Goal: Task Accomplishment & Management: Manage account settings

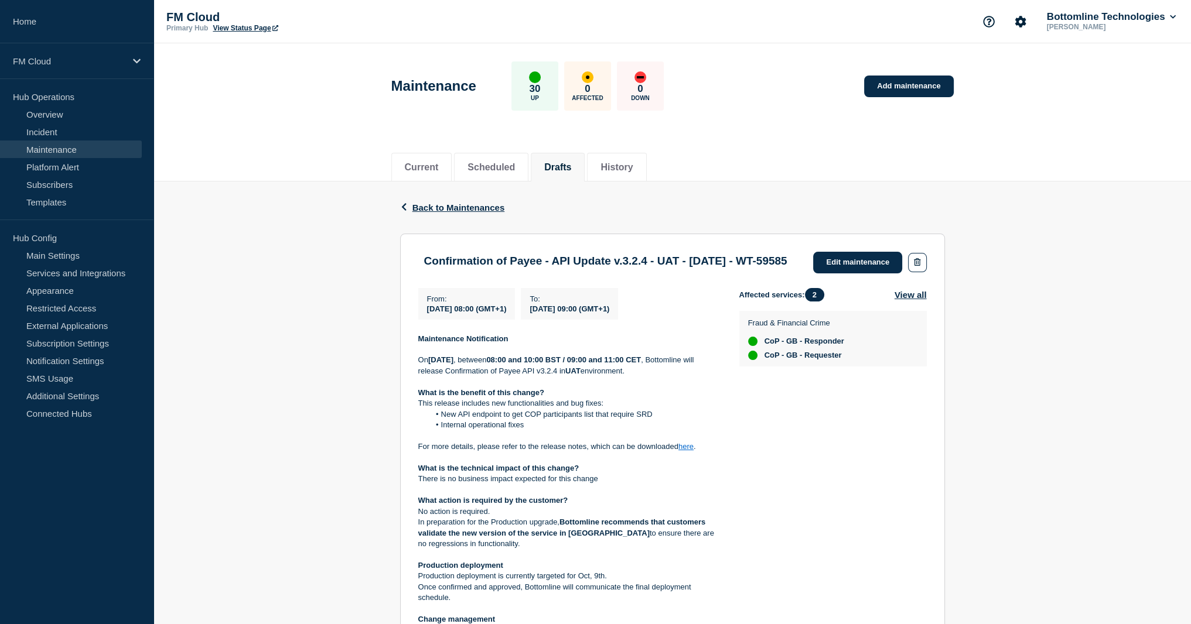
click at [585, 364] on strong "08:00 and 10:00 BST / 09:00 and 11:00 CET" at bounding box center [563, 360] width 155 height 9
drag, startPoint x: 650, startPoint y: 378, endPoint x: 699, endPoint y: 378, distance: 49.8
click at [641, 364] on strong "08:00 and 10:00 BST / 09:00 and 11:00 CET" at bounding box center [563, 360] width 155 height 9
drag, startPoint x: 445, startPoint y: 389, endPoint x: 687, endPoint y: 391, distance: 242.5
click at [687, 391] on div "Maintenance Notification On Monday 29th September 2025 , between 08:00 and 10:0…" at bounding box center [569, 534] width 302 height 400
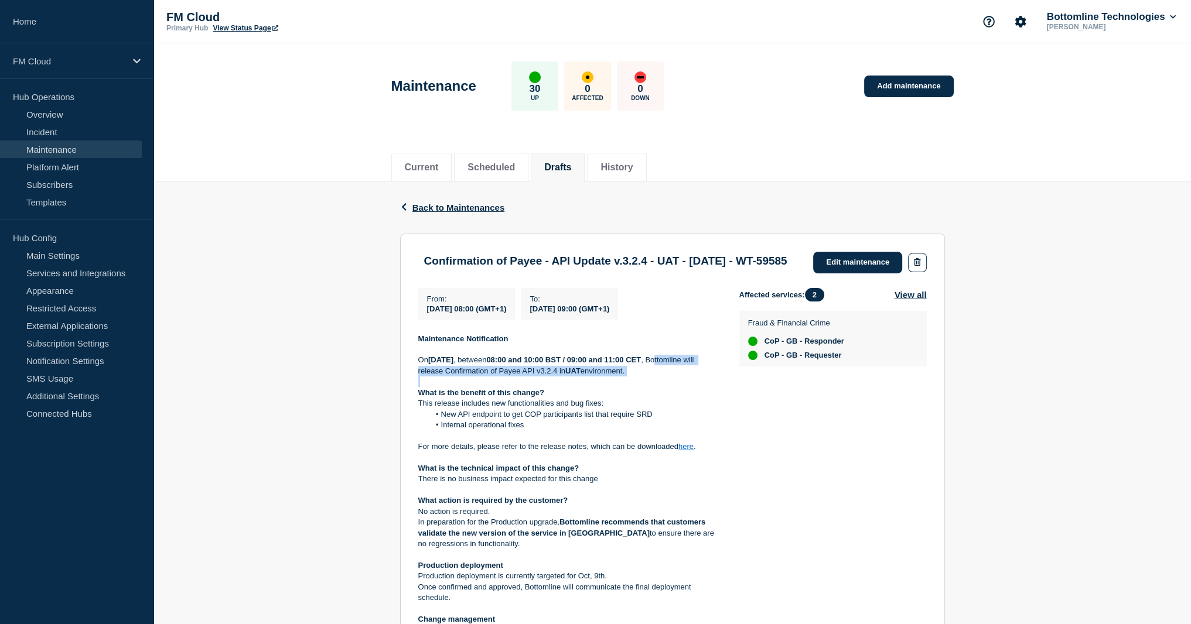
scroll to position [59, 0]
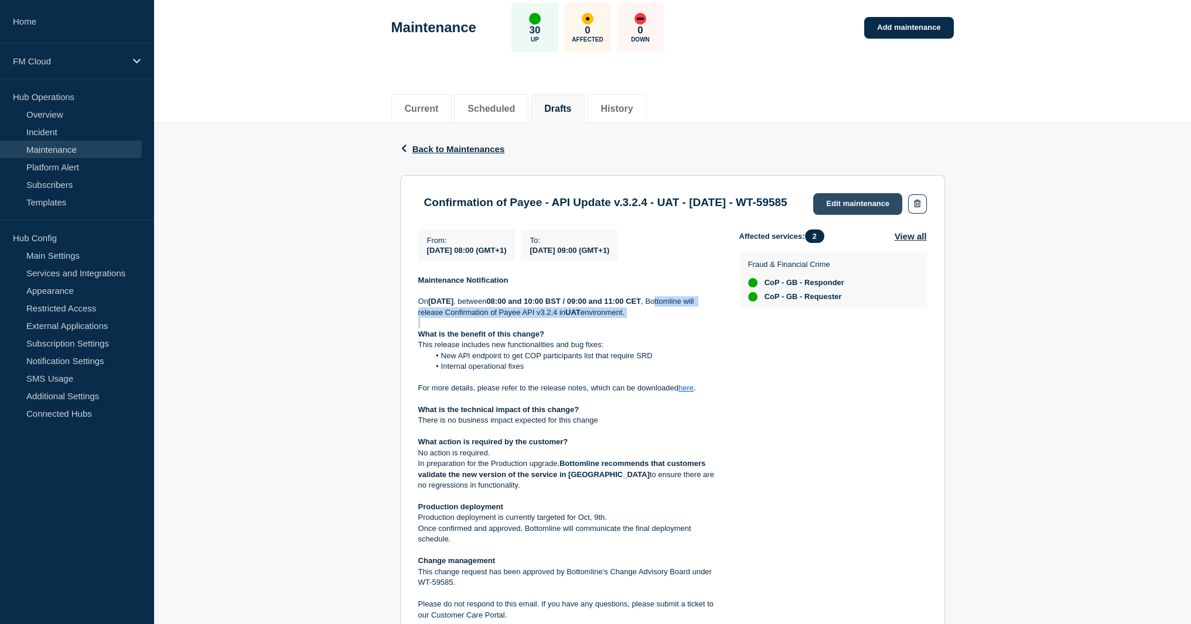
click at [849, 209] on link "Edit maintenance" at bounding box center [857, 204] width 89 height 22
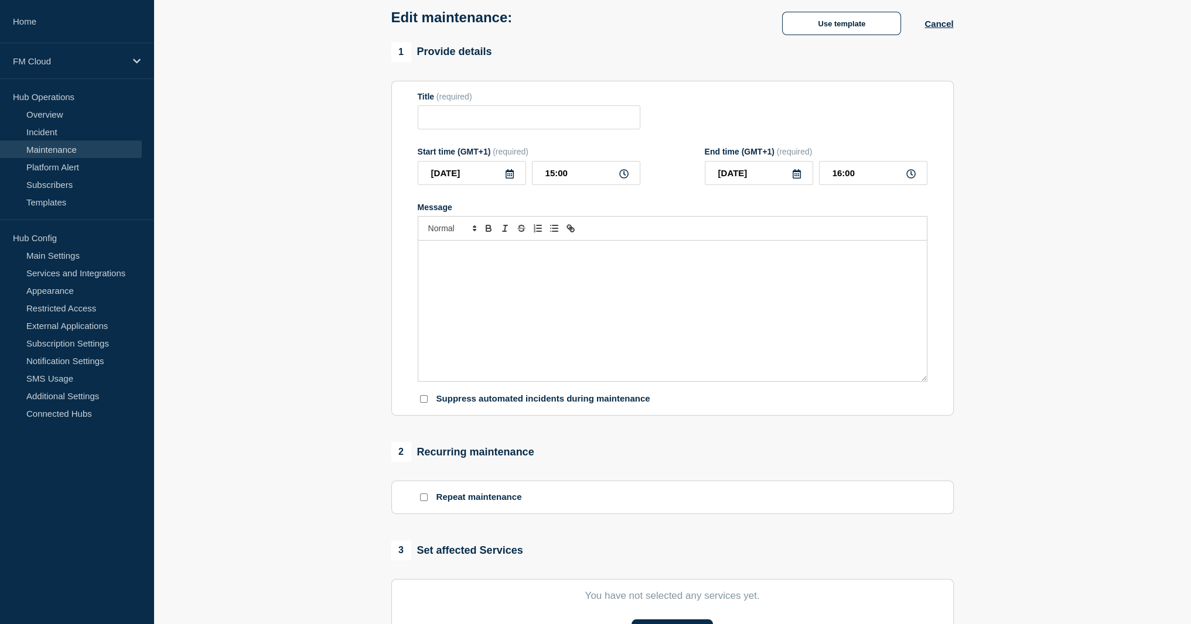
type input "Confirmation of Payee - API Update v.3.2.4 - UAT - 29/SEP/2025 - WT-59585"
type input "2025-09-29"
type input "08:00"
type input "2025-09-29"
type input "09:00"
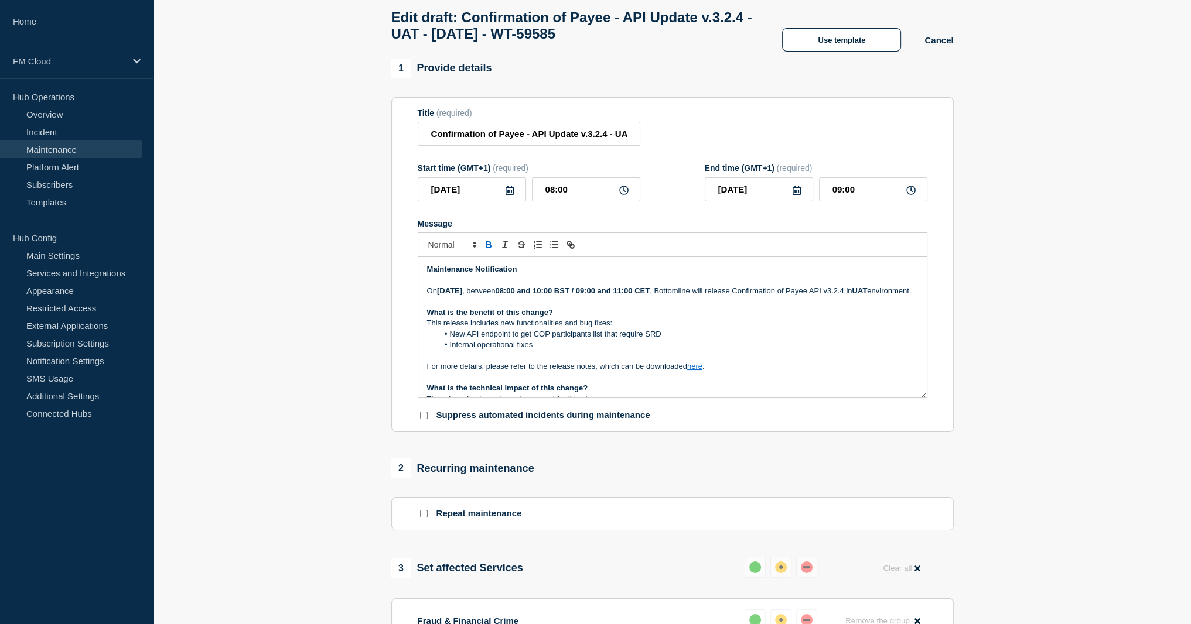
click at [455, 340] on li "New API endpoint to get COP participants list that require SRD" at bounding box center [678, 334] width 480 height 11
click at [692, 340] on li "New API endpoint to get COP participants list that require SRD" at bounding box center [678, 334] width 480 height 11
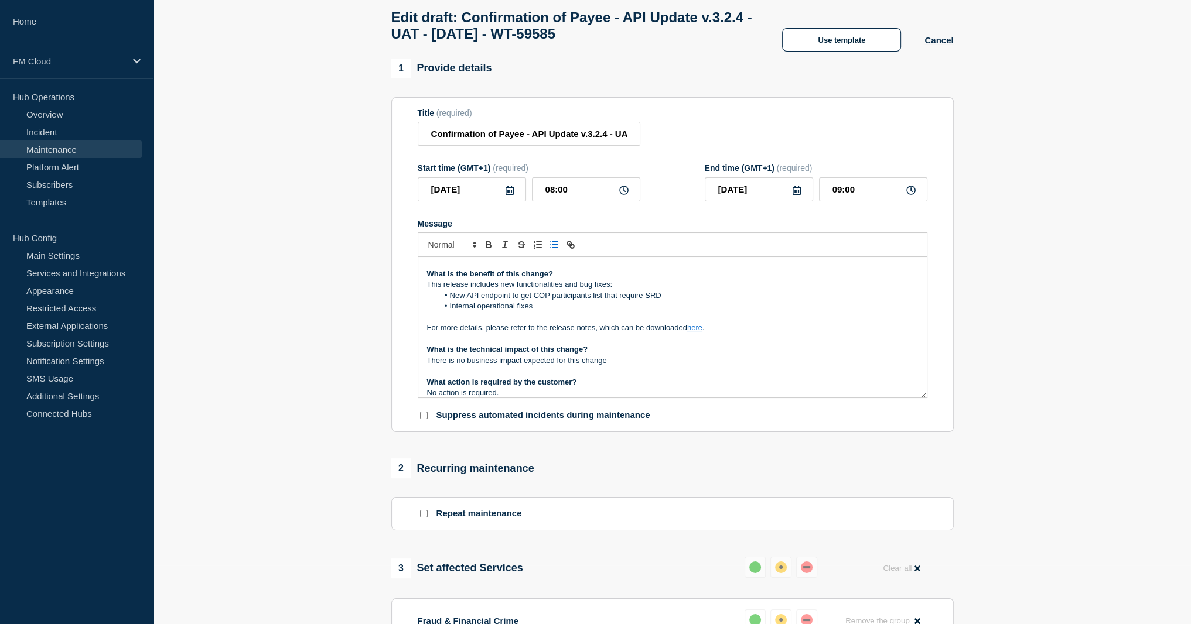
scroll to position [59, 0]
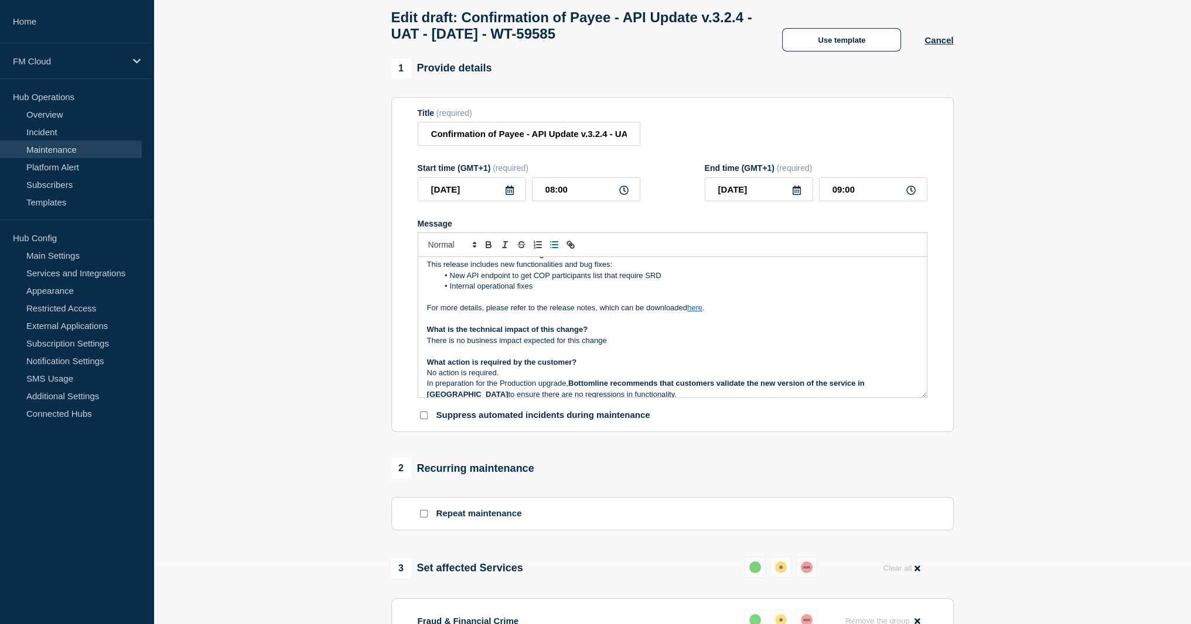
click at [699, 312] on link "here" at bounding box center [694, 307] width 15 height 9
click at [702, 348] on link "https://bottomline.thruinc.net/Publishing/Link.aspx?LinkID=0HA9WH9K8P8BT" at bounding box center [667, 340] width 80 height 15
click at [593, 281] on li "New API endpoint to get COP participants list that require SRD" at bounding box center [678, 276] width 480 height 11
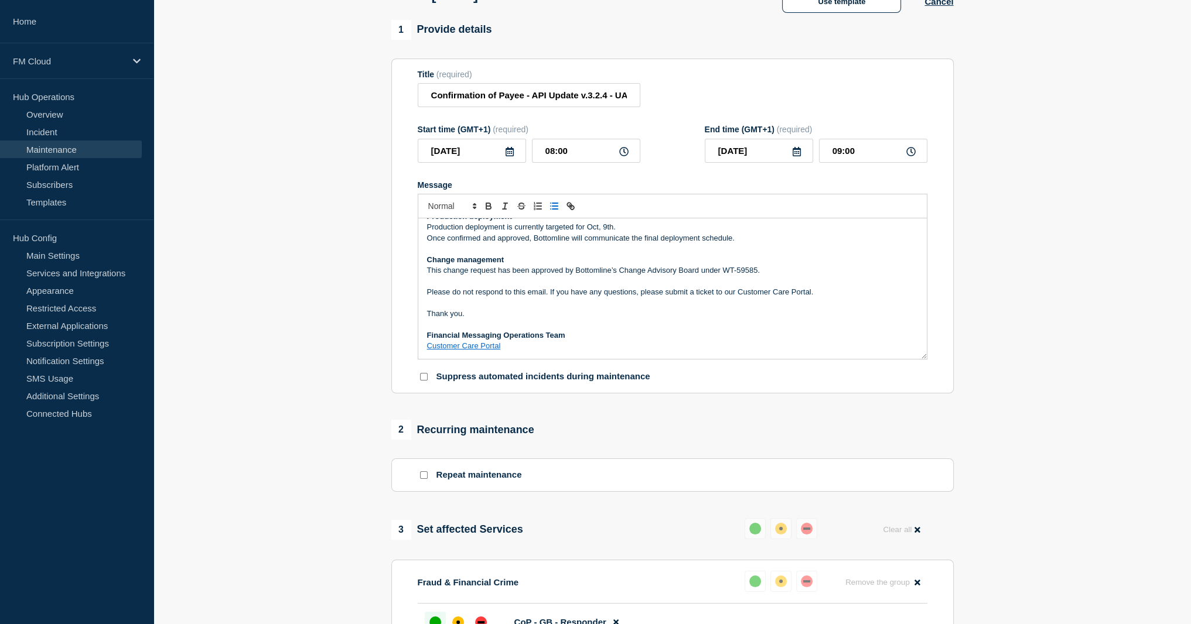
scroll to position [117, 0]
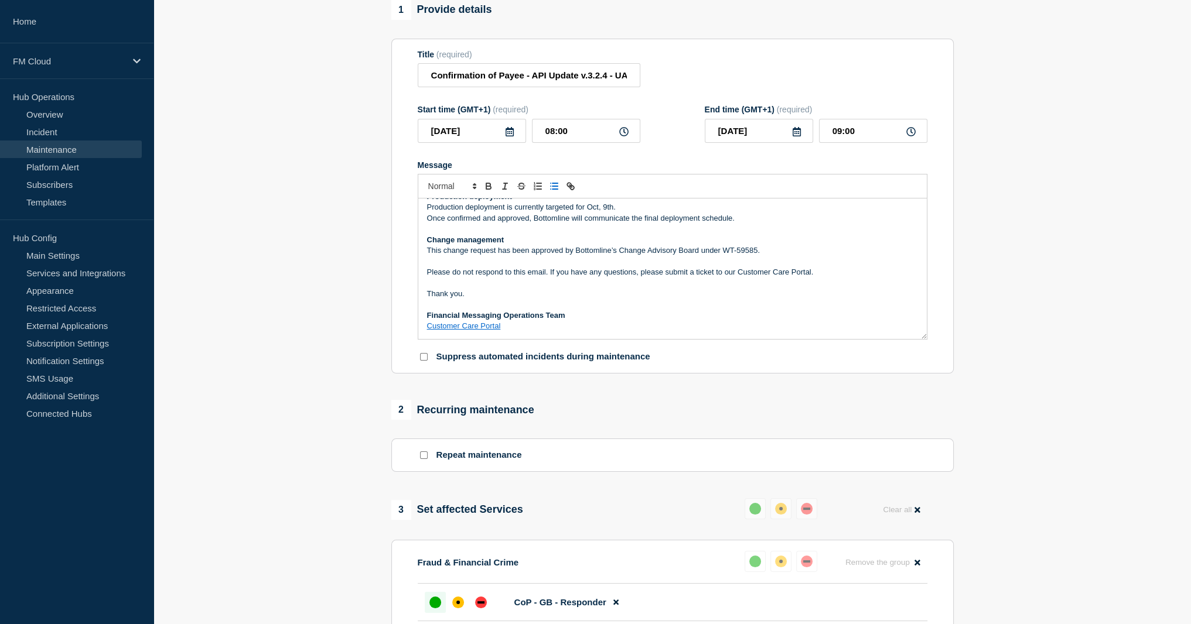
click at [768, 253] on p "This change request has been approved by Bottomline’s Change Advisory Board und…" at bounding box center [672, 250] width 491 height 11
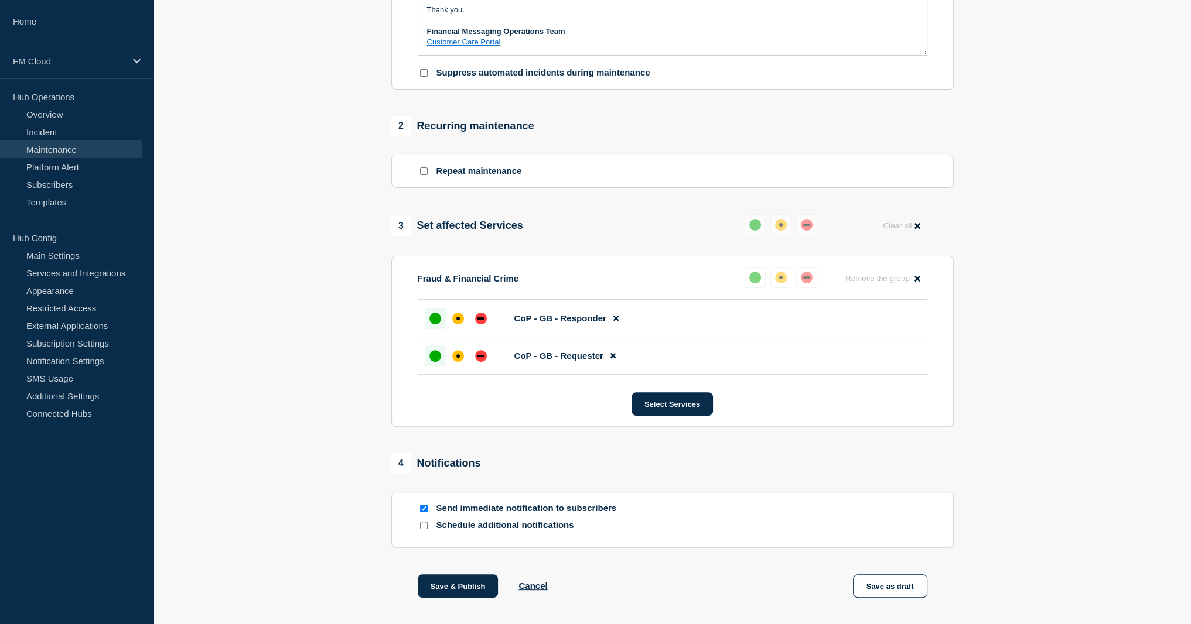
scroll to position [461, 0]
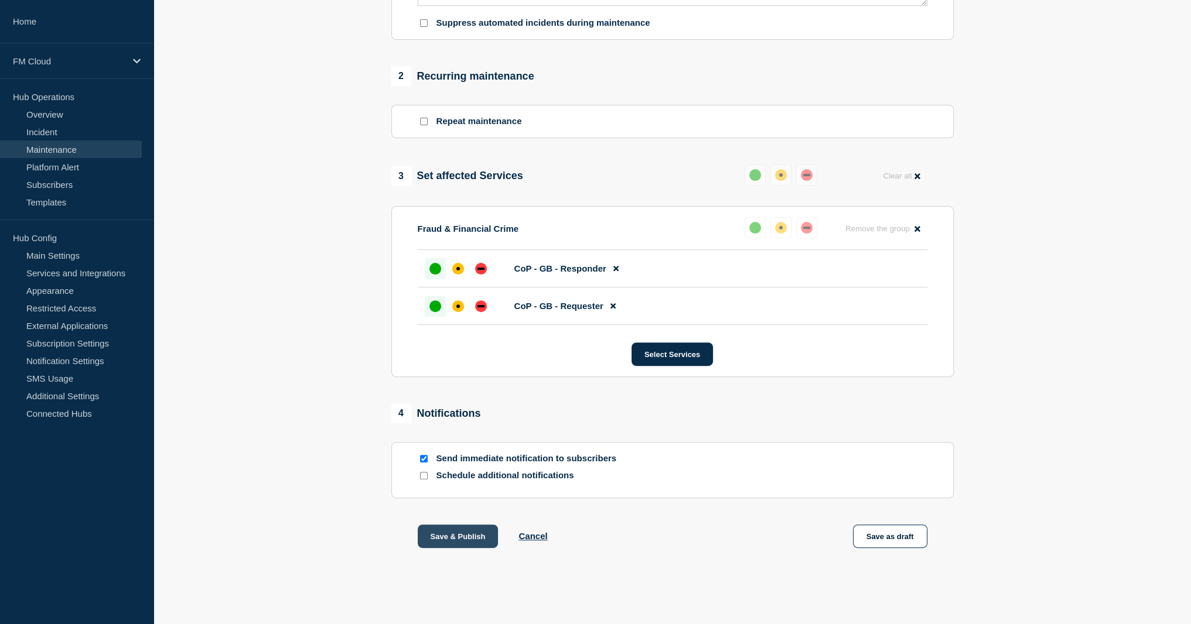
click at [462, 539] on button "Save & Publish" at bounding box center [458, 536] width 81 height 23
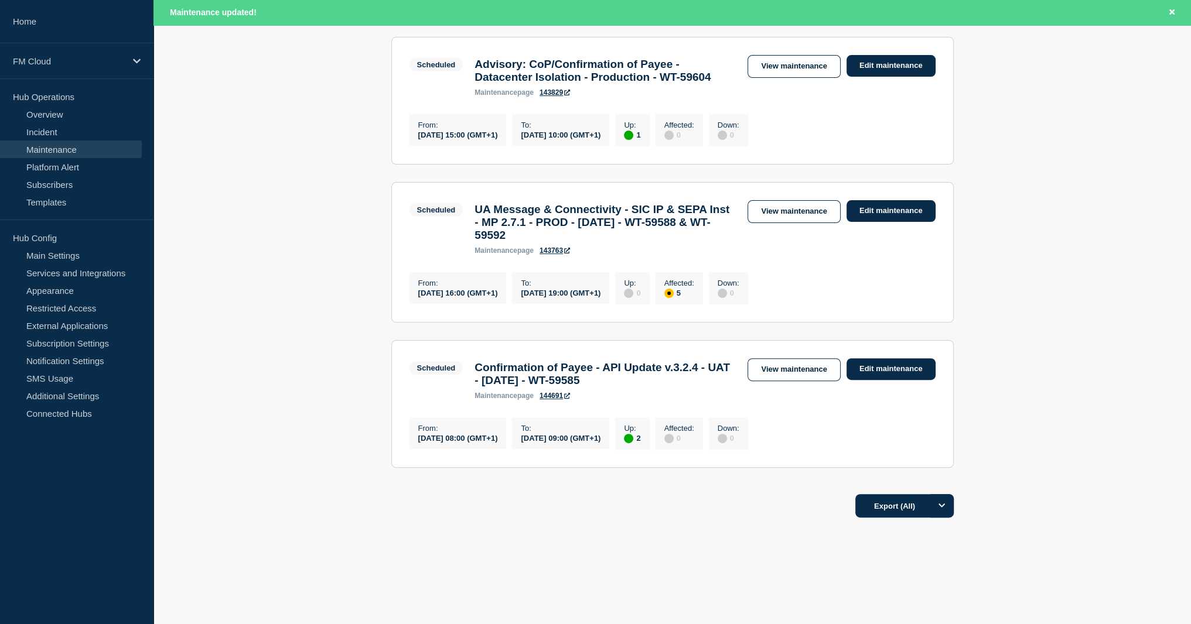
scroll to position [433, 0]
click at [768, 365] on link "View maintenance" at bounding box center [793, 369] width 93 height 23
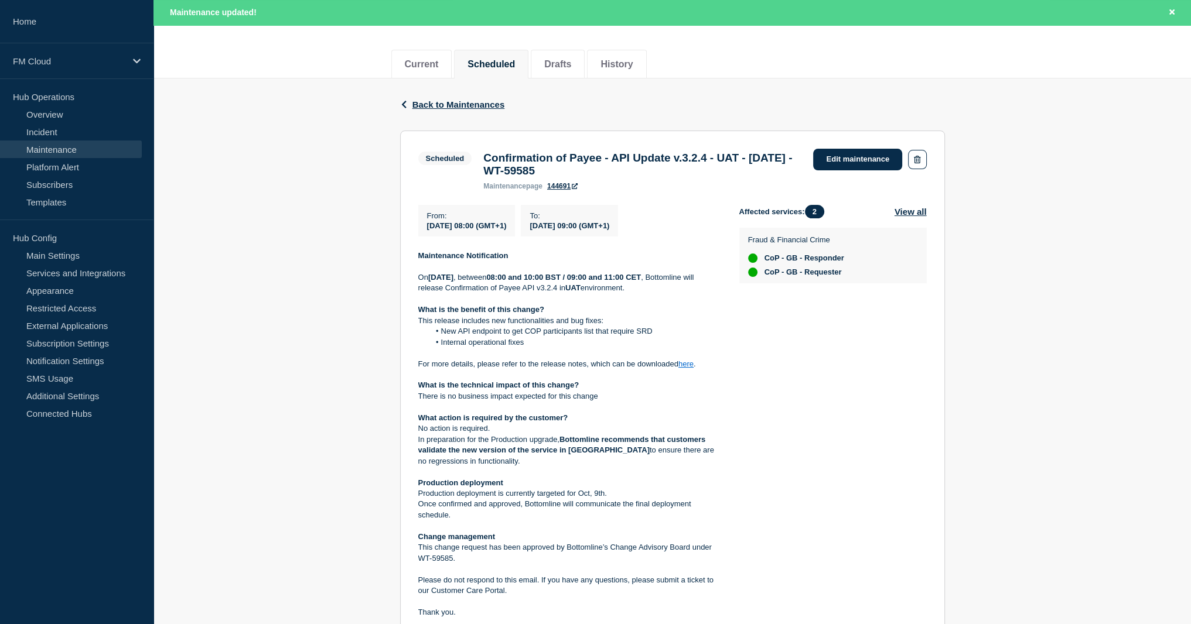
scroll to position [234, 0]
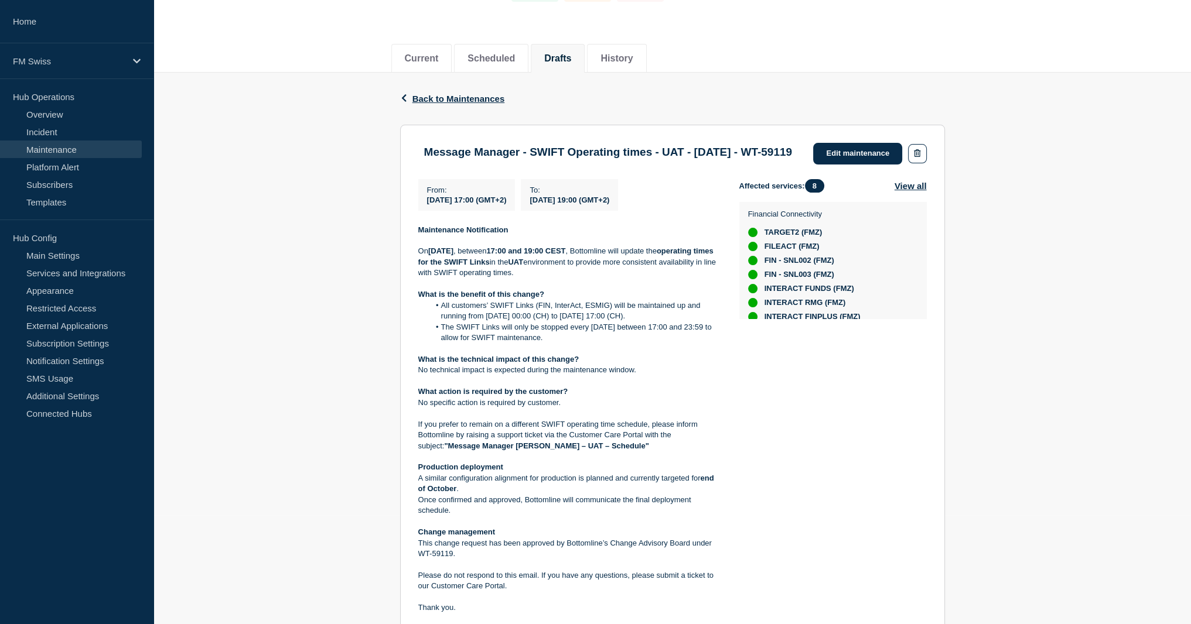
scroll to position [89, 0]
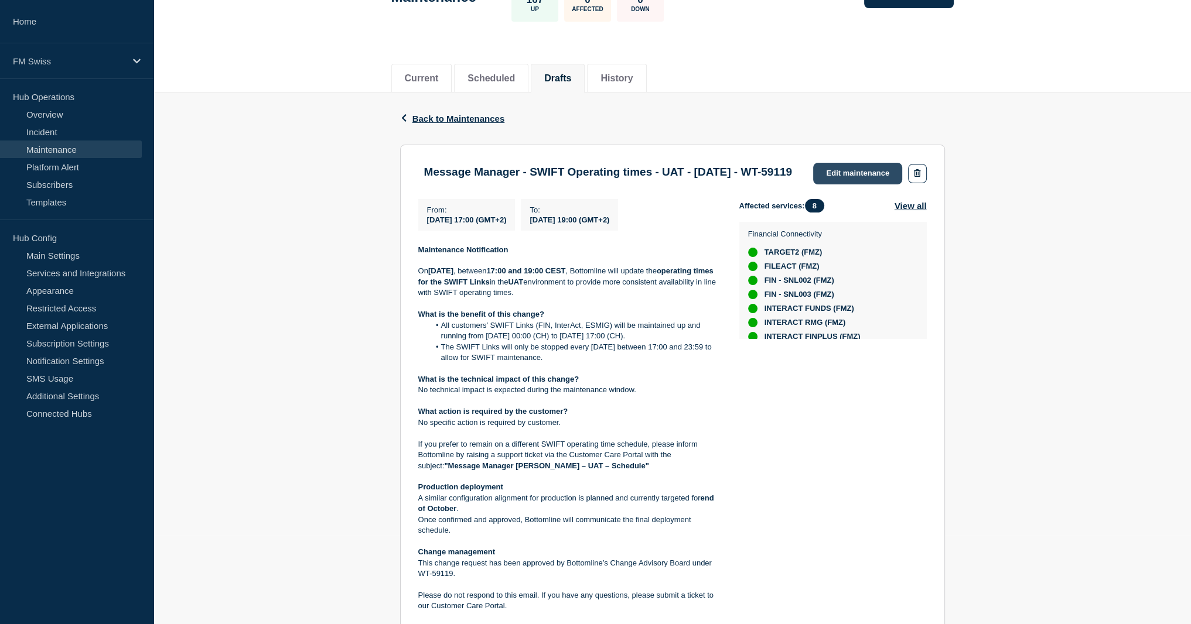
click at [843, 178] on link "Edit maintenance" at bounding box center [857, 174] width 89 height 22
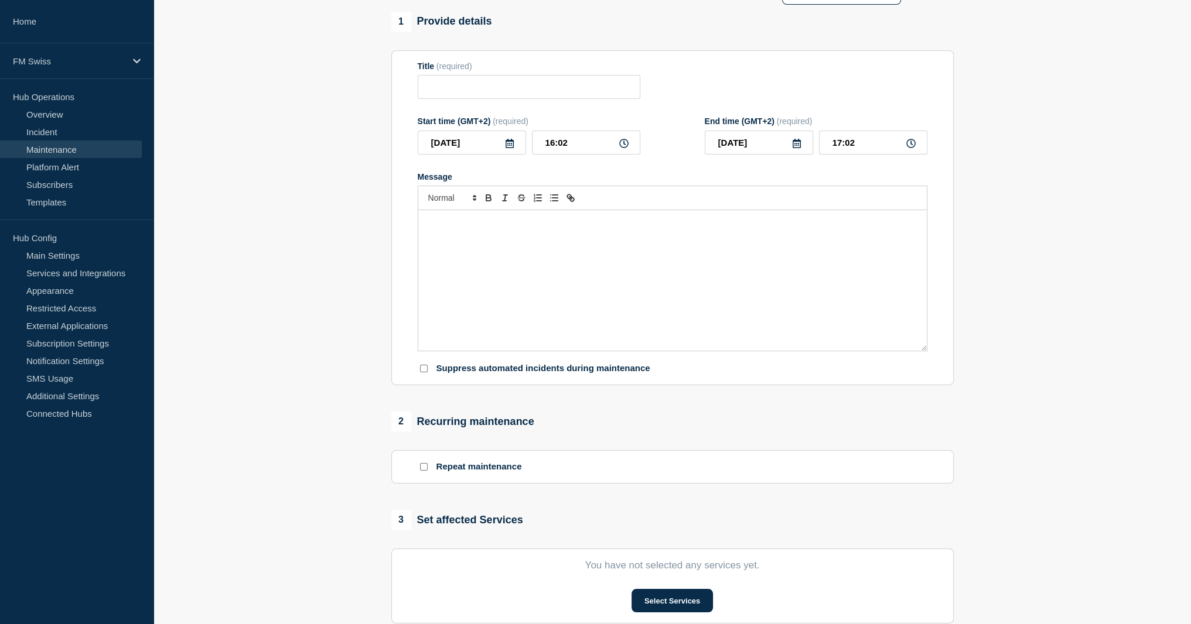
type input "Message Manager - SWIFT Operating times - UAT - 30/SEP/2025 - WT-59119"
type input "2025-09-30"
type input "17:00"
type input "2025-09-30"
type input "19:00"
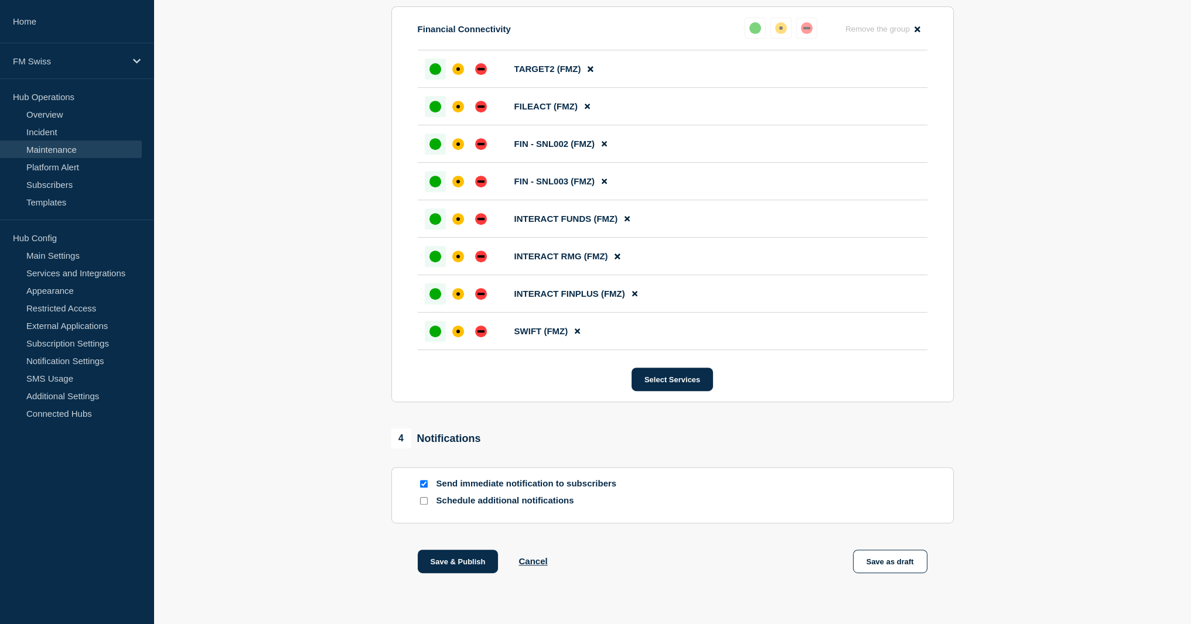
scroll to position [689, 0]
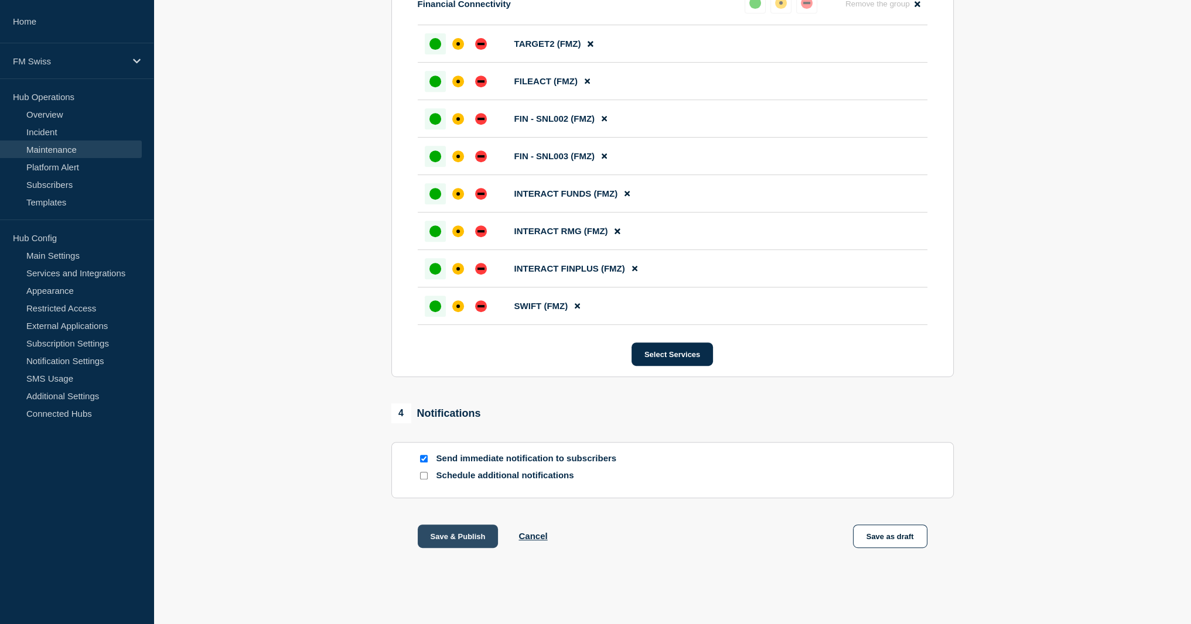
click at [462, 539] on button "Save & Publish" at bounding box center [458, 536] width 81 height 23
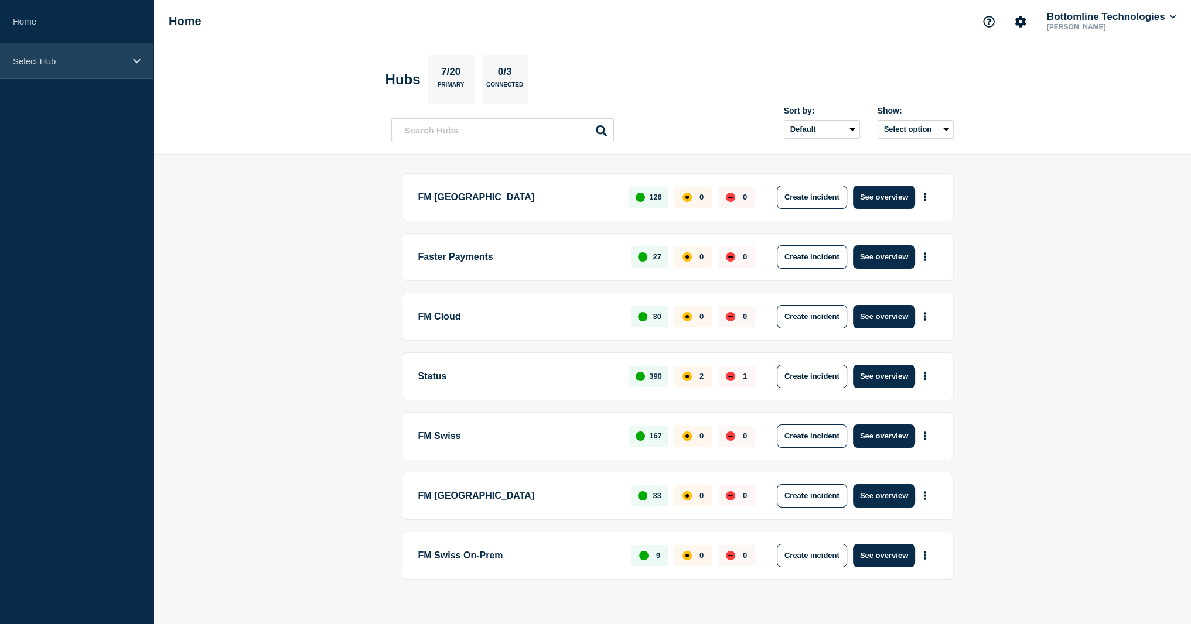
click at [49, 66] on p "Select Hub" at bounding box center [69, 61] width 112 height 10
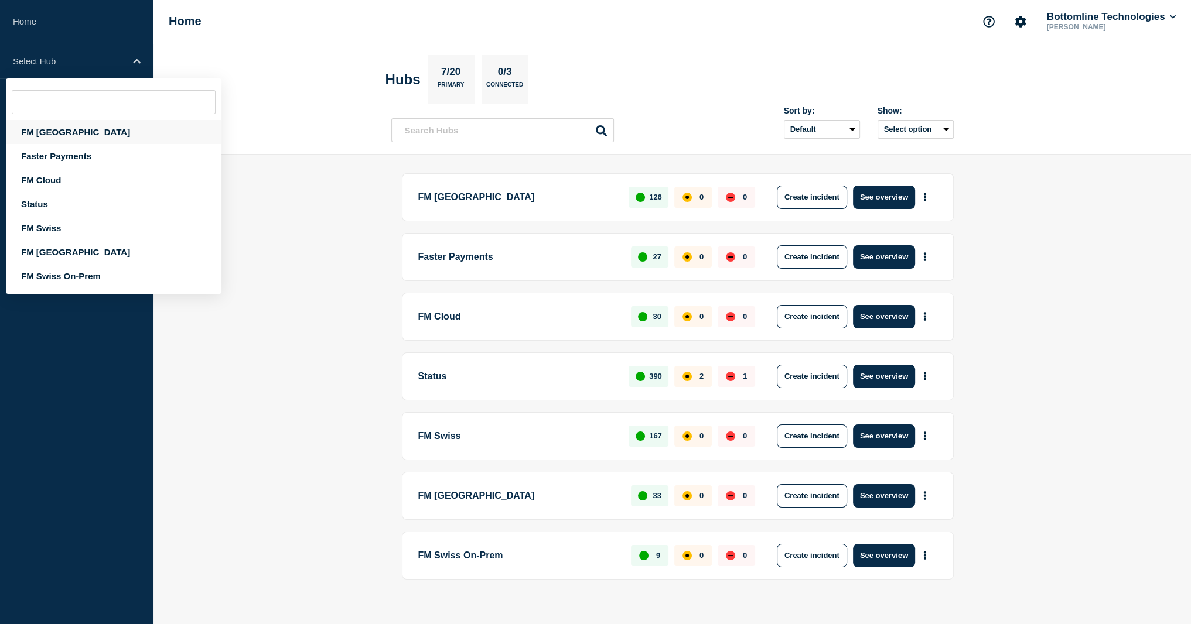
click at [60, 138] on div "FM [GEOGRAPHIC_DATA]" at bounding box center [114, 132] width 216 height 24
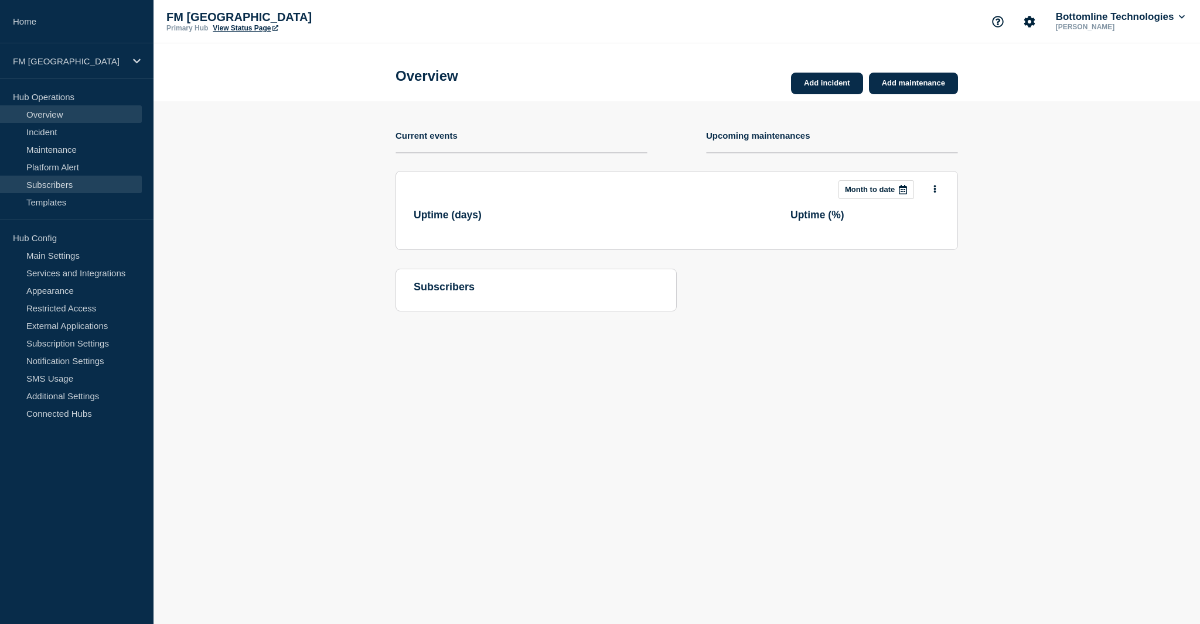
click at [52, 186] on link "Subscribers" at bounding box center [71, 185] width 142 height 18
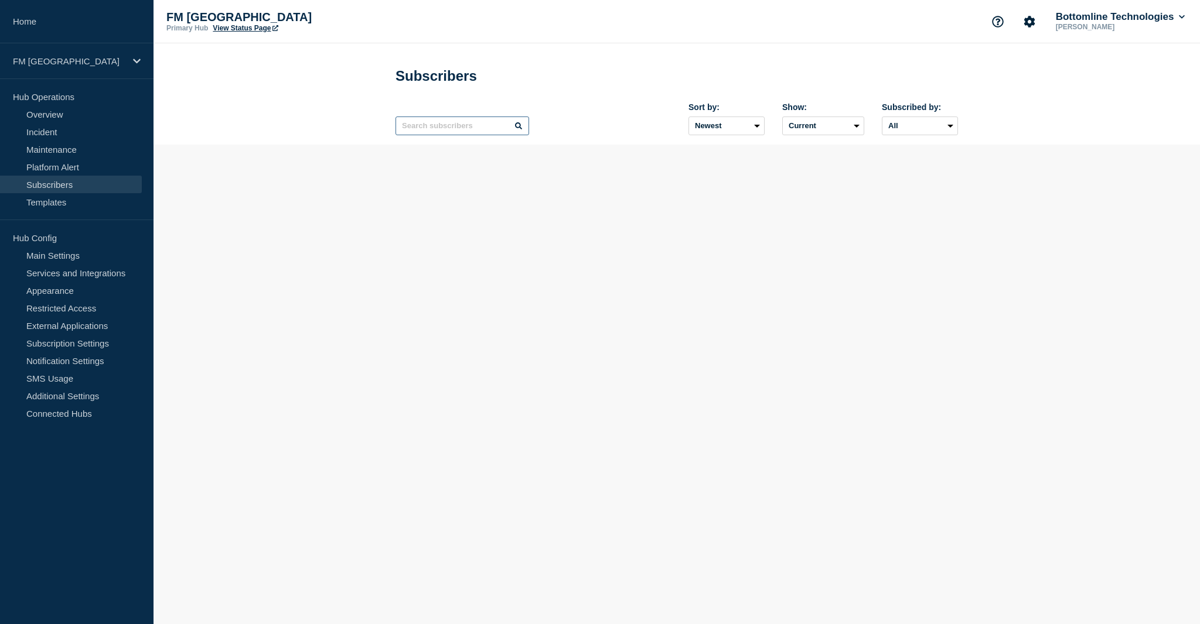
click at [433, 126] on input "text" at bounding box center [462, 126] width 134 height 19
paste input "WTW"
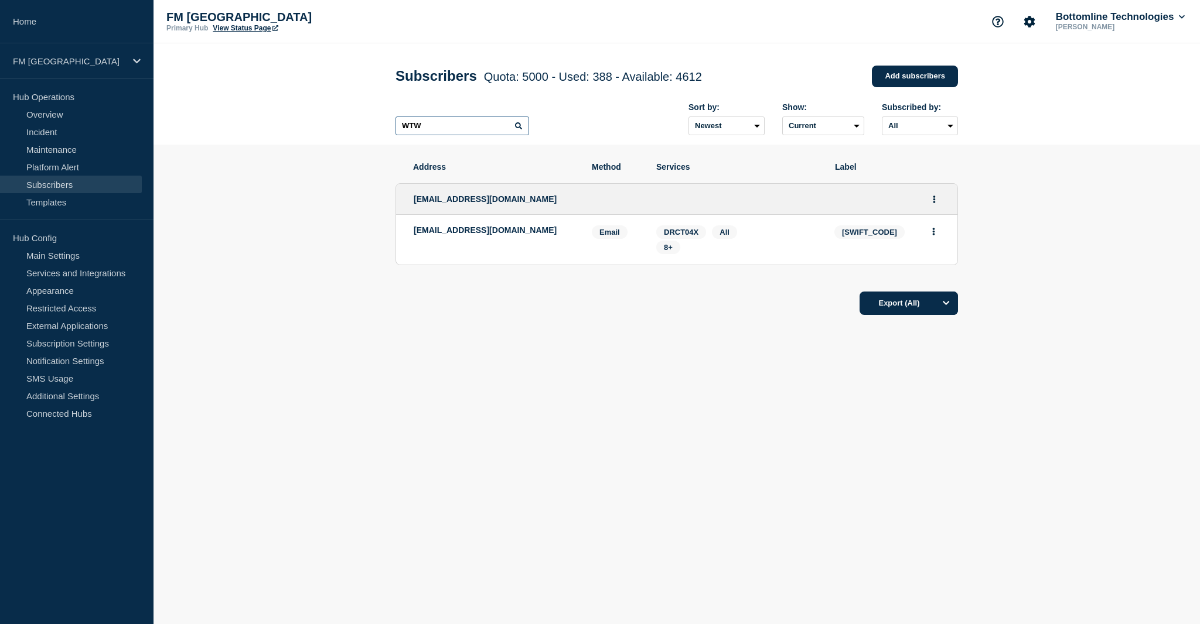
drag, startPoint x: 449, startPoint y: 124, endPoint x: 378, endPoint y: 123, distance: 70.9
click at [378, 123] on header "Subscribers Quota: 5000 - Used: 388 - Available: 4612 Quota Used Available 5000…" at bounding box center [676, 93] width 1046 height 101
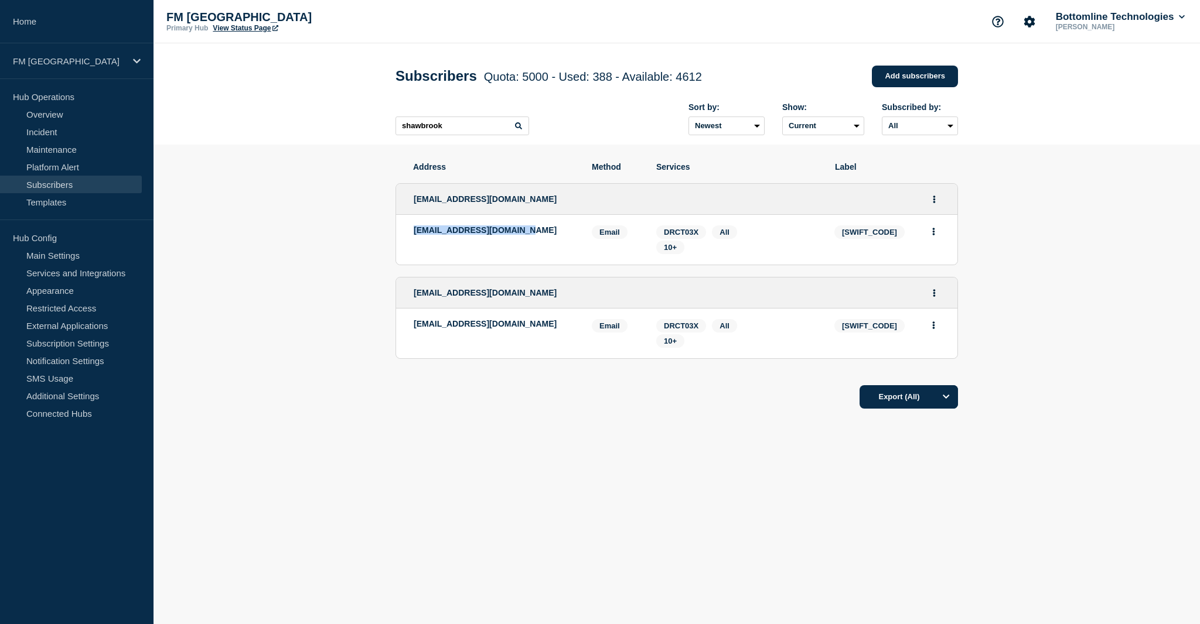
drag, startPoint x: 525, startPoint y: 235, endPoint x: 408, endPoint y: 229, distance: 116.7
click at [408, 229] on li "it.bashq@shawbrook.co.uk Email Email: it.bashq@shawbrook.co.uk WWLLGB3B Service…" at bounding box center [676, 240] width 561 height 50
copy p "it.bashq@shawbrook.co.uk"
drag, startPoint x: 457, startPoint y: 344, endPoint x: 408, endPoint y: 328, distance: 51.9
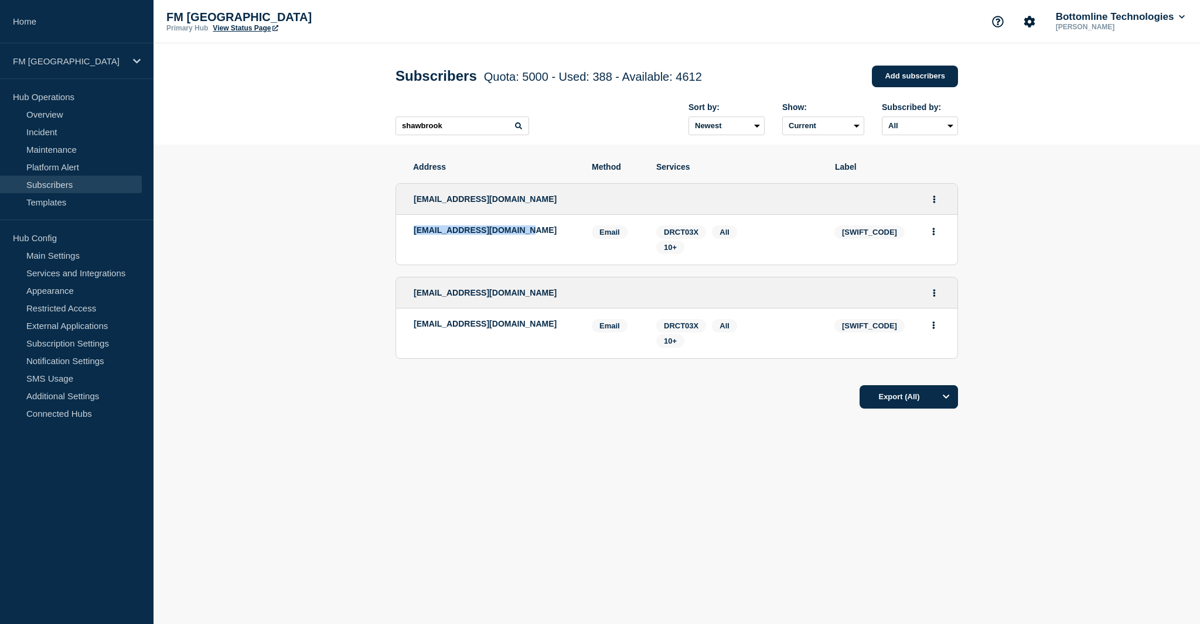
click at [408, 328] on li "bottomline.notifications@shawbrook.co.uk Email Email: bottomline.notifications@…" at bounding box center [676, 334] width 561 height 50
copy p "bottomline.notifications@shawbrook.co.uk"
click at [859, 239] on span "WWLLGB3B" at bounding box center [869, 232] width 70 height 13
click at [859, 234] on span "WWLLGB3B" at bounding box center [869, 232] width 70 height 13
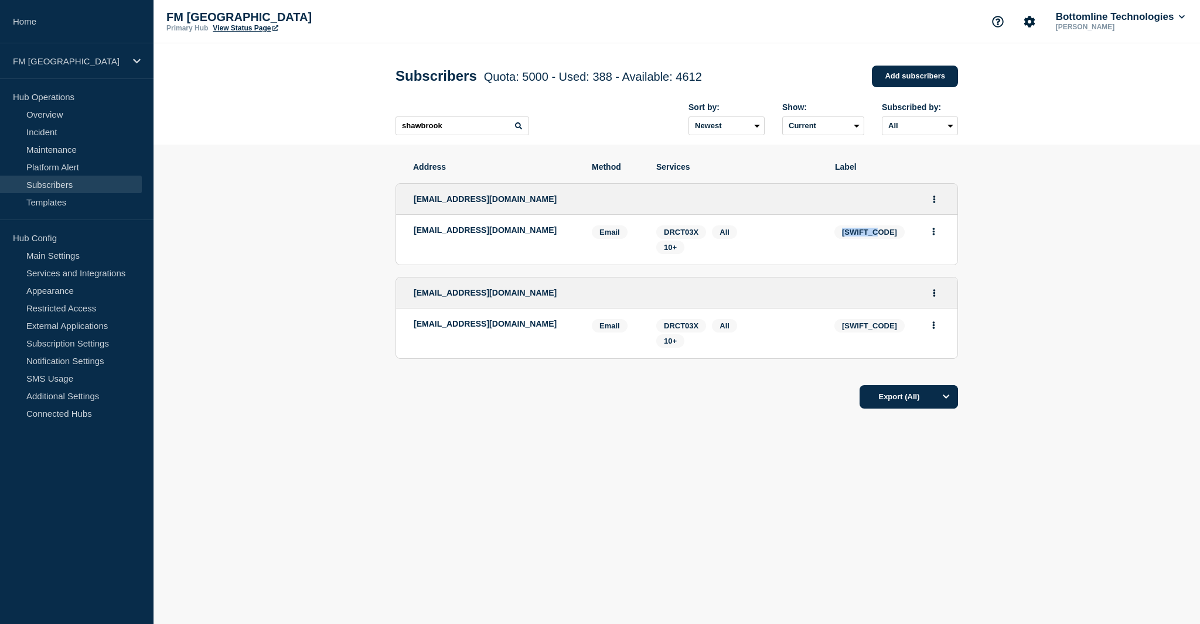
copy span "WWLLGB3B"
drag, startPoint x: 455, startPoint y: 136, endPoint x: 381, endPoint y: 136, distance: 73.8
click at [381, 136] on header "Subscribers Quota: 5000 - Used: 388 - Available: 4612 Quota Used Available 5000…" at bounding box center [676, 93] width 1046 height 101
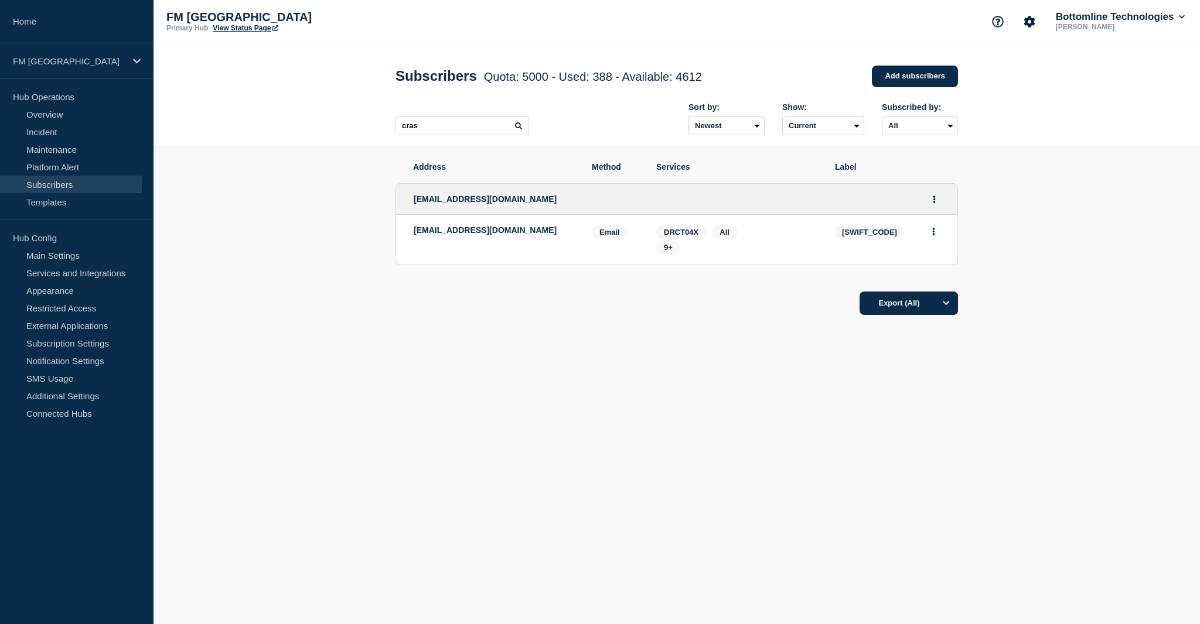
drag, startPoint x: 461, startPoint y: 242, endPoint x: 413, endPoint y: 234, distance: 48.7
click at [414, 234] on p "[EMAIL_ADDRESS][DOMAIN_NAME]" at bounding box center [494, 230] width 160 height 9
copy p "[EMAIL_ADDRESS][DOMAIN_NAME]"
click at [669, 251] on span "9+" at bounding box center [668, 247] width 9 height 9
click at [740, 409] on main "Subscribers Quota: 5000 - Used: 388 - Available: 4612 Quota Used Available 5000…" at bounding box center [676, 232] width 1046 height 378
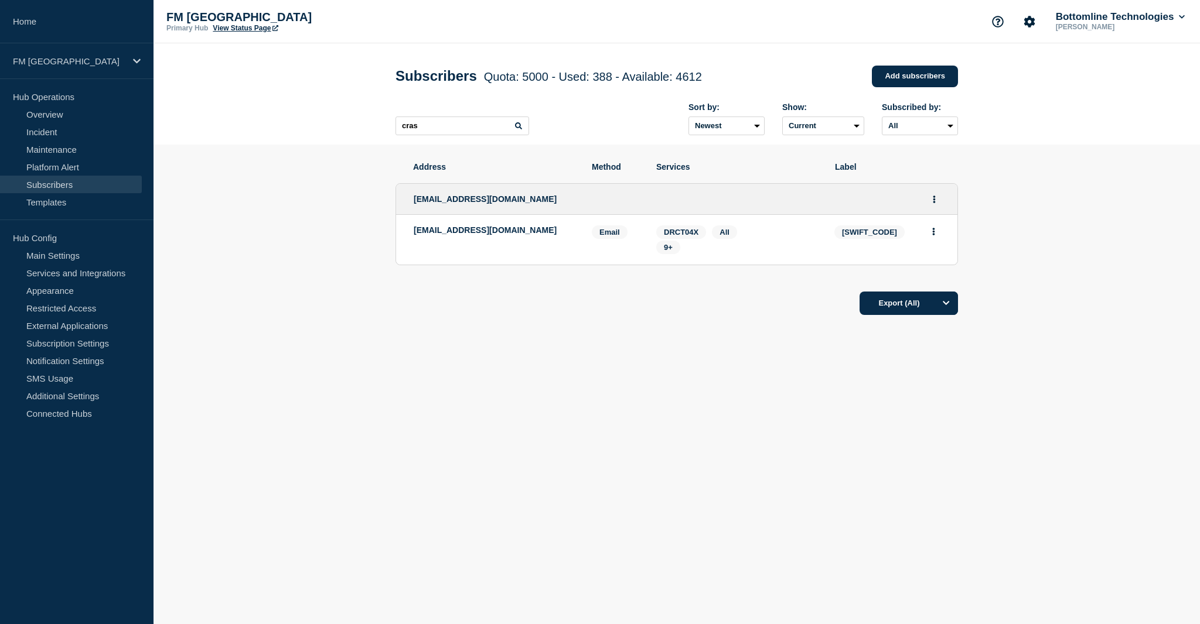
click at [851, 235] on span "[SWIFT_CODE]" at bounding box center [869, 232] width 70 height 13
copy span "[SWIFT_CODE]"
drag, startPoint x: 433, startPoint y: 129, endPoint x: 370, endPoint y: 127, distance: 63.3
click at [370, 127] on header "Subscribers Quota: 5000 - Used: 388 - Available: 4612 Quota Used Available 5000…" at bounding box center [676, 93] width 1046 height 101
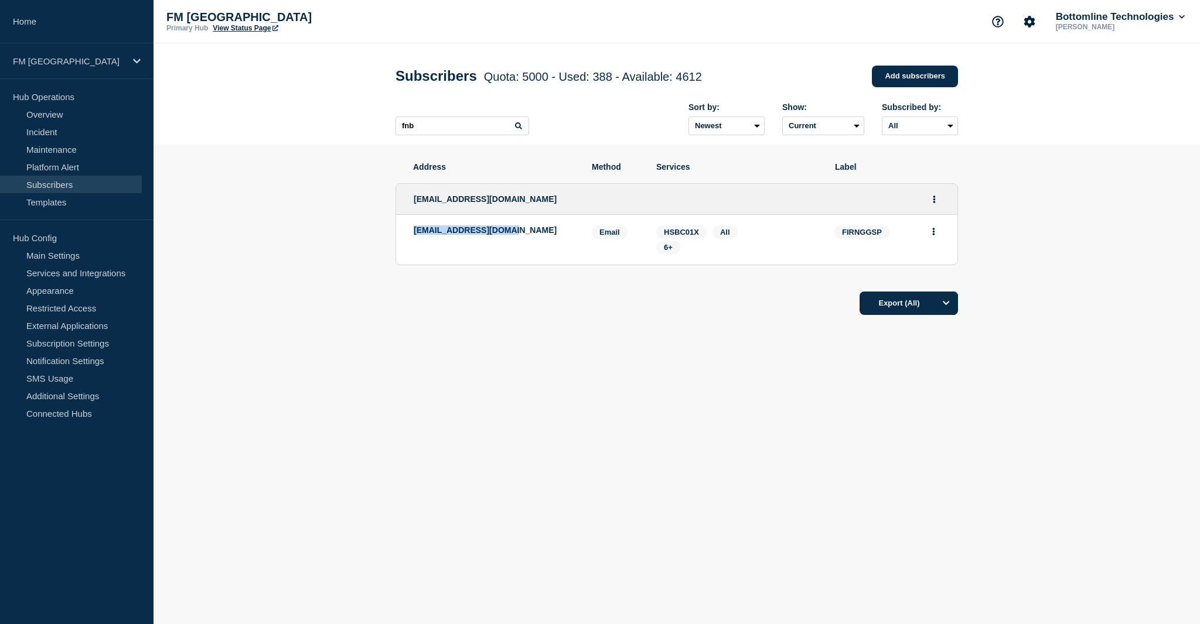
drag, startPoint x: 503, startPoint y: 234, endPoint x: 411, endPoint y: 230, distance: 92.6
click at [411, 230] on li "dlfnbfnbcig@fnb.co.za Email Email: dlfnbfnbcig@fnb.co.za FIRNGGSP Services: HSB…" at bounding box center [676, 240] width 561 height 50
copy p "dlfnbfnbcig@fnb.co.za"
click at [858, 235] on span "FIRNGGSP" at bounding box center [861, 232] width 55 height 13
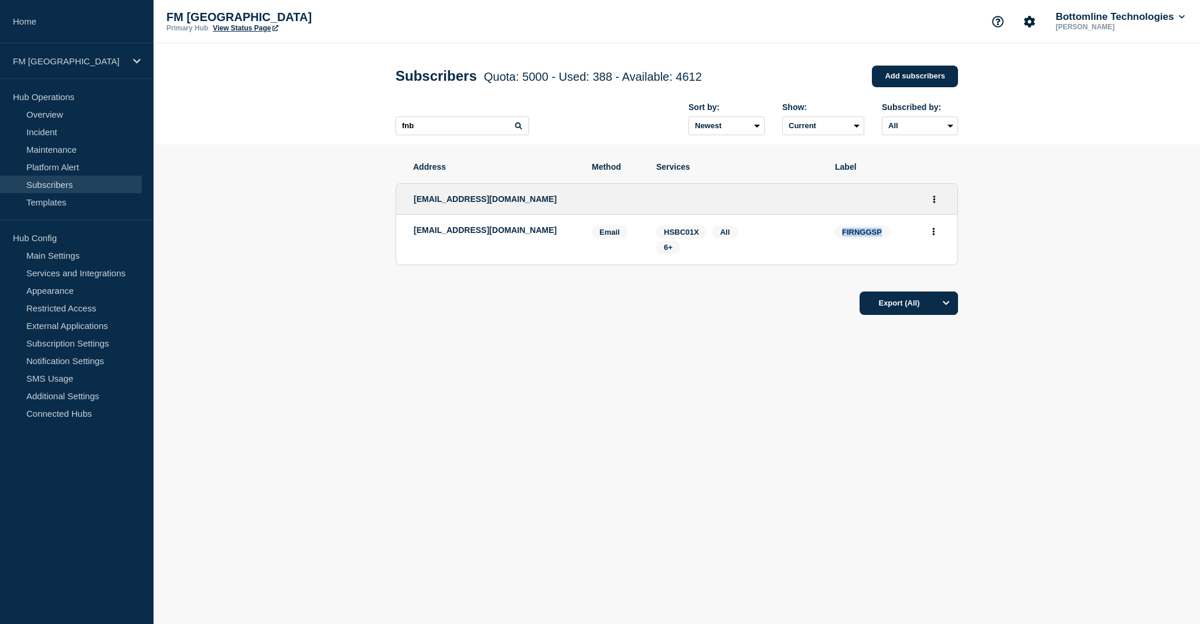
copy span "FIRNGGSP"
drag, startPoint x: 435, startPoint y: 128, endPoint x: 357, endPoint y: 125, distance: 77.4
click at [357, 125] on header "Subscribers Quota: 5000 - Used: 388 - Available: 4612 Quota Used Available 5000…" at bounding box center [676, 93] width 1046 height 101
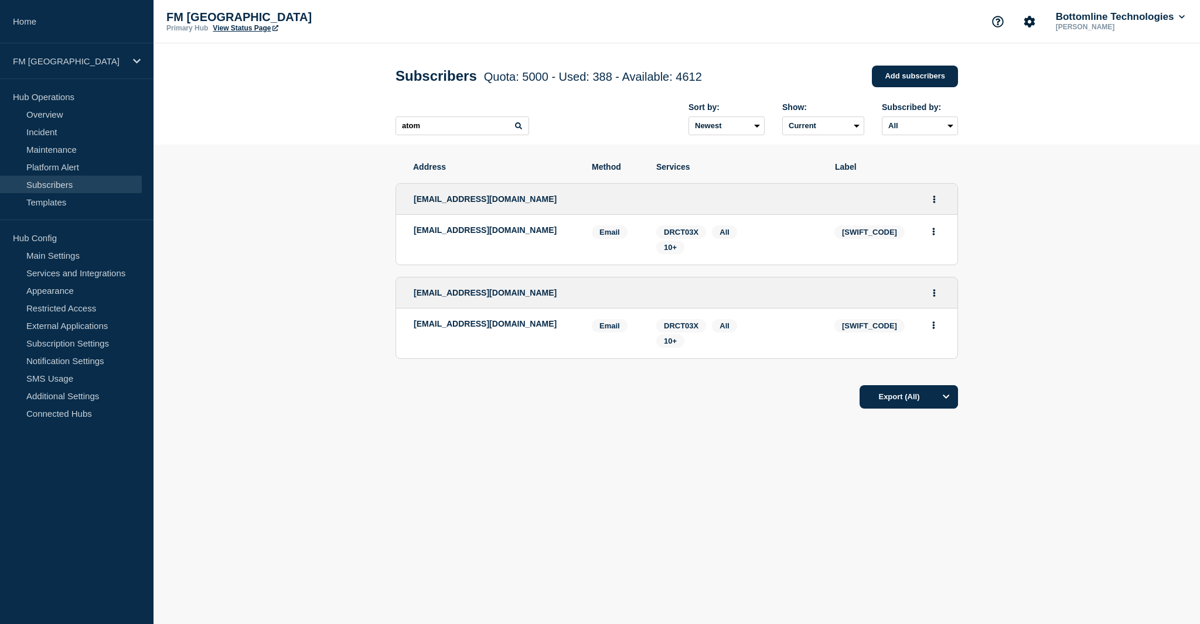
drag, startPoint x: 446, startPoint y: 245, endPoint x: 394, endPoint y: 230, distance: 54.7
click at [394, 230] on section "Address Method Services Label paymentstrategyandchange@atombank.co.uk paymentst…" at bounding box center [676, 321] width 1046 height 353
copy p "[EMAIL_ADDRESS][DOMAIN_NAME]"
drag, startPoint x: 429, startPoint y: 334, endPoint x: 412, endPoint y: 324, distance: 19.2
click at [412, 324] on li "_atompaymentnotifications@atombank.co.uk Email Email: _atompaymentnotifications…" at bounding box center [676, 334] width 561 height 50
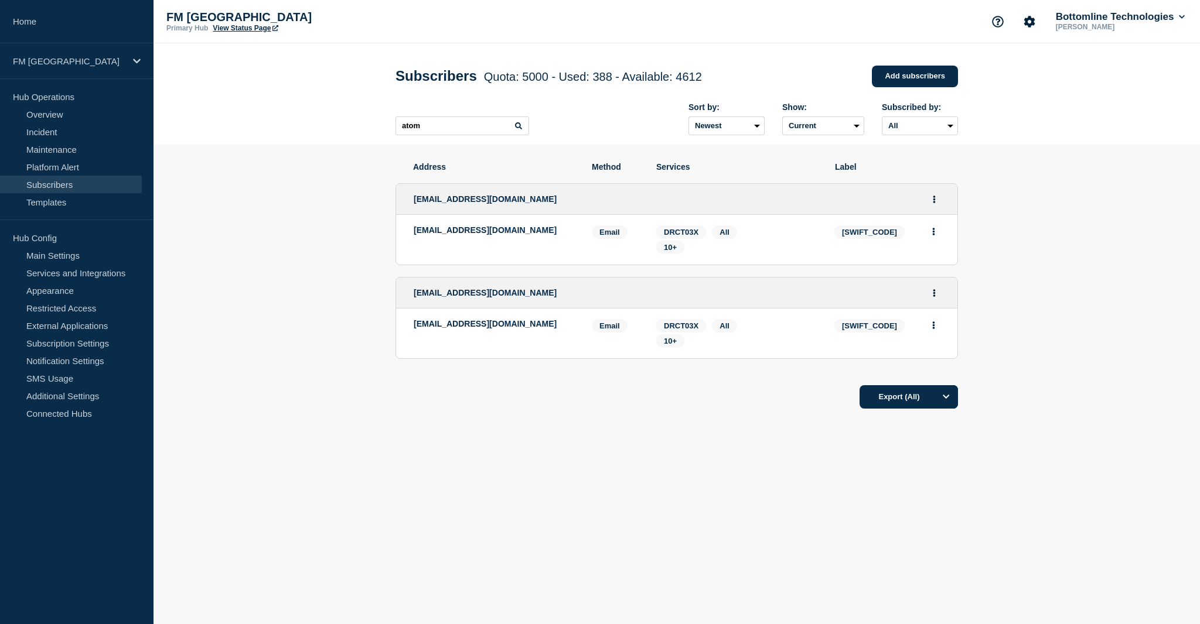
copy p "_atompaymentnotifications@atombank.co.uk"
click at [860, 332] on span "[SWIFT_CODE]" at bounding box center [869, 325] width 70 height 13
click at [857, 332] on span "[SWIFT_CODE]" at bounding box center [869, 325] width 70 height 13
drag, startPoint x: 432, startPoint y: 129, endPoint x: 351, endPoint y: 129, distance: 80.2
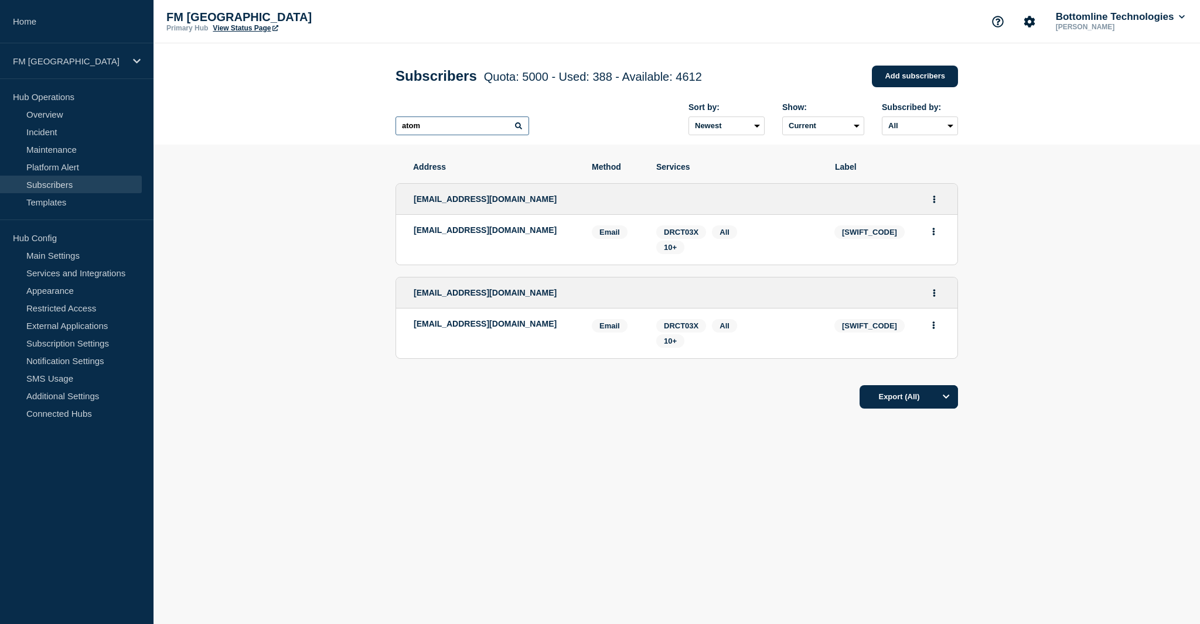
click at [351, 129] on header "Subscribers Quota: 5000 - Used: 388 - Available: 4612 Quota Used Available 5000…" at bounding box center [676, 93] width 1046 height 101
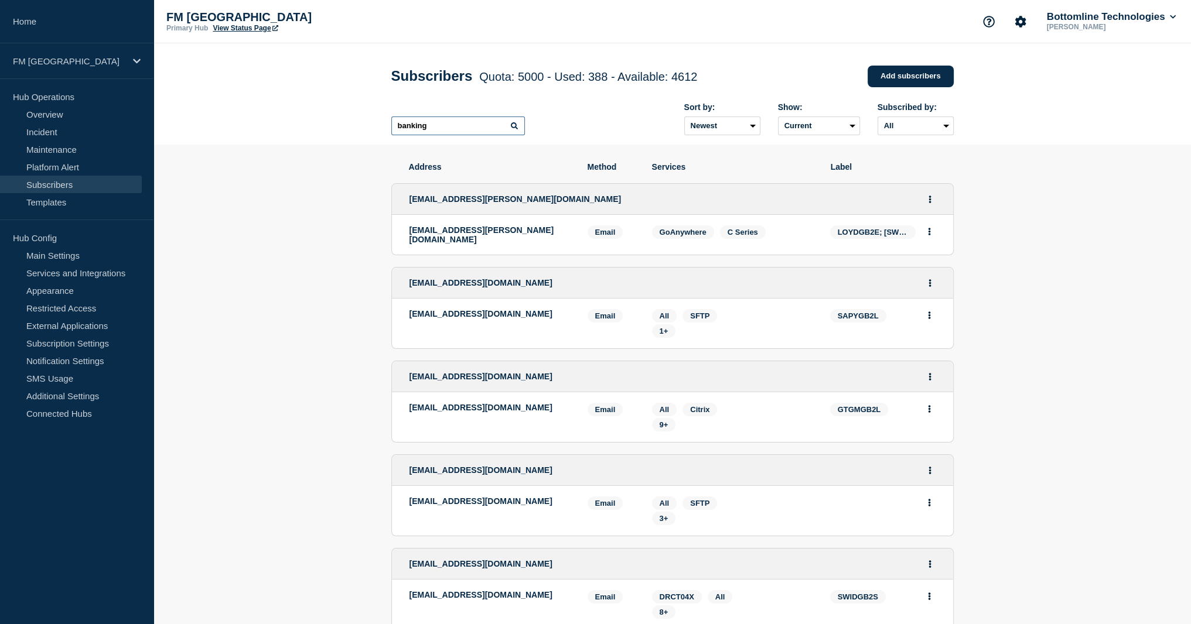
click at [449, 130] on input "banking" at bounding box center [458, 126] width 134 height 19
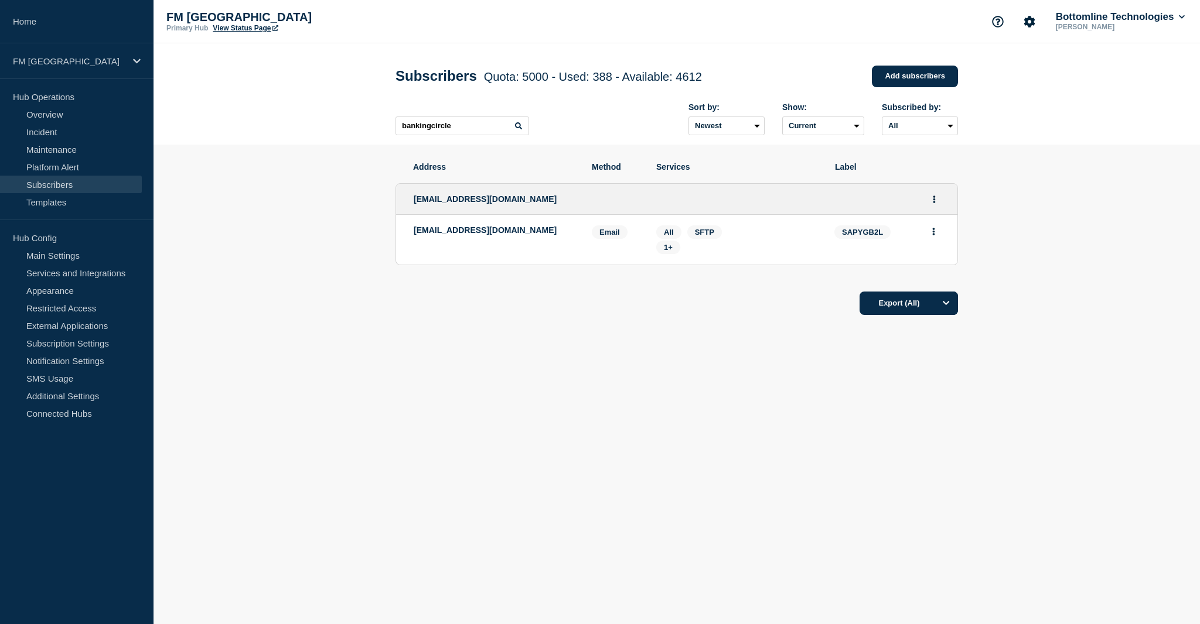
drag, startPoint x: 425, startPoint y: 246, endPoint x: 411, endPoint y: 233, distance: 19.9
click at [411, 233] on li "incident_management@bankingcircle.com Email Email: incident_management@bankingc…" at bounding box center [676, 240] width 561 height 50
click at [860, 235] on span "SAPYGB2L" at bounding box center [862, 232] width 56 height 13
drag, startPoint x: 461, startPoint y: 132, endPoint x: 344, endPoint y: 131, distance: 117.1
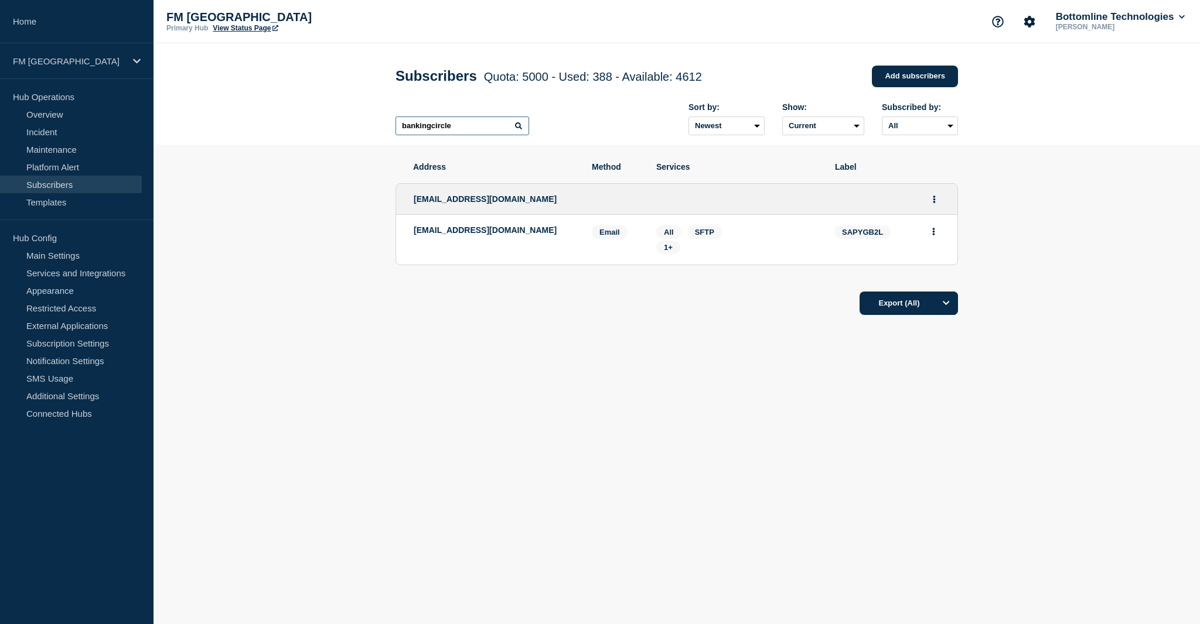
click at [344, 131] on header "Subscribers Quota: 5000 - Used: 388 - Available: 4612 Quota Used Available 5000…" at bounding box center [676, 93] width 1046 height 101
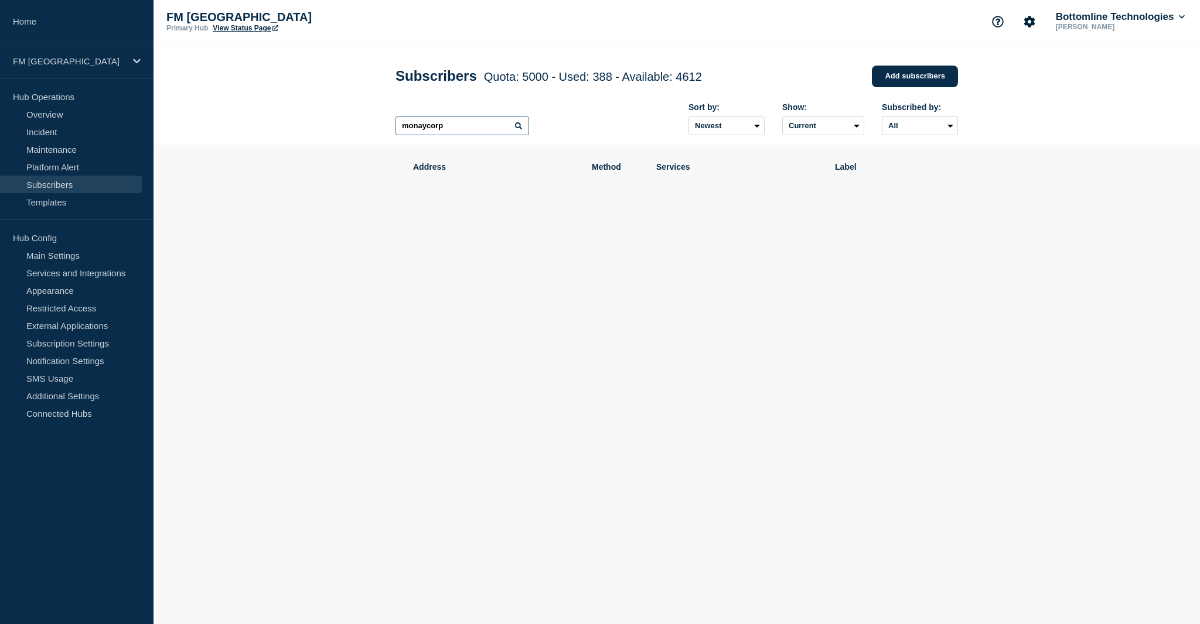
click at [419, 132] on input "monaycorp" at bounding box center [462, 126] width 134 height 19
click at [421, 132] on input "monaycorp" at bounding box center [462, 126] width 134 height 19
type input "moneycorp"
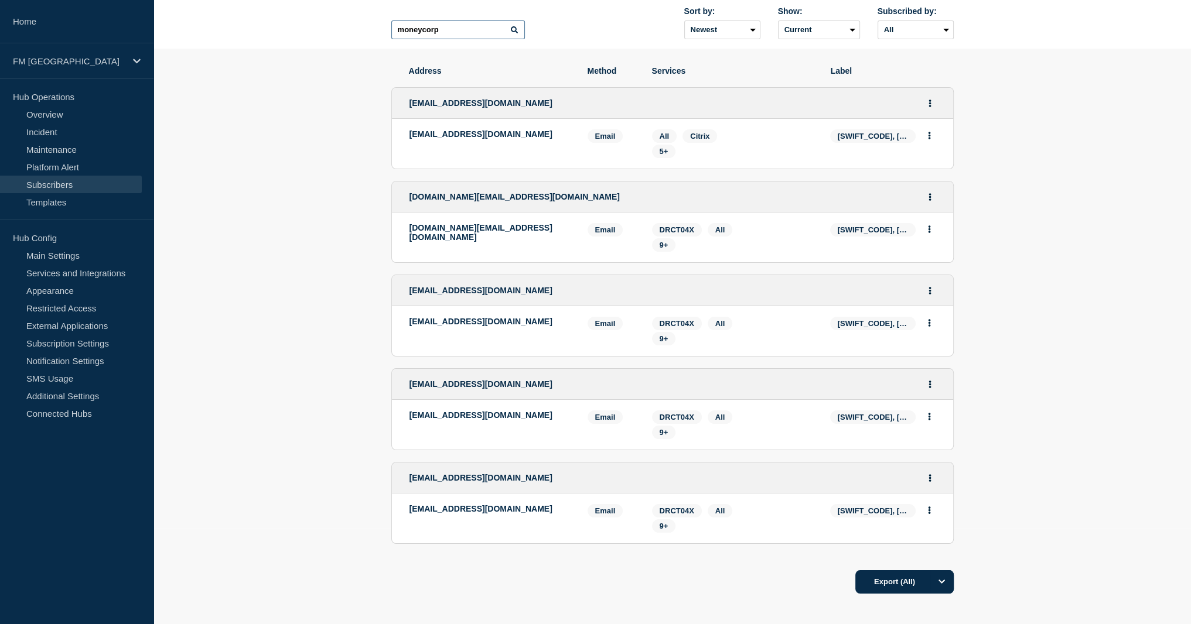
scroll to position [117, 0]
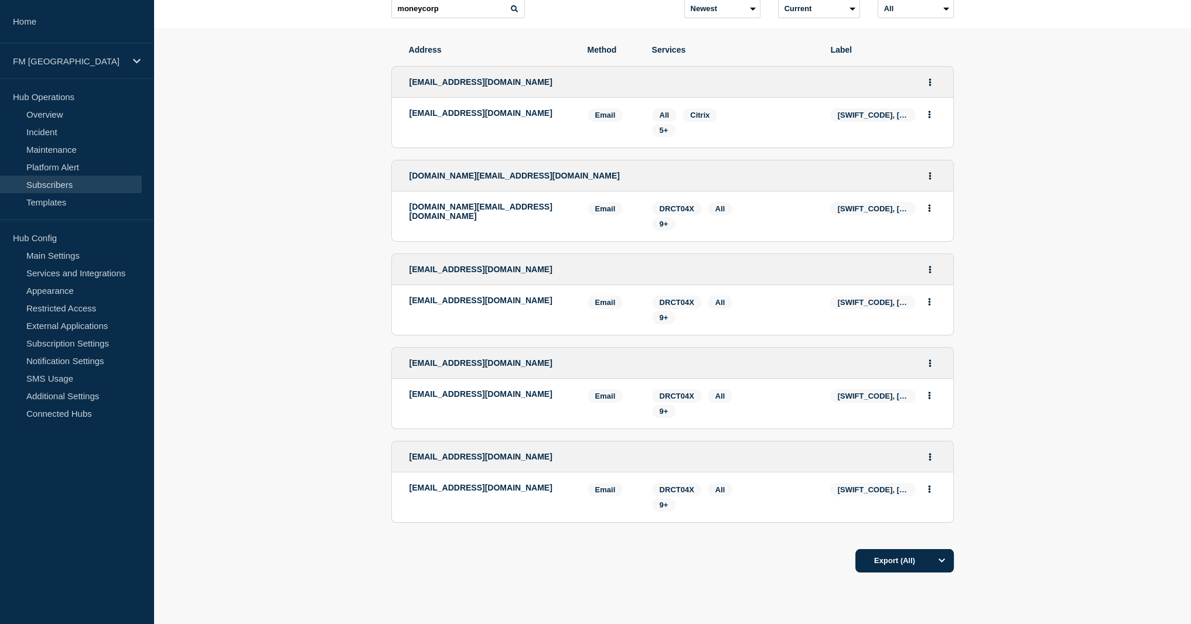
drag, startPoint x: 558, startPoint y: 119, endPoint x: 380, endPoint y: 115, distance: 178.1
click at [380, 115] on section "Address Method Services Label bl-mq-sftp-alerts@moneycorp.com bl-mq-sftp-alerts…" at bounding box center [671, 345] width 1037 height 634
drag, startPoint x: 437, startPoint y: 224, endPoint x: 409, endPoint y: 215, distance: 29.6
click at [409, 215] on p "[DOMAIN_NAME][EMAIL_ADDRESS][DOMAIN_NAME]" at bounding box center [489, 211] width 160 height 19
drag, startPoint x: 558, startPoint y: 305, endPoint x: 398, endPoint y: 305, distance: 160.5
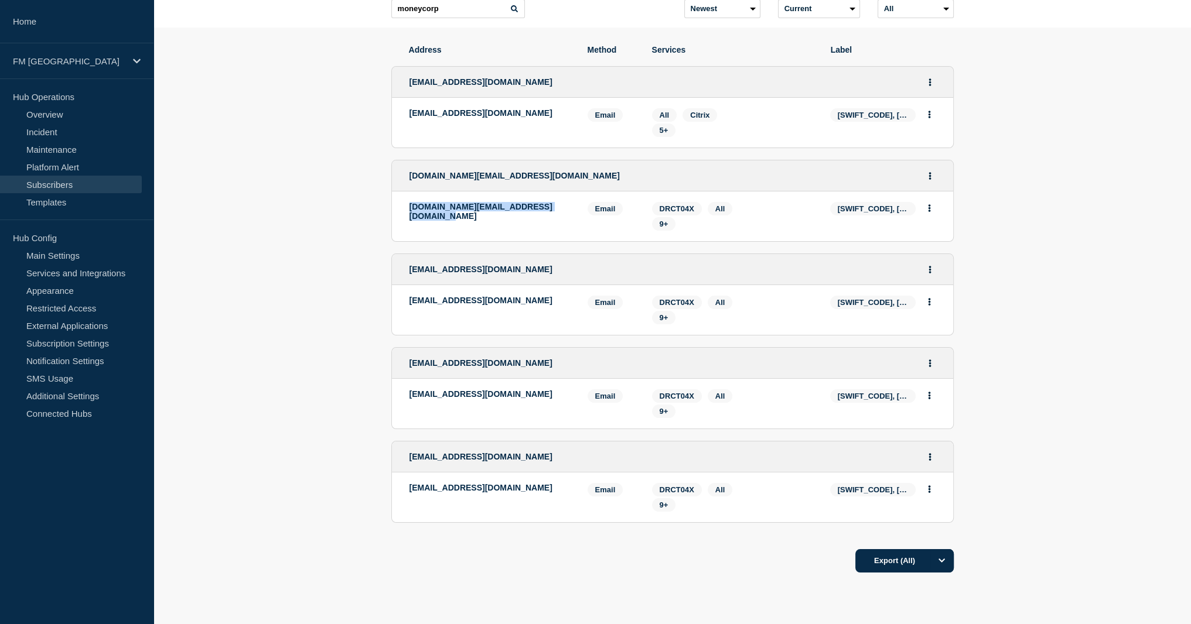
click at [398, 305] on li "d-swift.notifications@moneycorp.com Email Email: d-swift.notifications@moneycor…" at bounding box center [672, 310] width 561 height 50
drag, startPoint x: 421, startPoint y: 416, endPoint x: 406, endPoint y: 401, distance: 20.7
click at [406, 401] on li "d-notificationsfrombottomline@moneycorp.com Email Email: d-notificationsfrombot…" at bounding box center [672, 404] width 561 height 50
drag, startPoint x: 454, startPoint y: 504, endPoint x: 400, endPoint y: 492, distance: 55.3
click at [400, 492] on li "mcsupportbottomlinestatushub@moneycorp.com Email Email: mcsupportbottomlinestat…" at bounding box center [672, 498] width 561 height 50
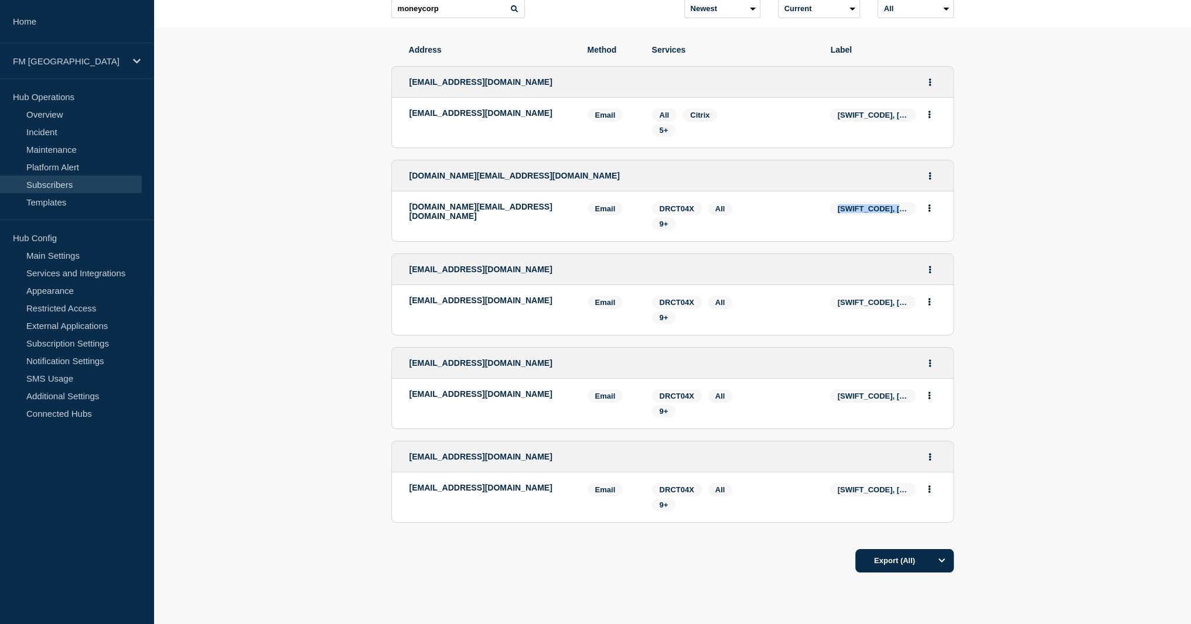
drag, startPoint x: 837, startPoint y: 213, endPoint x: 910, endPoint y: 214, distance: 72.6
click at [910, 214] on span "[SWIFT_CODE], [SWIFT_CODE], [SWIFT_CODE], [SWIFT_CODE]" at bounding box center [873, 208] width 86 height 13
click at [932, 88] on button "Actions" at bounding box center [930, 82] width 15 height 18
click at [928, 120] on link "Edit" at bounding box center [925, 115] width 13 height 9
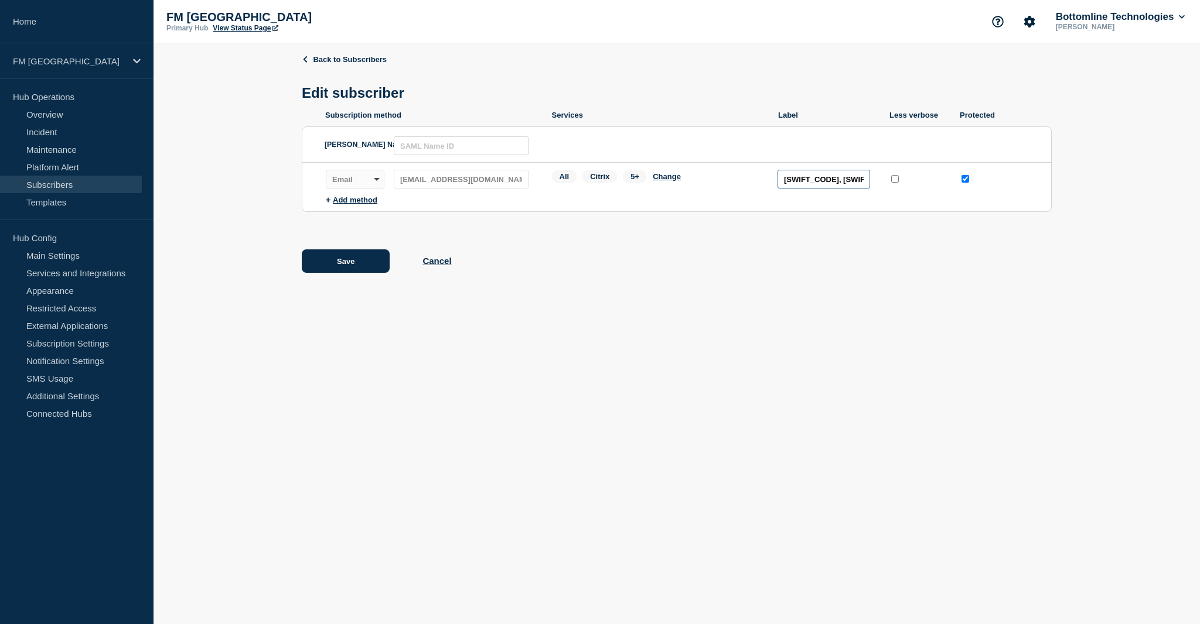
scroll to position [0, 91]
drag, startPoint x: 784, startPoint y: 182, endPoint x: 883, endPoint y: 180, distance: 99.0
click at [883, 180] on div "Subscription method: Email Webhook Slack Teams Address: bl-mq-sftp-alerts@money…" at bounding box center [688, 179] width 725 height 19
click at [815, 322] on body "Home FM London Hub Operations Overview Incident Maintenance Platform Alert Subs…" at bounding box center [600, 312] width 1200 height 624
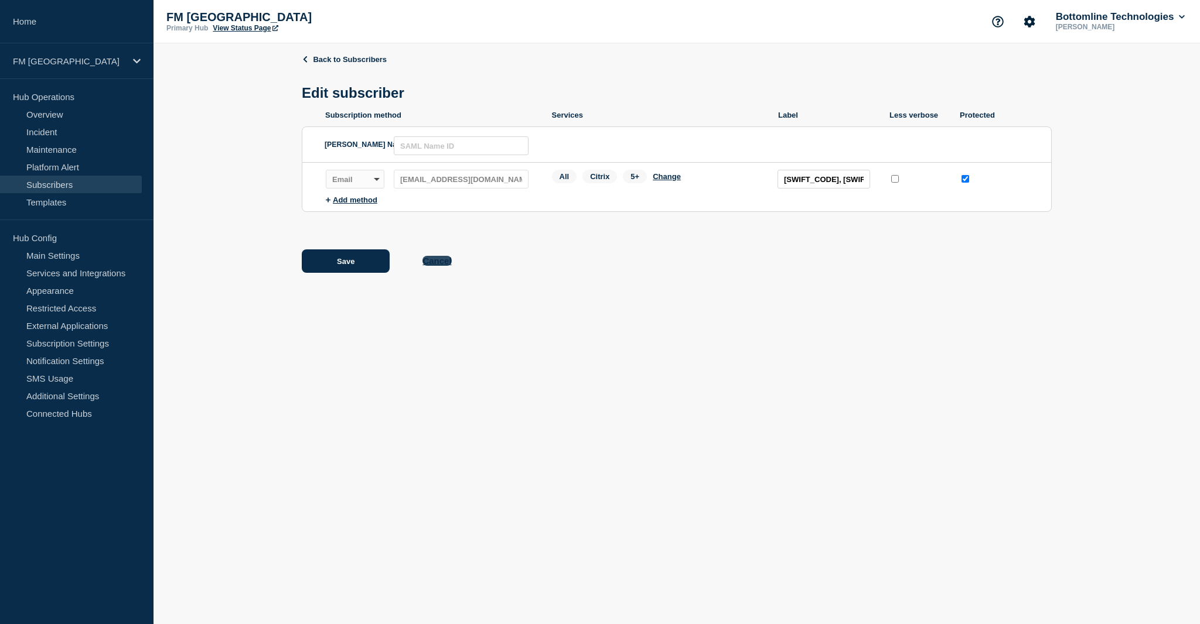
click at [437, 264] on button "Cancel" at bounding box center [436, 261] width 29 height 10
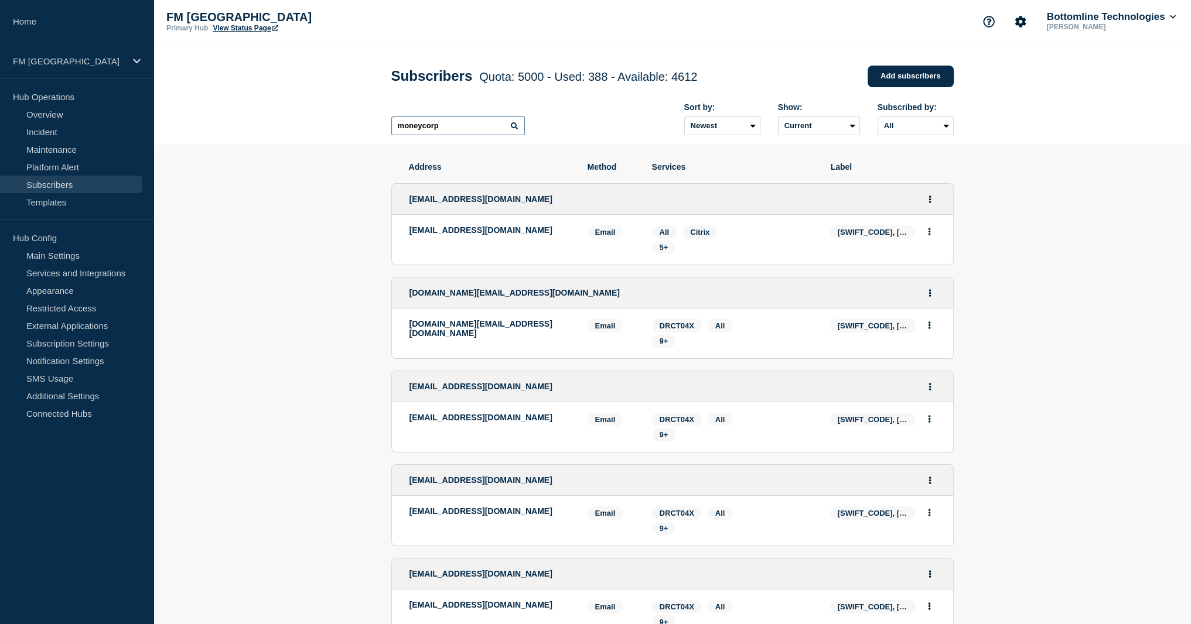
drag, startPoint x: 464, startPoint y: 127, endPoint x: 376, endPoint y: 126, distance: 87.9
click at [376, 126] on header "Subscribers Quota: 5000 - Used: 388 - Available: 4612 Quota Used Available 5000…" at bounding box center [671, 93] width 1037 height 101
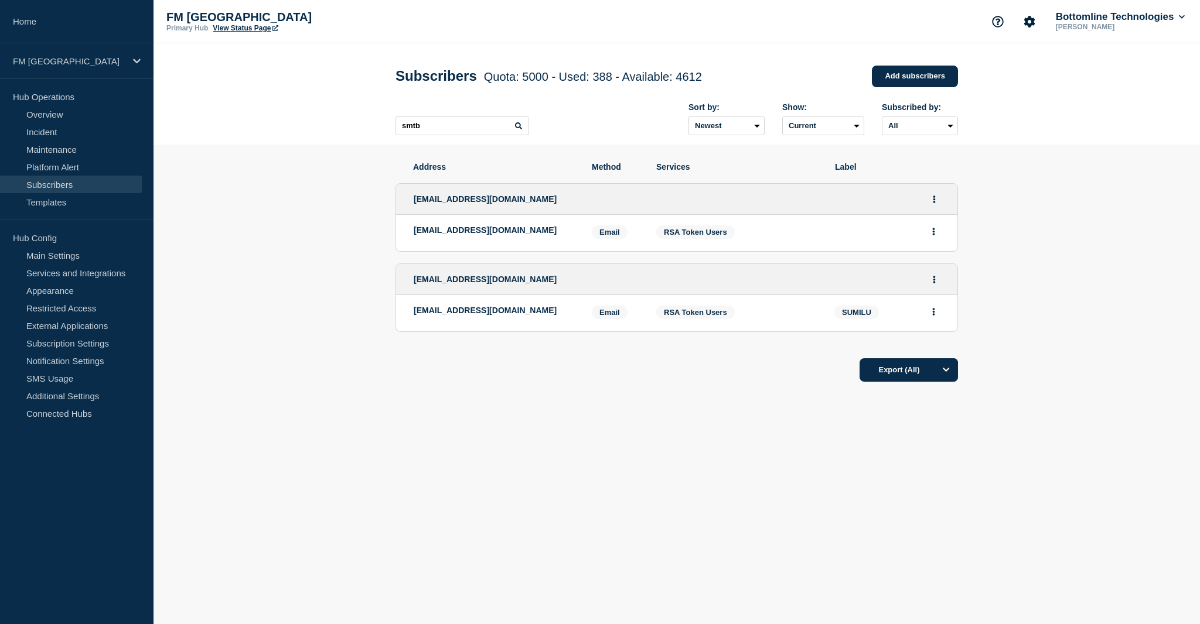
drag, startPoint x: 444, startPoint y: 242, endPoint x: 412, endPoint y: 238, distance: 31.8
click at [412, 238] on li "gtxserviceburueaunotification@smtbusa.com Email Email: gtxserviceburueaunotific…" at bounding box center [676, 233] width 561 height 36
drag, startPoint x: 469, startPoint y: 320, endPoint x: 403, endPoint y: 315, distance: 65.8
click at [403, 315] on li "it@smtblux.lu Email Email: it@smtblux.lu SUMILU Services: RSA Token Users SUMILU" at bounding box center [676, 313] width 561 height 36
drag, startPoint x: 421, startPoint y: 131, endPoint x: 406, endPoint y: 129, distance: 15.3
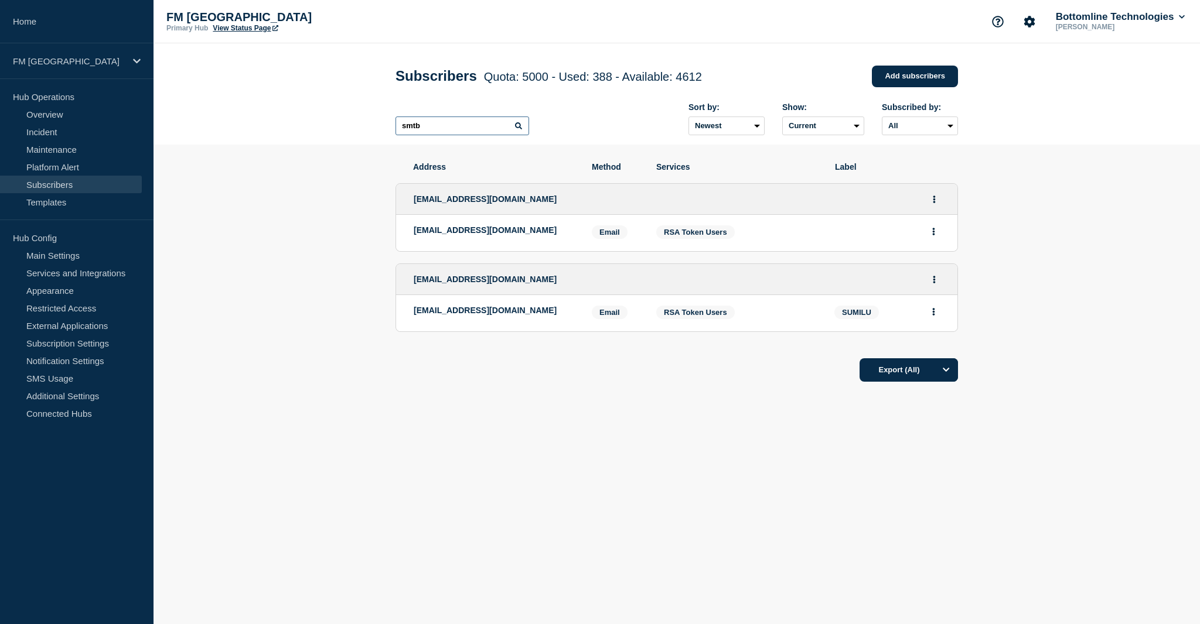
click at [406, 129] on input "smtb" at bounding box center [462, 126] width 134 height 19
drag, startPoint x: 428, startPoint y: 326, endPoint x: 412, endPoint y: 312, distance: 20.7
click at [412, 312] on li "[EMAIL_ADDRESS][DOMAIN_NAME] Email Email: [EMAIL_ADDRESS][DOMAIN_NAME] [SWIFT_C…" at bounding box center [676, 320] width 561 height 50
drag, startPoint x: 436, startPoint y: 131, endPoint x: 391, endPoint y: 129, distance: 44.6
click at [391, 129] on div "Subscribers Quota: 5000 - Used: 388 - Available: 4612 Quota Used Available 5000…" at bounding box center [676, 93] width 589 height 101
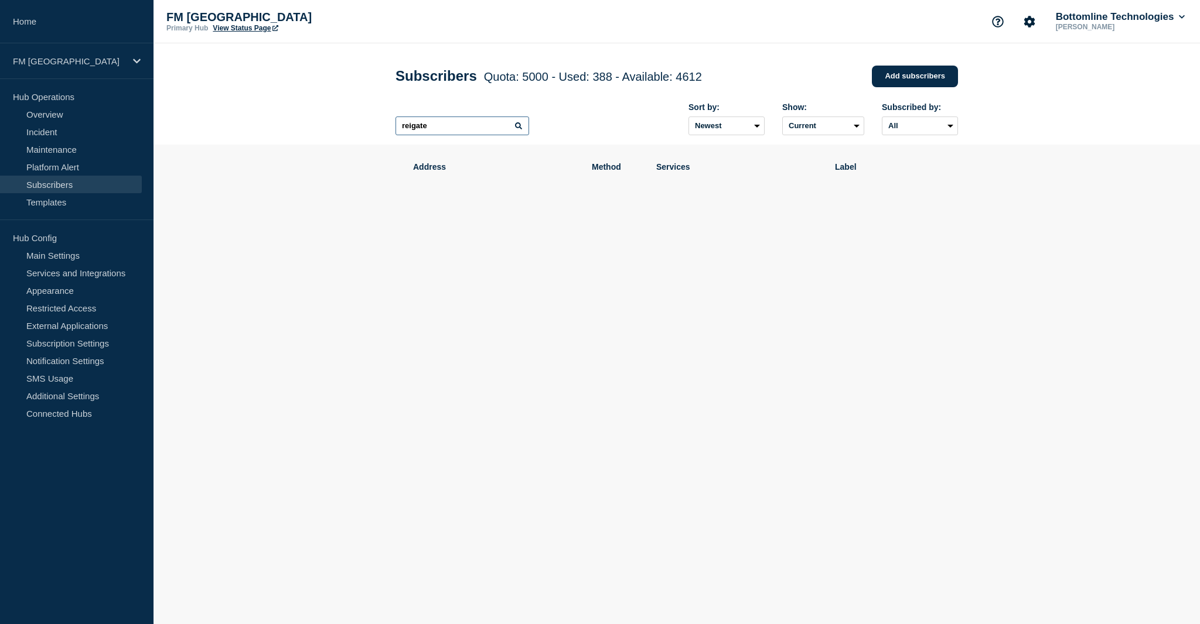
drag, startPoint x: 452, startPoint y: 130, endPoint x: 378, endPoint y: 129, distance: 73.8
click at [378, 129] on header "Subscribers Quota: 5000 - Used: 388 - Available: 4612 Quota Used Available 5000…" at bounding box center [676, 93] width 1046 height 101
paste input "Greyfriars"
drag, startPoint x: 449, startPoint y: 133, endPoint x: 335, endPoint y: 127, distance: 114.4
click at [337, 127] on header "Subscribers Quota: 5000 - Used: 388 - Available: 4612 Quota Used Available 5000…" at bounding box center [676, 93] width 1046 height 101
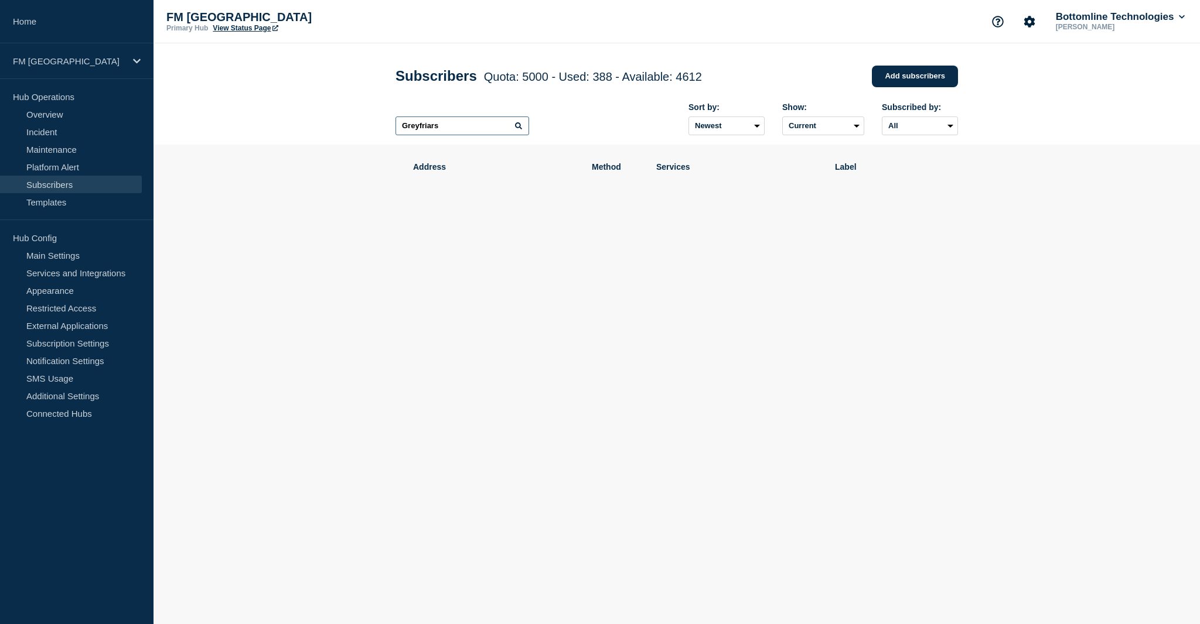
paste input "Farnborough"
drag, startPoint x: 477, startPoint y: 129, endPoint x: 337, endPoint y: 134, distance: 139.5
click at [337, 134] on header "Subscribers Quota: 5000 - Used: 388 - Available: 4612 Quota Used Available 5000…" at bounding box center [676, 93] width 1046 height 101
paste input "Corsham"
drag, startPoint x: 446, startPoint y: 125, endPoint x: 393, endPoint y: 129, distance: 53.5
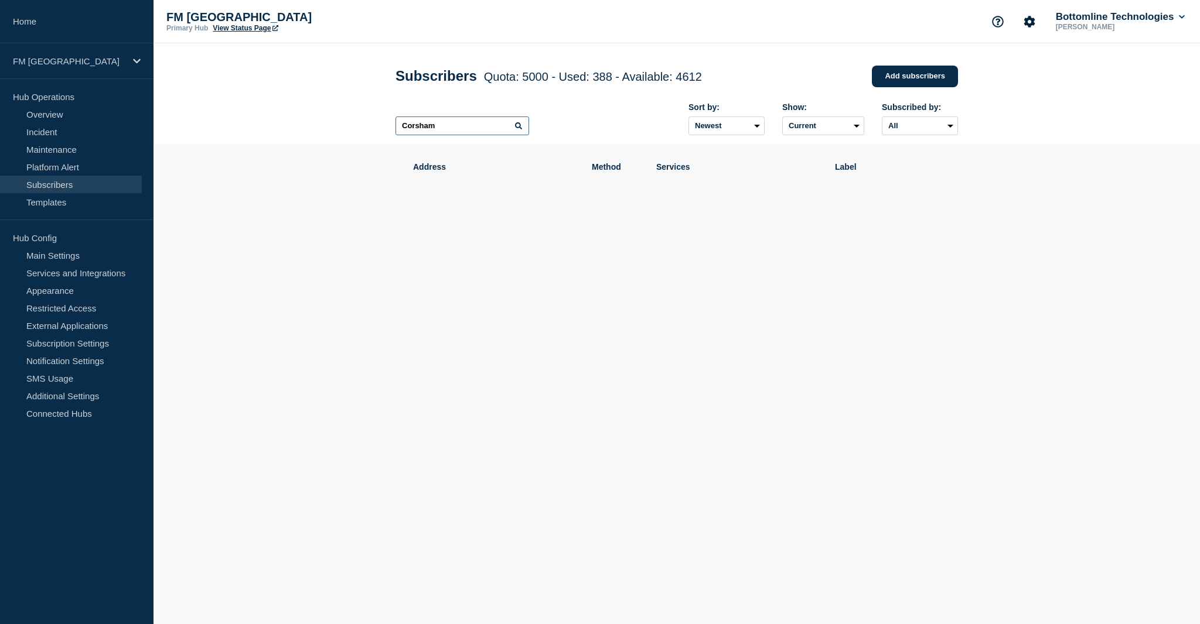
click at [393, 129] on div "Subscribers Quota: 5000 - Used: 388 - Available: 4612 Quota Used Available 5000…" at bounding box center [676, 93] width 589 height 101
paste input "DataVita Limited"
type input "DataVita Limited"
drag, startPoint x: 472, startPoint y: 131, endPoint x: 373, endPoint y: 124, distance: 99.8
click at [373, 124] on header "Subscribers Quota: 5000 - Used: 388 - Available: 4612 Quota Used Available 5000…" at bounding box center [676, 93] width 1046 height 101
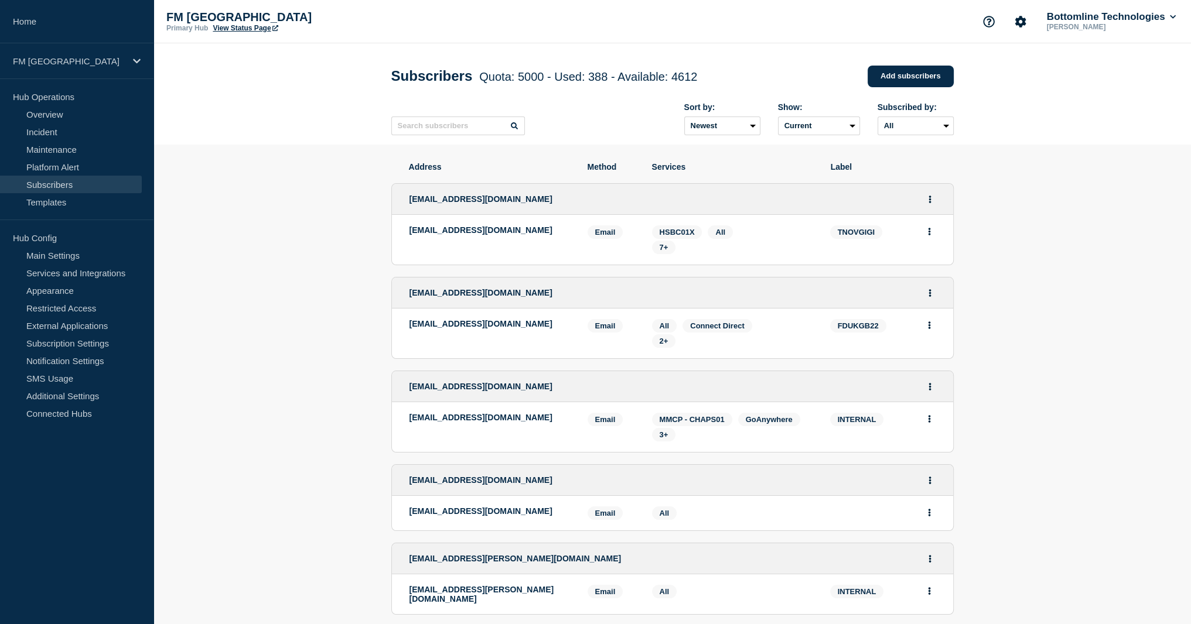
click at [612, 46] on div "Subscribers Quota: 5000 - Used: 388 - Available: 4612 Quota Used Available 5000…" at bounding box center [672, 93] width 589 height 101
click at [431, 128] on input "text" at bounding box center [458, 126] width 134 height 19
paste input "Corsham"
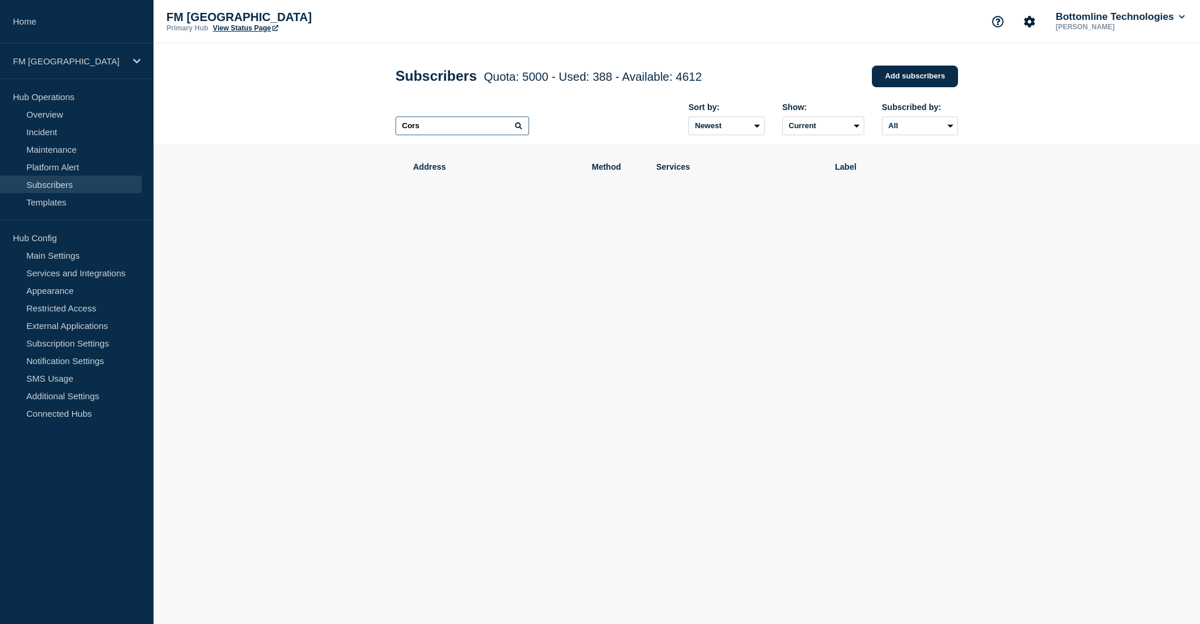
drag, startPoint x: 447, startPoint y: 131, endPoint x: 344, endPoint y: 132, distance: 103.1
click at [344, 132] on header "Subscribers Quota: 5000 - Used: 388 - Available: 4612 Quota Used Available 5000…" at bounding box center [676, 93] width 1046 height 101
type input "datavita"
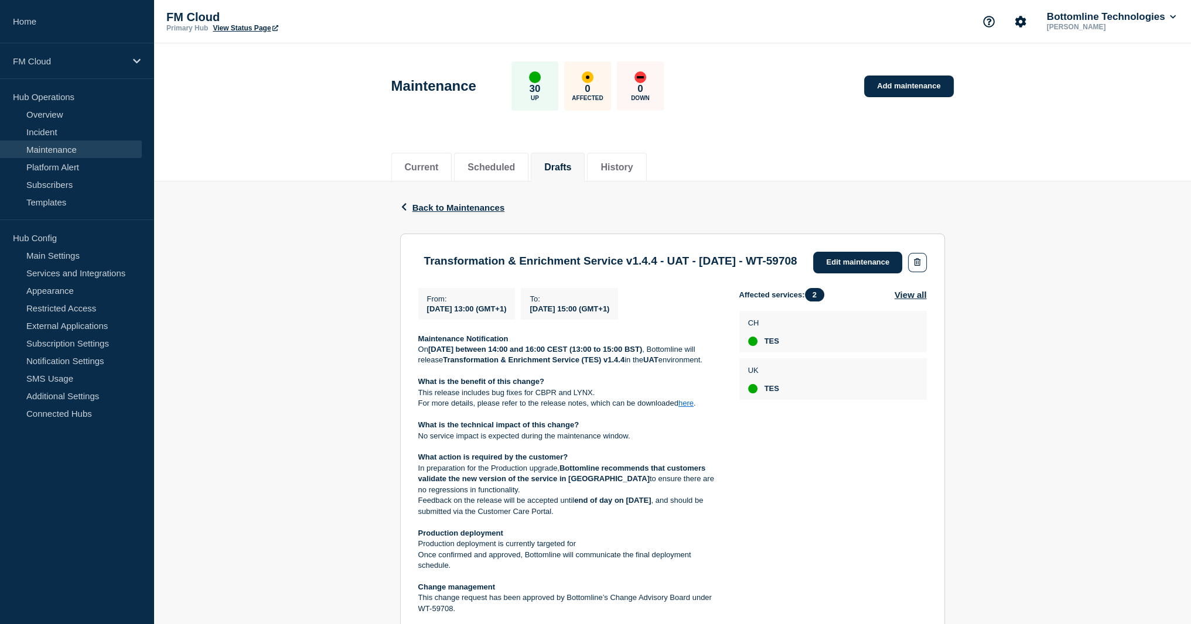
click at [787, 45] on header "Maintenance 30 Up 0 Affected 0 Down Add maintenance" at bounding box center [671, 92] width 1037 height 98
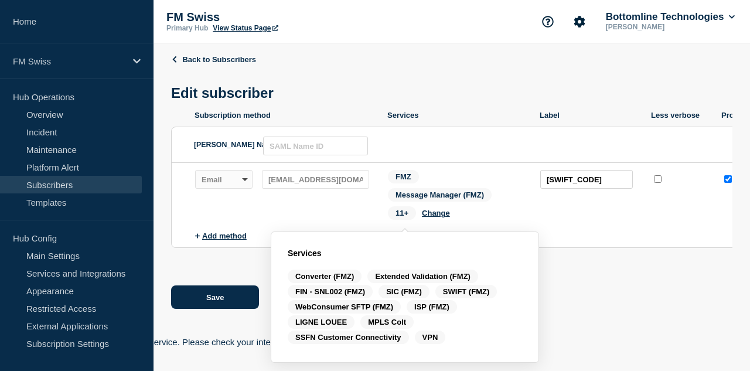
click at [355, 69] on header "Back to Subscribers Edit subscriber" at bounding box center [451, 83] width 561 height 56
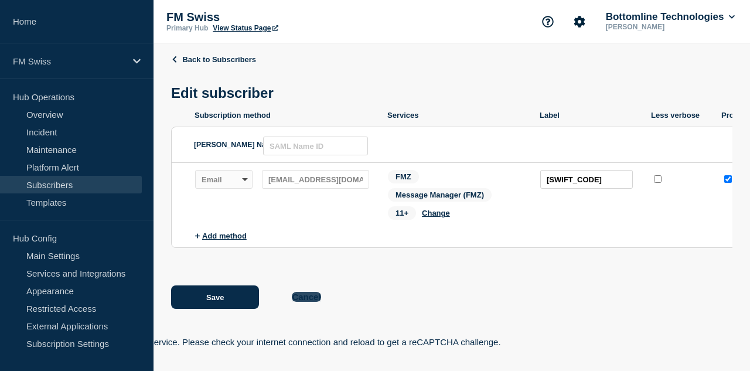
click at [308, 299] on button "Cancel" at bounding box center [306, 297] width 29 height 10
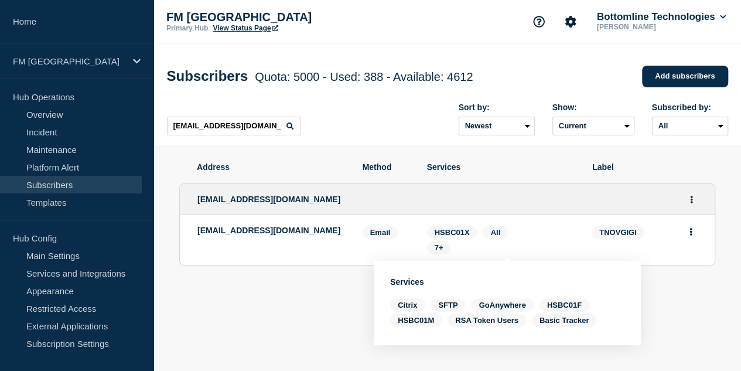
click at [73, 186] on link "Subscribers" at bounding box center [71, 185] width 142 height 18
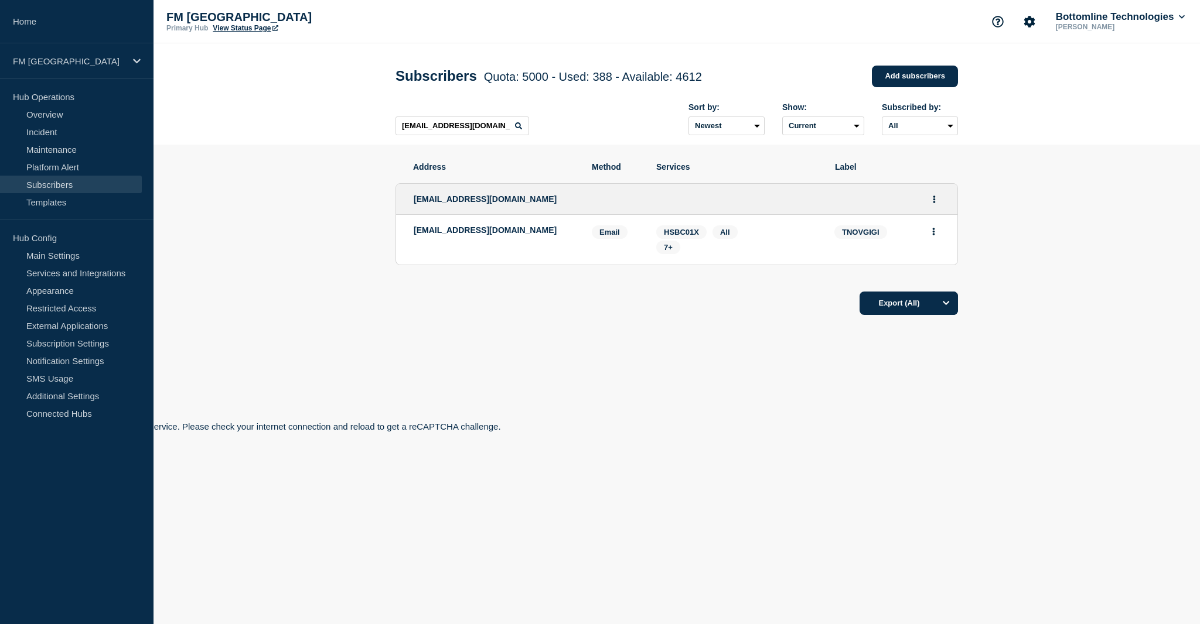
click at [59, 190] on link "Subscribers" at bounding box center [71, 185] width 142 height 18
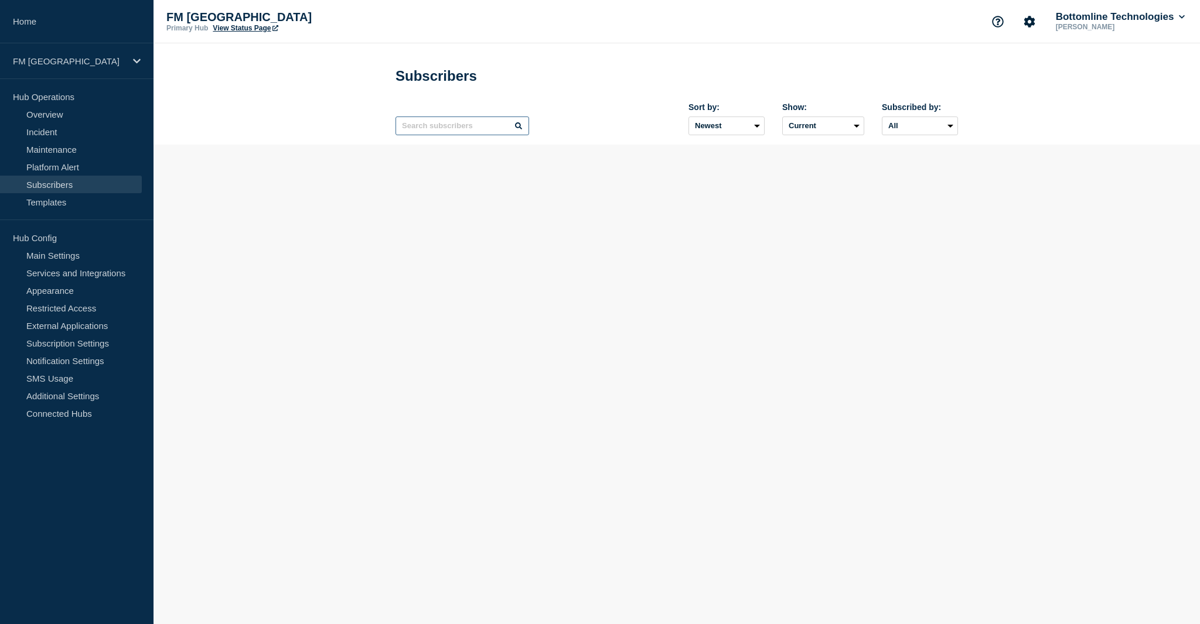
click at [436, 131] on input "text" at bounding box center [462, 126] width 134 height 19
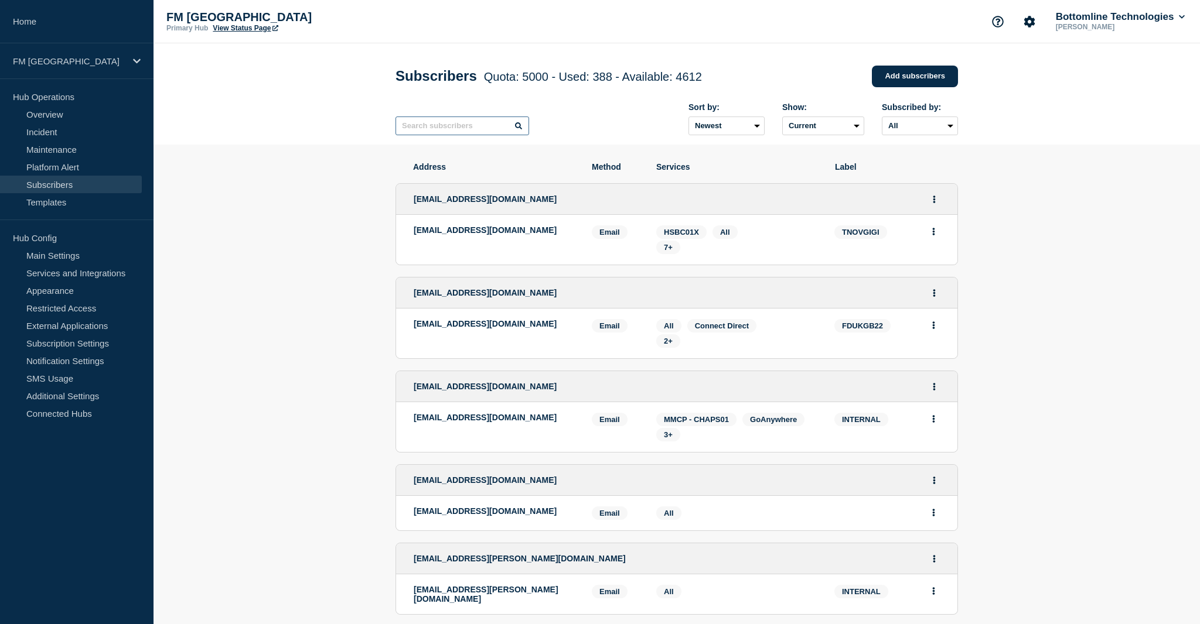
paste input "treasury.list@aimco.alberta.ca"
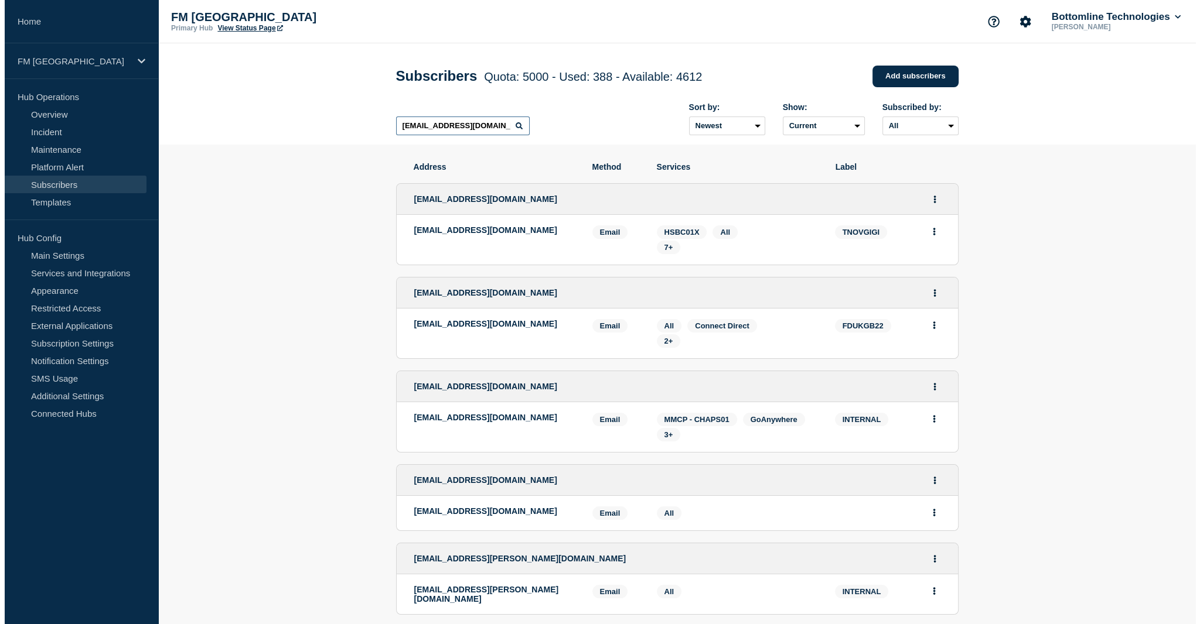
scroll to position [0, 1]
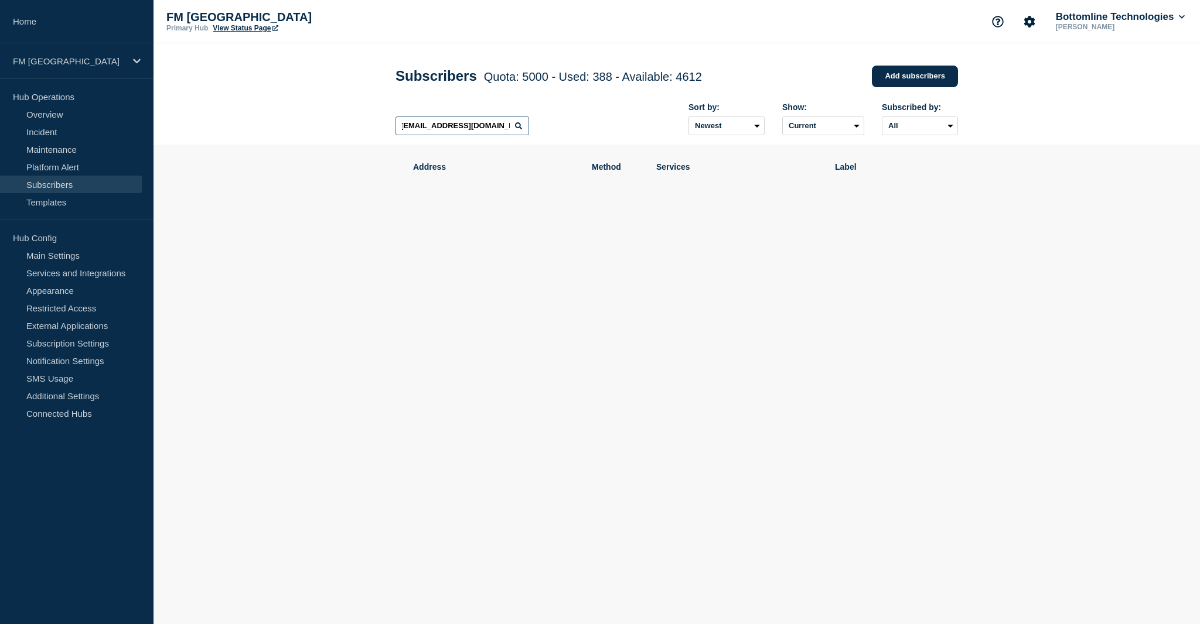
type input "treasury.list@aimco.alberta.ca"
click at [914, 80] on link "Add subscribers" at bounding box center [915, 77] width 86 height 22
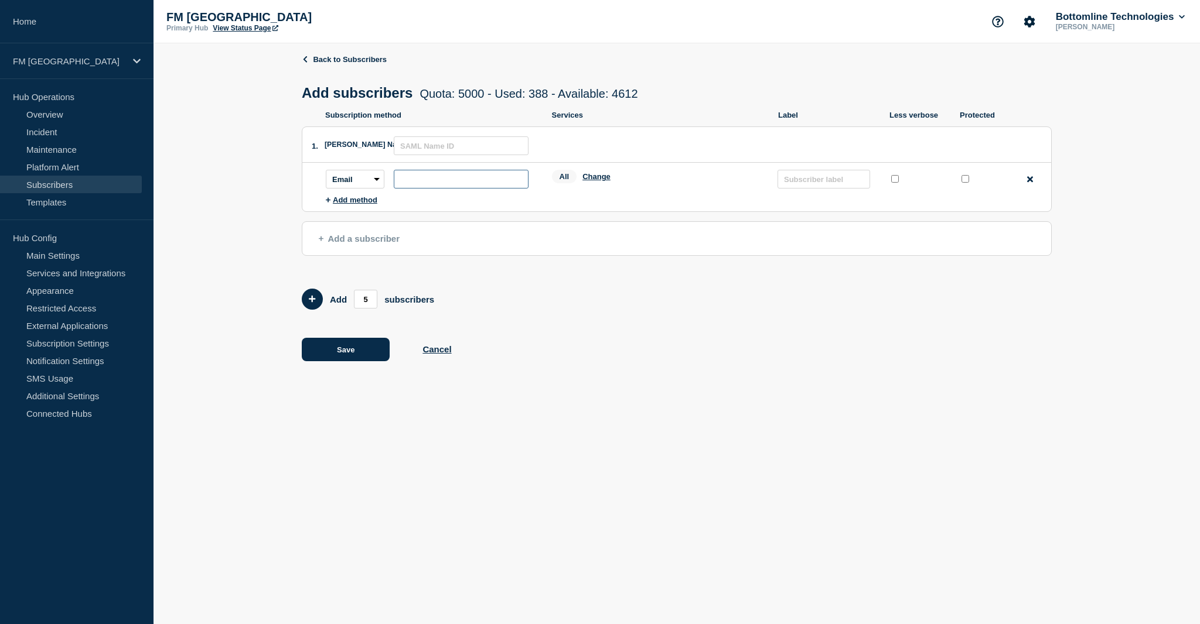
click at [400, 189] on input "subscription-address" at bounding box center [461, 179] width 135 height 19
paste input "[EMAIL_ADDRESS][DOMAIN_NAME]"
drag, startPoint x: 430, startPoint y: 185, endPoint x: 356, endPoint y: 184, distance: 74.4
click at [356, 184] on div "Subscription method: Email Webhook Slack Teams Address: treasury.list@aimco.alb…" at bounding box center [429, 179] width 207 height 19
type input "[EMAIL_ADDRESS][DOMAIN_NAME]"
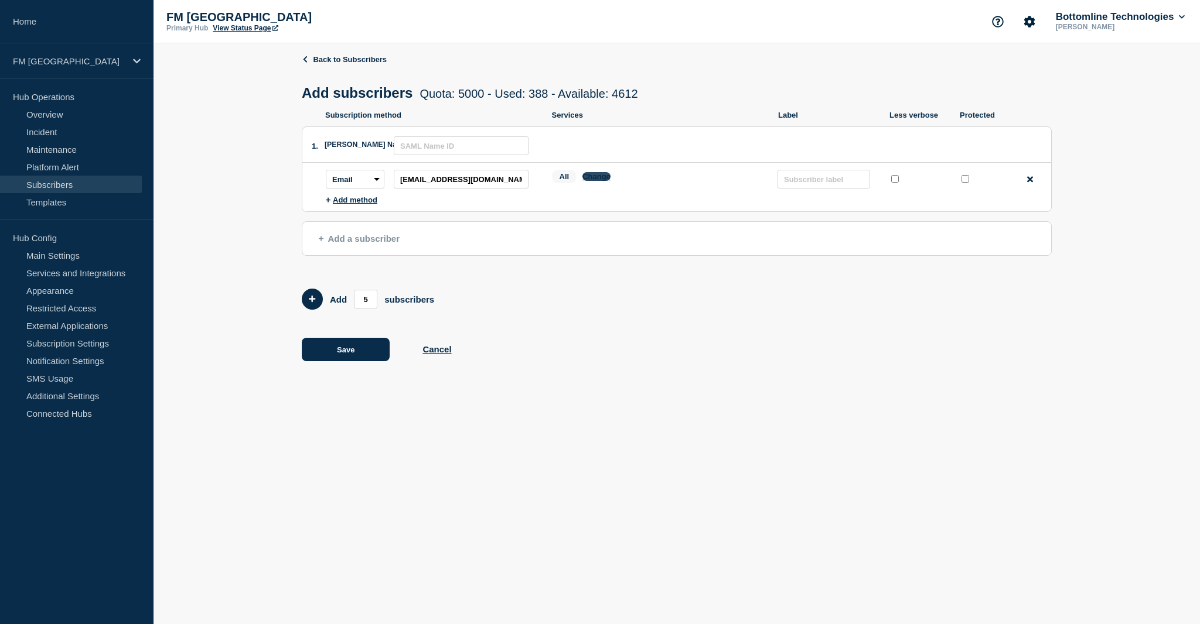
click at [589, 179] on button "Change" at bounding box center [596, 176] width 28 height 9
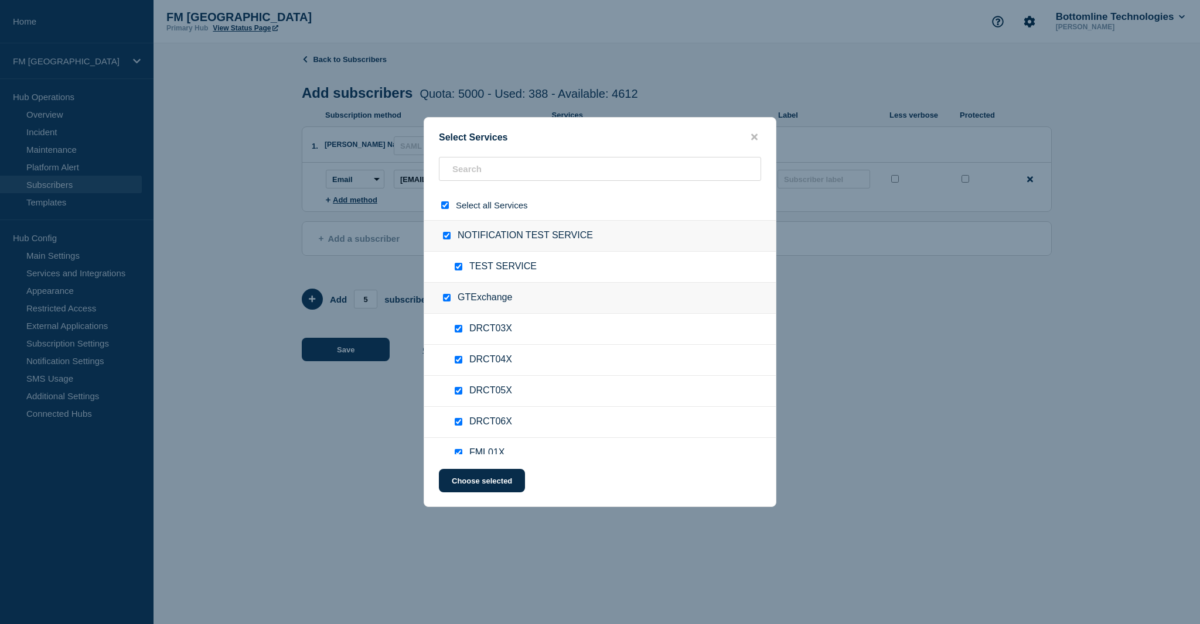
click at [442, 201] on div at bounding box center [447, 205] width 17 height 11
click at [443, 206] on input "select all checkbox" at bounding box center [445, 205] width 8 height 8
checkbox input "false"
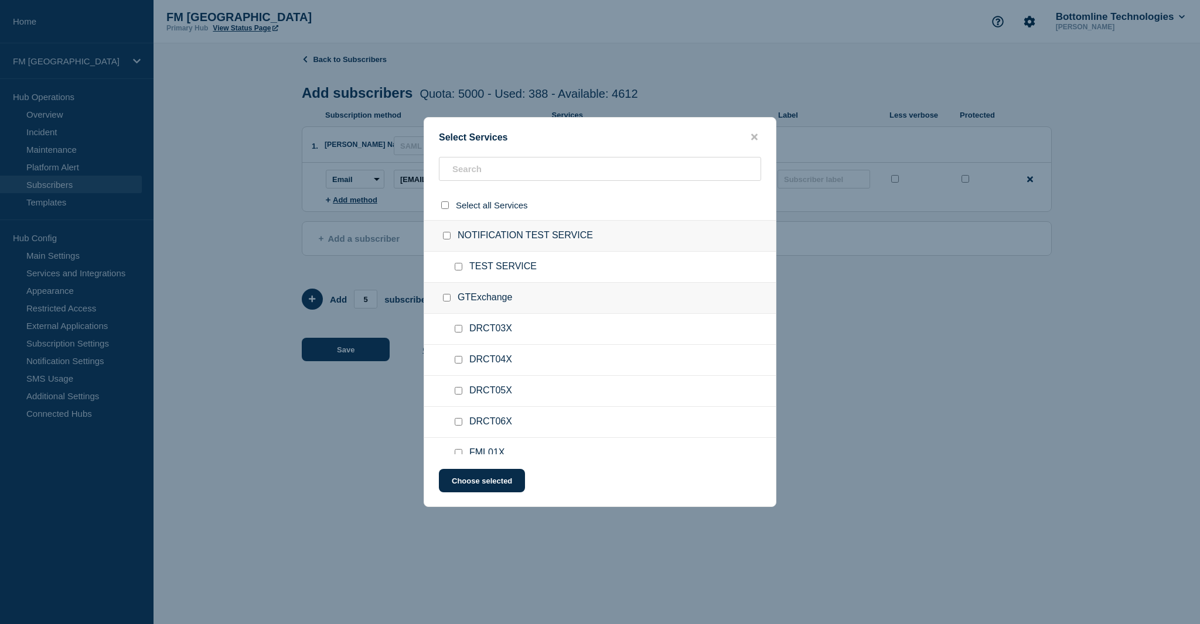
checkbox input "false"
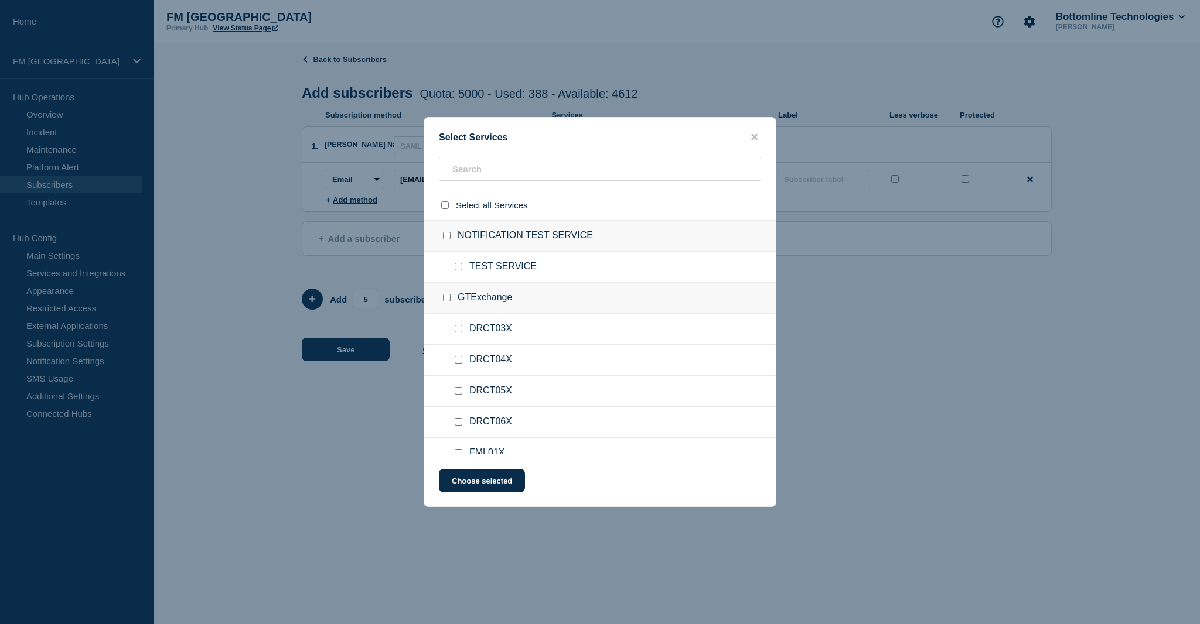
checkbox input "false"
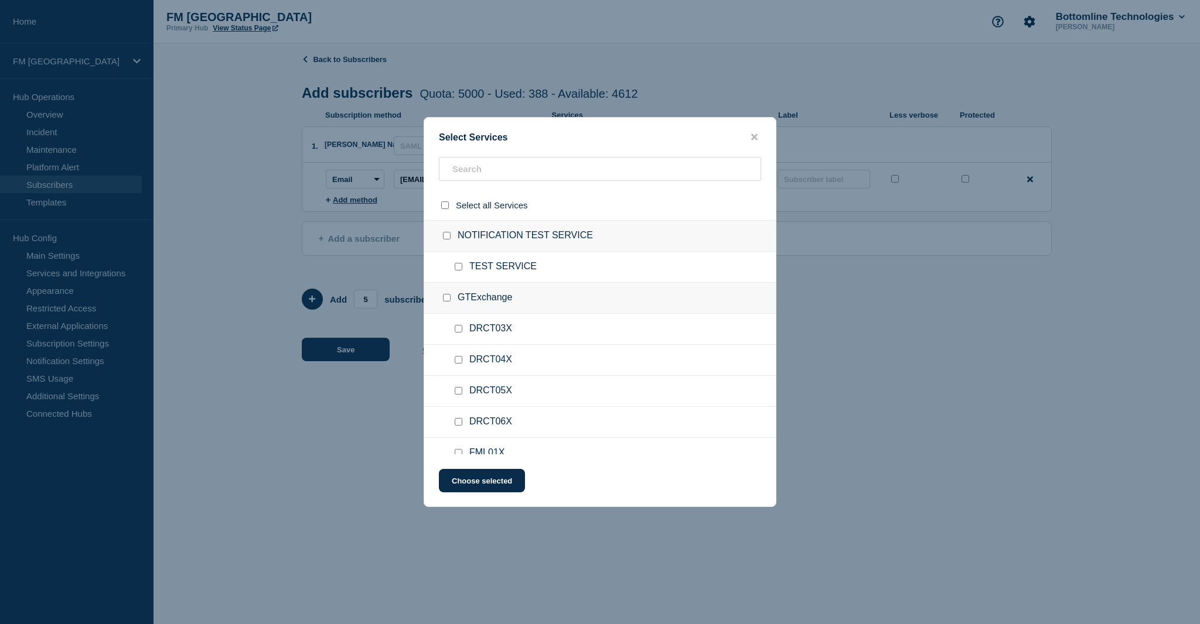
checkbox input "false"
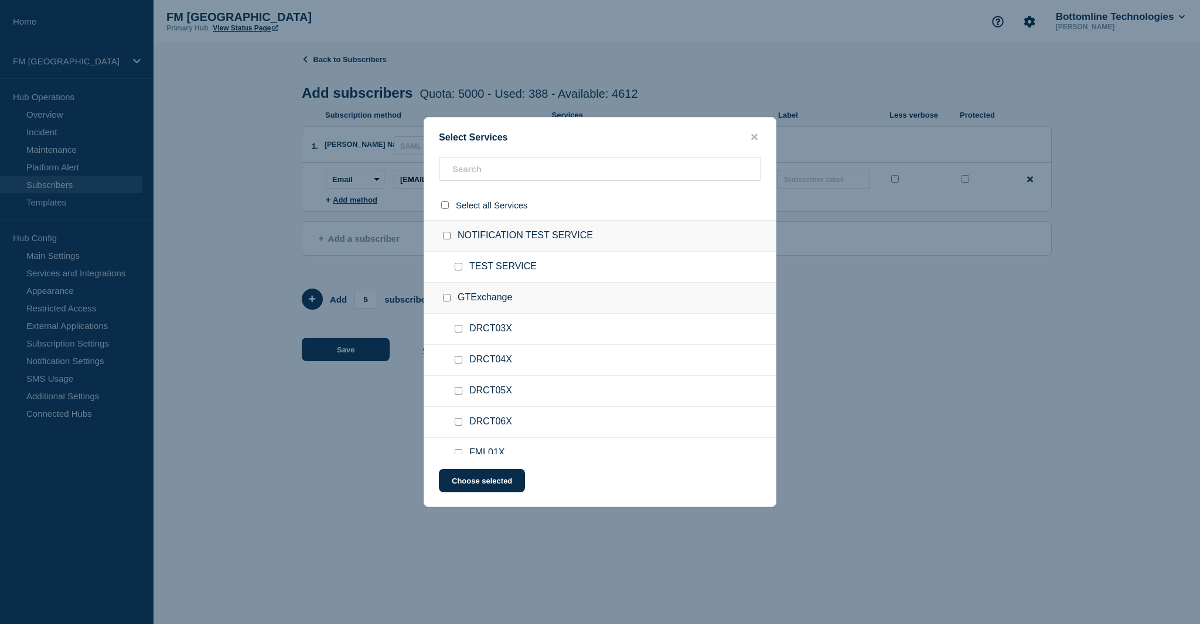
checkbox input "false"
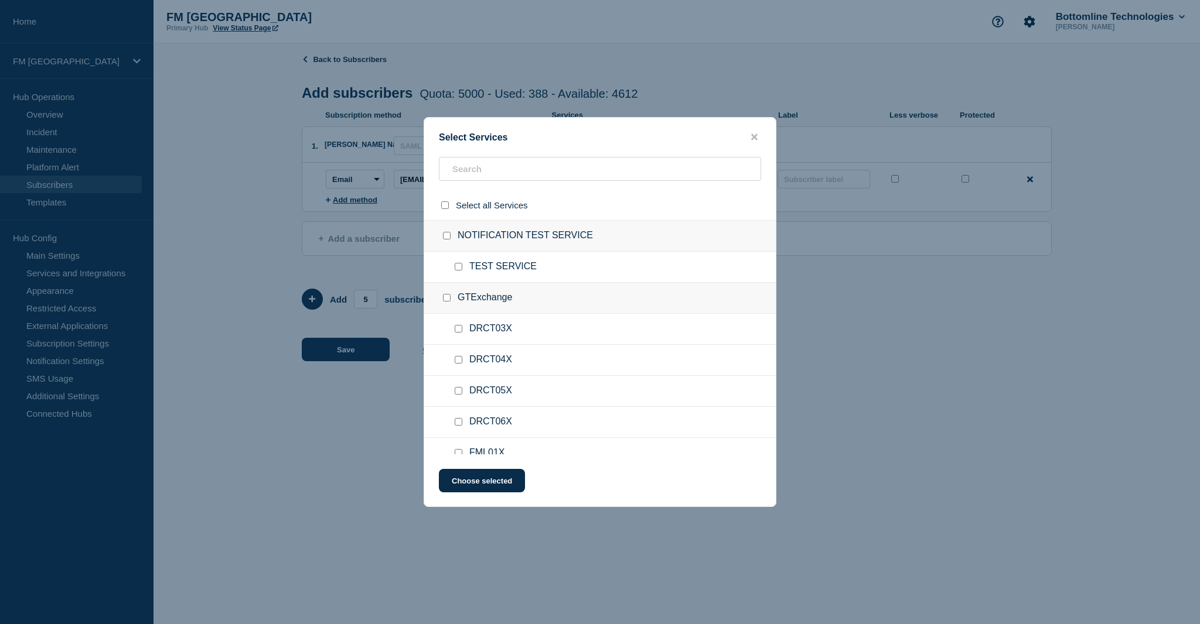
checkbox input "false"
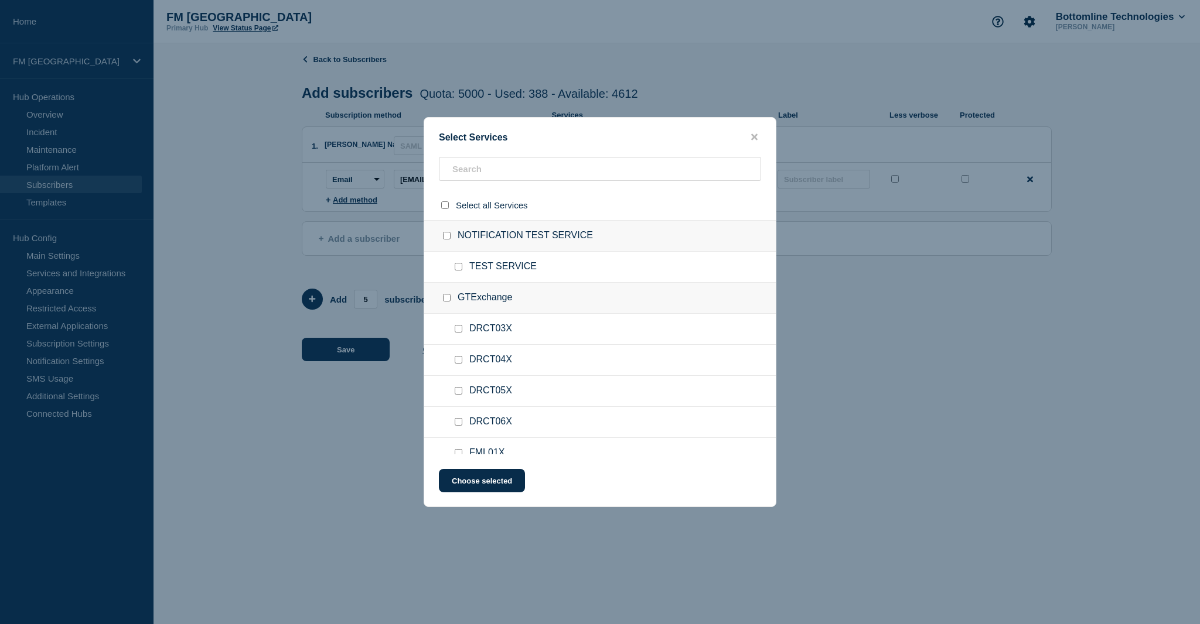
checkbox input "false"
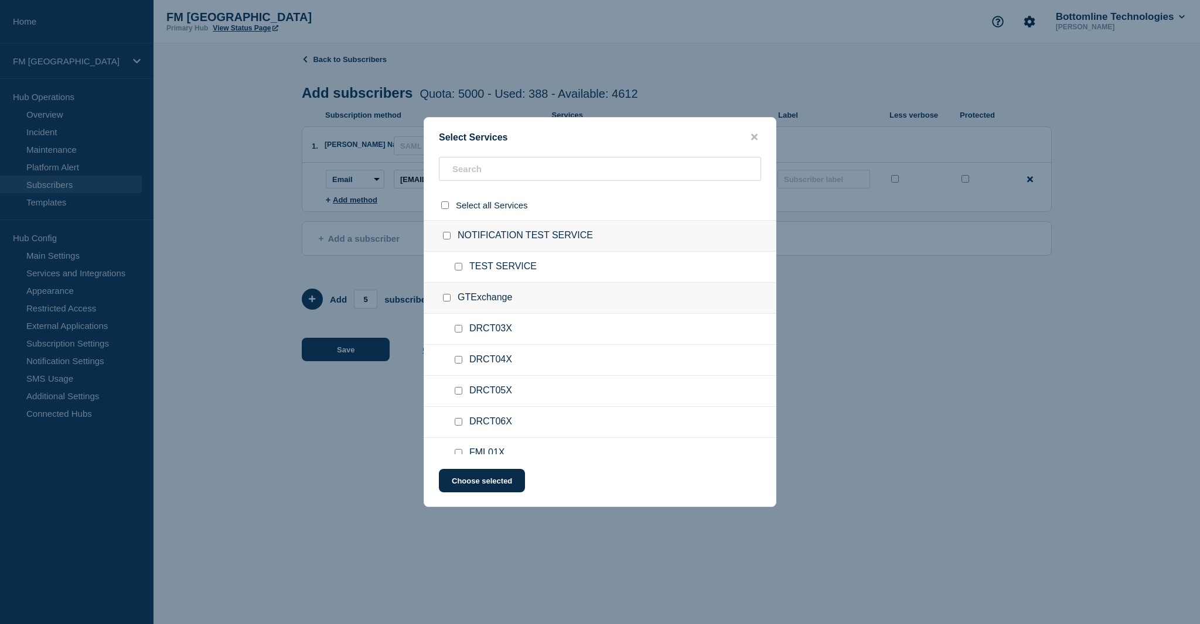
checkbox input "false"
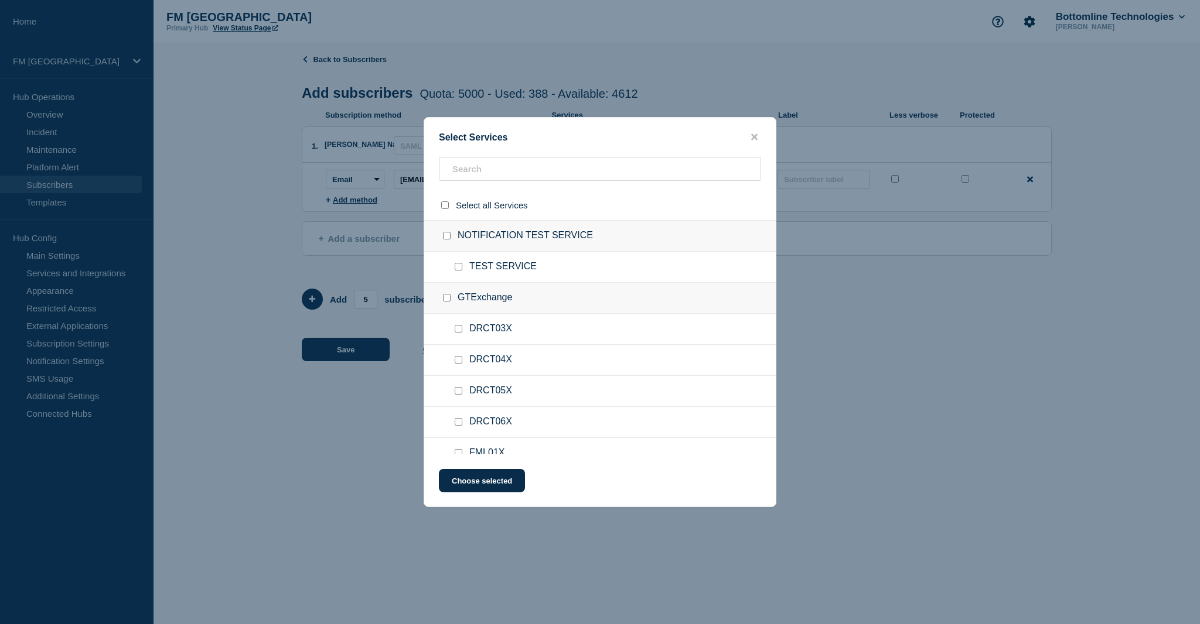
checkbox input "false"
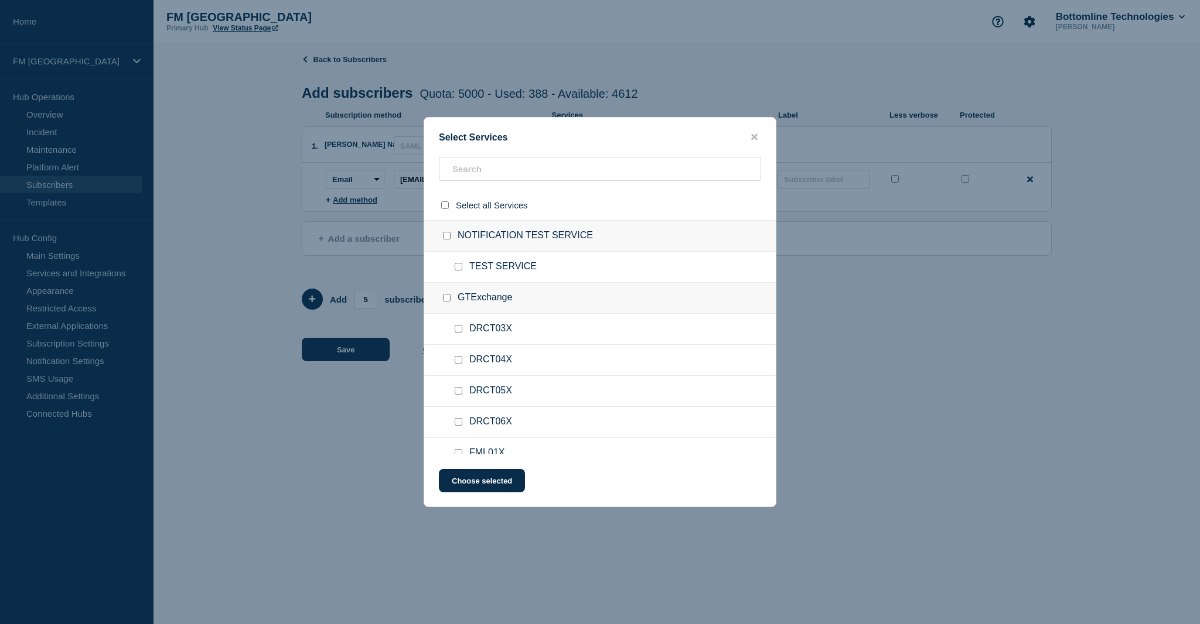
checkbox input "false"
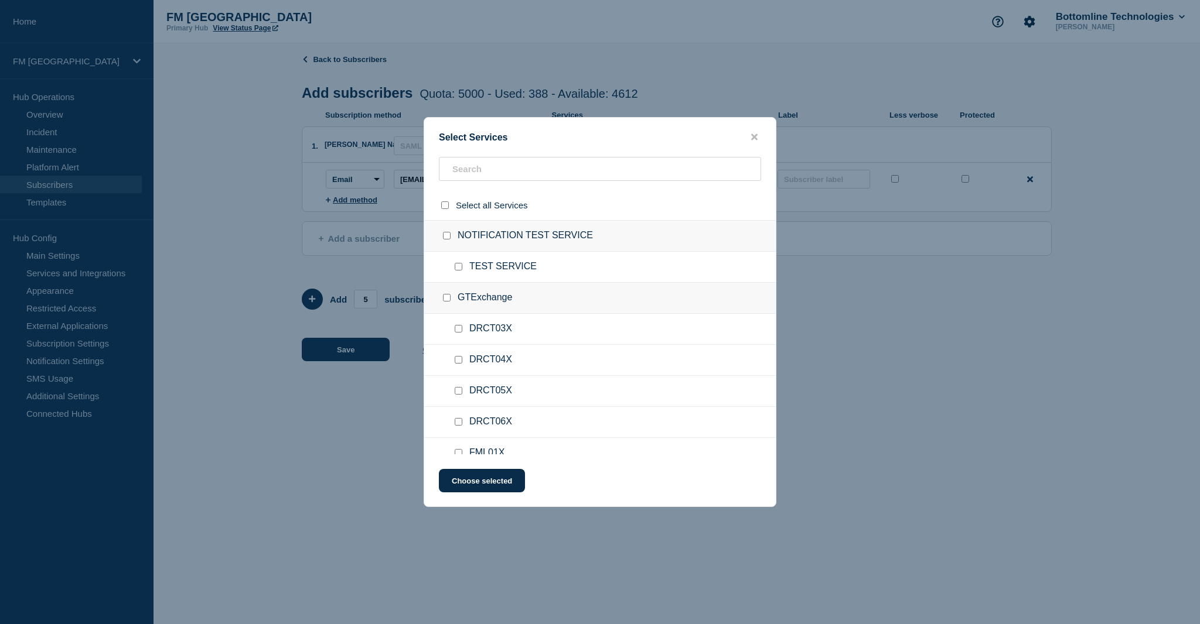
checkbox input "false"
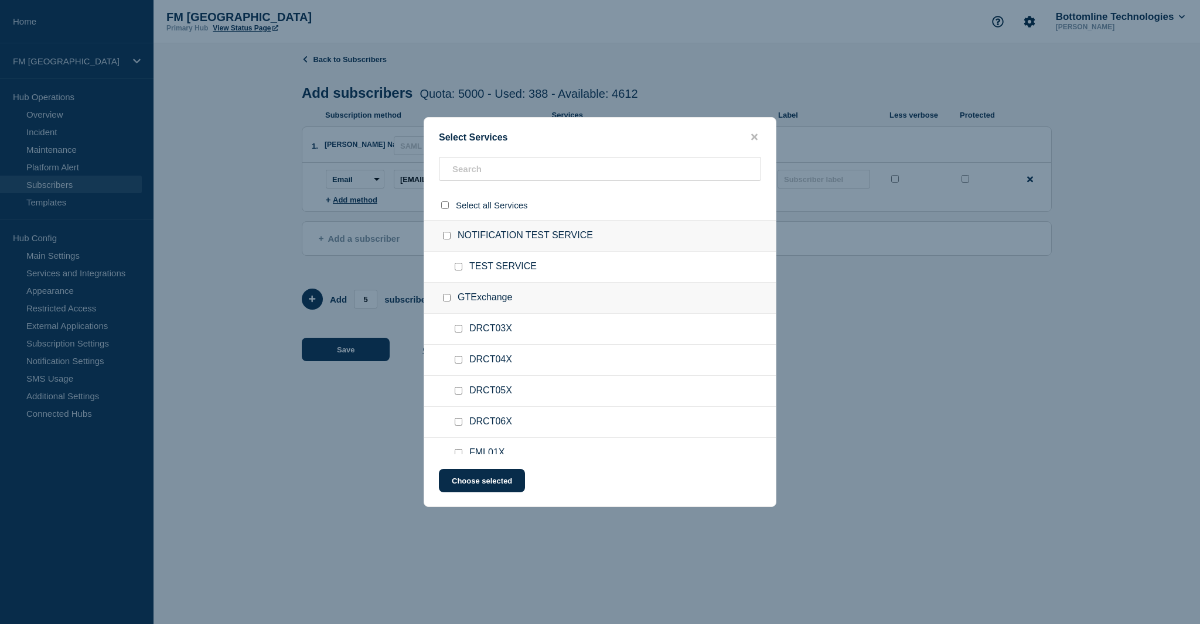
checkbox input "false"
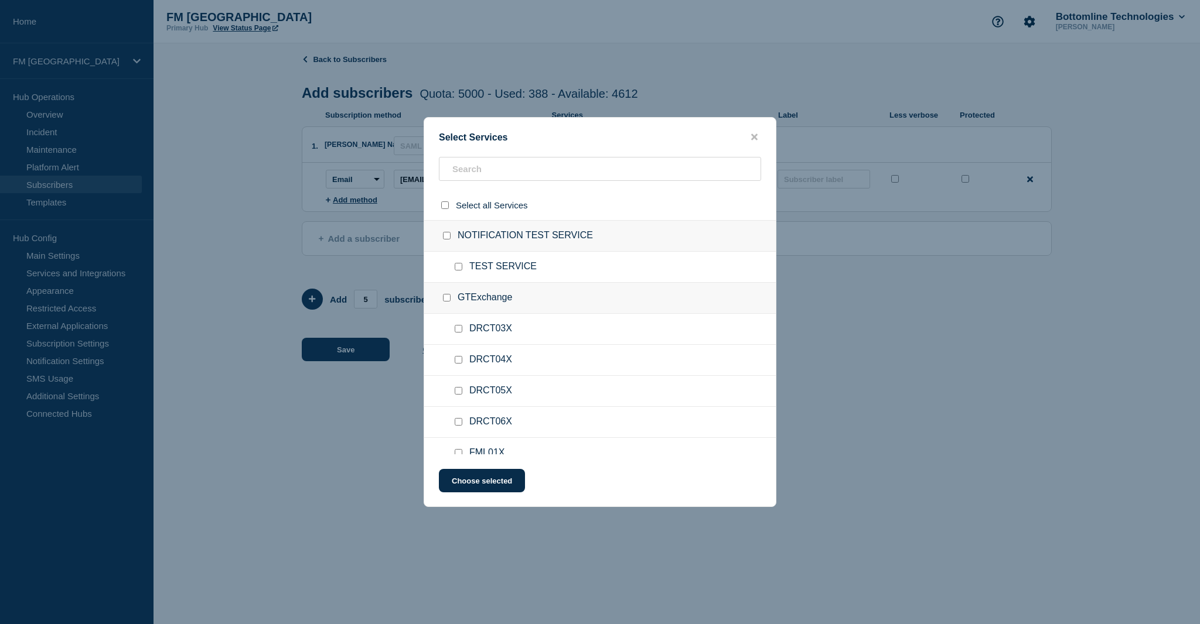
checkbox input "false"
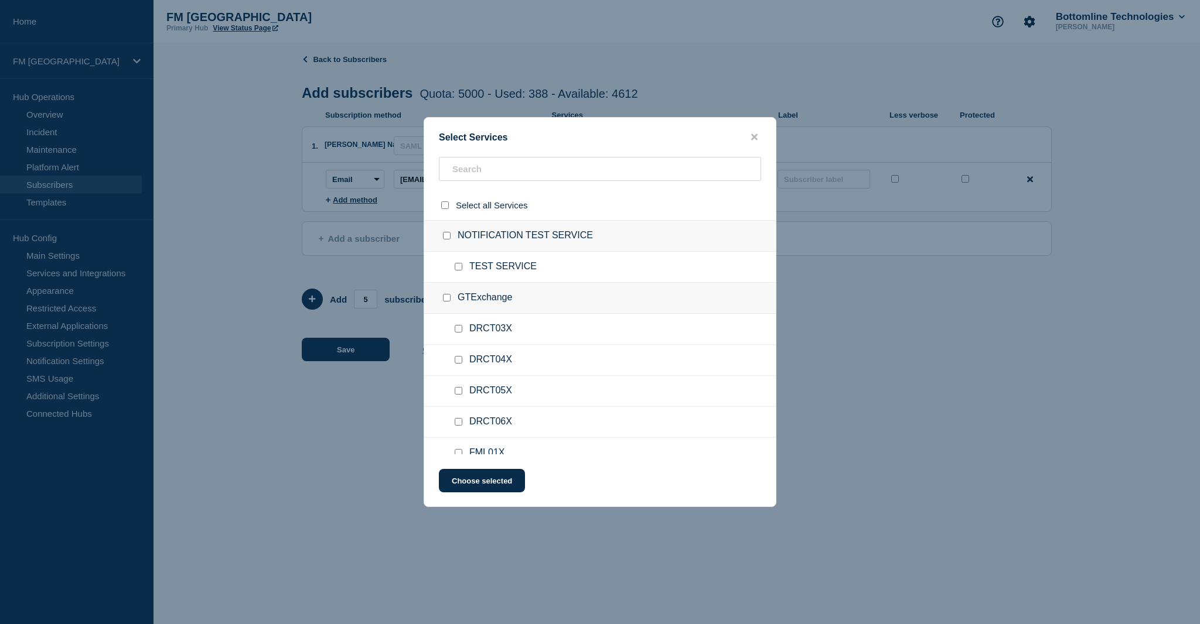
checkbox input "false"
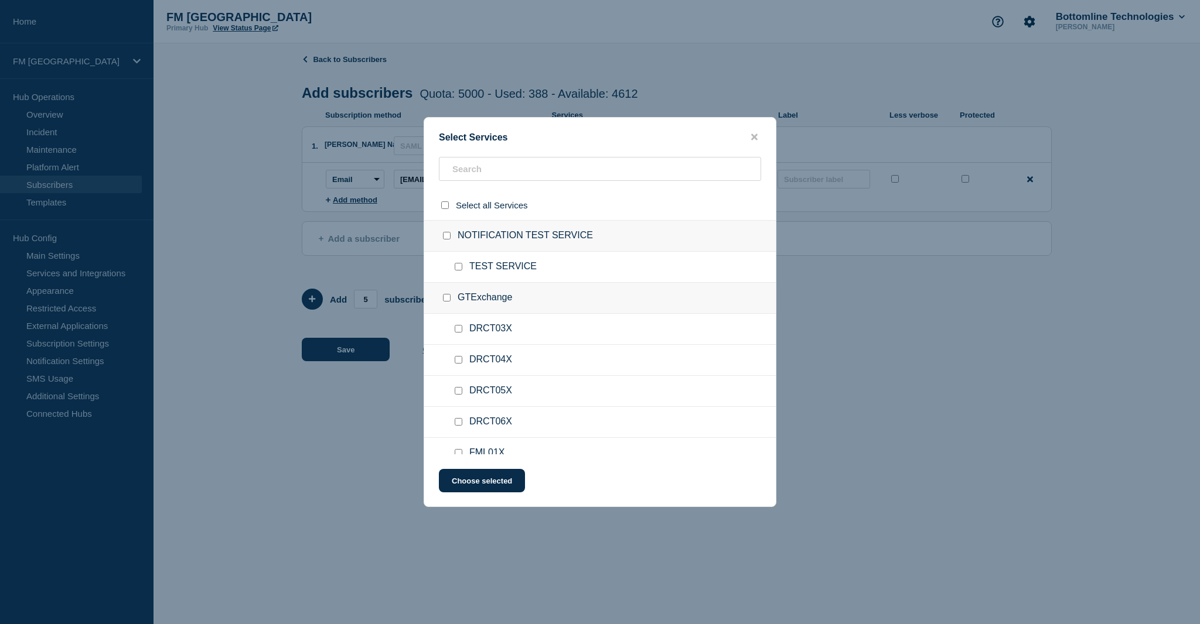
checkbox input "false"
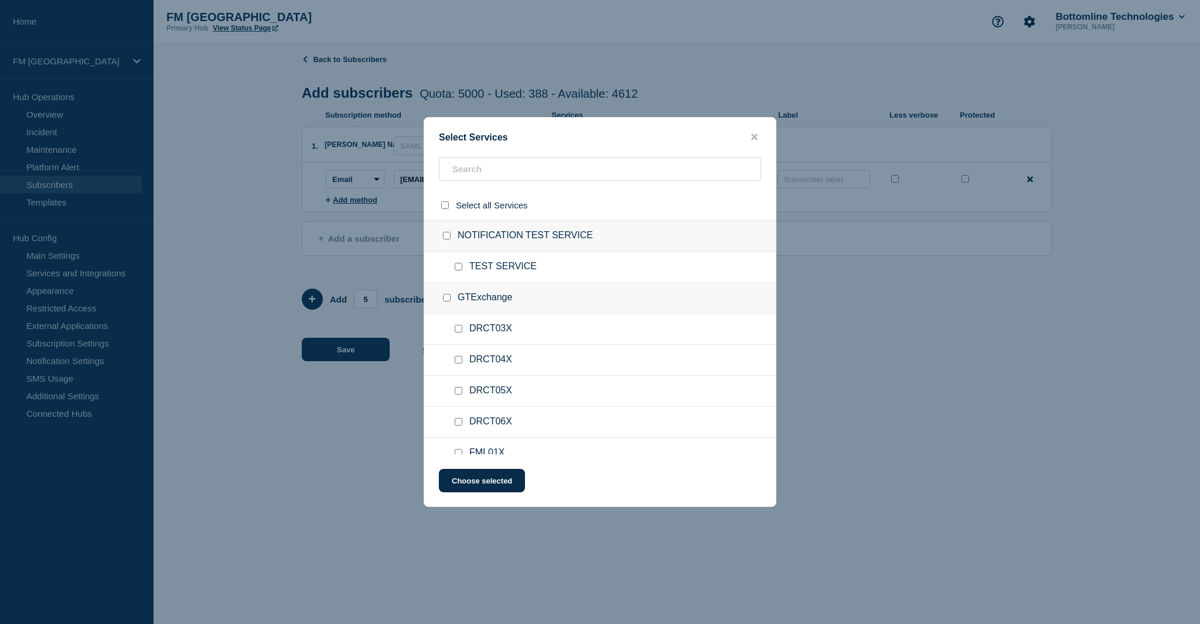
checkbox input "false"
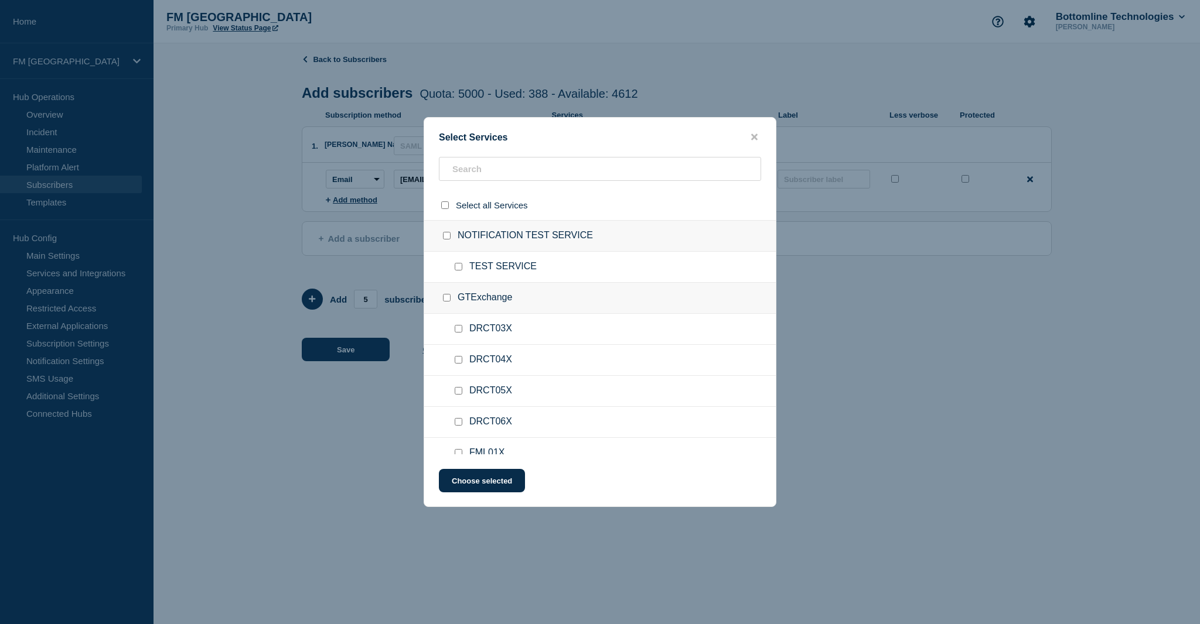
checkbox input "false"
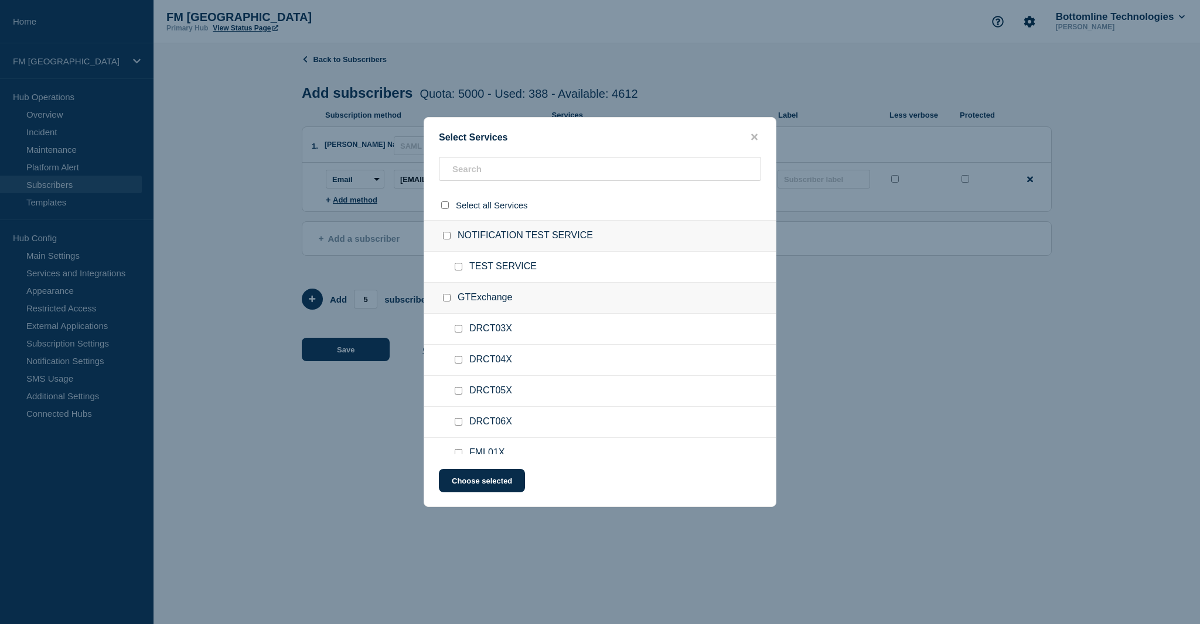
checkbox input "false"
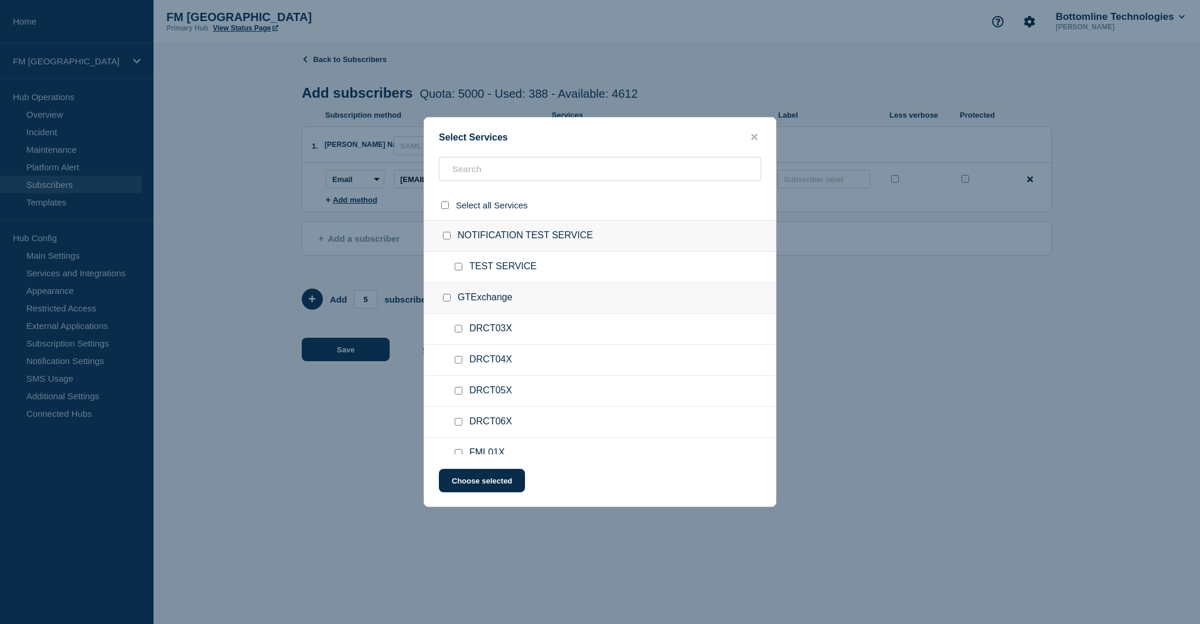
checkbox input "false"
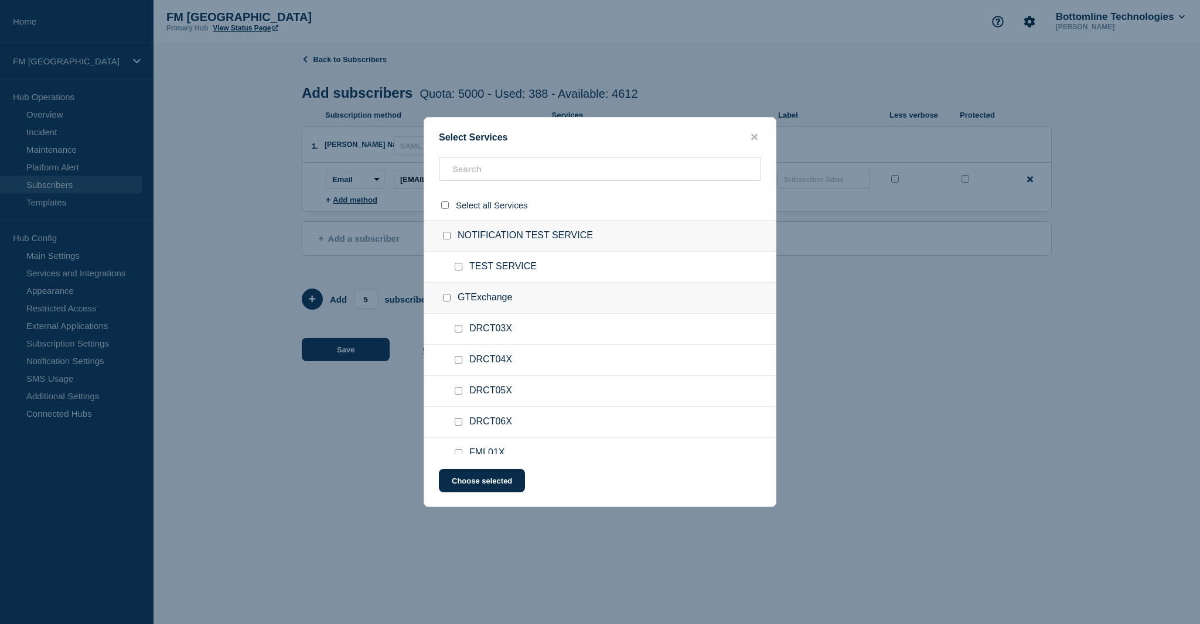
checkbox input "false"
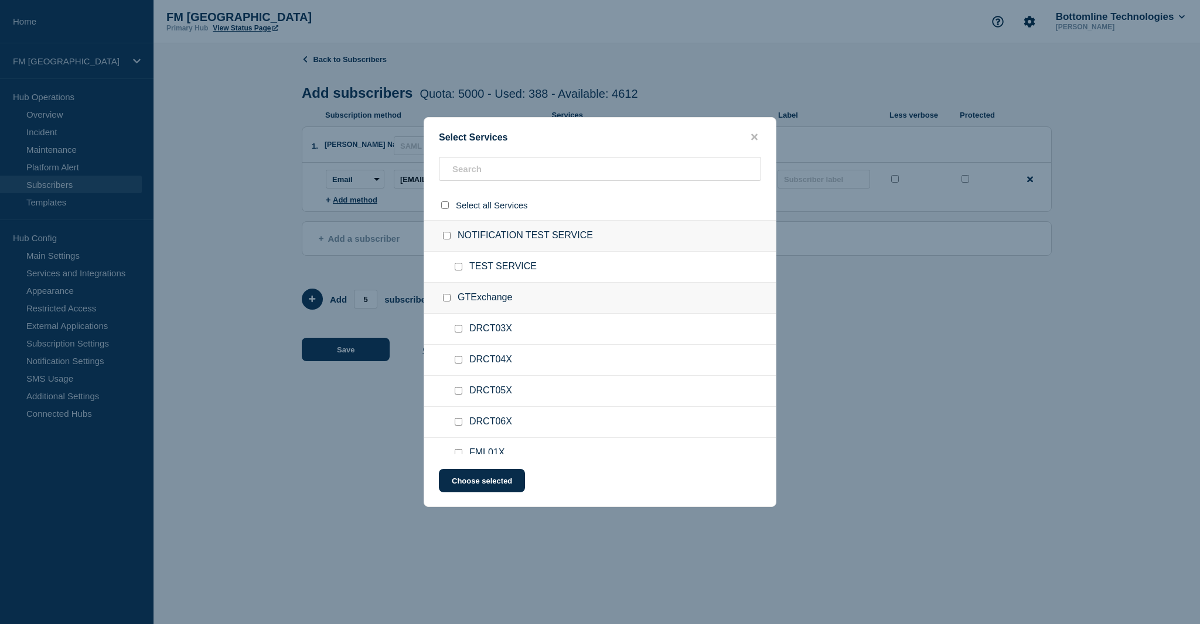
checkbox input "false"
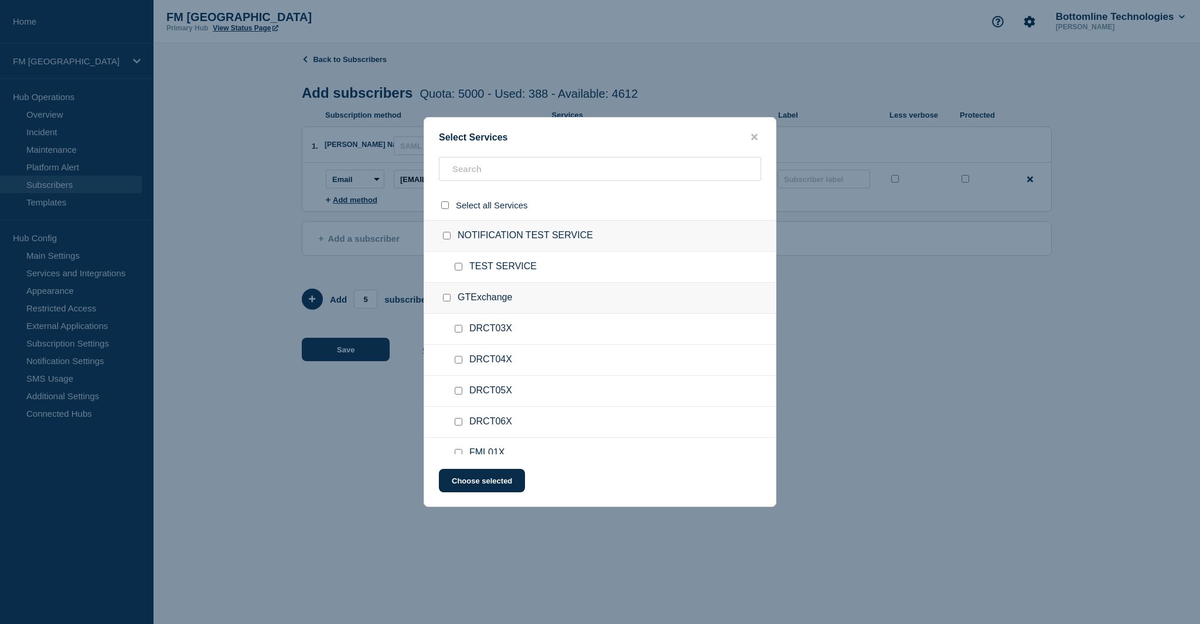
checkbox input "false"
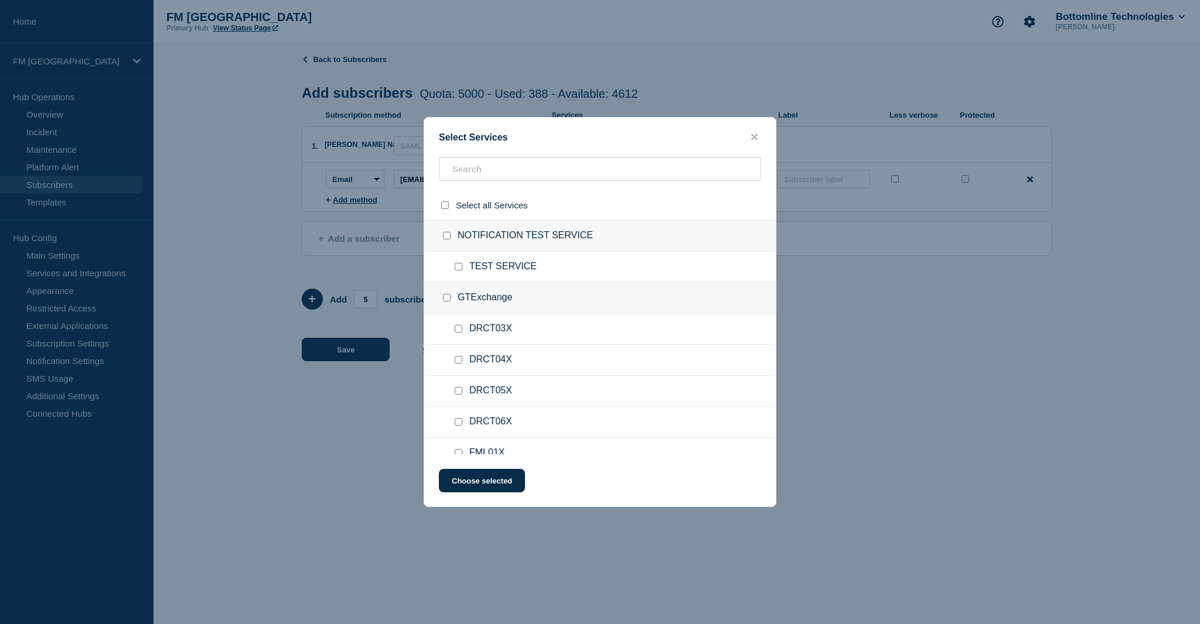
checkbox input "false"
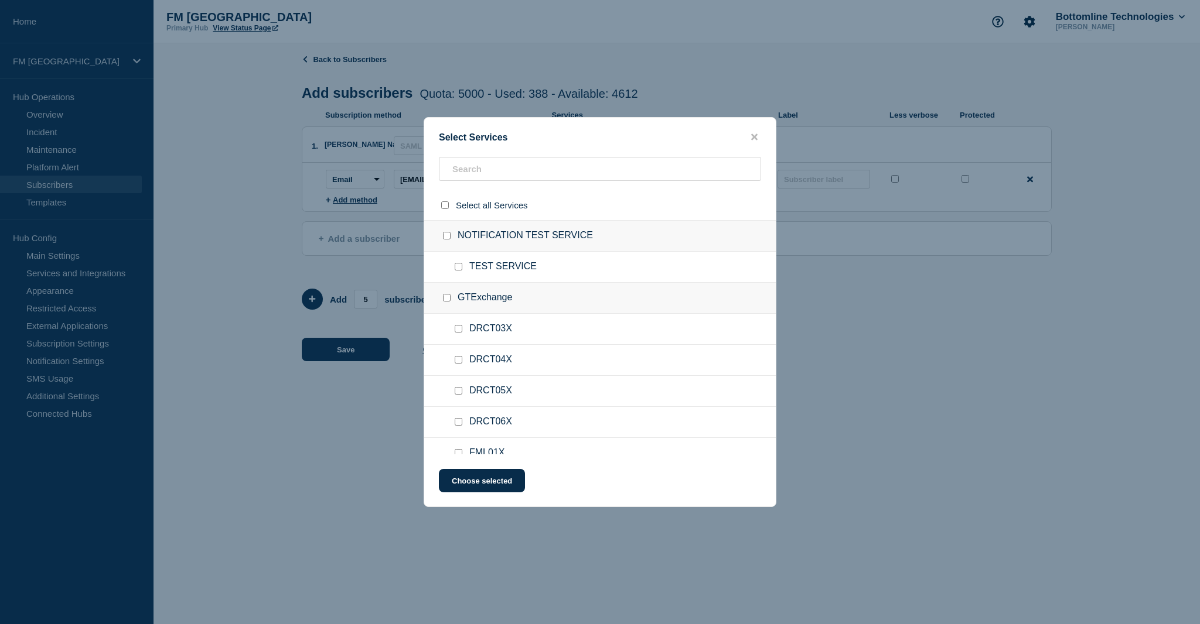
checkbox input "false"
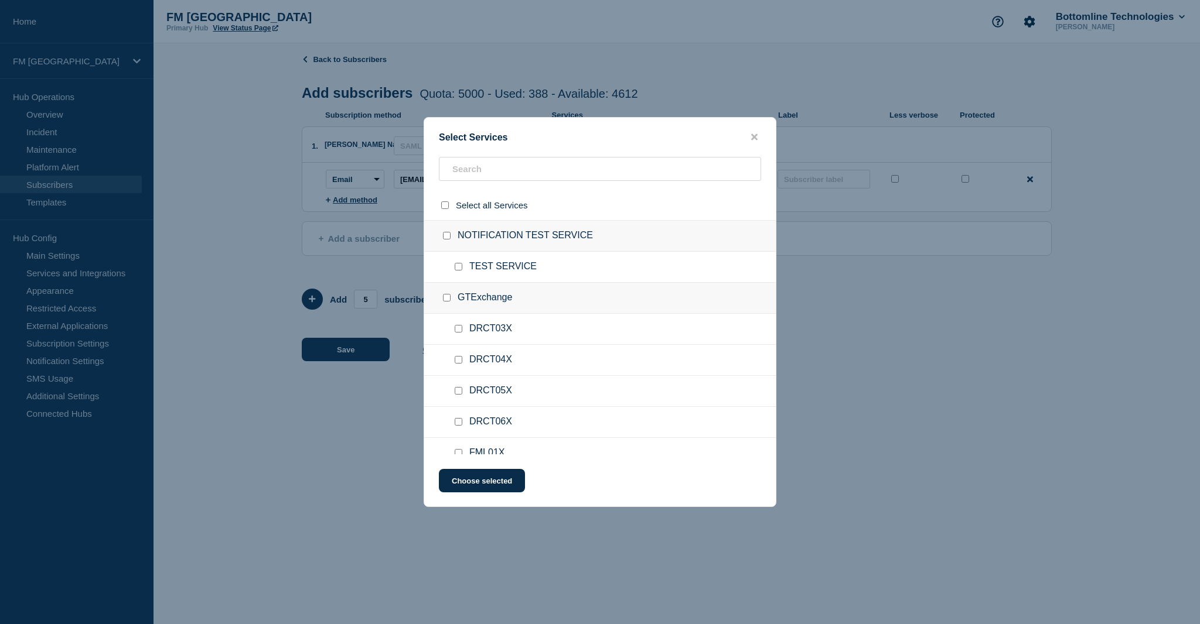
checkbox input "false"
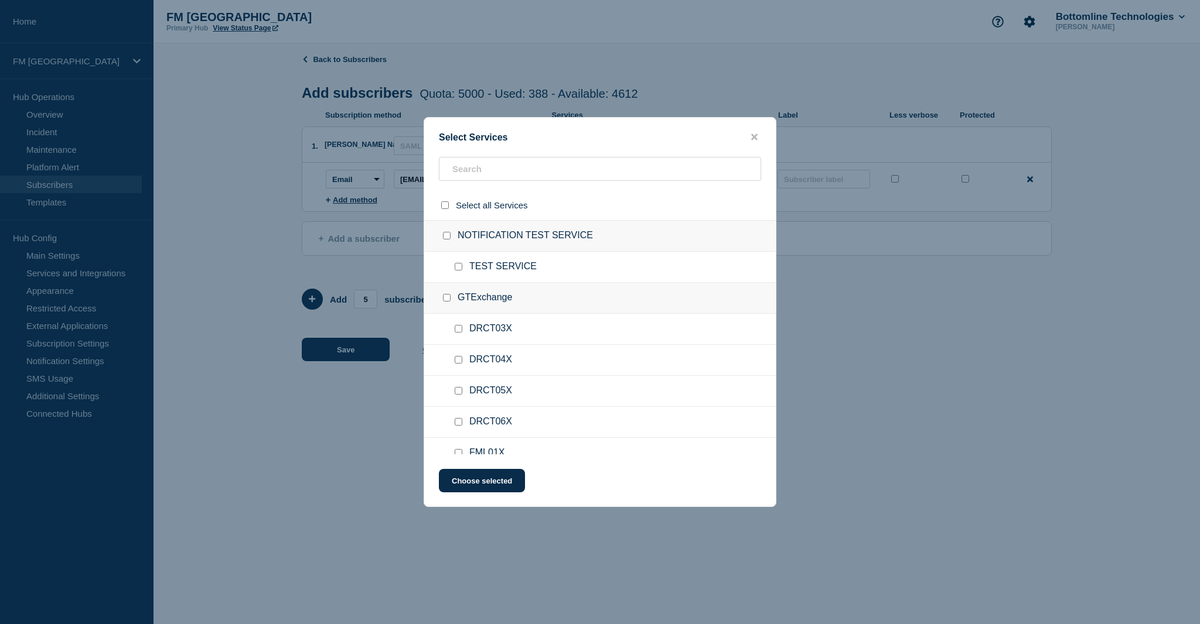
checkbox input "false"
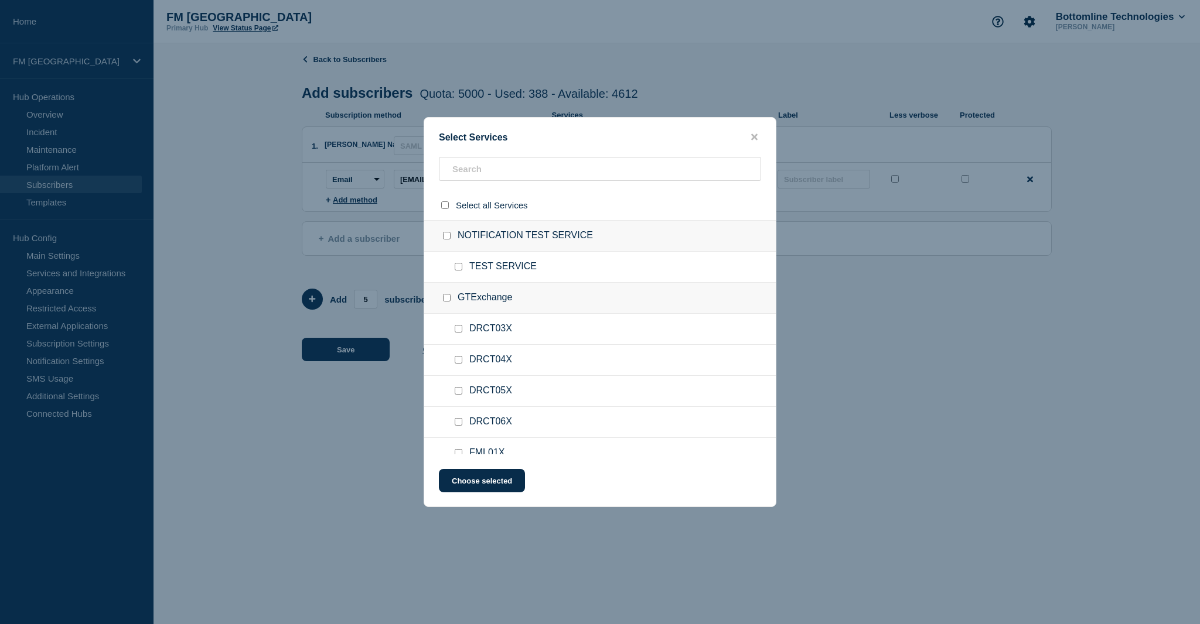
checkbox input "false"
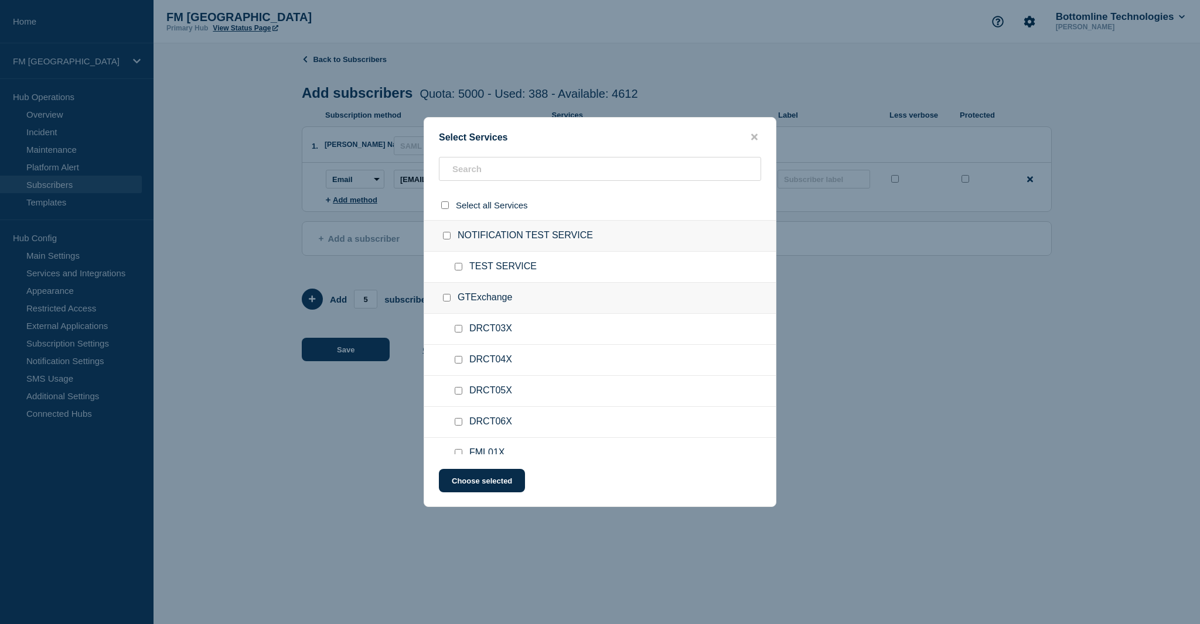
checkbox input "false"
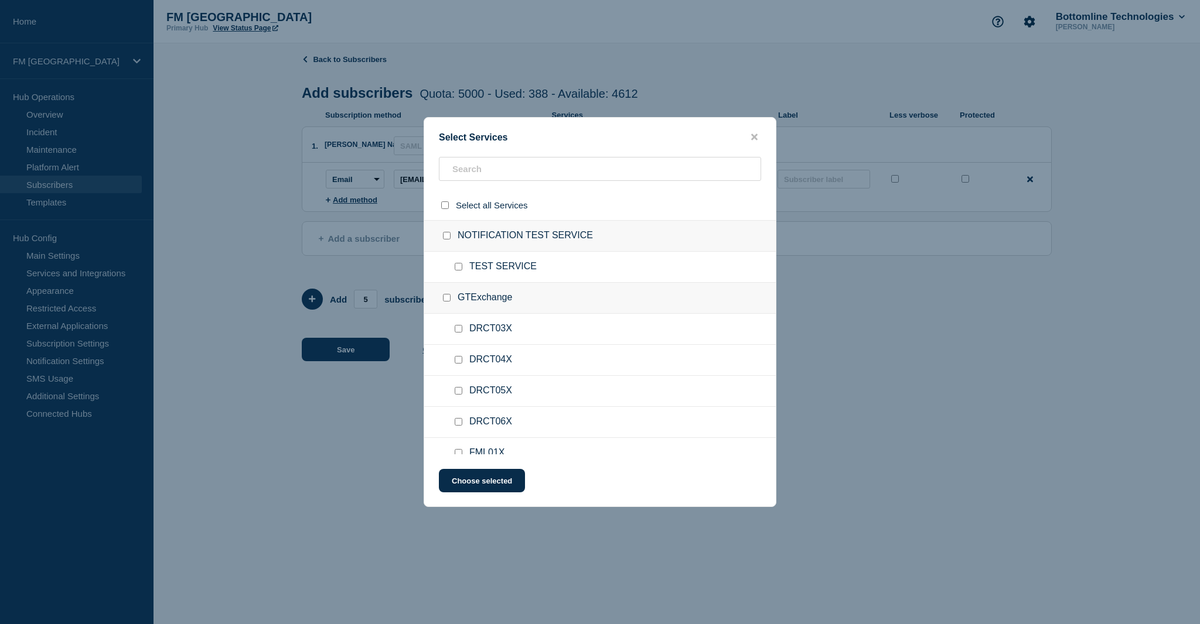
checkbox input "false"
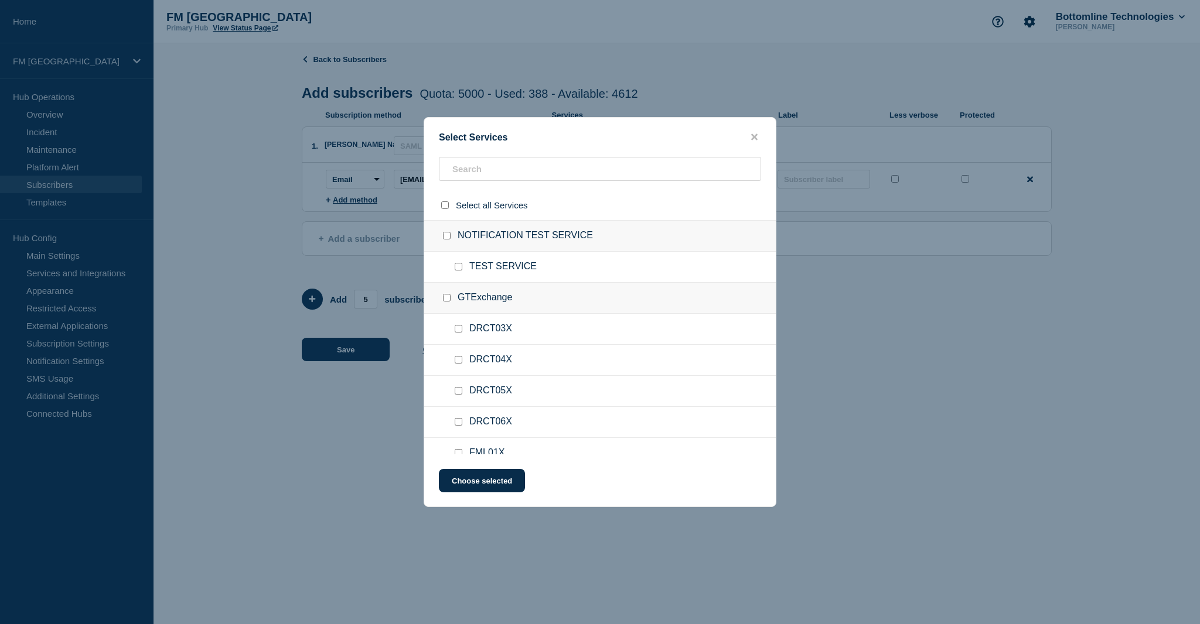
checkbox input "false"
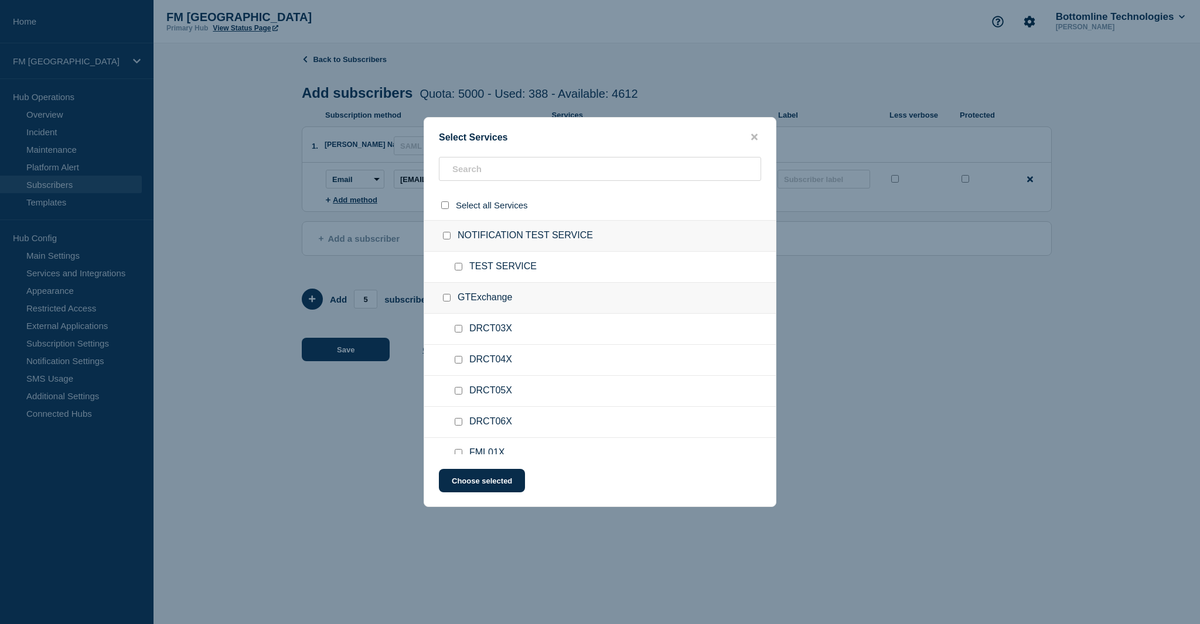
checkbox input "false"
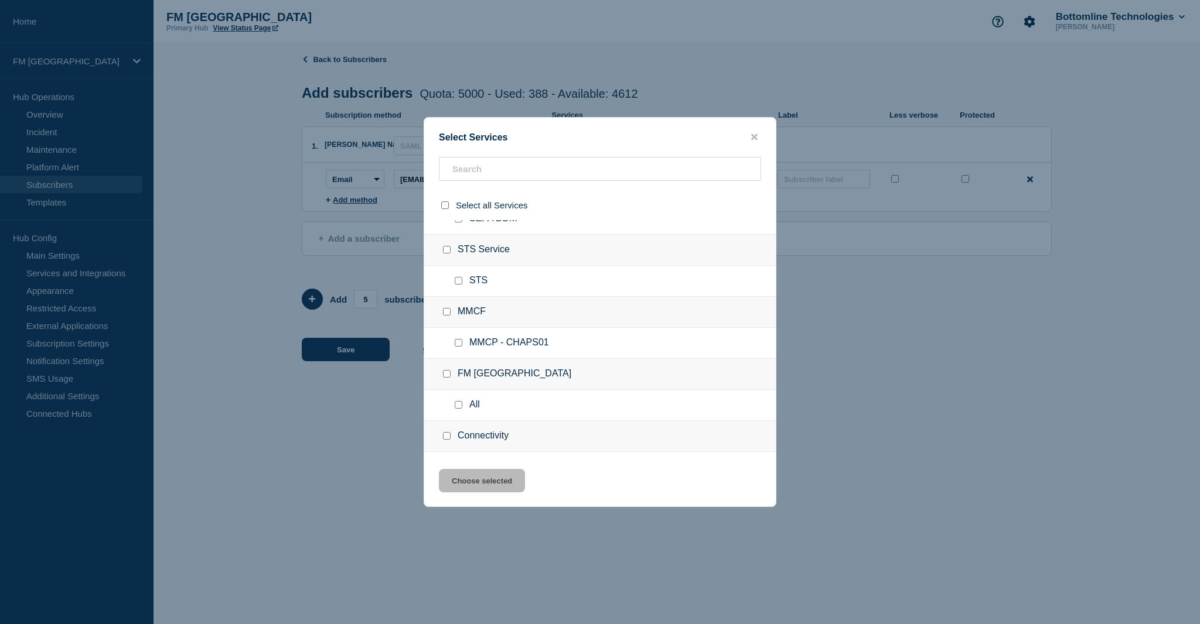
scroll to position [410, 0]
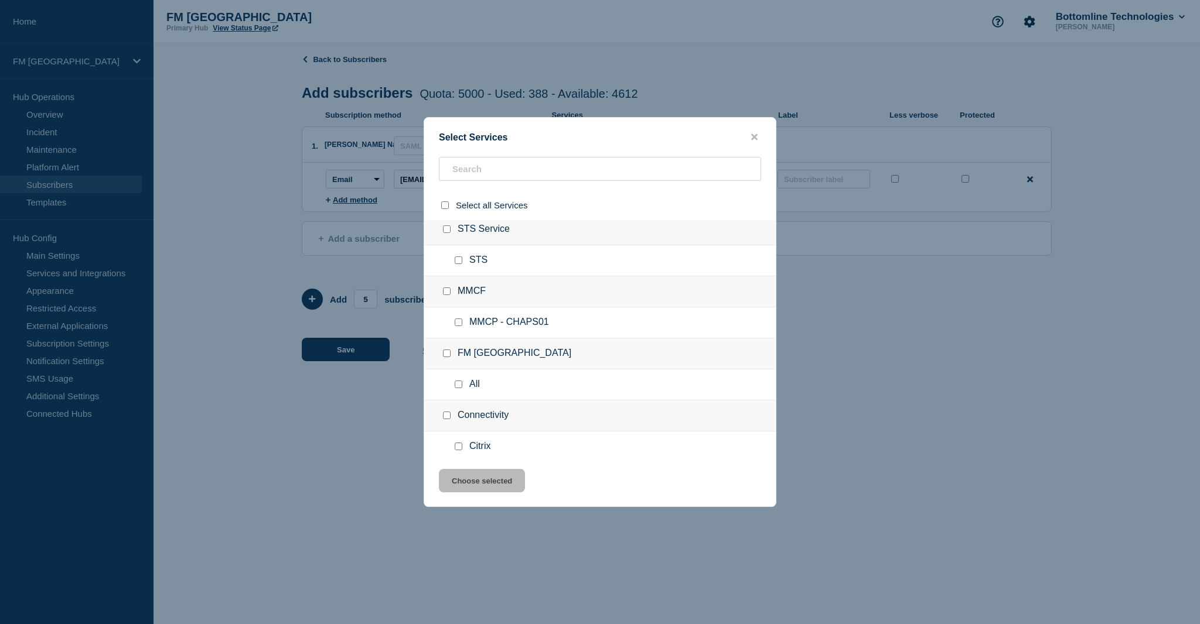
click at [457, 385] on input "All checkbox" at bounding box center [459, 385] width 8 height 8
checkbox input "true"
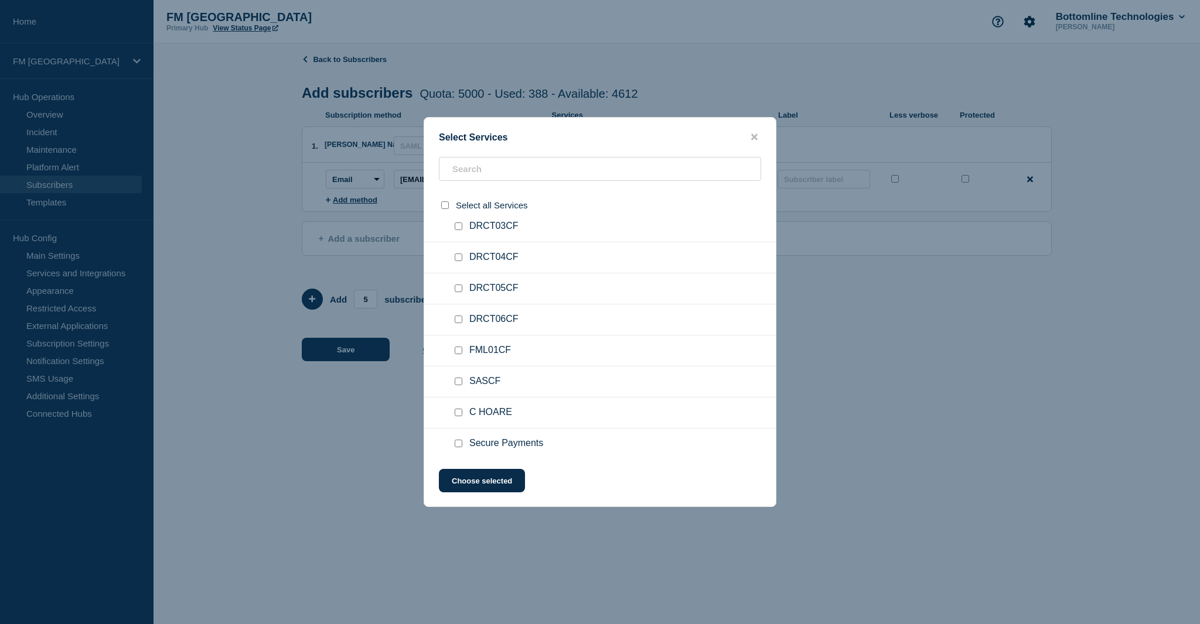
scroll to position [1171, 0]
click at [458, 336] on input "DRCT06CF checkbox" at bounding box center [459, 337] width 8 height 8
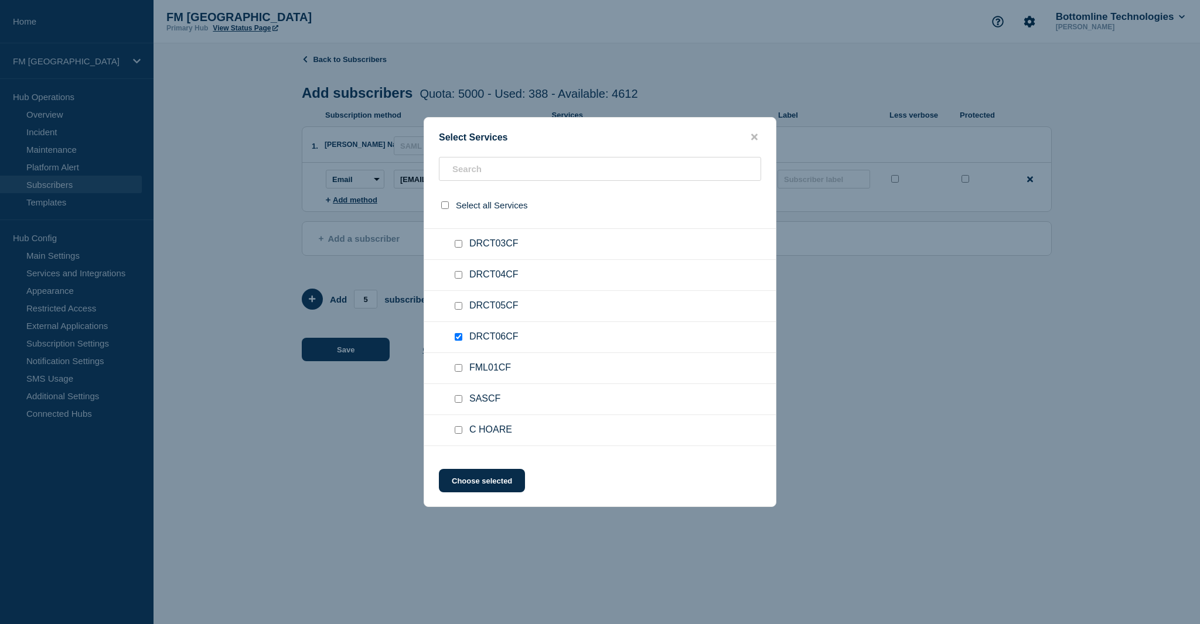
click at [455, 334] on input "DRCT06CF checkbox" at bounding box center [459, 337] width 8 height 8
checkbox input "false"
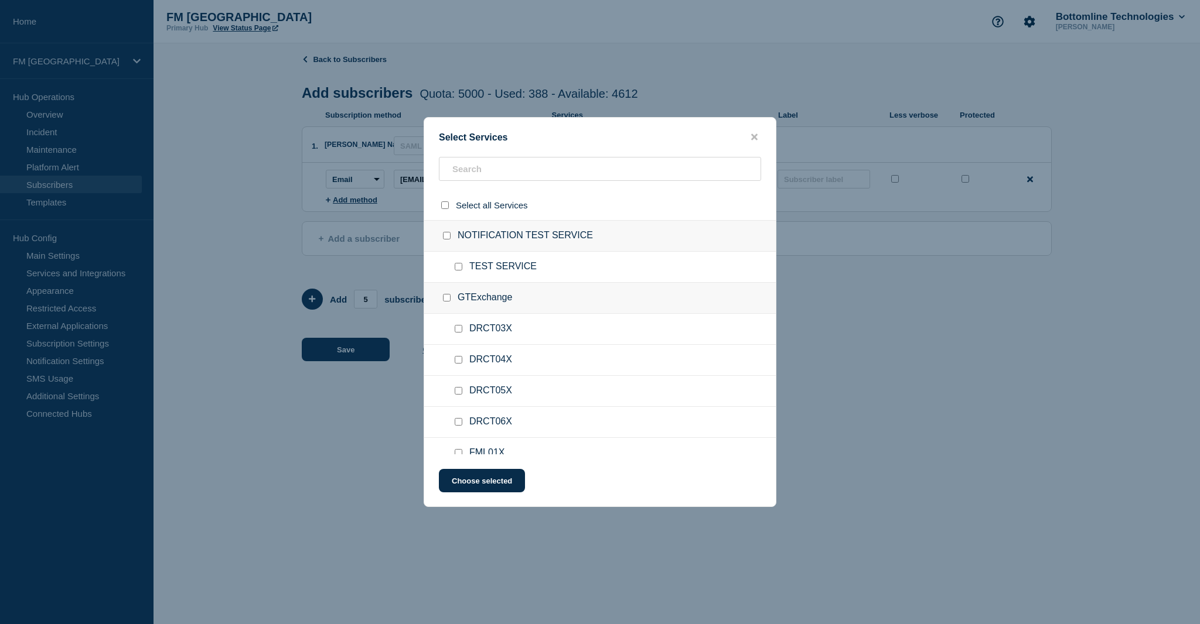
click at [456, 423] on input "DRCT06X checkbox" at bounding box center [459, 422] width 8 height 8
checkbox input "true"
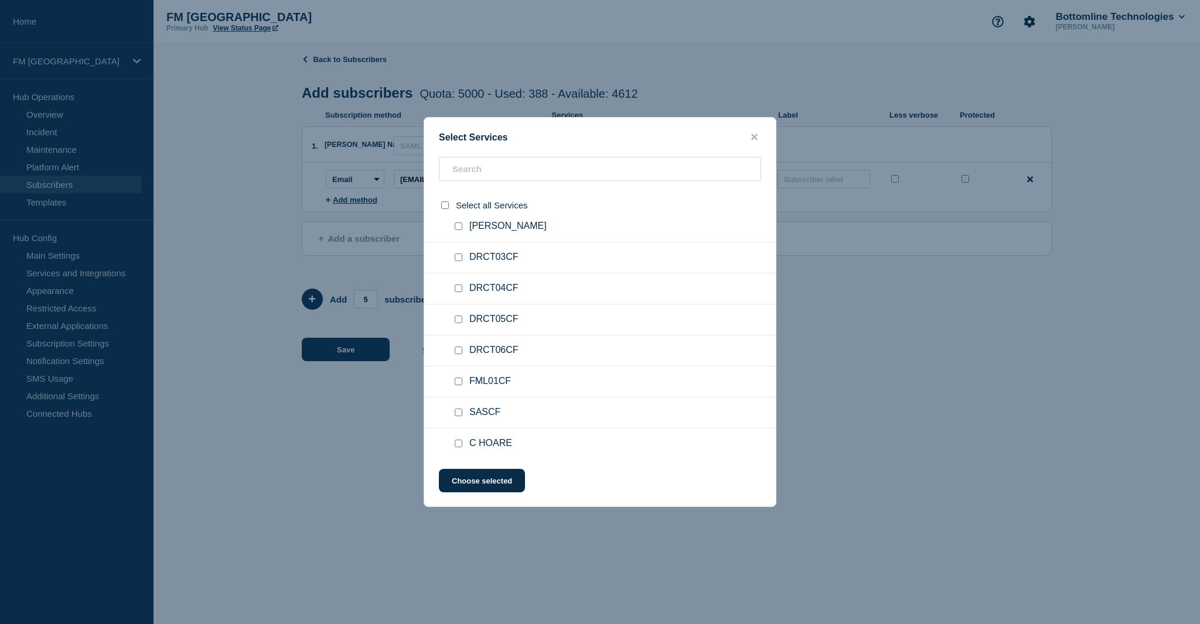
scroll to position [1171, 0]
click at [457, 333] on input "DRCT06CF checkbox" at bounding box center [459, 337] width 8 height 8
checkbox input "true"
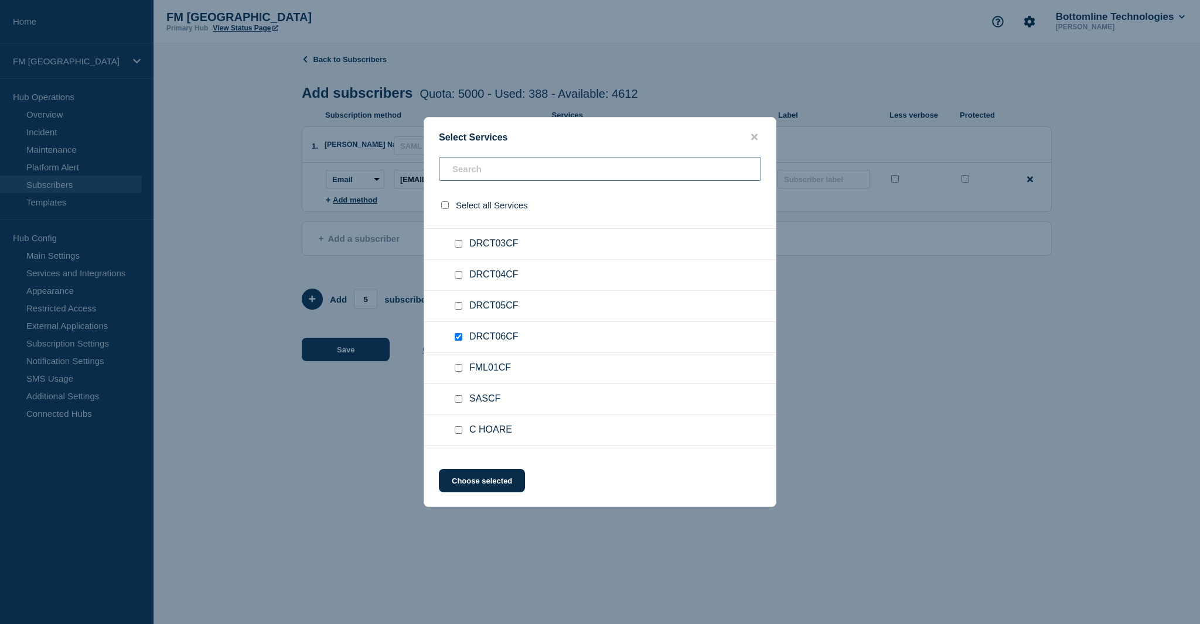
click at [480, 172] on input "text" at bounding box center [600, 169] width 322 height 24
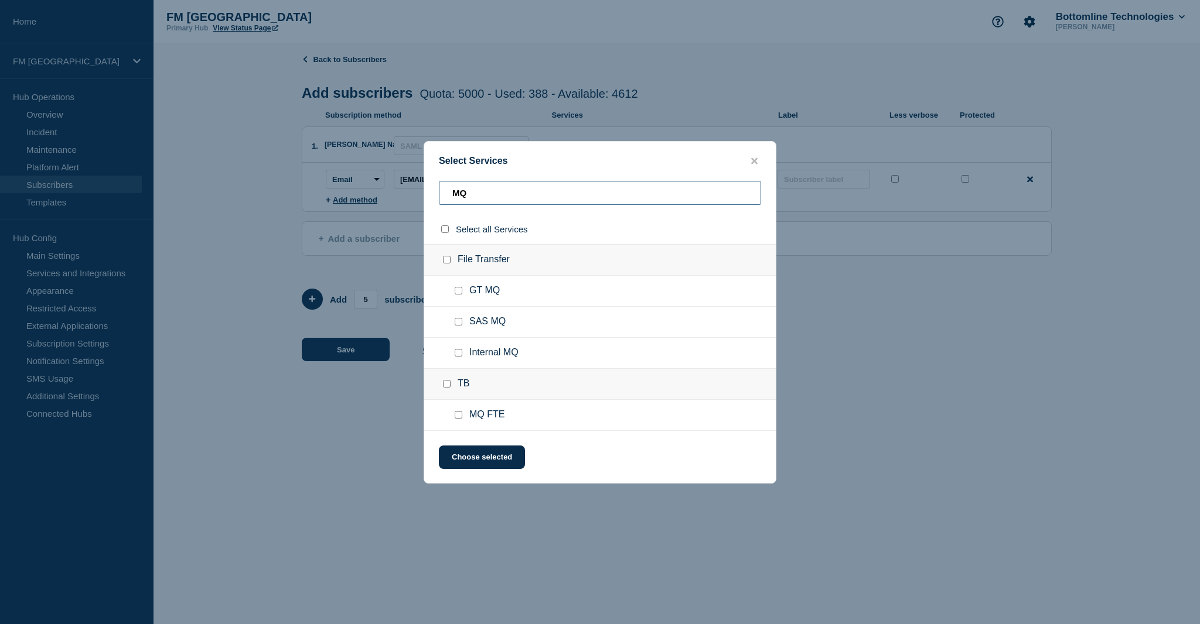
scroll to position [0, 0]
click at [489, 197] on input "MQ" at bounding box center [600, 193] width 322 height 24
drag, startPoint x: 476, startPoint y: 194, endPoint x: 422, endPoint y: 195, distance: 53.9
click at [422, 195] on div "Select Services MQ Select all Services File Transfer GT MQ SAS MQ Internal MQ T…" at bounding box center [600, 312] width 1200 height 624
click at [490, 194] on input "MQ" at bounding box center [600, 193] width 322 height 24
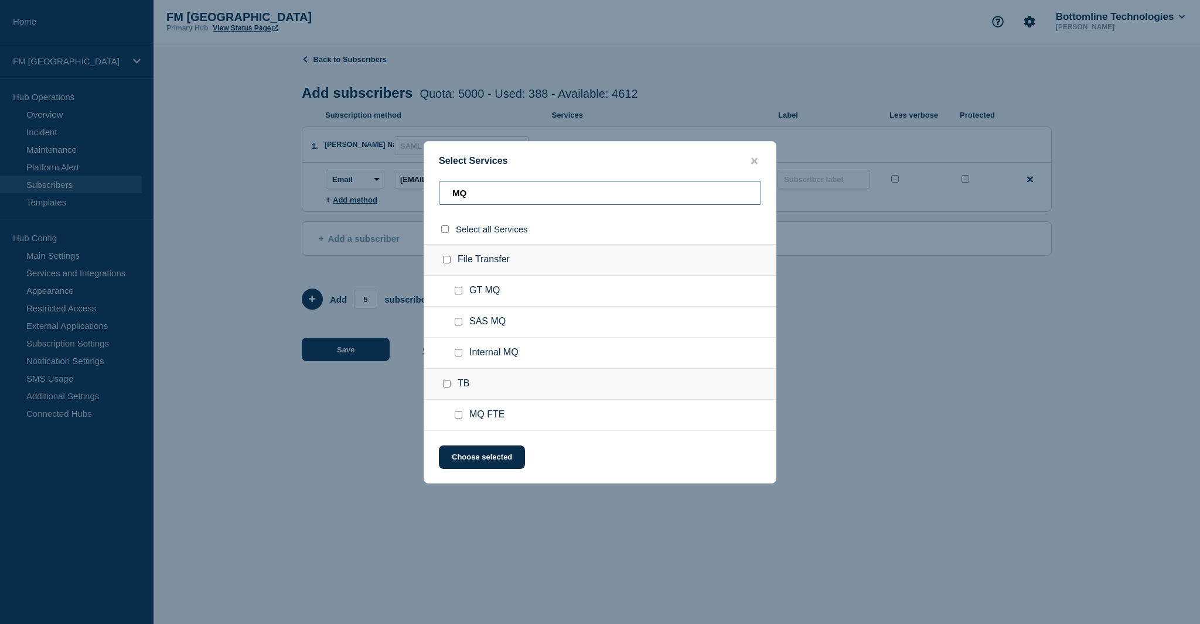
click at [490, 194] on input "MQ" at bounding box center [600, 193] width 322 height 24
drag, startPoint x: 491, startPoint y: 194, endPoint x: 446, endPoint y: 193, distance: 44.5
click at [446, 193] on input "MQ" at bounding box center [600, 193] width 322 height 24
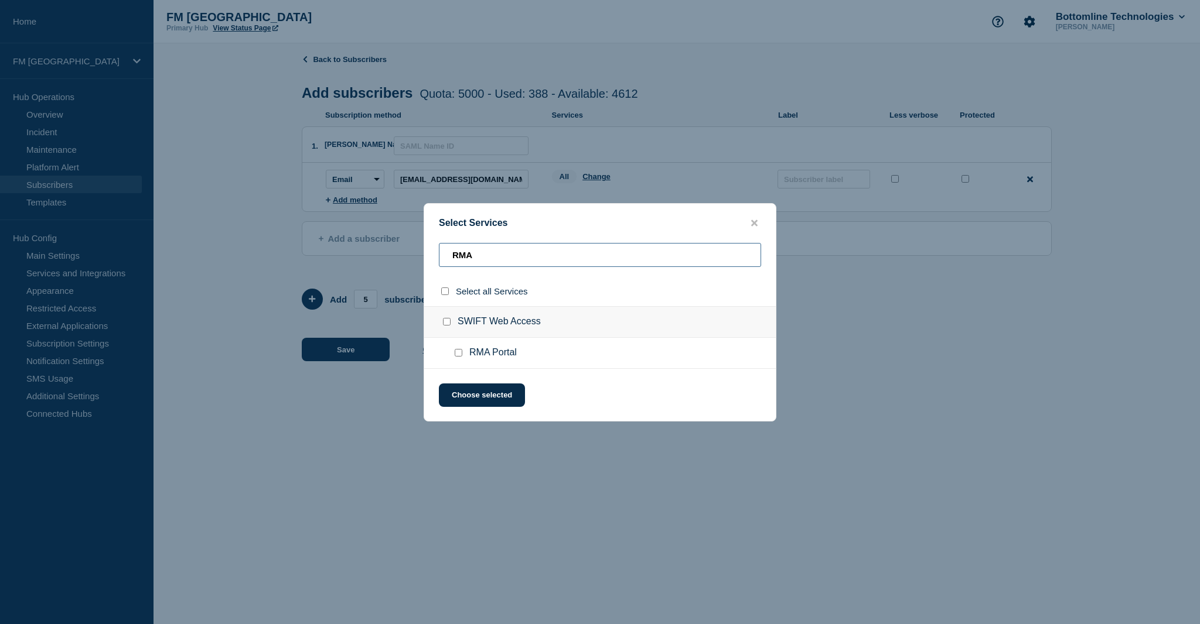
type input "RMA"
click at [455, 353] on input "RMA Portal checkbox" at bounding box center [459, 353] width 8 height 8
checkbox input "true"
click at [496, 261] on input "RMA" at bounding box center [600, 255] width 322 height 24
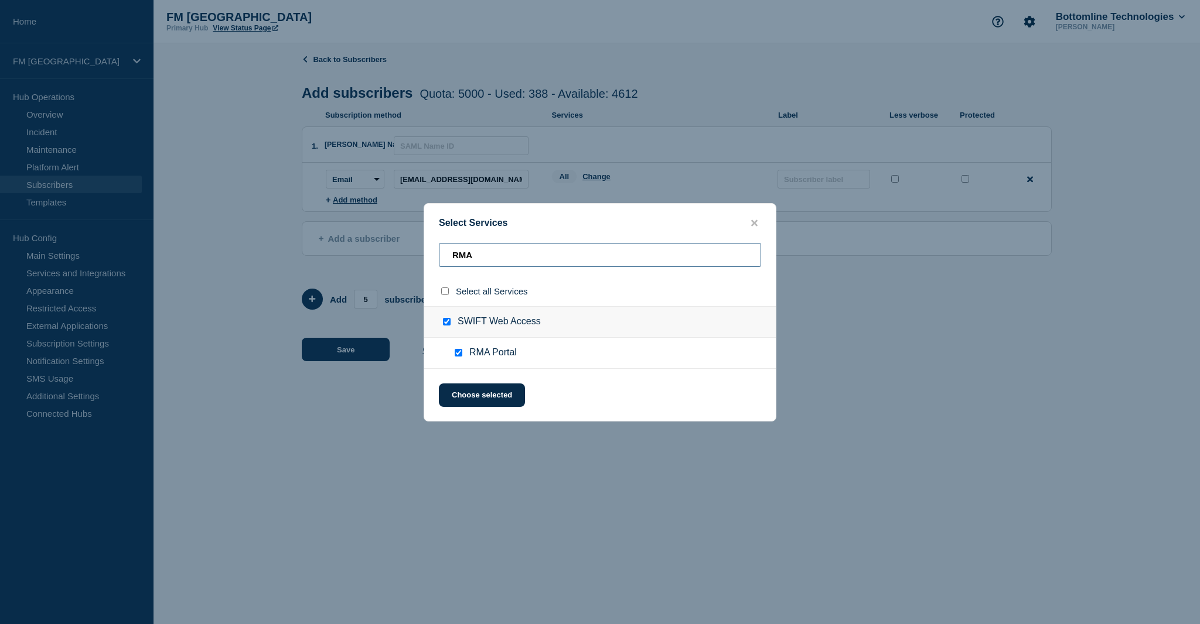
drag, startPoint x: 505, startPoint y: 260, endPoint x: 443, endPoint y: 256, distance: 62.2
click at [445, 256] on input "RMA" at bounding box center [600, 255] width 322 height 24
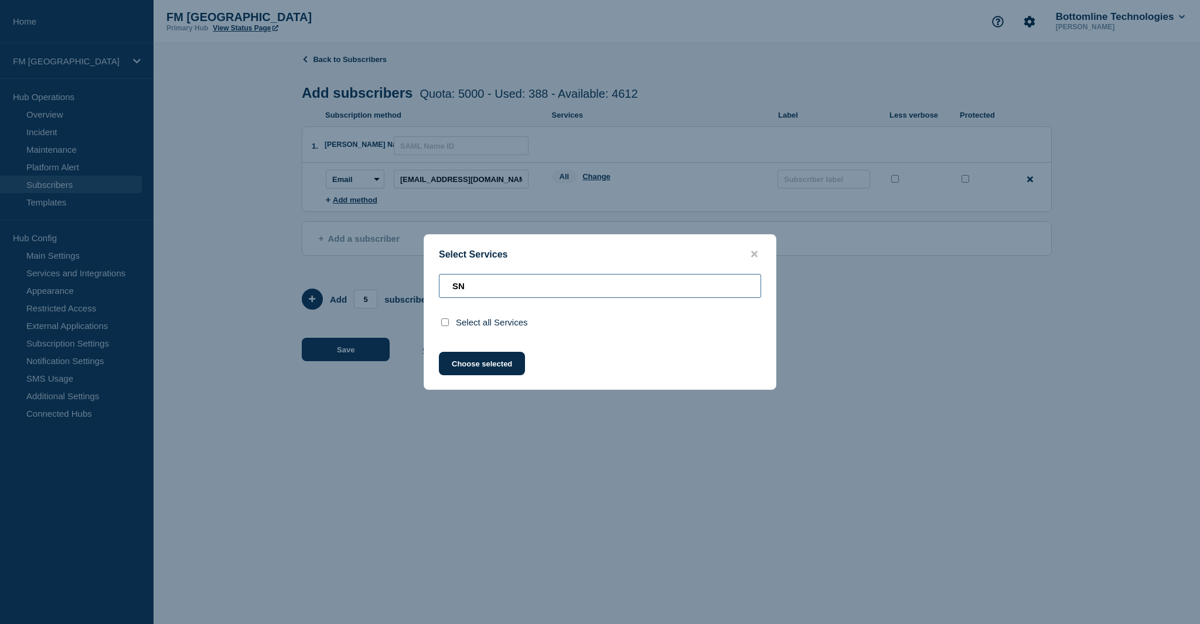
type input "S"
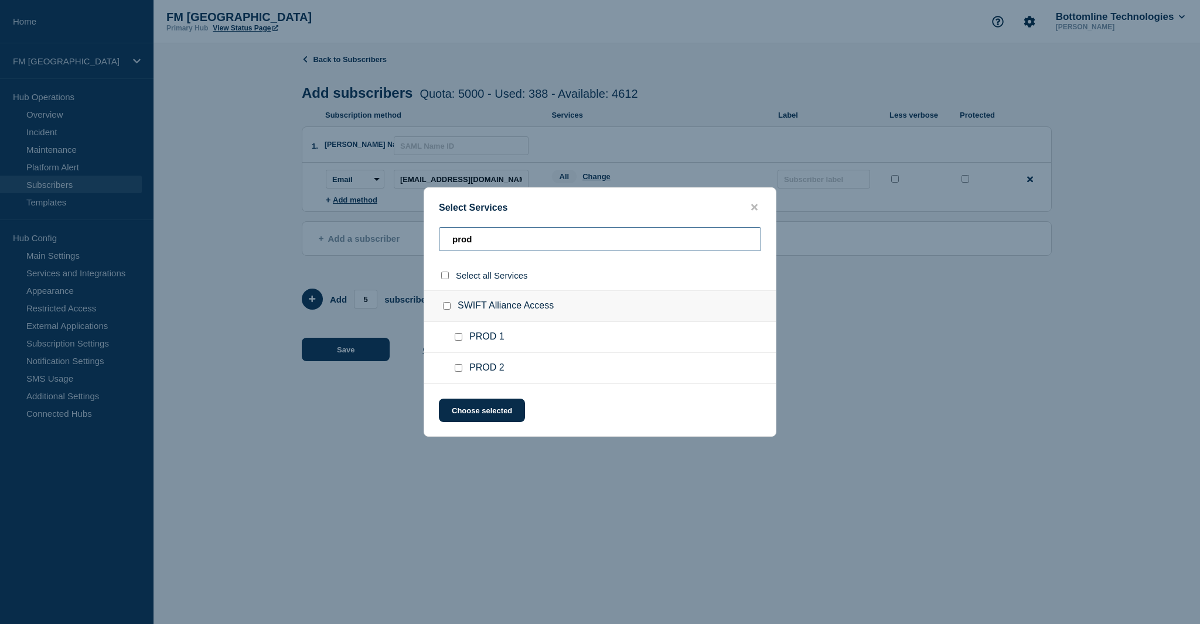
drag, startPoint x: 474, startPoint y: 237, endPoint x: 440, endPoint y: 237, distance: 34.0
click at [440, 237] on input "prod" at bounding box center [600, 239] width 322 height 24
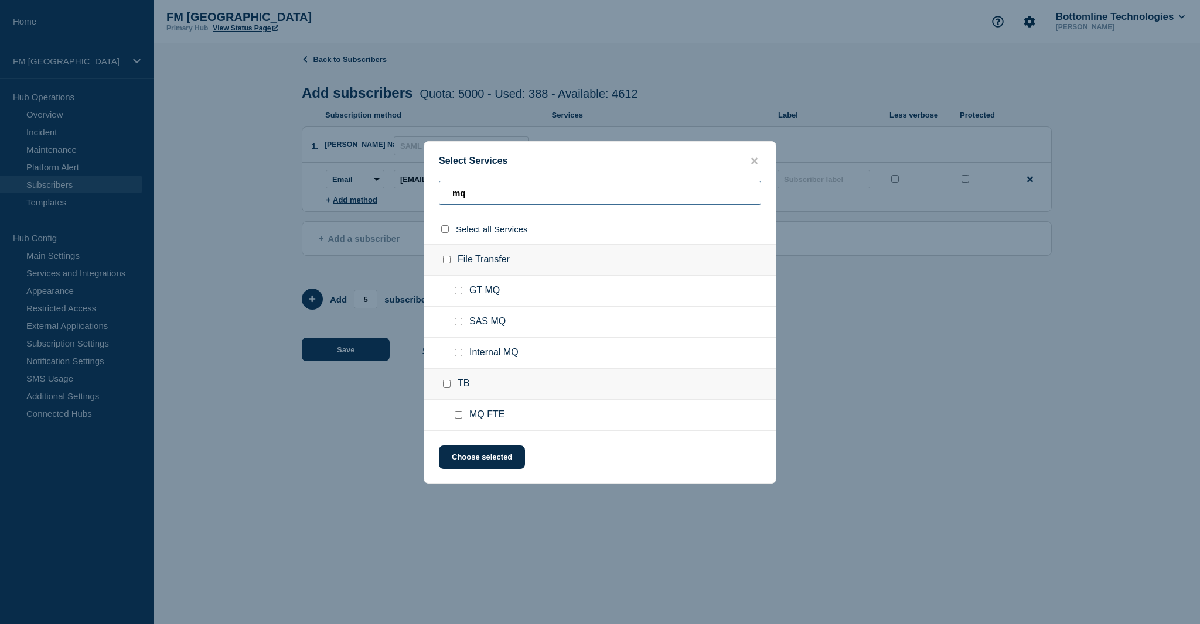
type input "mq"
click at [455, 296] on div at bounding box center [460, 291] width 17 height 12
click at [455, 295] on input "GT MQ checkbox" at bounding box center [459, 291] width 8 height 8
checkbox input "true"
click at [489, 455] on button "Choose selected" at bounding box center [482, 457] width 86 height 23
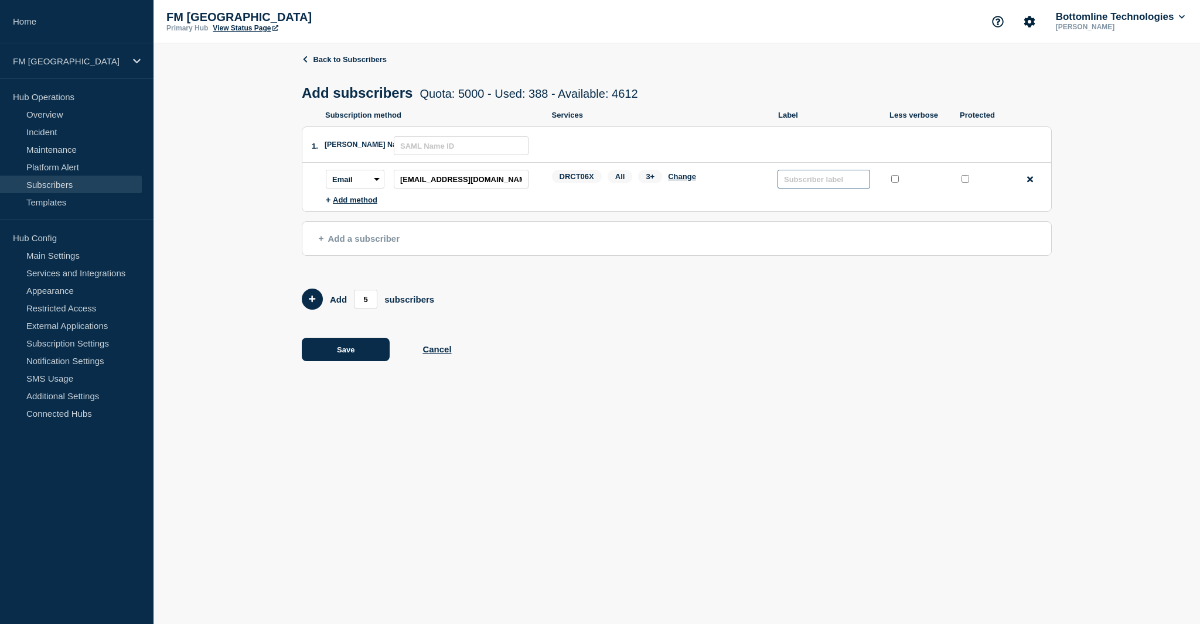
click at [817, 187] on input "text" at bounding box center [823, 179] width 93 height 19
paste input "AIMCCA6L"
type input "AIMCCA6L"
click at [964, 183] on input "protected checkbox" at bounding box center [965, 179] width 8 height 8
checkbox input "true"
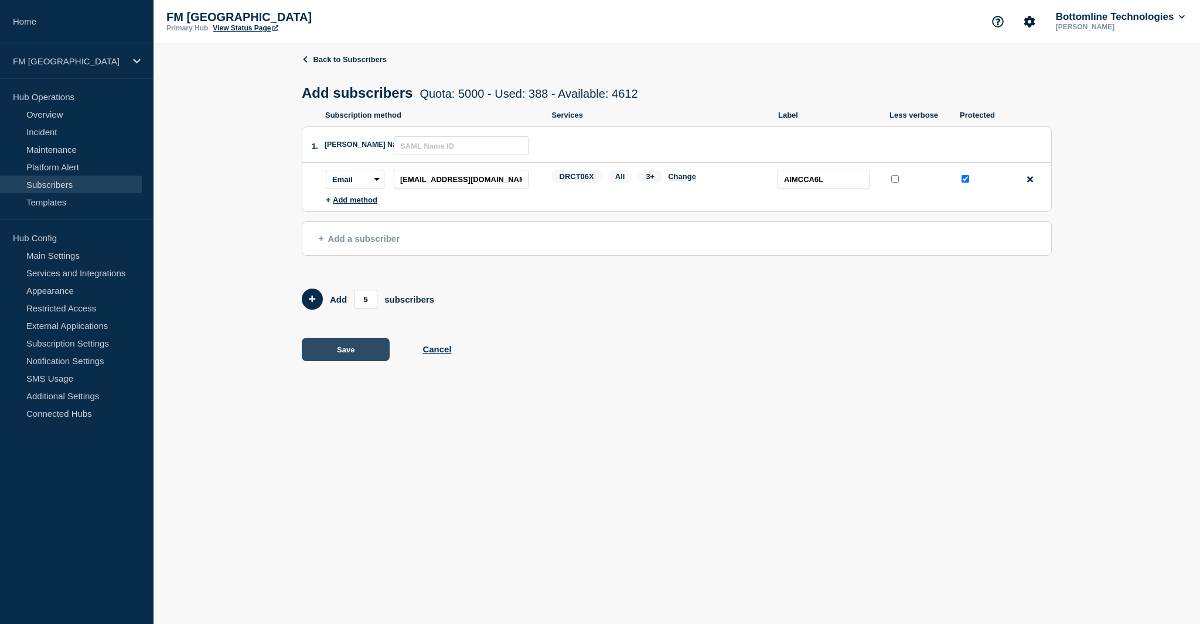
click at [351, 355] on button "Save" at bounding box center [346, 349] width 88 height 23
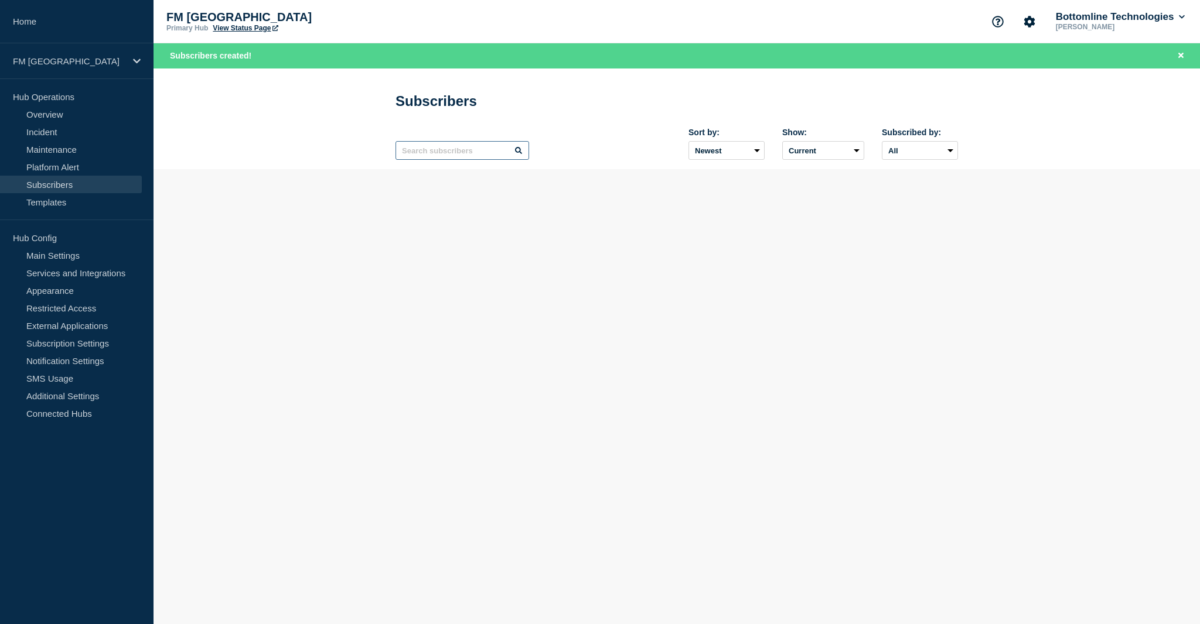
click at [455, 153] on input "text" at bounding box center [462, 150] width 134 height 19
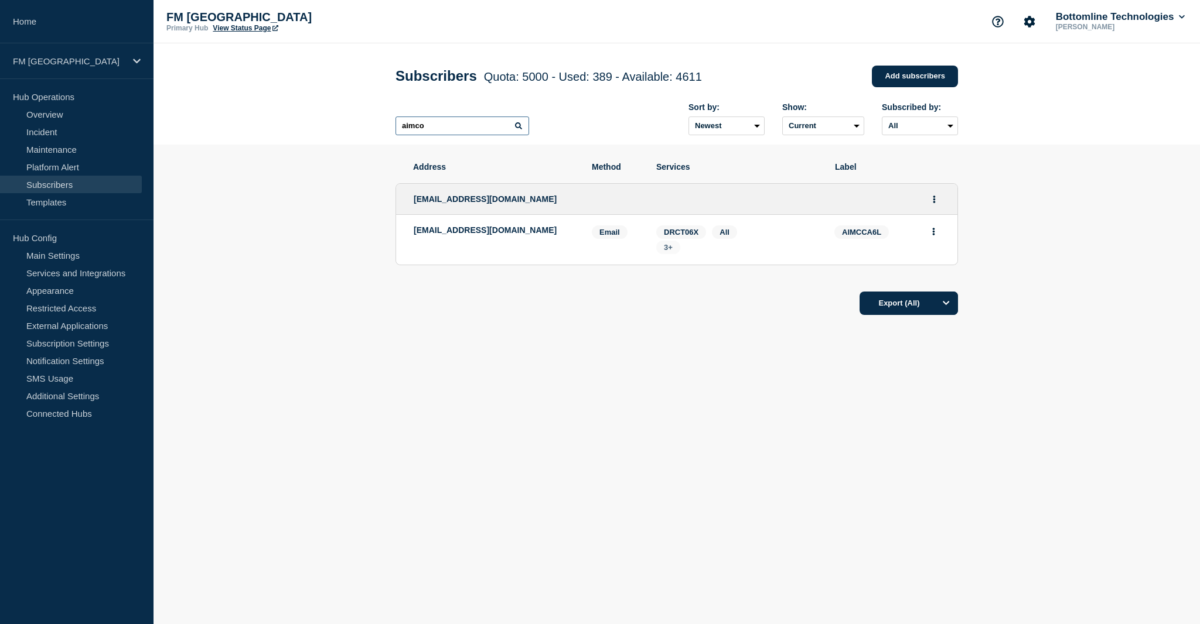
type input "aimco"
click at [667, 251] on span "3+" at bounding box center [668, 247] width 9 height 9
click at [53, 62] on p "FM [GEOGRAPHIC_DATA]" at bounding box center [69, 61] width 112 height 10
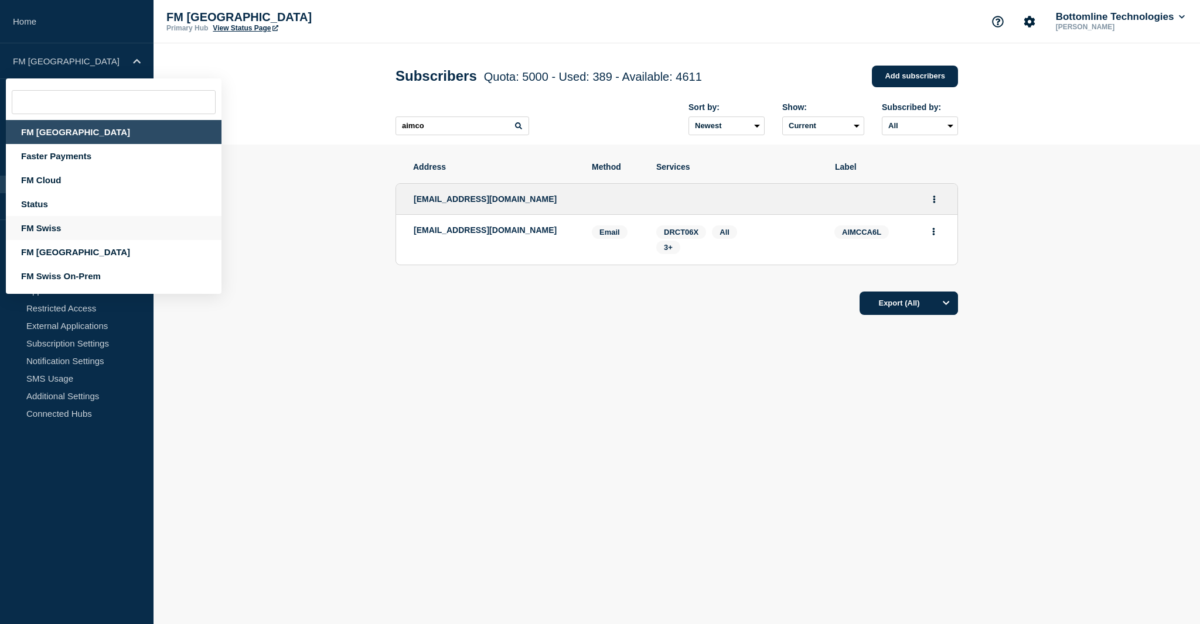
click at [50, 231] on div "FM Swiss" at bounding box center [114, 228] width 216 height 24
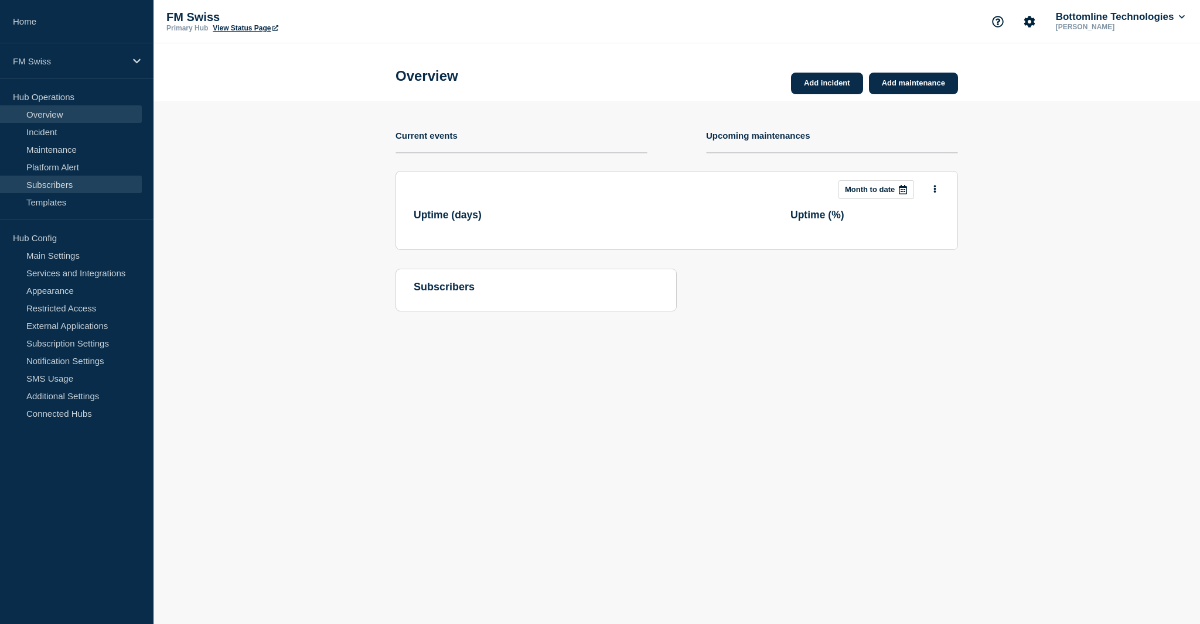
click at [51, 183] on link "Subscribers" at bounding box center [71, 185] width 142 height 18
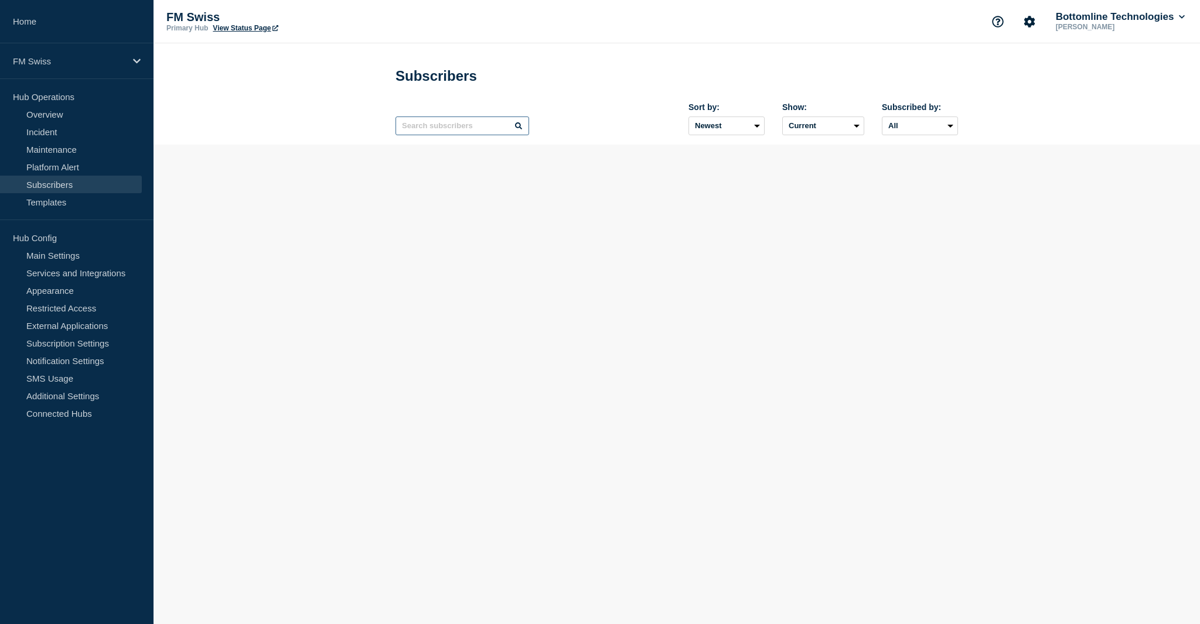
click at [447, 129] on input "text" at bounding box center [462, 126] width 134 height 19
paste input "REYLCHGG"
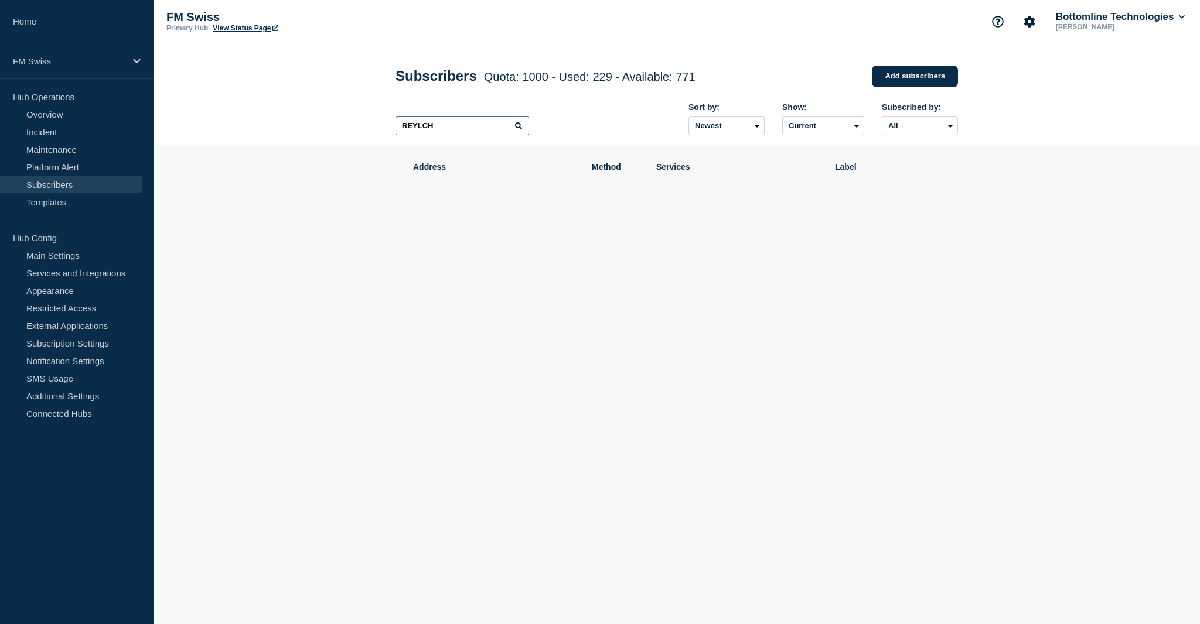
click at [419, 129] on input "REYLCH" at bounding box center [462, 126] width 134 height 19
click at [489, 130] on input "REYLCH" at bounding box center [462, 126] width 134 height 19
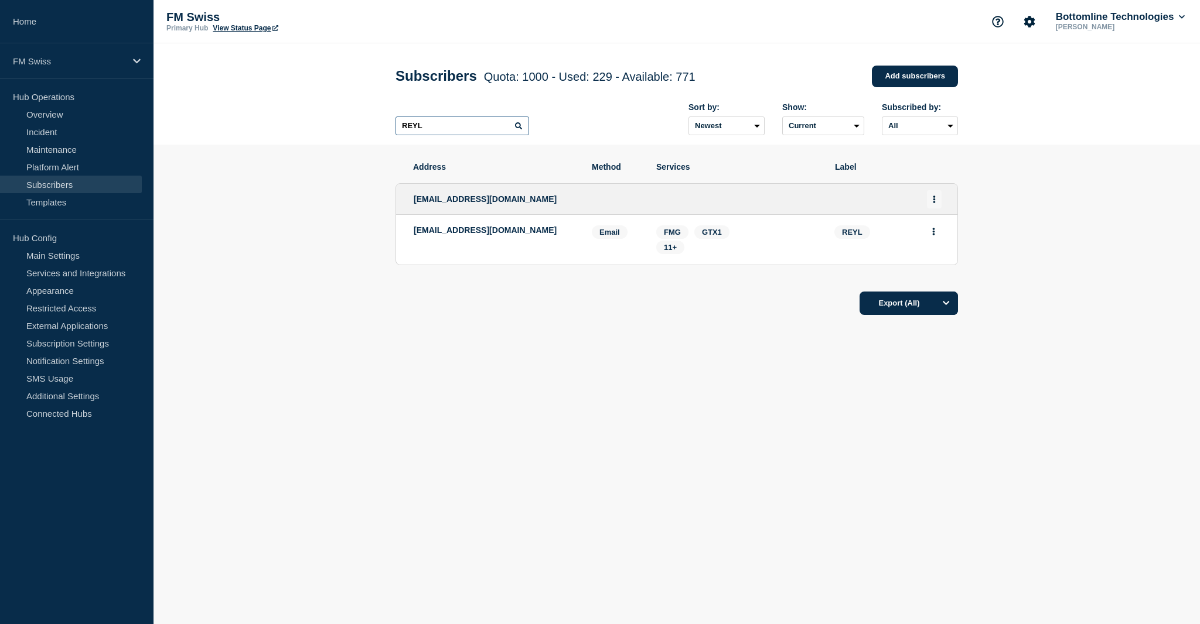
type input "REYL"
click at [940, 204] on button "Actions" at bounding box center [934, 199] width 15 height 18
click at [932, 237] on link "Edit" at bounding box center [929, 232] width 13 height 9
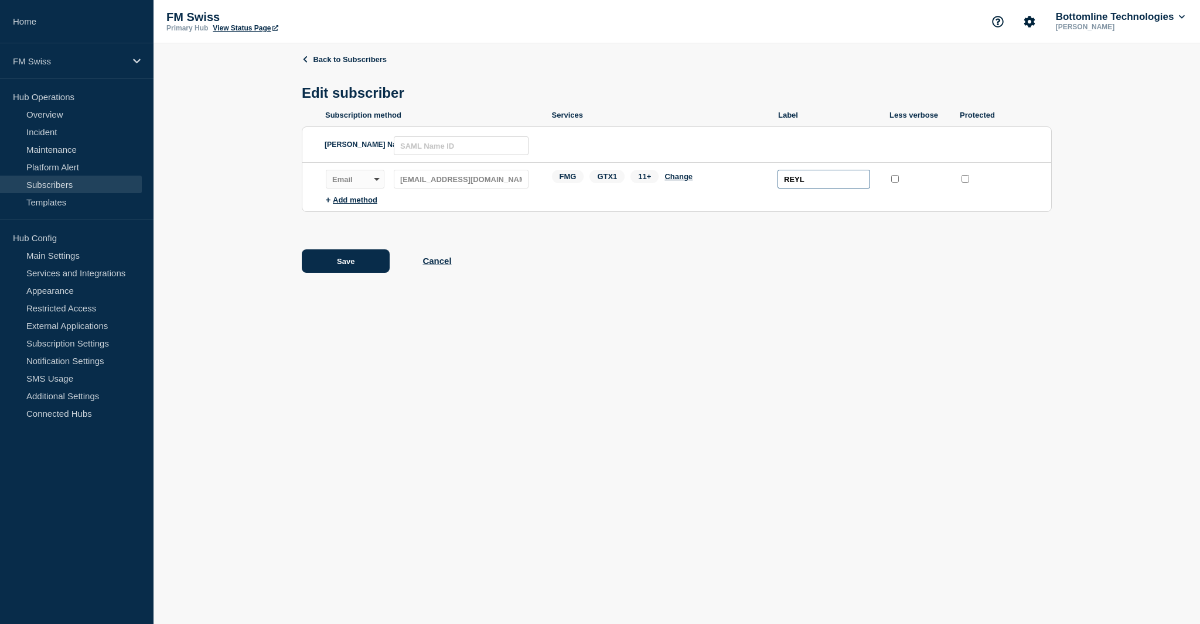
click at [798, 183] on input "REYL" at bounding box center [823, 179] width 93 height 19
paste input "CHGG"
type input "REYLCHGG"
click at [965, 180] on input "protected checkbox" at bounding box center [965, 179] width 8 height 8
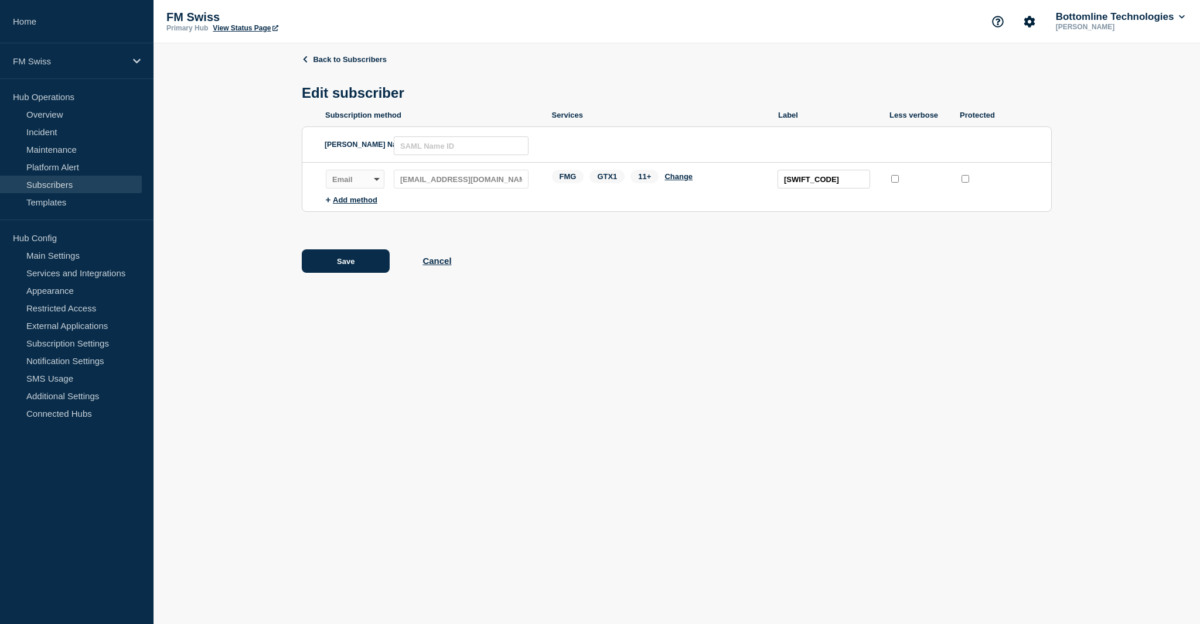
checkbox input "true"
click at [642, 178] on span "11+" at bounding box center [644, 176] width 28 height 13
click at [682, 179] on button "Change" at bounding box center [678, 176] width 28 height 9
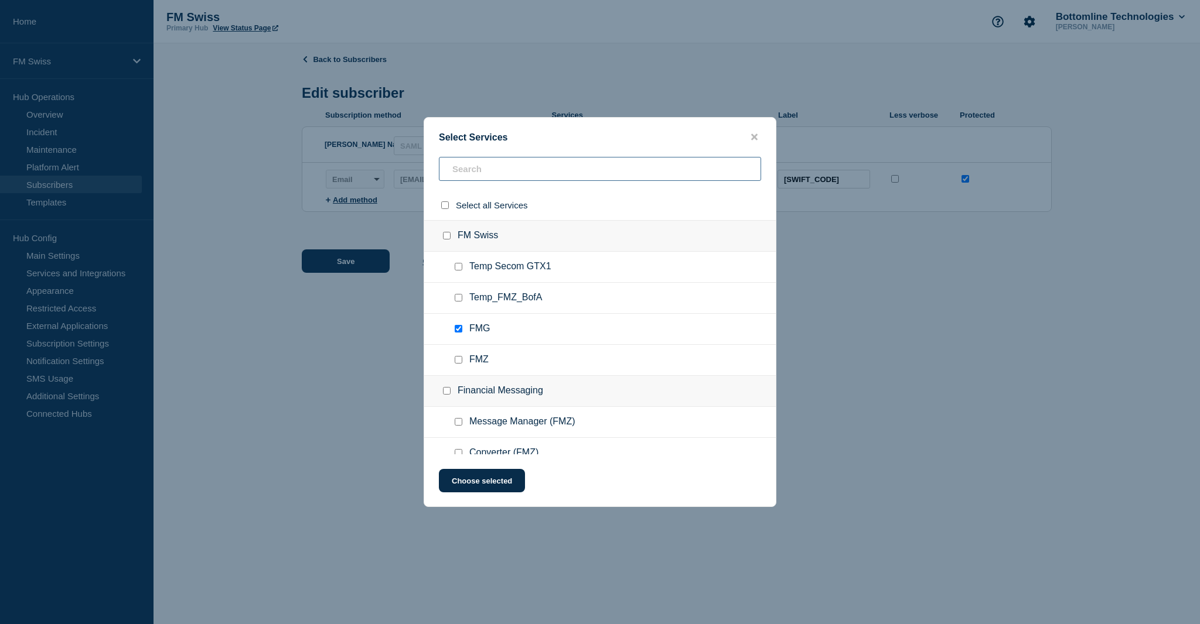
click at [490, 172] on input "text" at bounding box center [600, 169] width 322 height 24
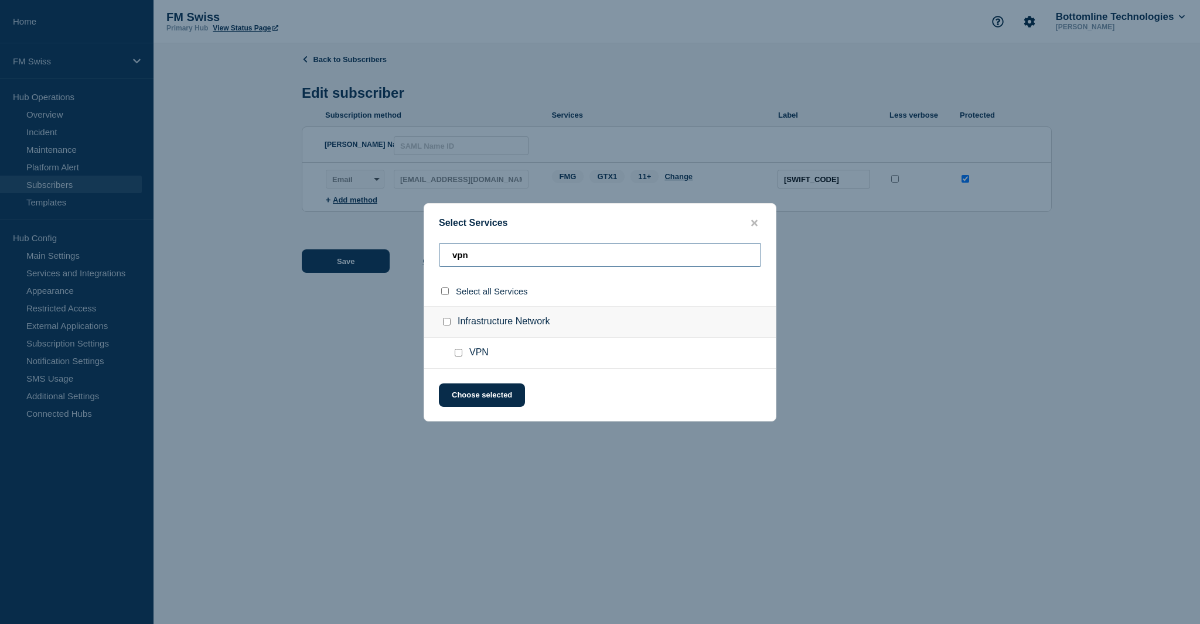
drag, startPoint x: 478, startPoint y: 257, endPoint x: 433, endPoint y: 257, distance: 44.5
click at [433, 257] on div "vpn" at bounding box center [599, 259] width 351 height 33
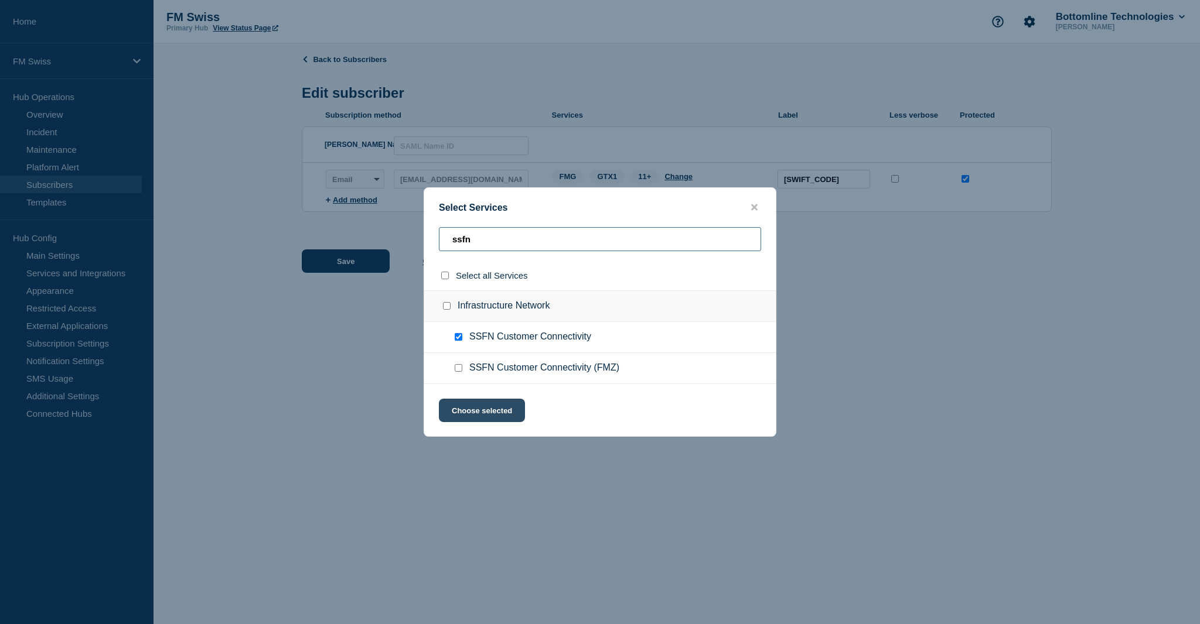
type input "ssfn"
click at [483, 411] on button "Choose selected" at bounding box center [482, 410] width 86 height 23
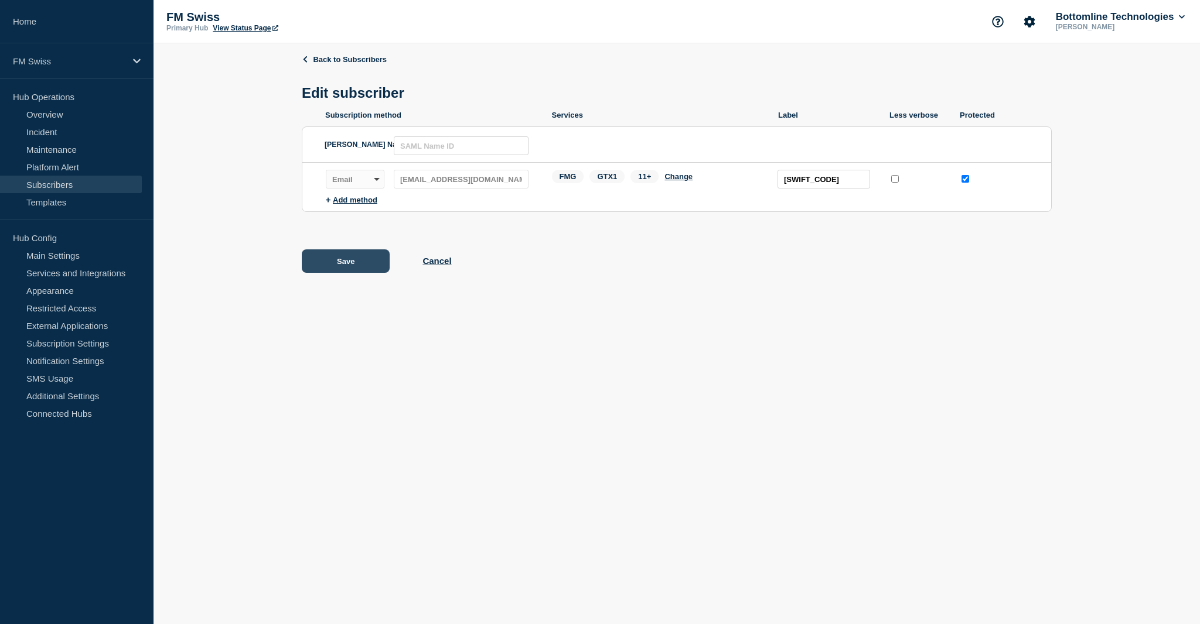
click at [356, 265] on button "Save" at bounding box center [346, 261] width 88 height 23
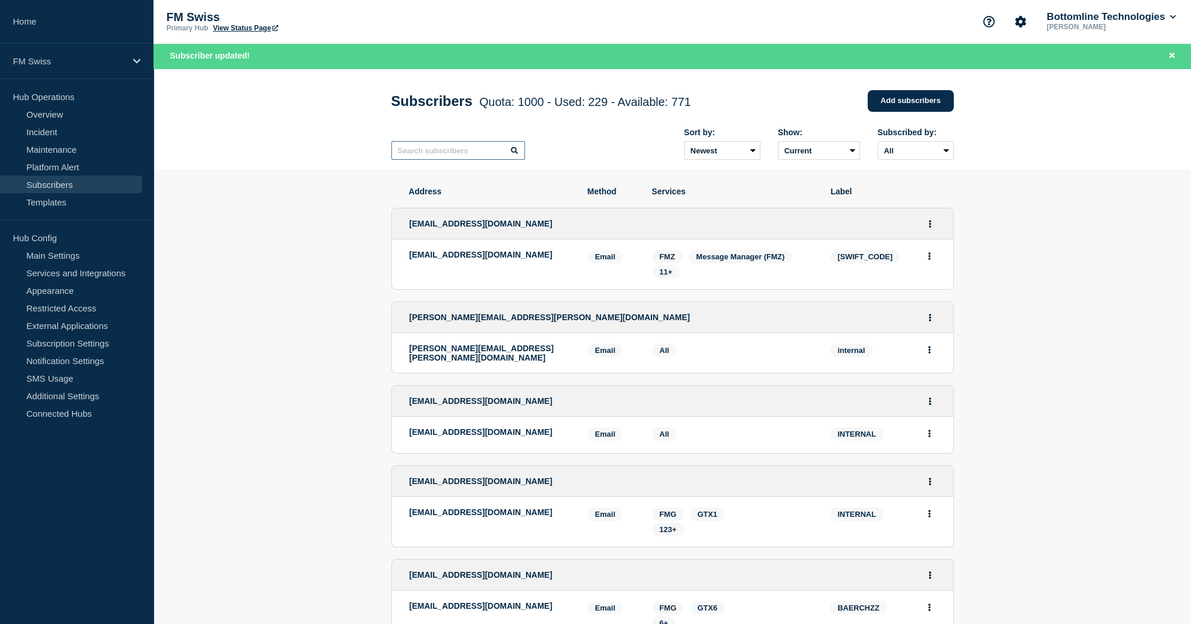
click at [447, 153] on input "text" at bounding box center [458, 150] width 134 height 19
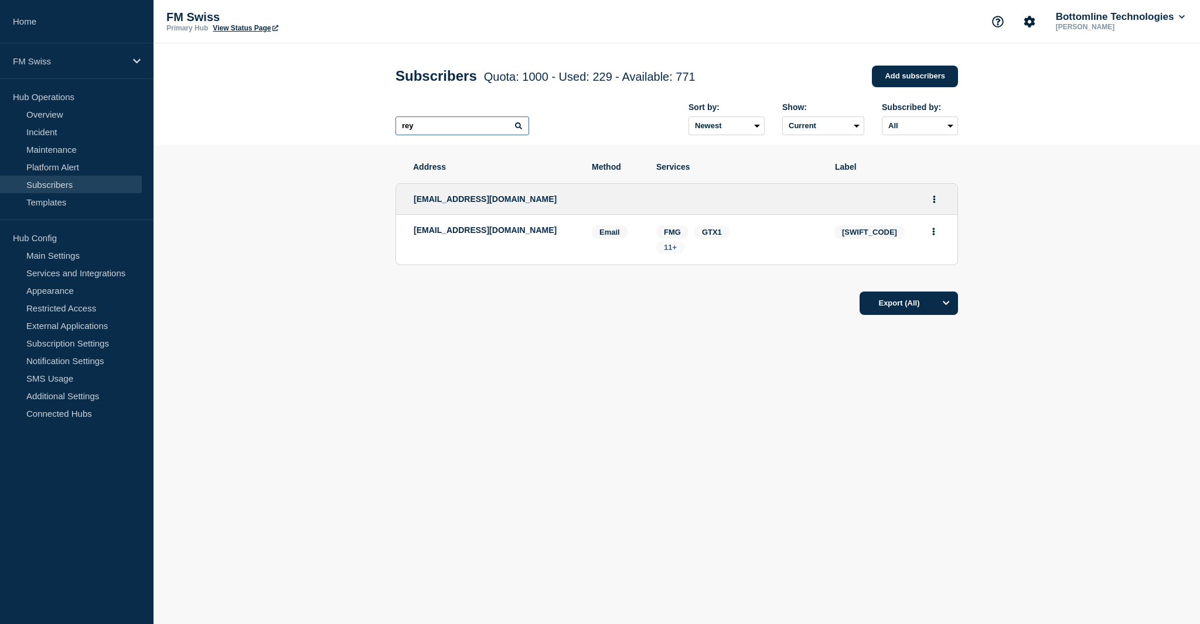
type input "rey"
click at [669, 251] on span "11+" at bounding box center [670, 247] width 13 height 9
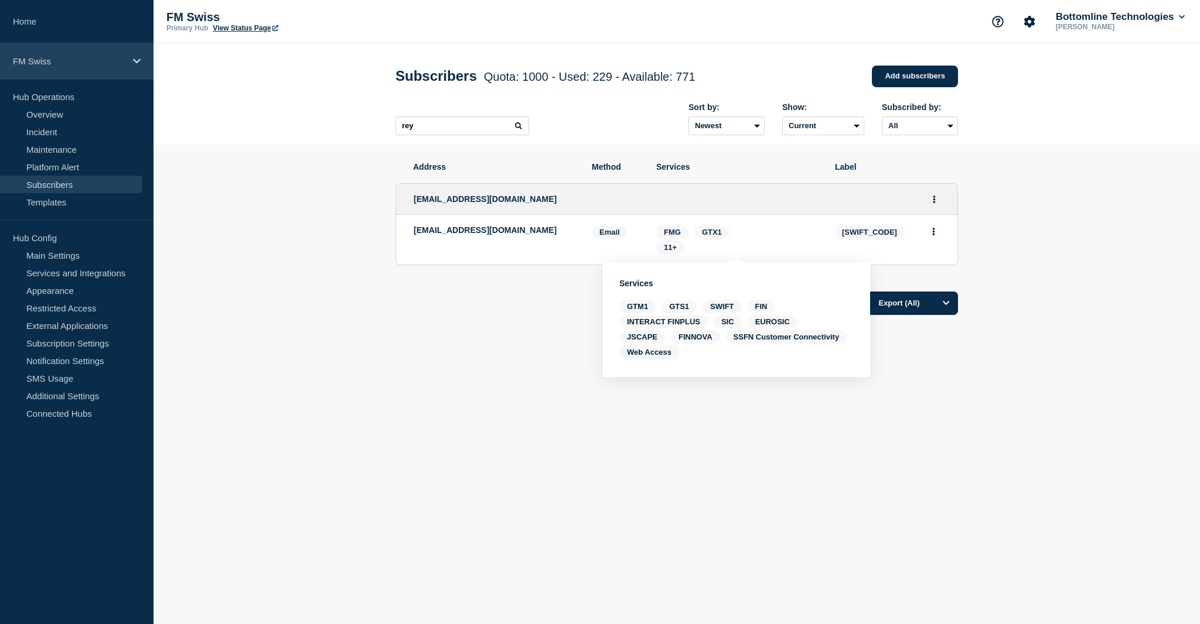
click at [59, 62] on p "FM Swiss" at bounding box center [69, 61] width 112 height 10
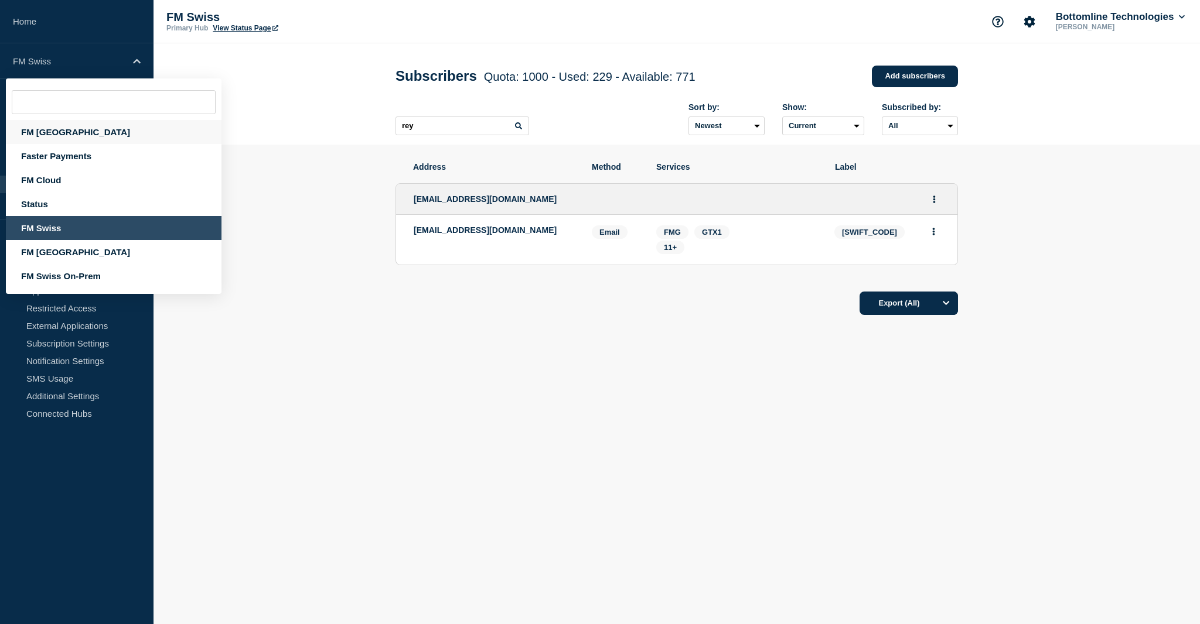
click at [74, 138] on div "FM [GEOGRAPHIC_DATA]" at bounding box center [114, 132] width 216 height 24
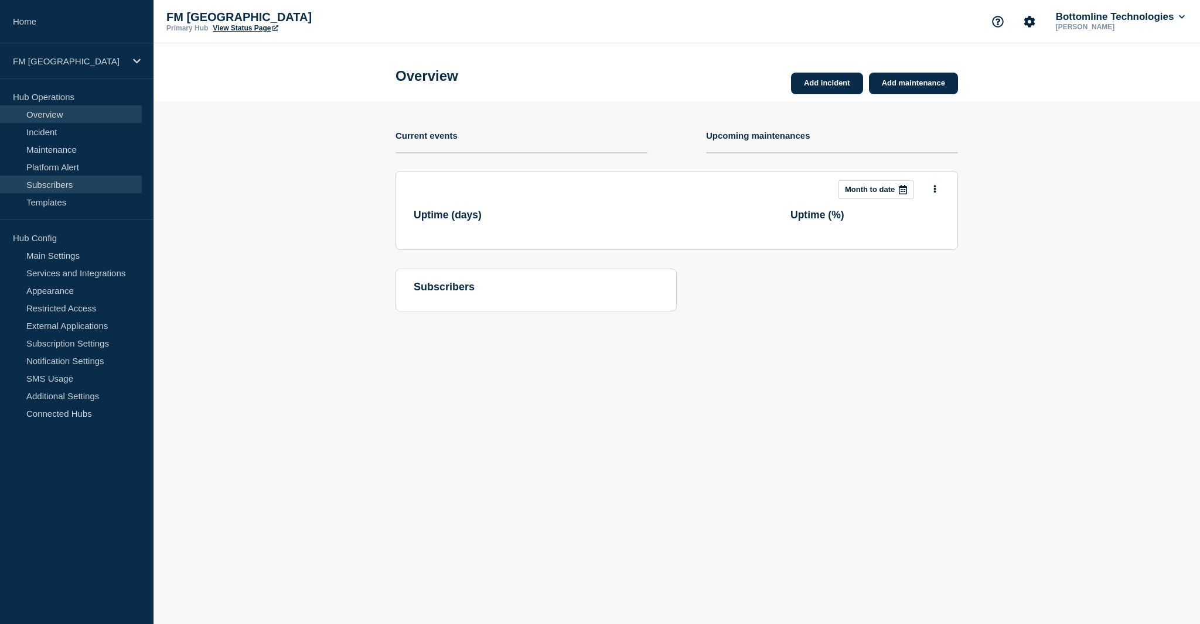
click at [52, 181] on link "Subscribers" at bounding box center [71, 185] width 142 height 18
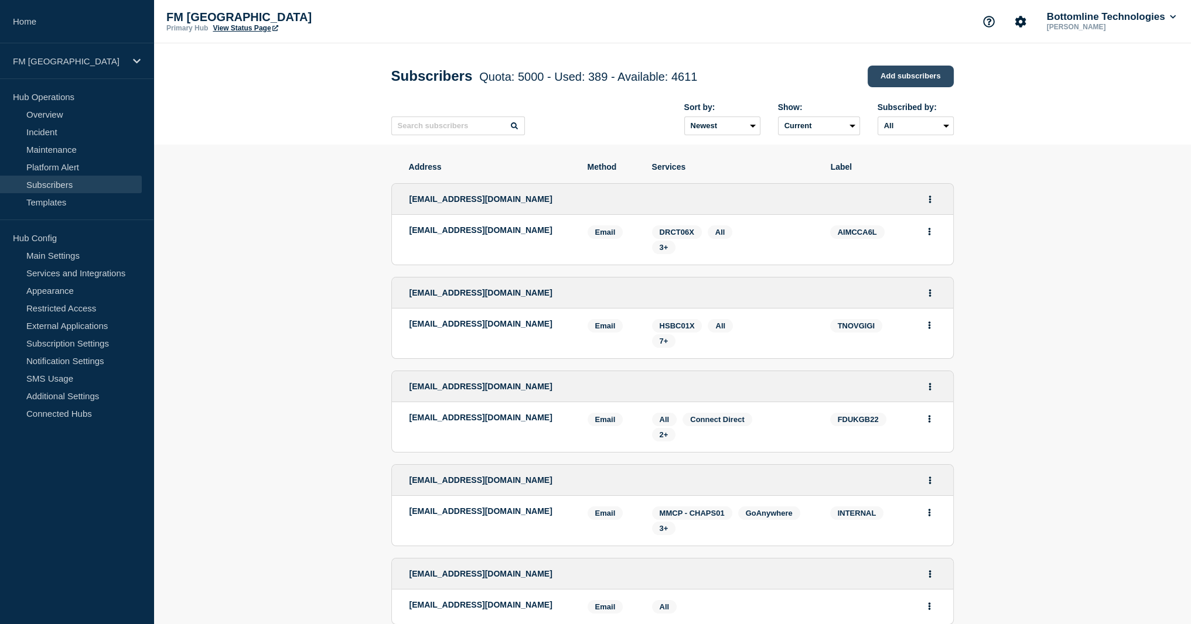
click at [921, 74] on link "Add subscribers" at bounding box center [910, 77] width 86 height 22
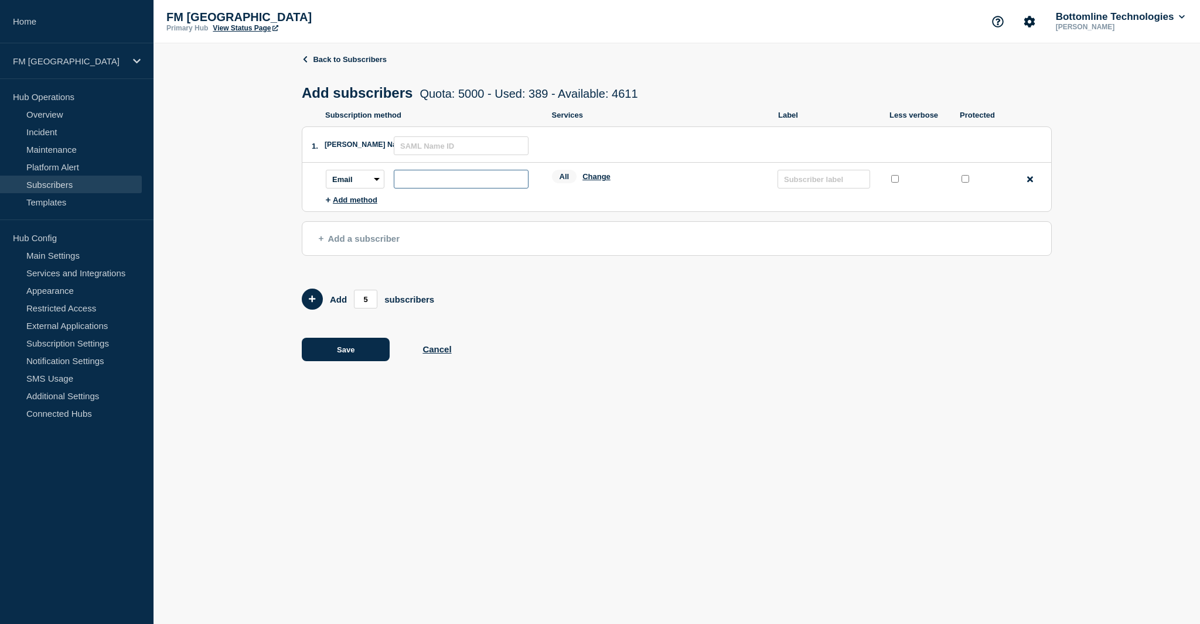
click at [435, 183] on input "subscription-address" at bounding box center [461, 179] width 135 height 19
paste input "[EMAIL_ADDRESS][DOMAIN_NAME]"
type input "[EMAIL_ADDRESS][DOMAIN_NAME]"
click at [961, 182] on input "protected checkbox" at bounding box center [965, 179] width 8 height 8
checkbox input "true"
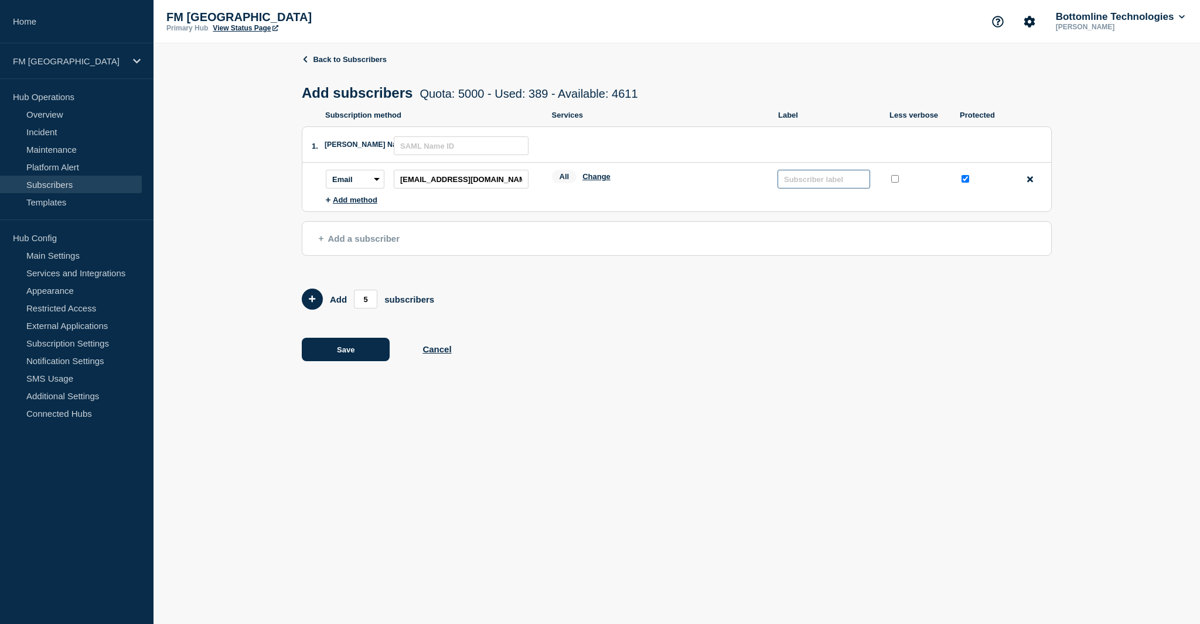
click at [821, 184] on input "text" at bounding box center [823, 179] width 93 height 19
paste input "CNIOCATT"
type input "CNIOCATT"
click at [604, 181] on button "Change" at bounding box center [596, 176] width 28 height 9
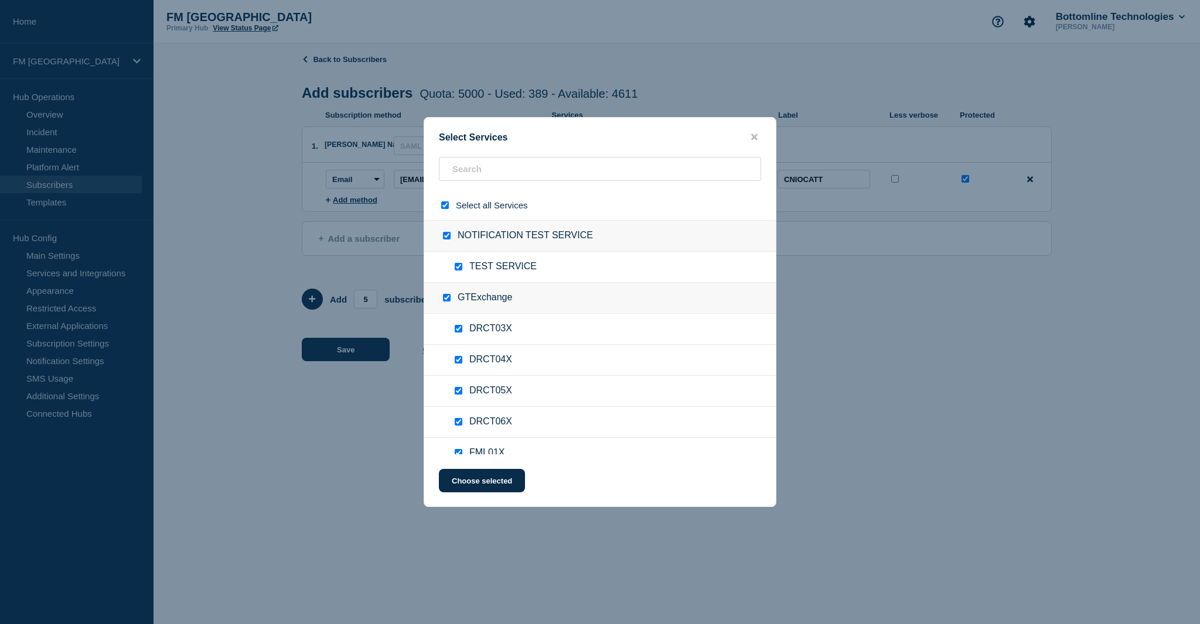
click at [445, 209] on input "select all checkbox" at bounding box center [445, 205] width 8 height 8
checkbox input "false"
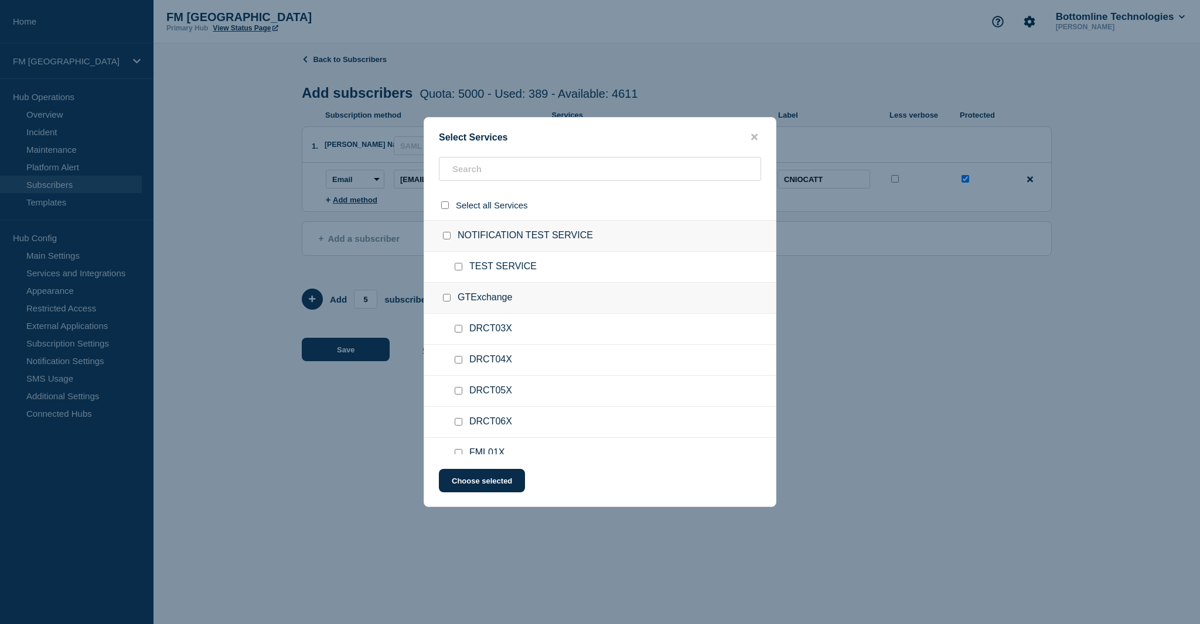
checkbox input "false"
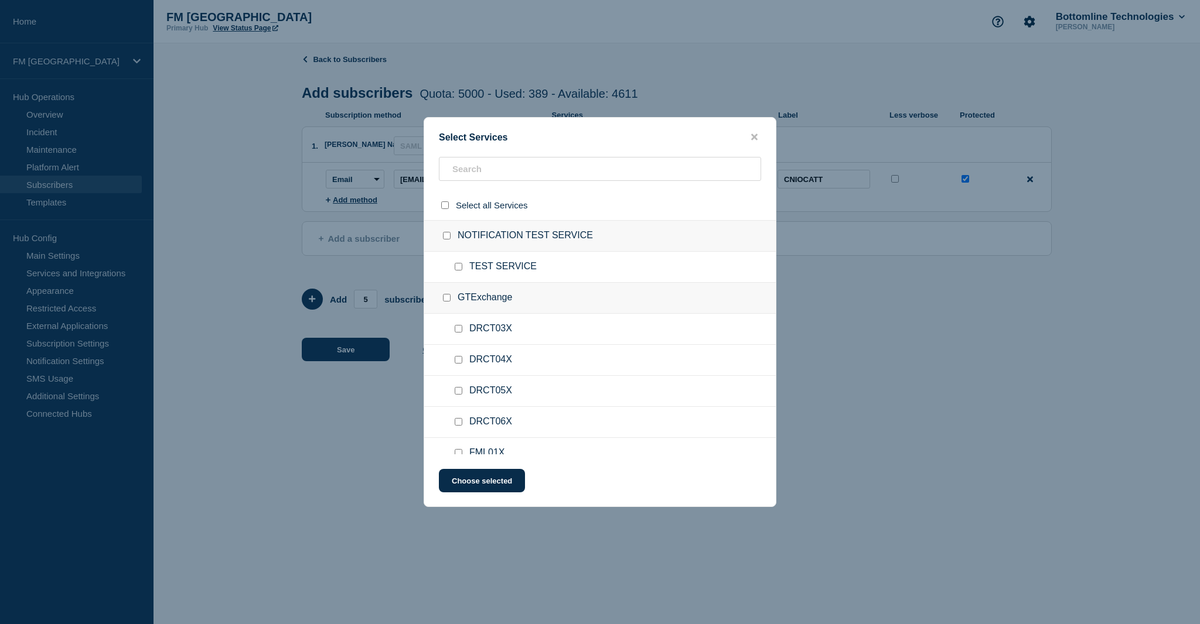
checkbox input "false"
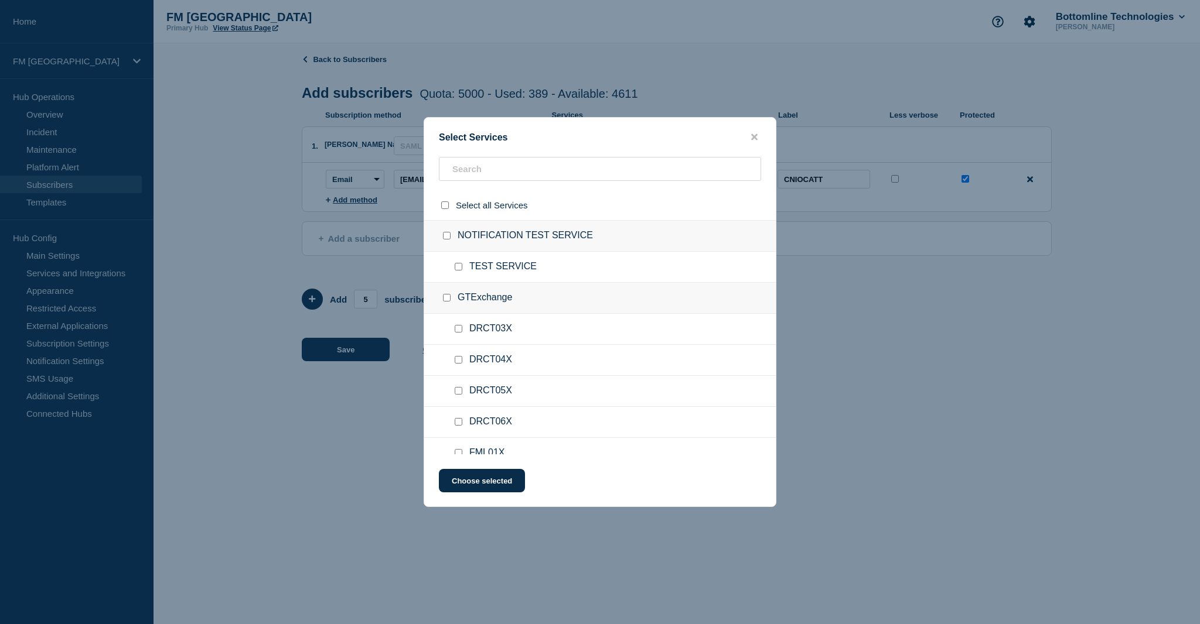
checkbox input "false"
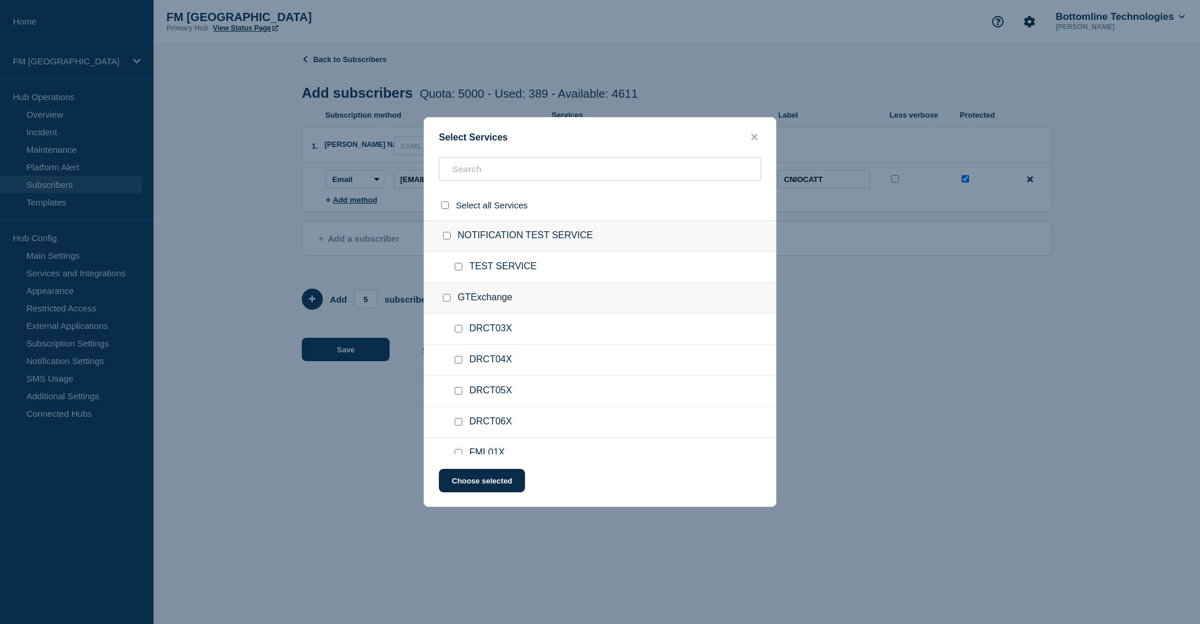
checkbox input "false"
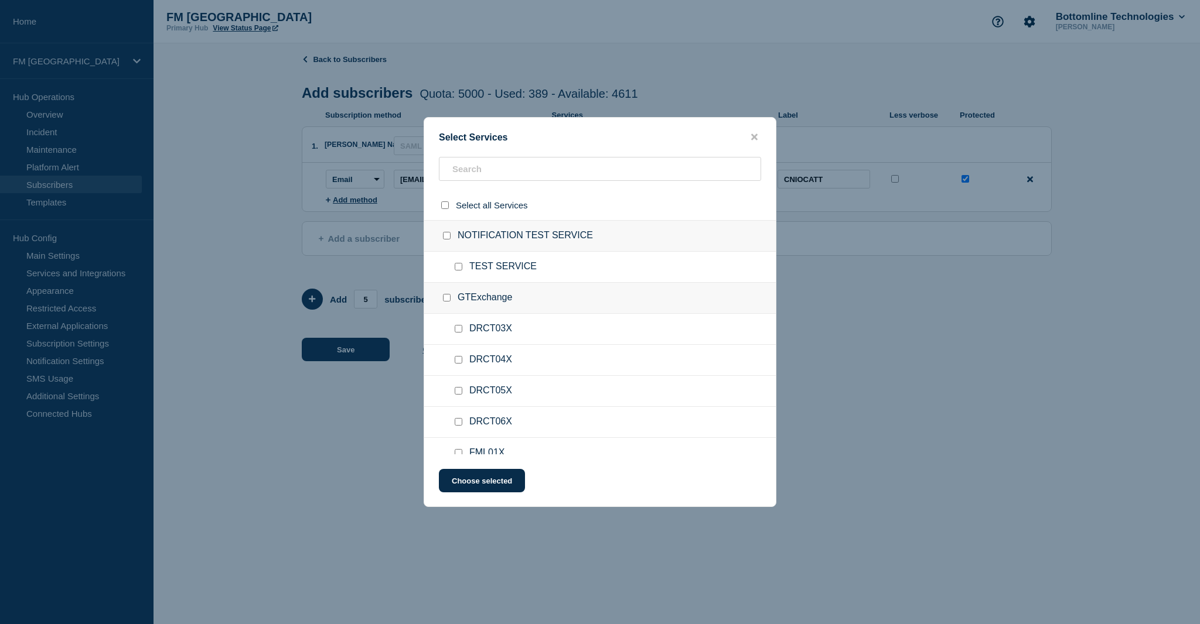
checkbox input "false"
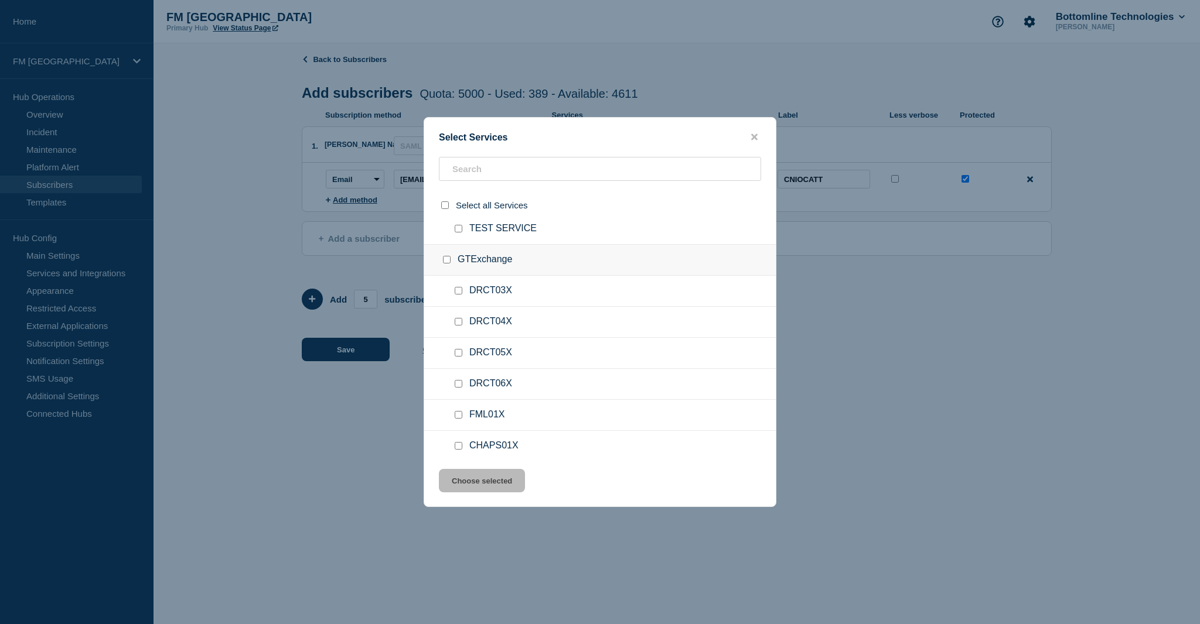
scroll to position [59, 0]
click at [457, 364] on input "DRCT06X checkbox" at bounding box center [459, 364] width 8 height 8
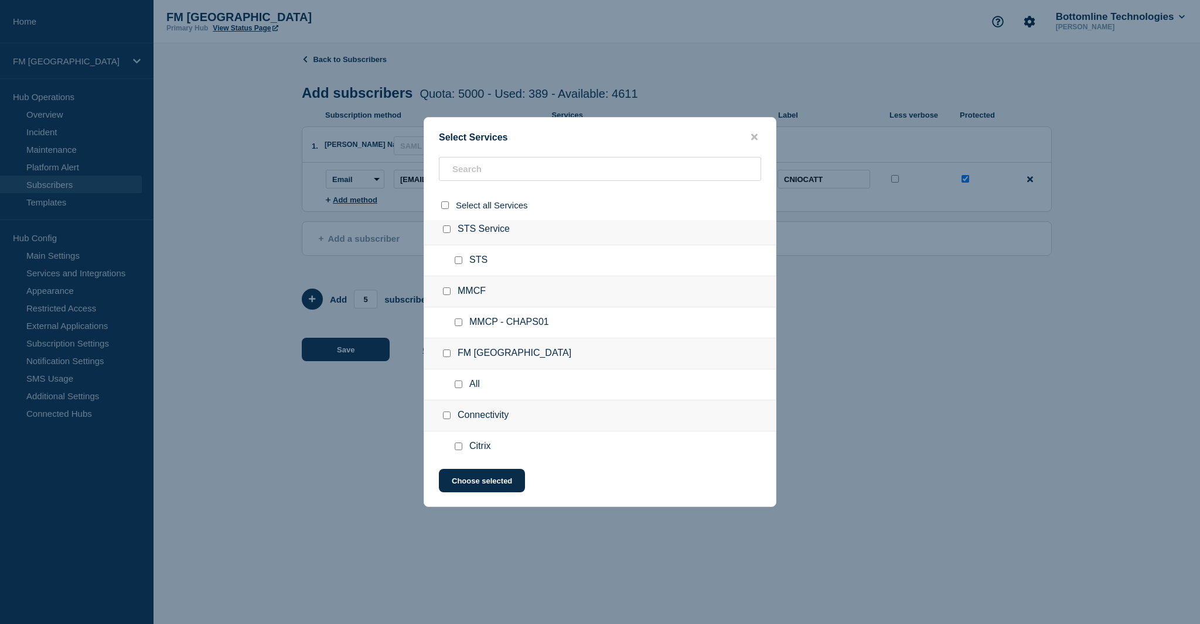
scroll to position [469, 0]
click at [457, 326] on input "All checkbox" at bounding box center [459, 326] width 8 height 8
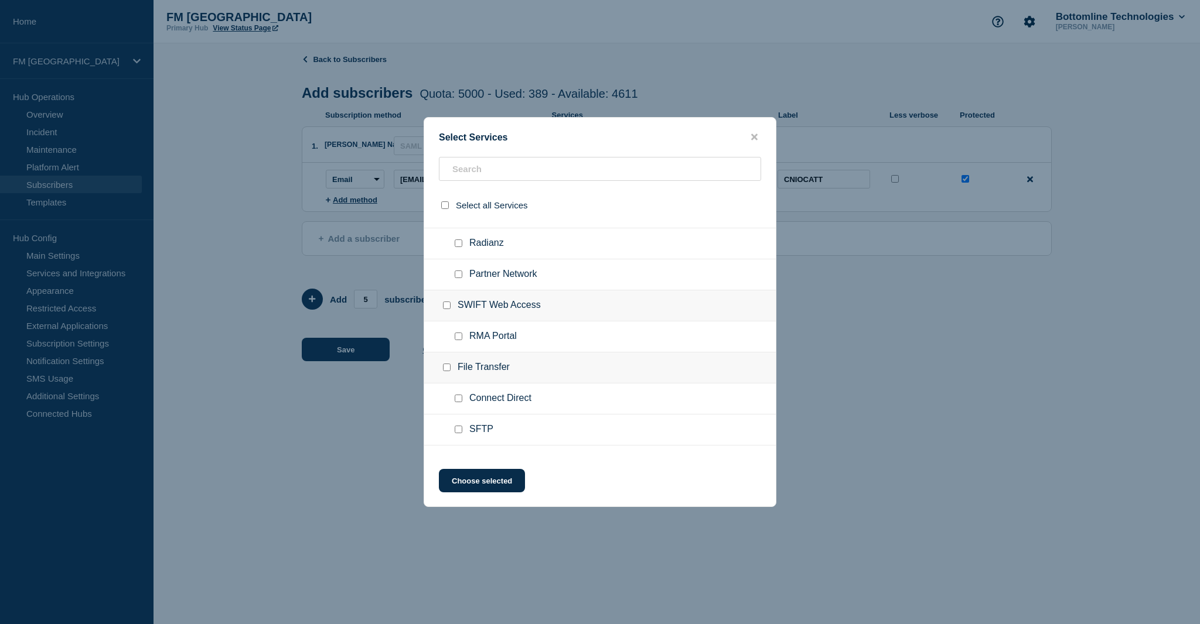
scroll to position [703, 0]
click at [460, 276] on input "RMA Portal checkbox" at bounding box center [459, 278] width 8 height 8
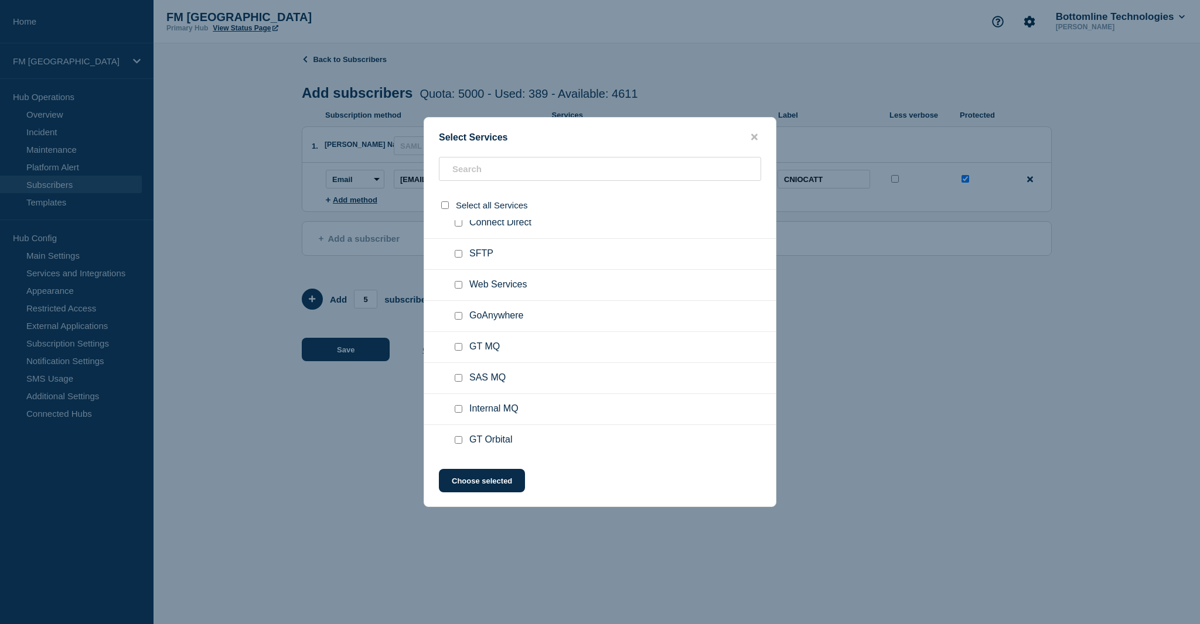
click at [456, 345] on input "GT MQ checkbox" at bounding box center [459, 347] width 8 height 8
click at [461, 392] on input "DRCT06CF checkbox" at bounding box center [459, 396] width 8 height 8
click at [491, 488] on button "Choose selected" at bounding box center [482, 480] width 86 height 23
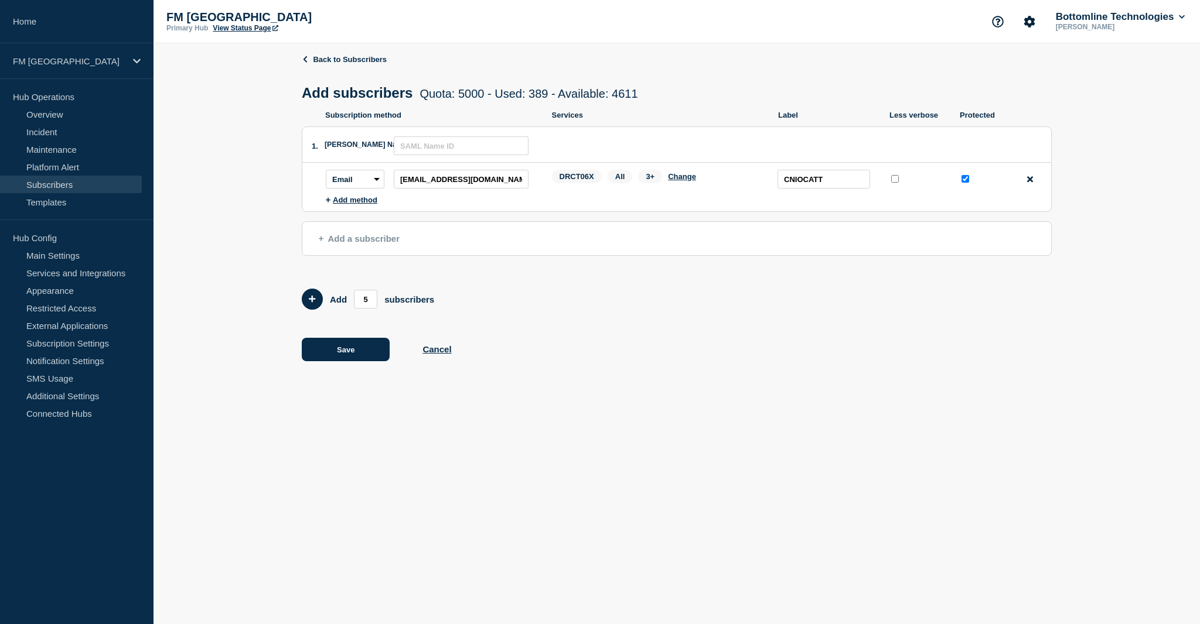
click at [651, 180] on span "3+" at bounding box center [650, 176] width 24 height 13
drag, startPoint x: 343, startPoint y: 352, endPoint x: 343, endPoint y: 363, distance: 10.5
click at [343, 352] on button "Save" at bounding box center [346, 349] width 88 height 23
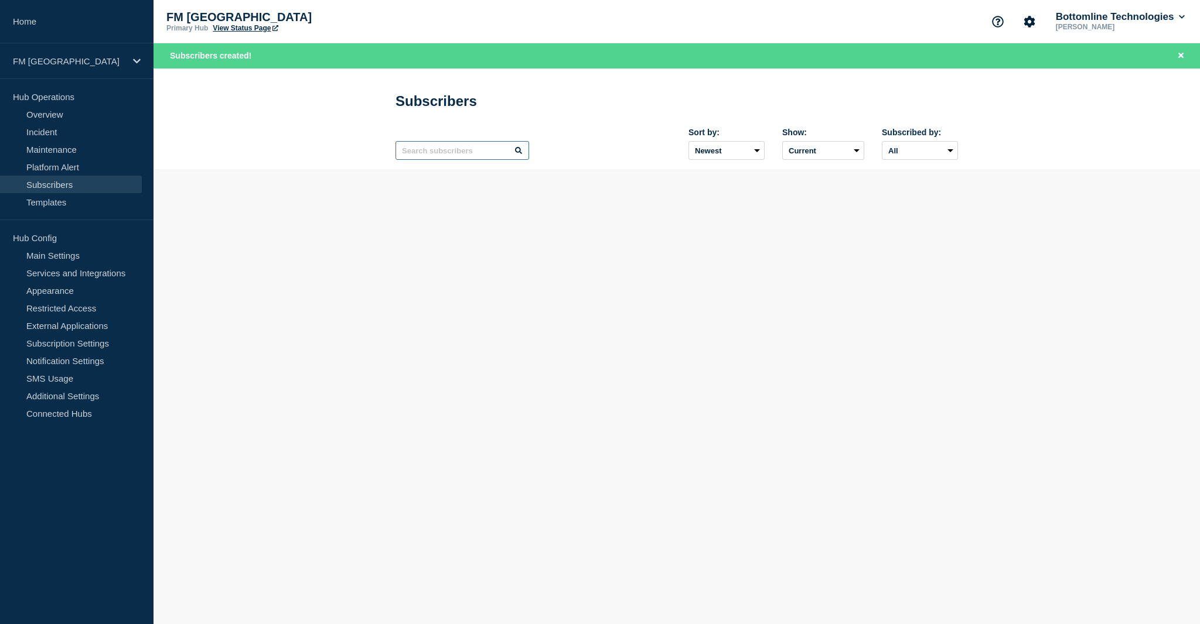
click at [464, 151] on input "text" at bounding box center [462, 150] width 134 height 19
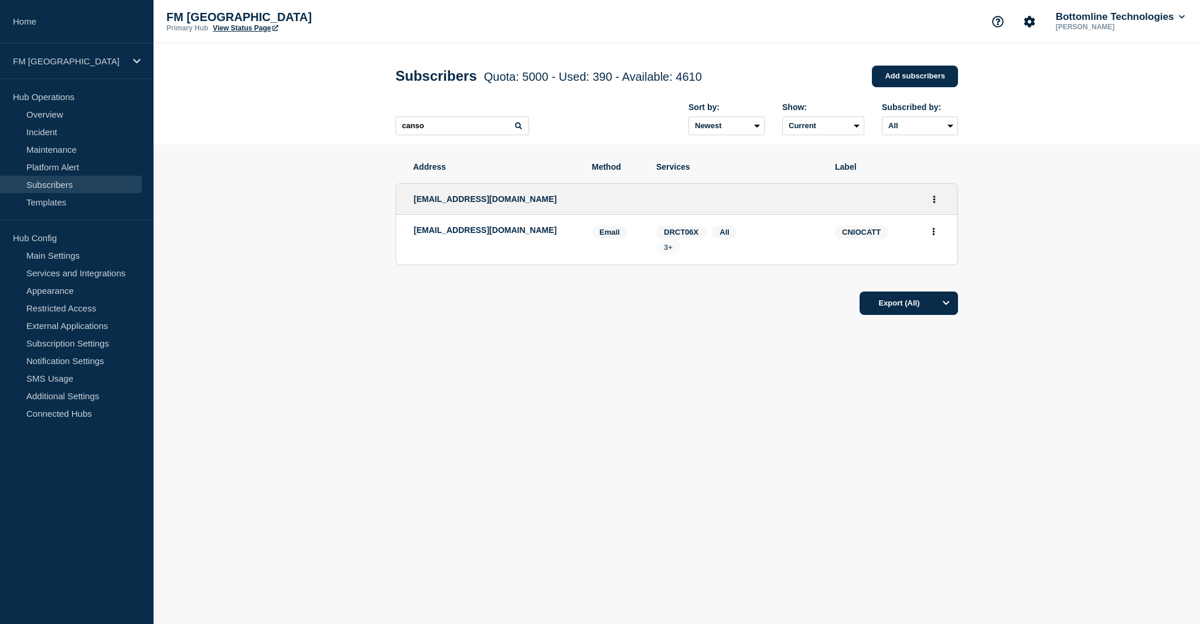
click at [670, 252] on span "3+" at bounding box center [668, 247] width 9 height 9
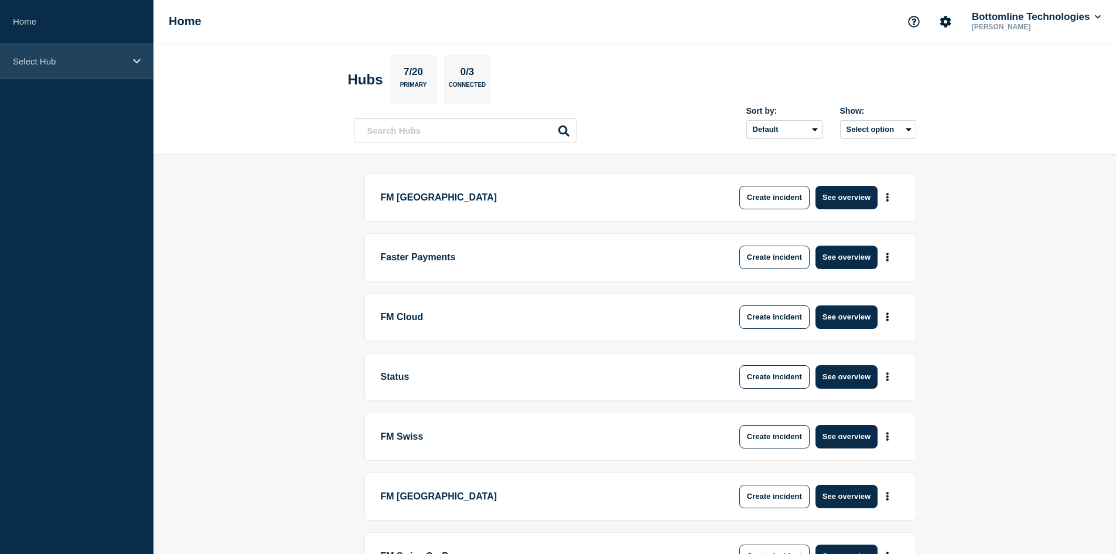
click at [35, 60] on p "Select Hub" at bounding box center [69, 61] width 112 height 10
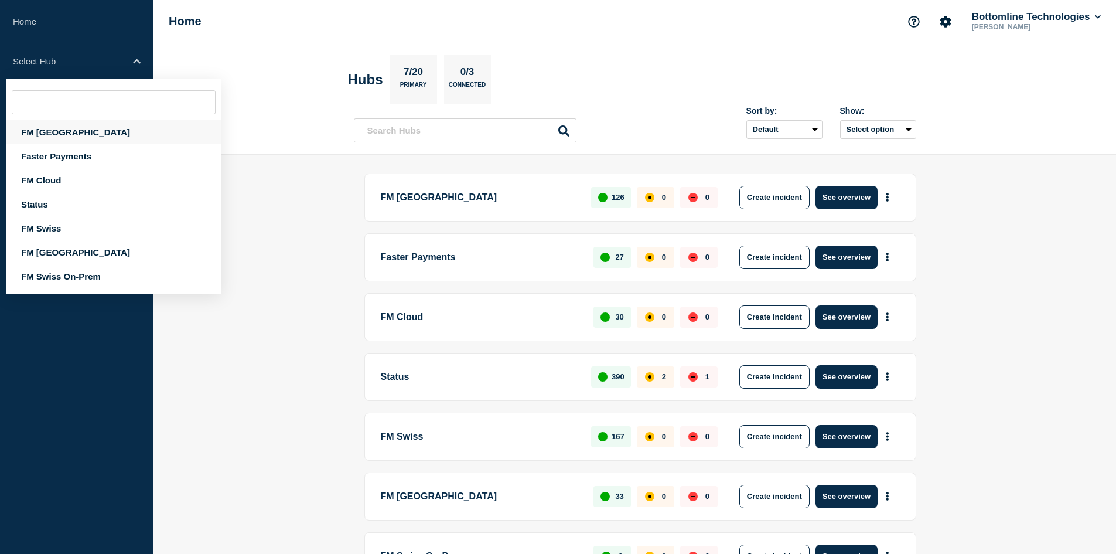
click at [45, 132] on div "FM [GEOGRAPHIC_DATA]" at bounding box center [114, 132] width 216 height 24
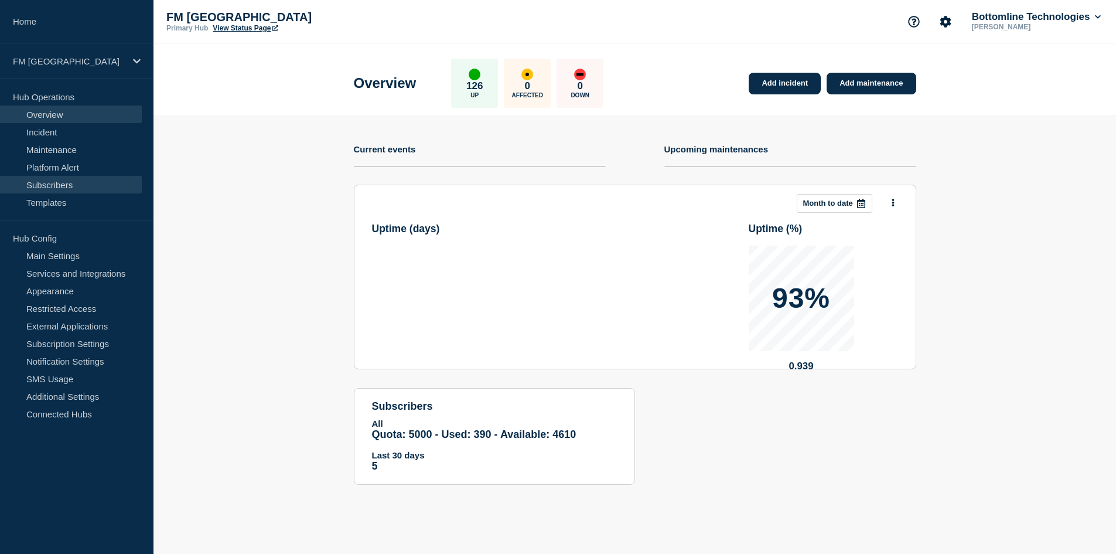
click at [47, 181] on link "Subscribers" at bounding box center [71, 185] width 142 height 18
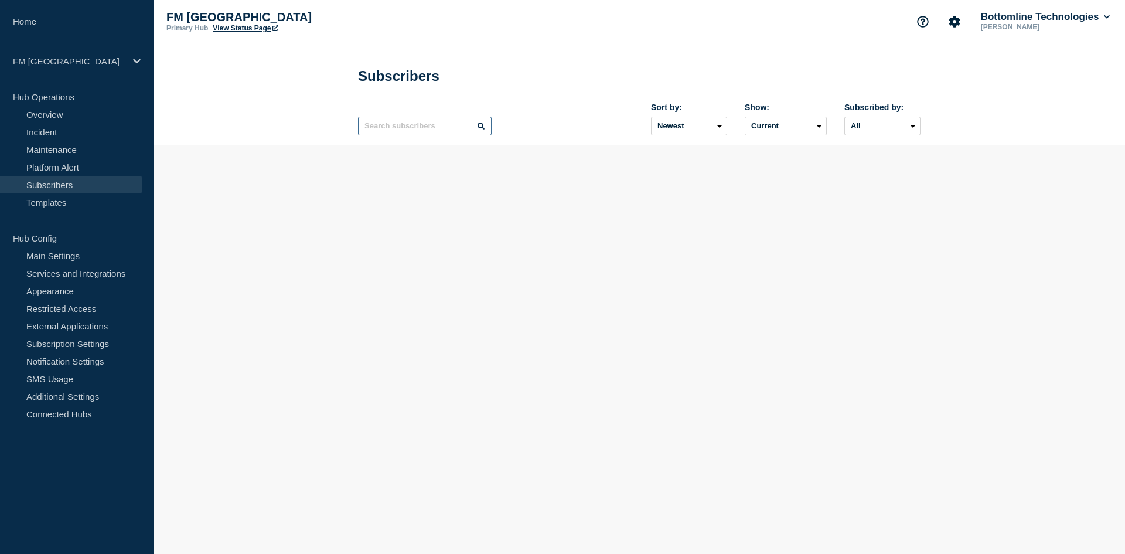
click at [388, 129] on input "text" at bounding box center [425, 126] width 134 height 19
paste input "[SWIFT_CODE]"
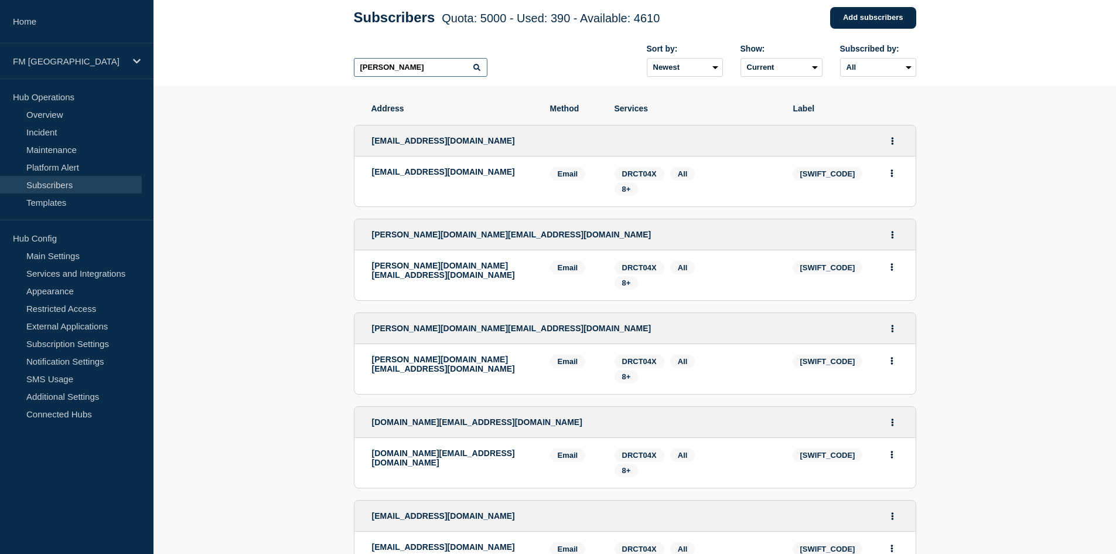
scroll to position [117, 0]
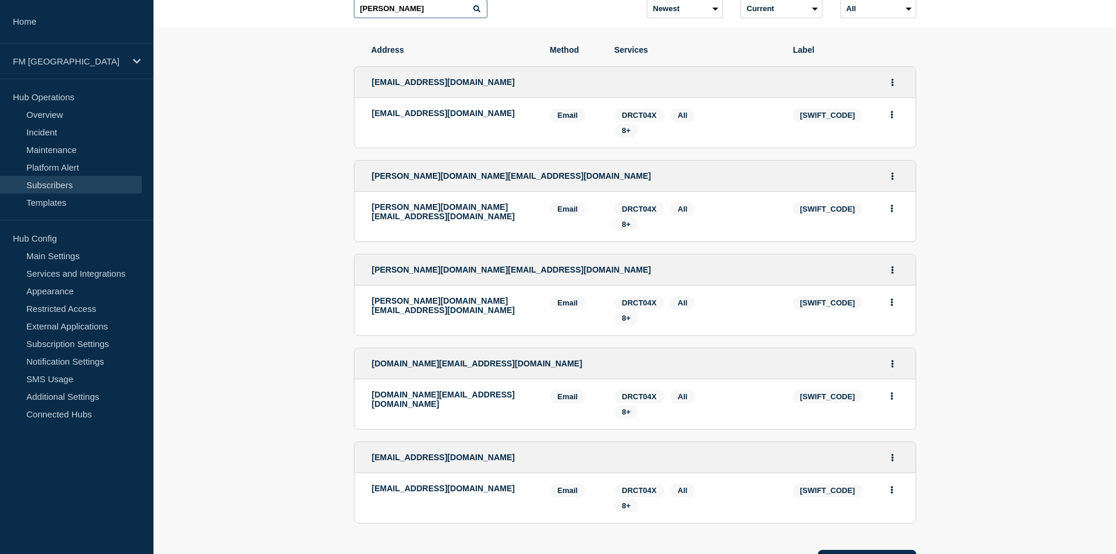
type input "[PERSON_NAME]"
drag, startPoint x: 495, startPoint y: 206, endPoint x: 368, endPoint y: 211, distance: 127.2
click at [368, 211] on li "[PERSON_NAME][DOMAIN_NAME][EMAIL_ADDRESS][DOMAIN_NAME] Email Email: [PERSON_NAM…" at bounding box center [634, 217] width 561 height 50
click at [450, 179] on span "[PERSON_NAME][DOMAIN_NAME][EMAIL_ADDRESS][DOMAIN_NAME]" at bounding box center [511, 175] width 279 height 9
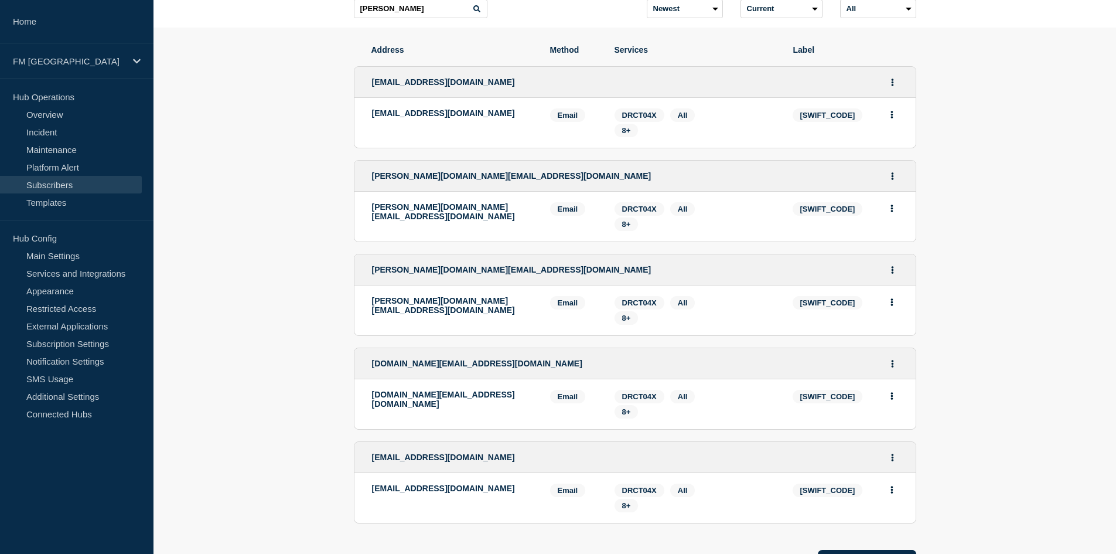
click at [831, 216] on span "[SWIFT_CODE]" at bounding box center [827, 208] width 70 height 13
click at [819, 210] on span "[SWIFT_CODE]" at bounding box center [827, 208] width 70 height 13
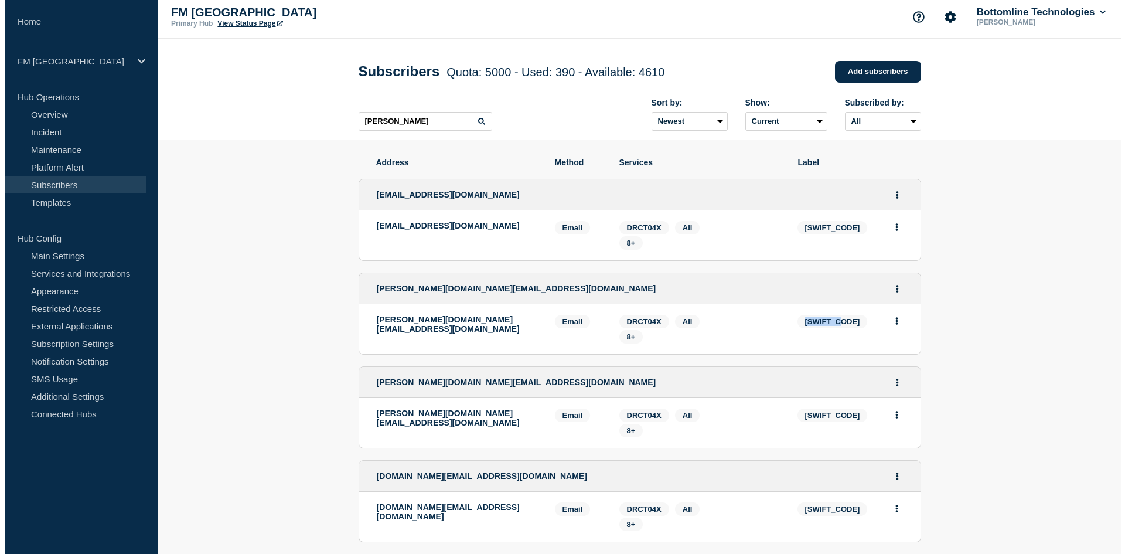
scroll to position [0, 0]
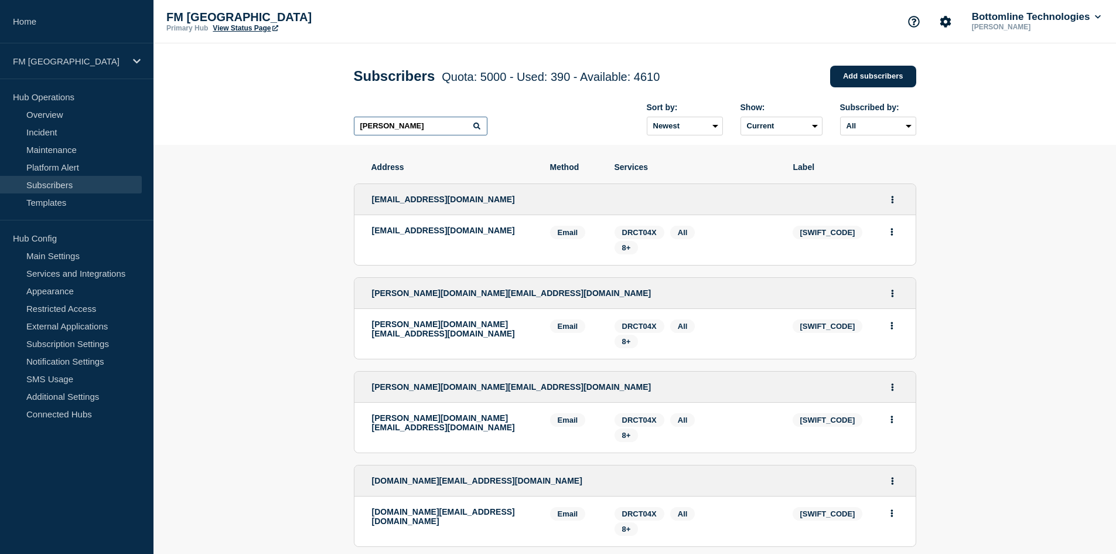
drag, startPoint x: 410, startPoint y: 124, endPoint x: 353, endPoint y: 124, distance: 57.4
click at [353, 124] on div "Subscribers Quota: 5000 - Used: 390 - Available: 4610 Quota Used Available 5000…" at bounding box center [634, 93] width 589 height 101
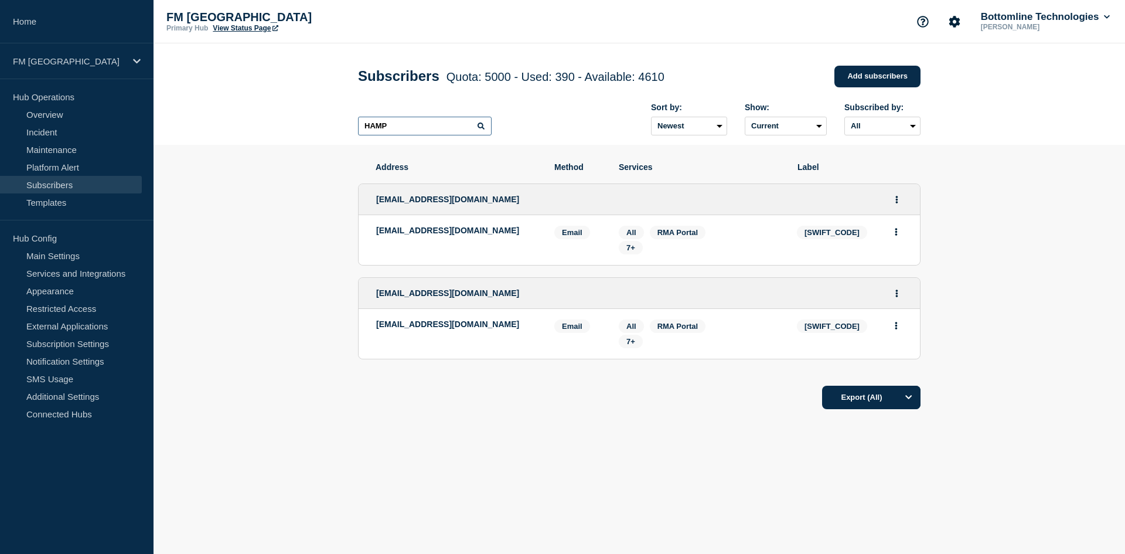
type input "HAMP"
drag, startPoint x: 518, startPoint y: 237, endPoint x: 373, endPoint y: 234, distance: 145.3
click at [373, 234] on li "[EMAIL_ADDRESS][DOMAIN_NAME] Email Email: [EMAIL_ADDRESS][DOMAIN_NAME] [SWIFT_C…" at bounding box center [638, 240] width 561 height 50
click at [824, 230] on span "[SWIFT_CODE]" at bounding box center [832, 232] width 70 height 13
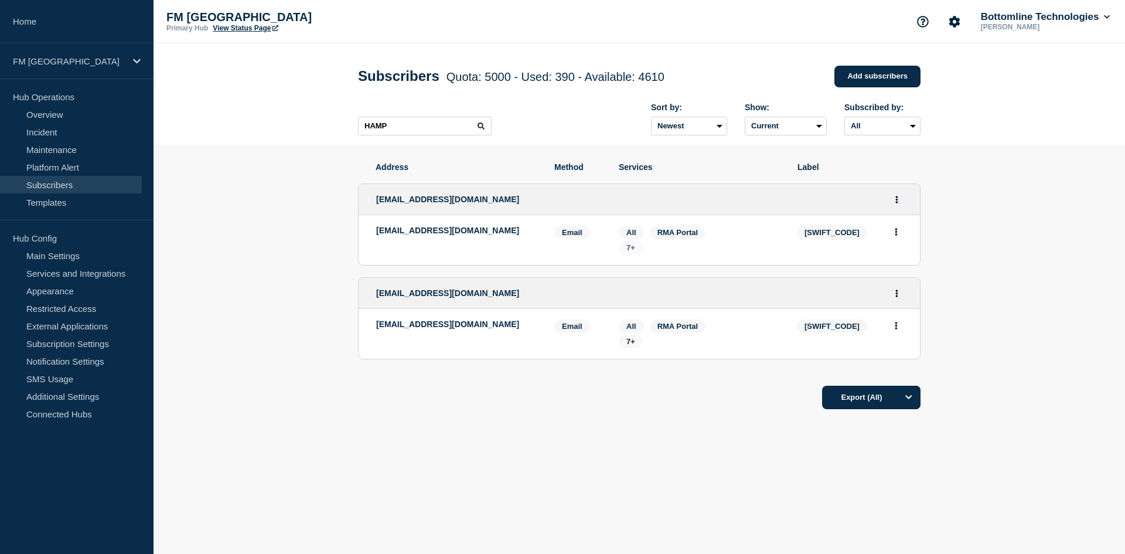
click at [628, 248] on span "7+" at bounding box center [630, 247] width 9 height 9
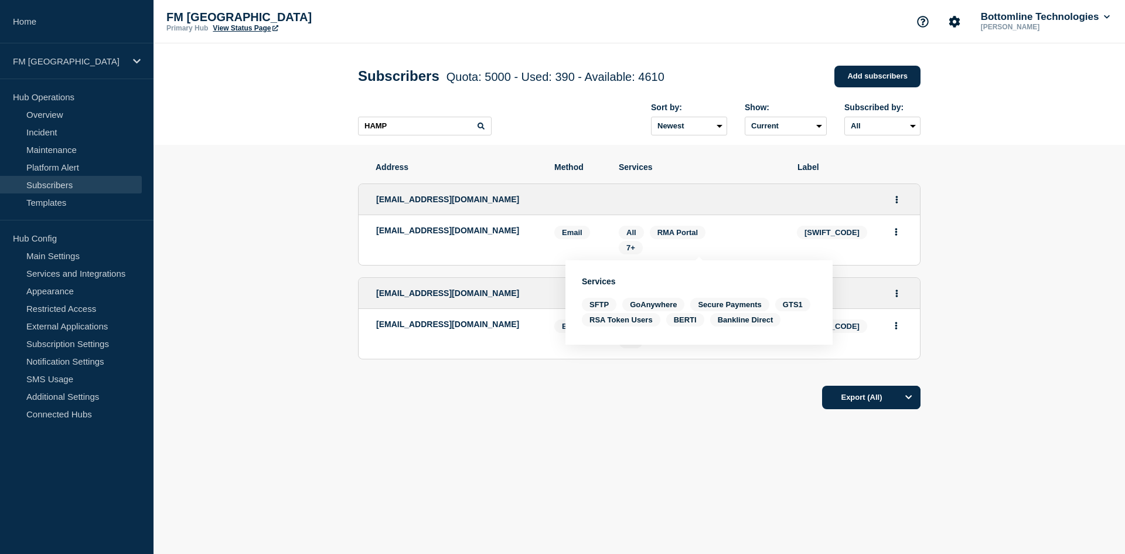
click at [701, 375] on div "Address Method Services Label [EMAIL_ADDRESS][DOMAIN_NAME] [EMAIL_ADDRESS][DOMA…" at bounding box center [639, 261] width 562 height 232
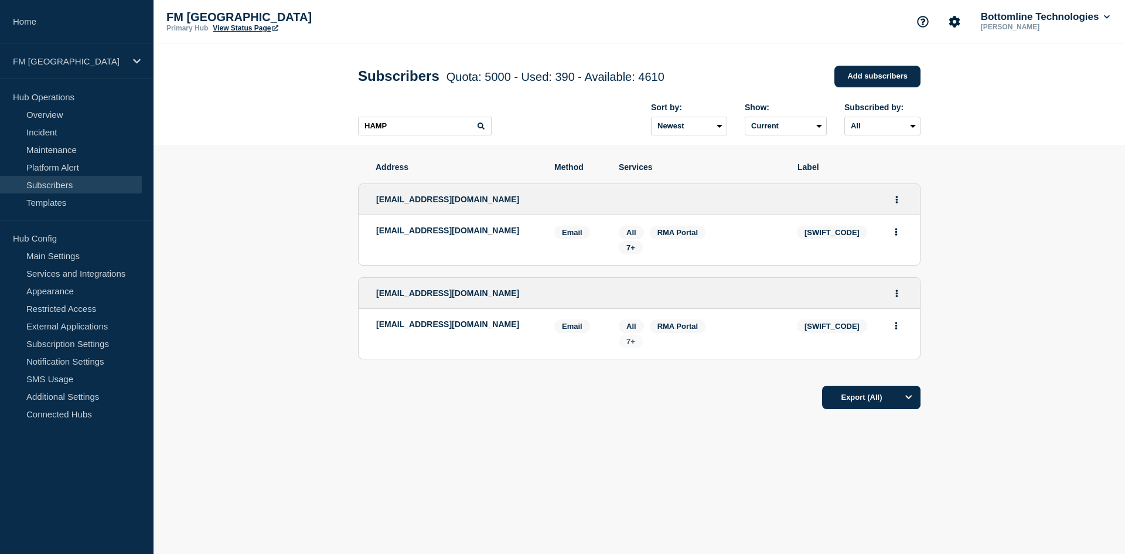
click at [630, 346] on span "7+" at bounding box center [630, 341] width 9 height 9
click at [595, 502] on main "Subscribers Quota: 5000 - Used: 390 - Available: 4610 Quota Used Available 5000…" at bounding box center [638, 279] width 971 height 472
click at [319, 95] on header "Subscribers Quota: 5000 - Used: 390 - Available: 4610 Quota Used Available 5000…" at bounding box center [638, 93] width 971 height 101
drag, startPoint x: 514, startPoint y: 235, endPoint x: 375, endPoint y: 231, distance: 138.9
click at [375, 231] on li "[EMAIL_ADDRESS][DOMAIN_NAME] Email Email: [EMAIL_ADDRESS][DOMAIN_NAME] [SWIFT_C…" at bounding box center [638, 240] width 561 height 50
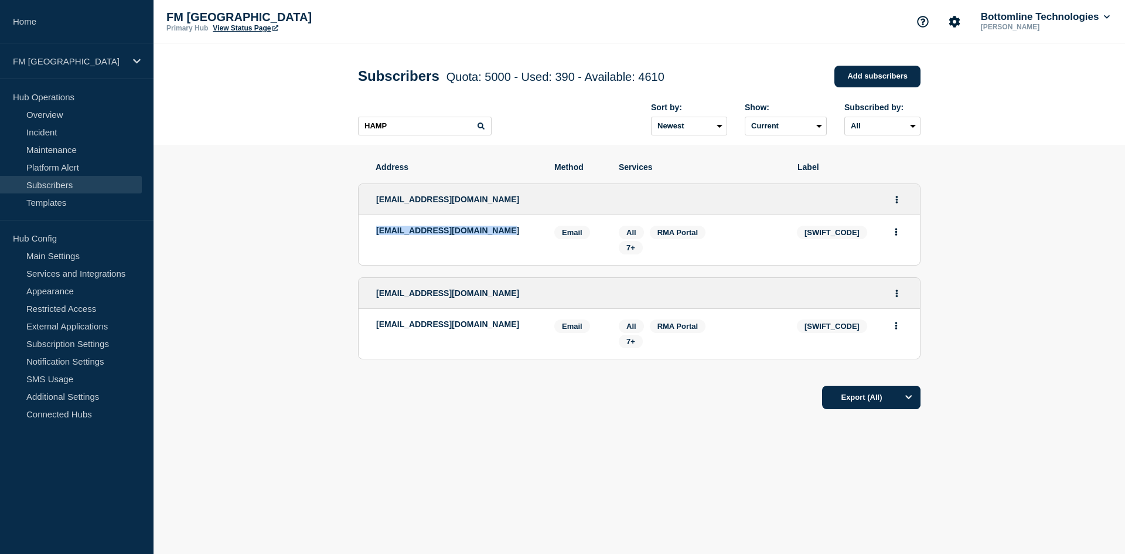
copy p "[EMAIL_ADDRESS][DOMAIN_NAME]"
click at [828, 236] on span "[SWIFT_CODE]" at bounding box center [832, 232] width 70 height 13
click at [821, 239] on span "[SWIFT_CODE]" at bounding box center [832, 232] width 70 height 13
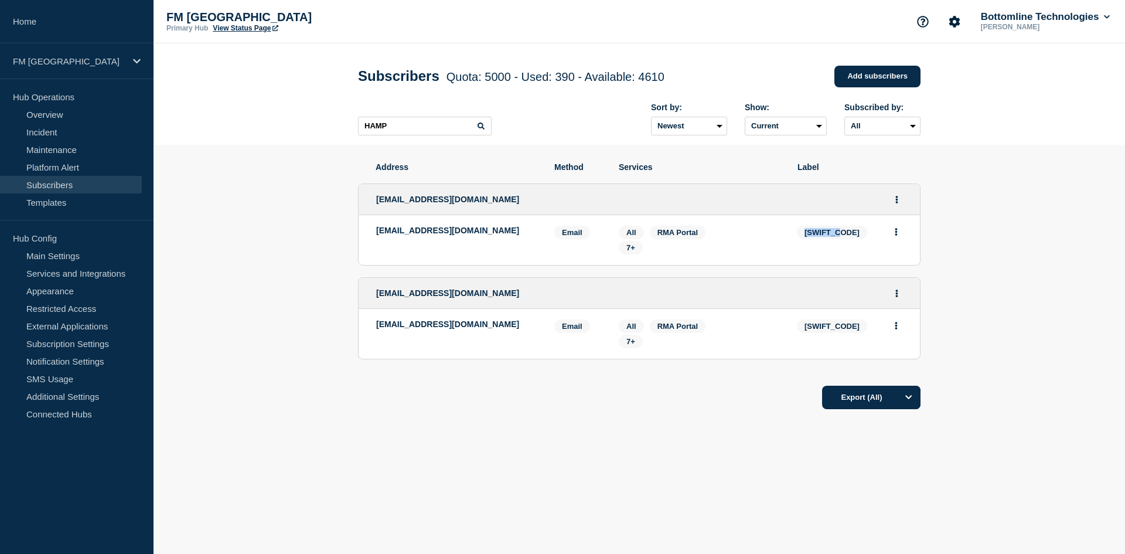
click at [821, 238] on span "[SWIFT_CODE]" at bounding box center [832, 232] width 70 height 13
click at [540, 455] on div "Address Method Services Label [EMAIL_ADDRESS][DOMAIN_NAME] [EMAIL_ADDRESS][DOMA…" at bounding box center [639, 321] width 562 height 353
click at [864, 494] on div "Address Method Services Label [EMAIL_ADDRESS][DOMAIN_NAME] [EMAIL_ADDRESS][DOMA…" at bounding box center [639, 321] width 562 height 353
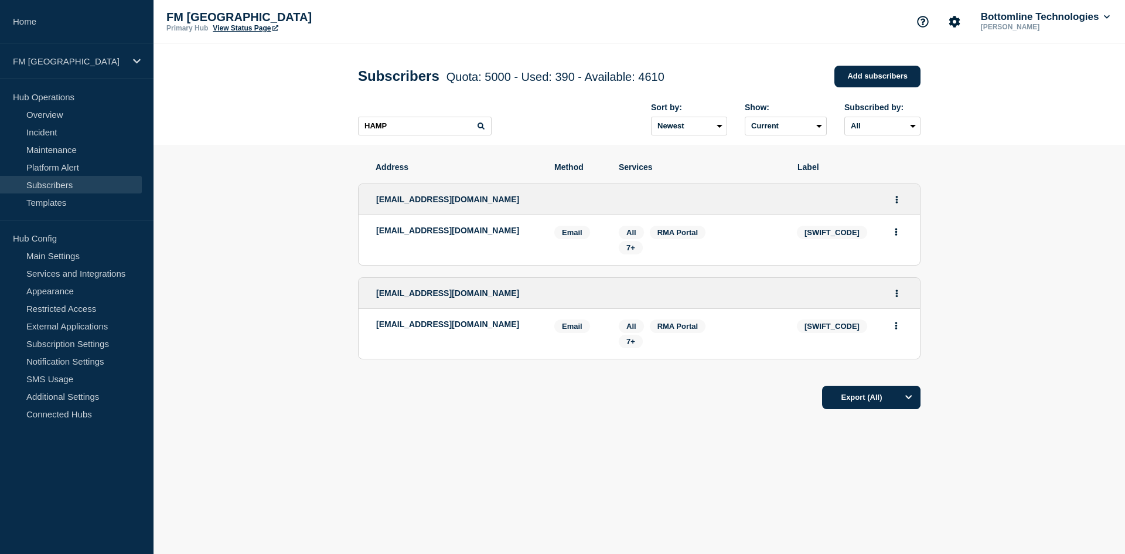
click at [357, 453] on section "Address Method Services Label [EMAIL_ADDRESS][DOMAIN_NAME] [EMAIL_ADDRESS][DOMA…" at bounding box center [638, 321] width 971 height 353
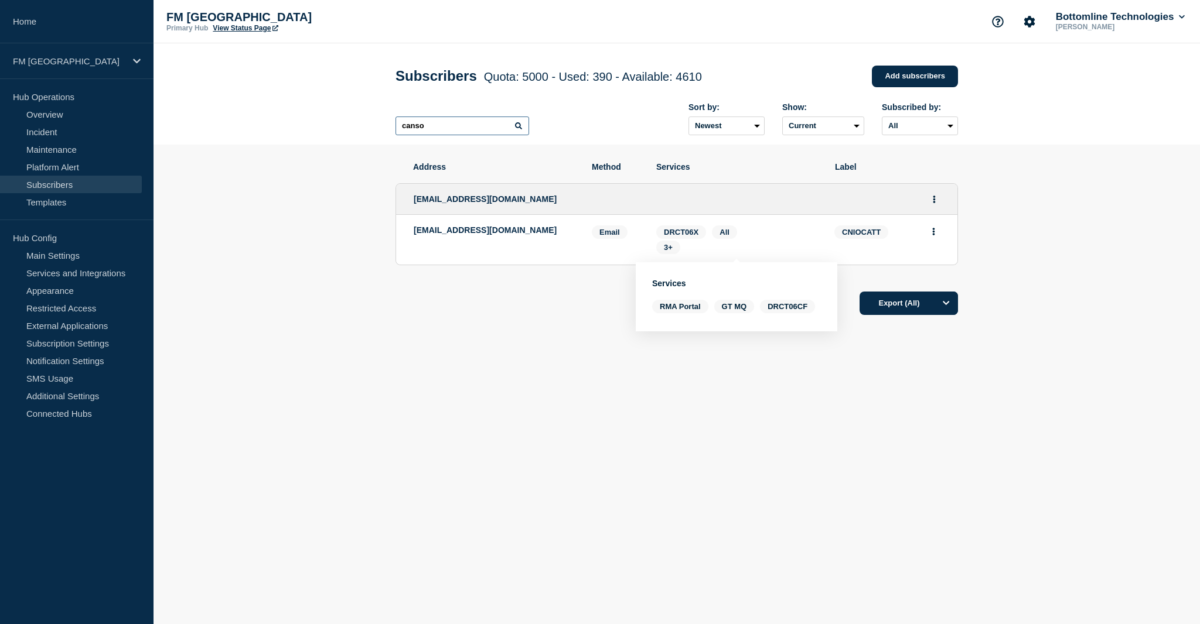
click at [438, 133] on input "canso" at bounding box center [462, 126] width 134 height 19
drag, startPoint x: 440, startPoint y: 131, endPoint x: 382, endPoint y: 129, distance: 57.4
click at [382, 129] on div "Subscribers Quota: 5000 - Used: 390 - Available: 4610 Quota Used Available 5000…" at bounding box center [676, 93] width 589 height 101
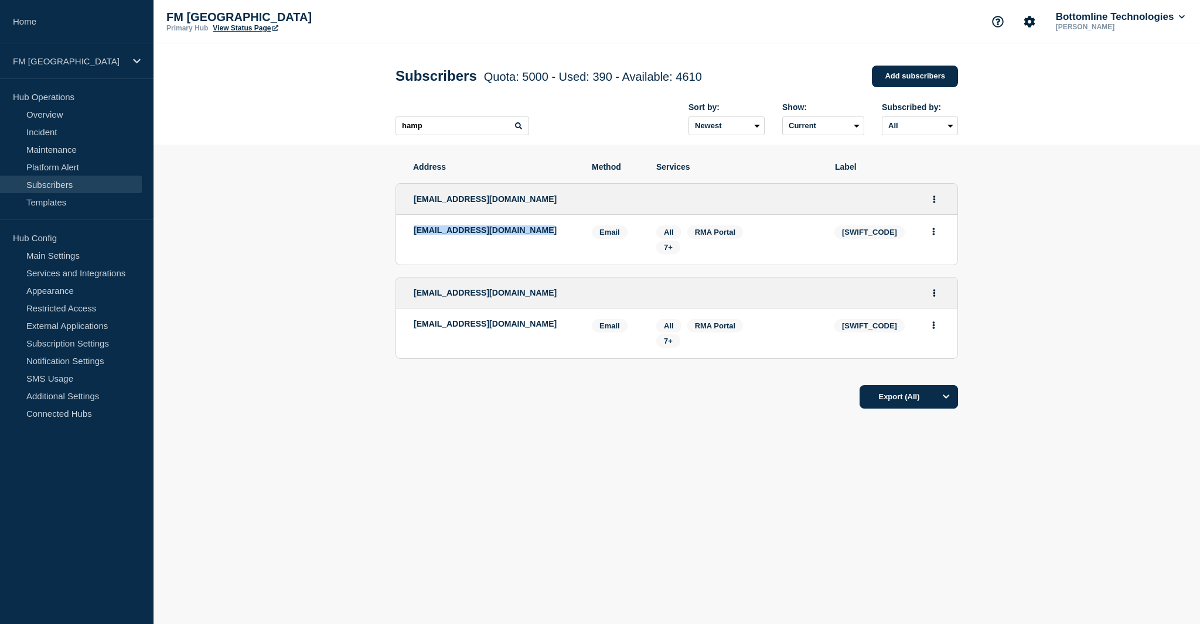
drag, startPoint x: 554, startPoint y: 231, endPoint x: 412, endPoint y: 235, distance: 141.8
click at [412, 235] on li "[EMAIL_ADDRESS][DOMAIN_NAME] Email Email: [EMAIL_ADDRESS][DOMAIN_NAME] [SWIFT_C…" at bounding box center [676, 240] width 561 height 50
copy p "[EMAIL_ADDRESS][DOMAIN_NAME]"
drag, startPoint x: 449, startPoint y: 341, endPoint x: 408, endPoint y: 329, distance: 42.1
click at [408, 329] on li "[EMAIL_ADDRESS][DOMAIN_NAME] Email Email: [EMAIL_ADDRESS][DOMAIN_NAME] [SWIFT_C…" at bounding box center [676, 334] width 561 height 50
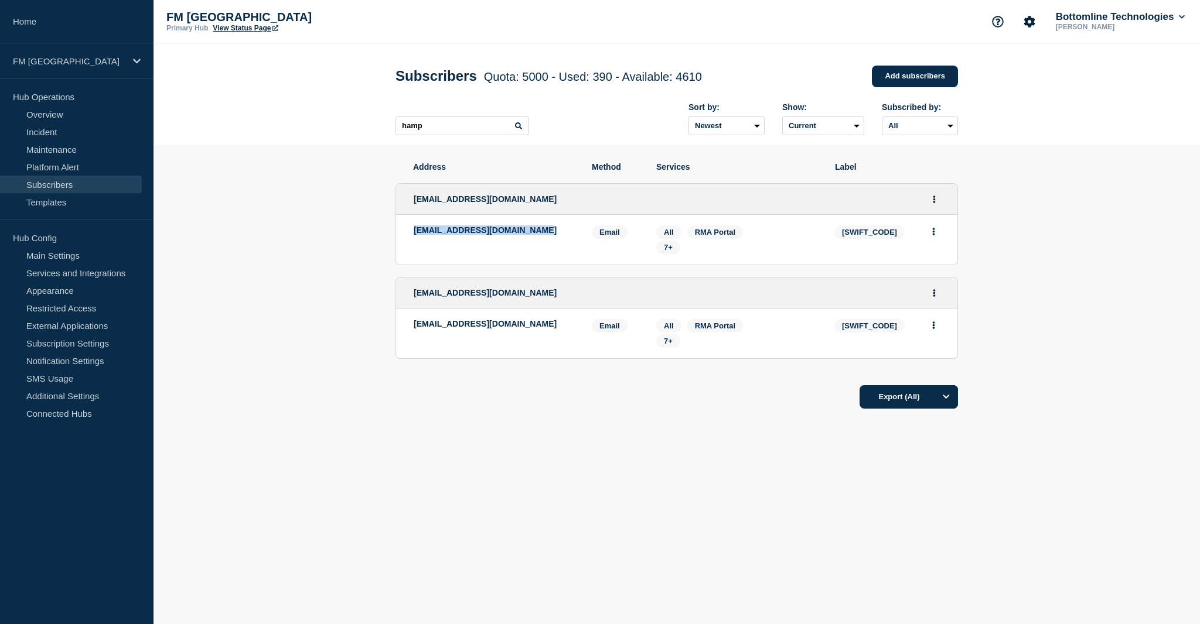
copy p "[EMAIL_ADDRESS][DOMAIN_NAME]"
drag, startPoint x: 436, startPoint y: 131, endPoint x: 358, endPoint y: 130, distance: 77.3
click at [358, 130] on header "Subscribers Quota: 5000 - Used: 390 - Available: 4610 Quota Used Available 5000…" at bounding box center [676, 93] width 1046 height 101
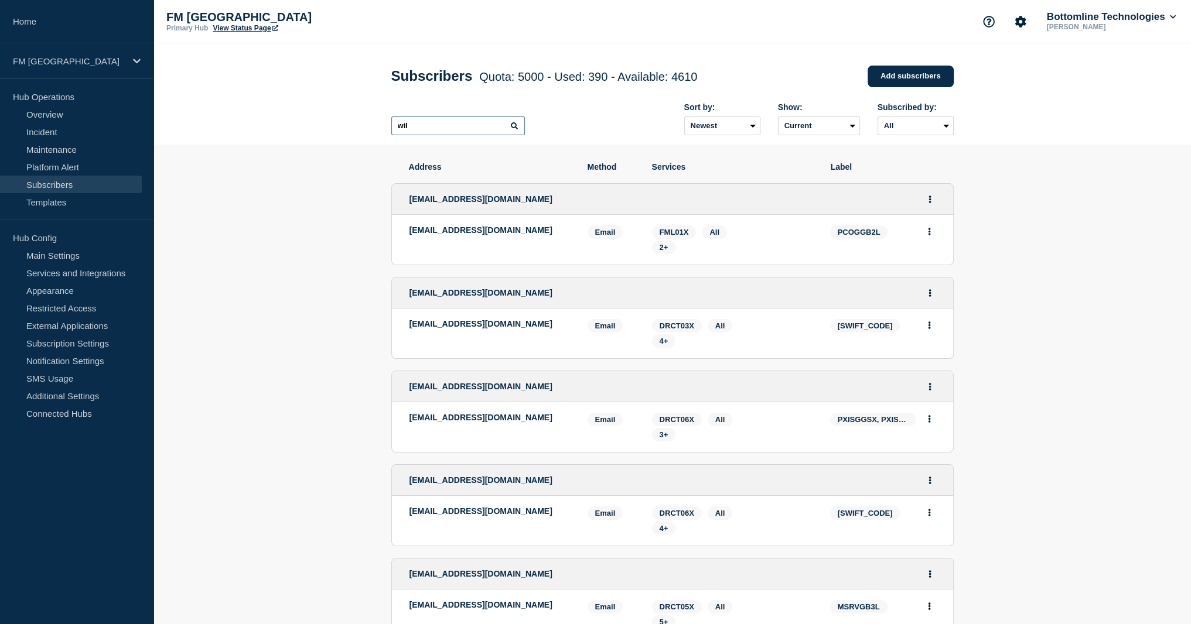
click at [426, 126] on input "wil" at bounding box center [458, 126] width 134 height 19
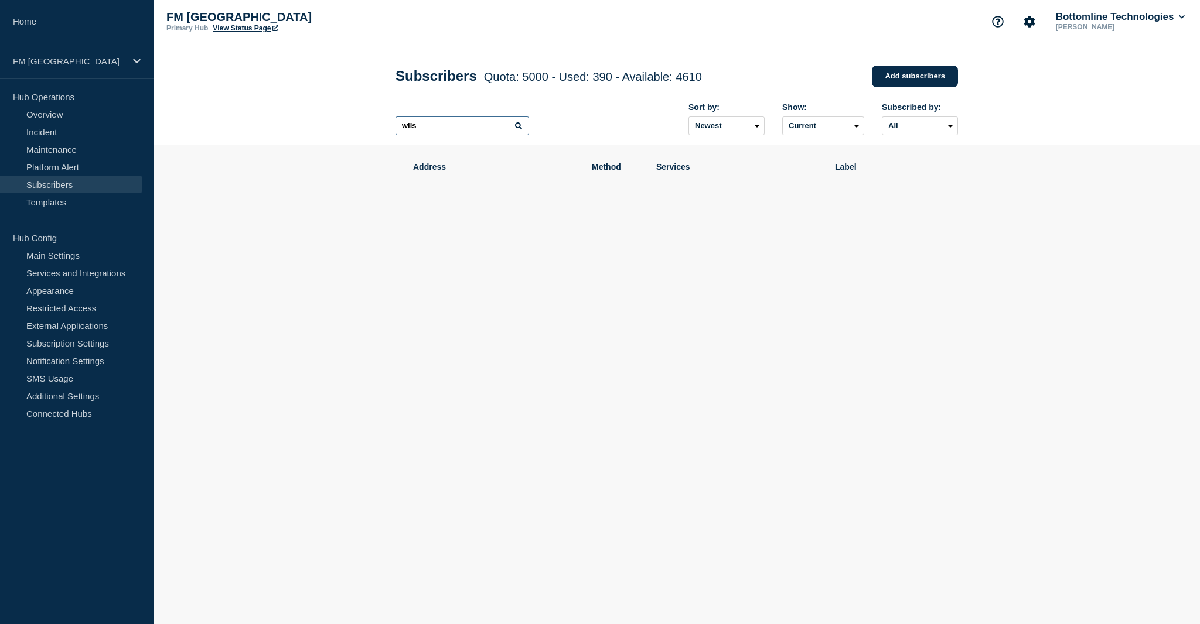
drag, startPoint x: 424, startPoint y: 129, endPoint x: 393, endPoint y: 129, distance: 31.0
click at [393, 129] on div "Subscribers Quota: 5000 - Used: 390 - Available: 4610 Quota Used Available 5000…" at bounding box center [676, 93] width 589 height 101
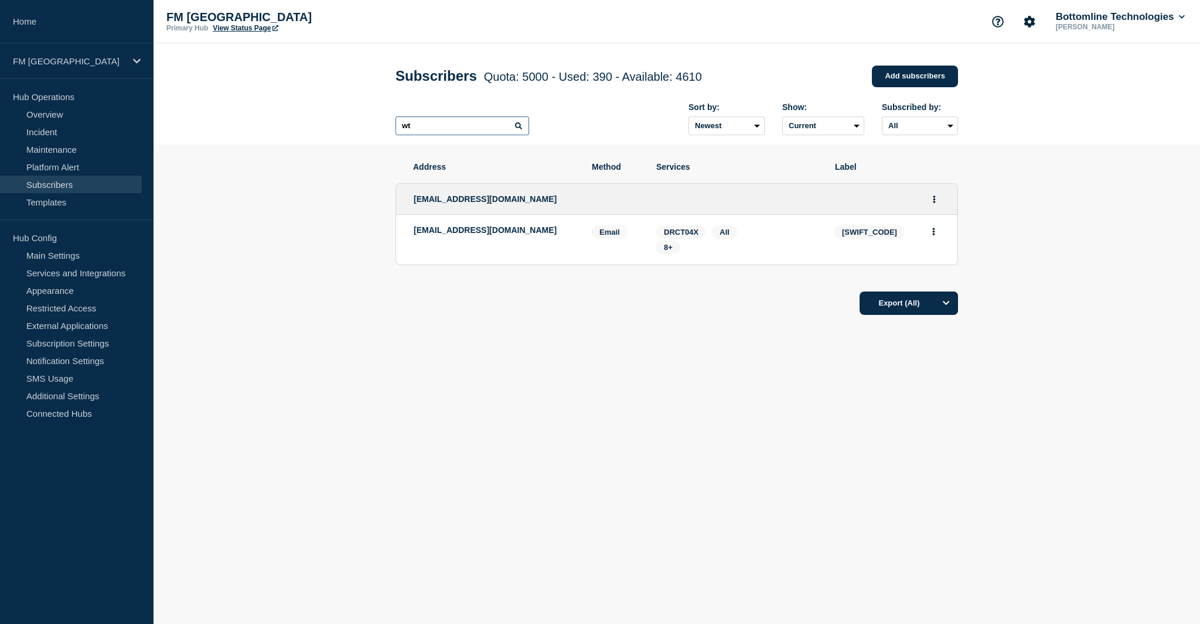
drag, startPoint x: 451, startPoint y: 128, endPoint x: 385, endPoint y: 128, distance: 66.2
click at [385, 128] on div "Subscribers Quota: 5000 - Used: 390 - Available: 4610 Quota Used Available 5000…" at bounding box center [676, 93] width 589 height 101
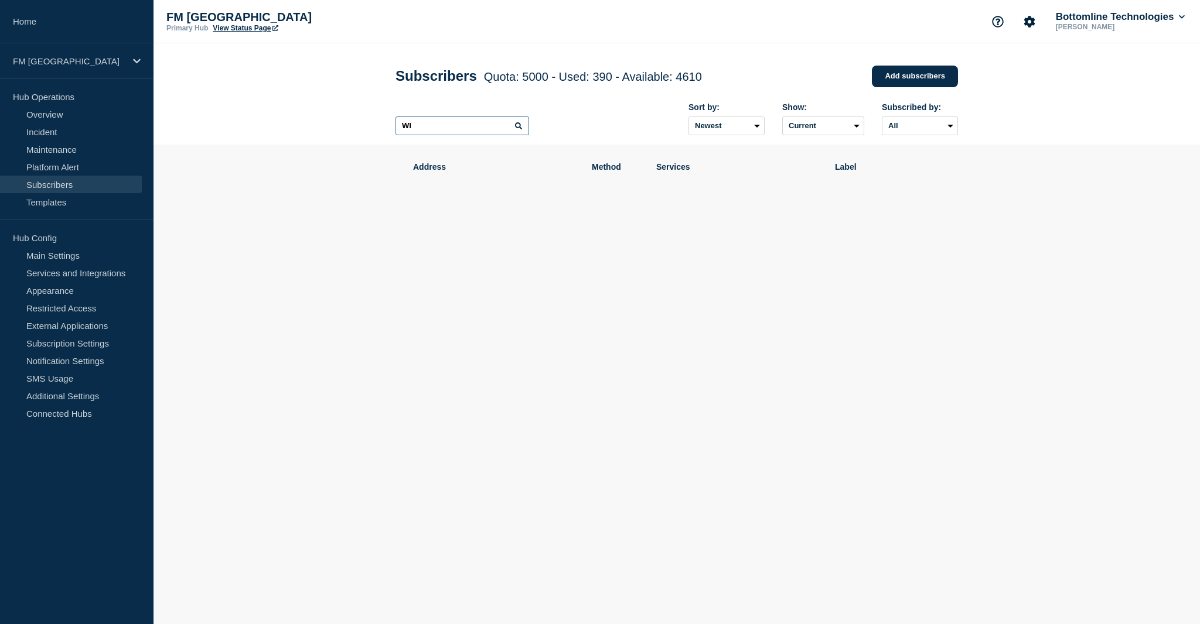
type input "W"
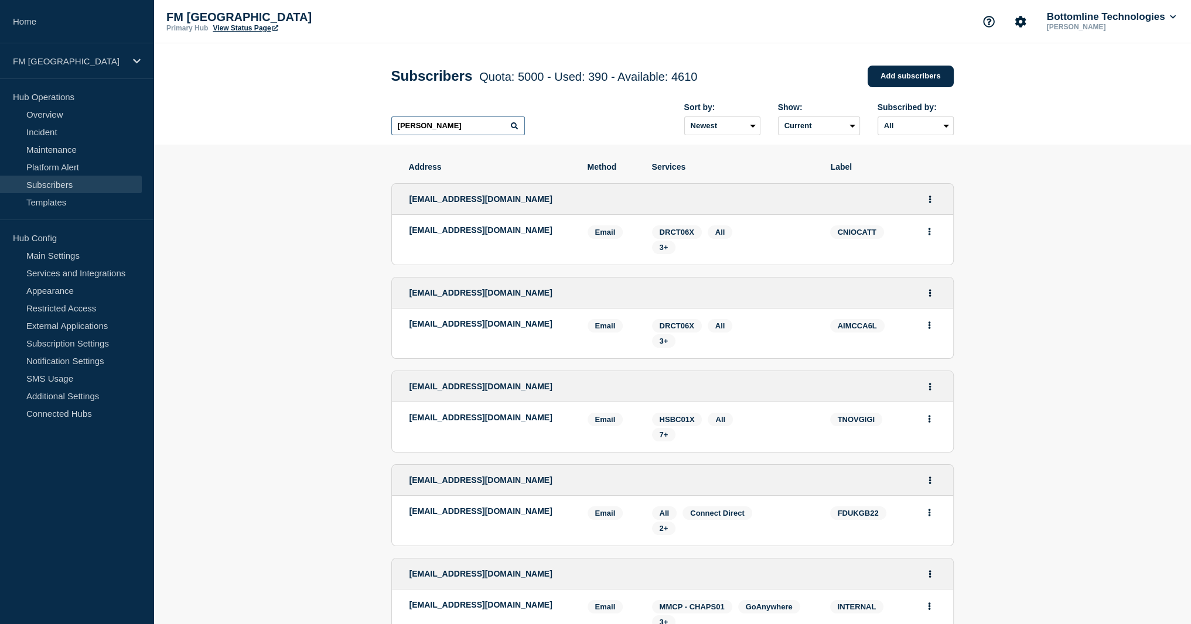
click at [447, 128] on input "[PERSON_NAME]" at bounding box center [458, 126] width 134 height 19
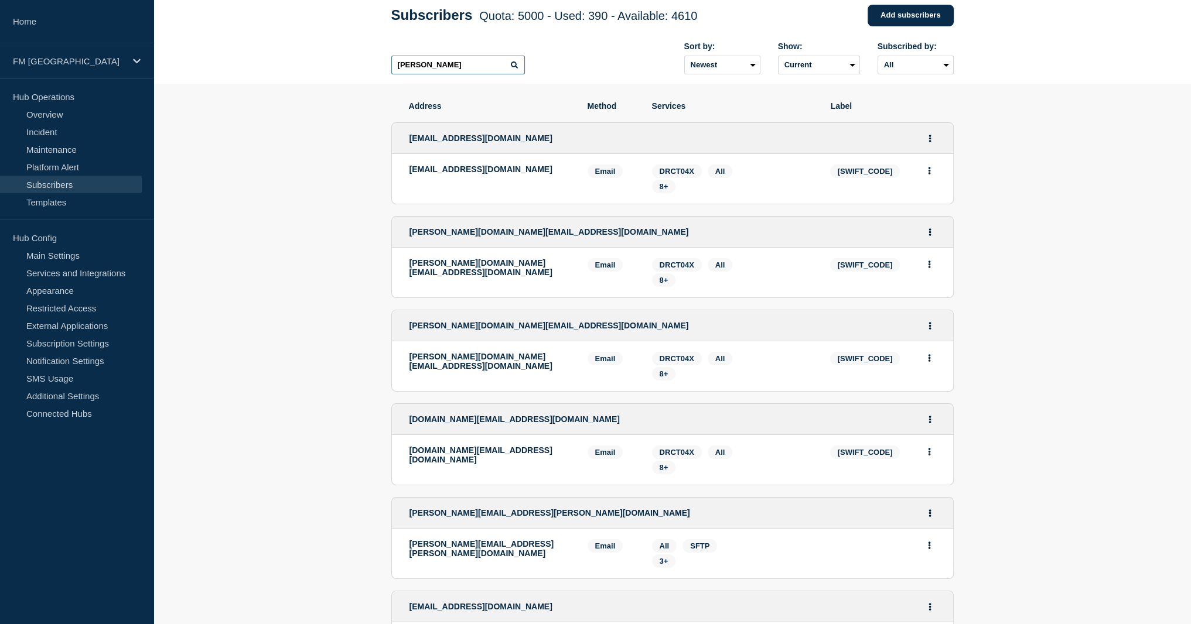
scroll to position [59, 0]
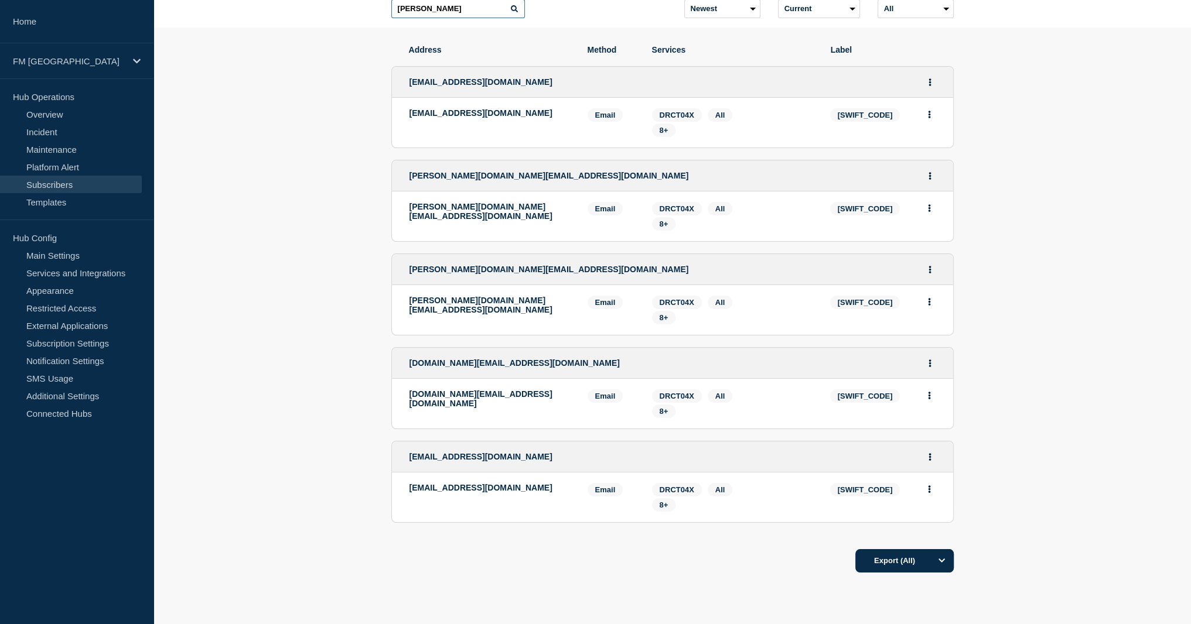
scroll to position [117, 0]
drag, startPoint x: 452, startPoint y: 504, endPoint x: 387, endPoint y: 497, distance: 65.4
click at [387, 497] on section "Address Method Services Label [EMAIL_ADDRESS][DOMAIN_NAME] [EMAIL_ADDRESS][DOMA…" at bounding box center [671, 345] width 1037 height 634
copy p "[EMAIL_ADDRESS][DOMAIN_NAME]"
drag, startPoint x: 422, startPoint y: 130, endPoint x: 398, endPoint y: 117, distance: 27.5
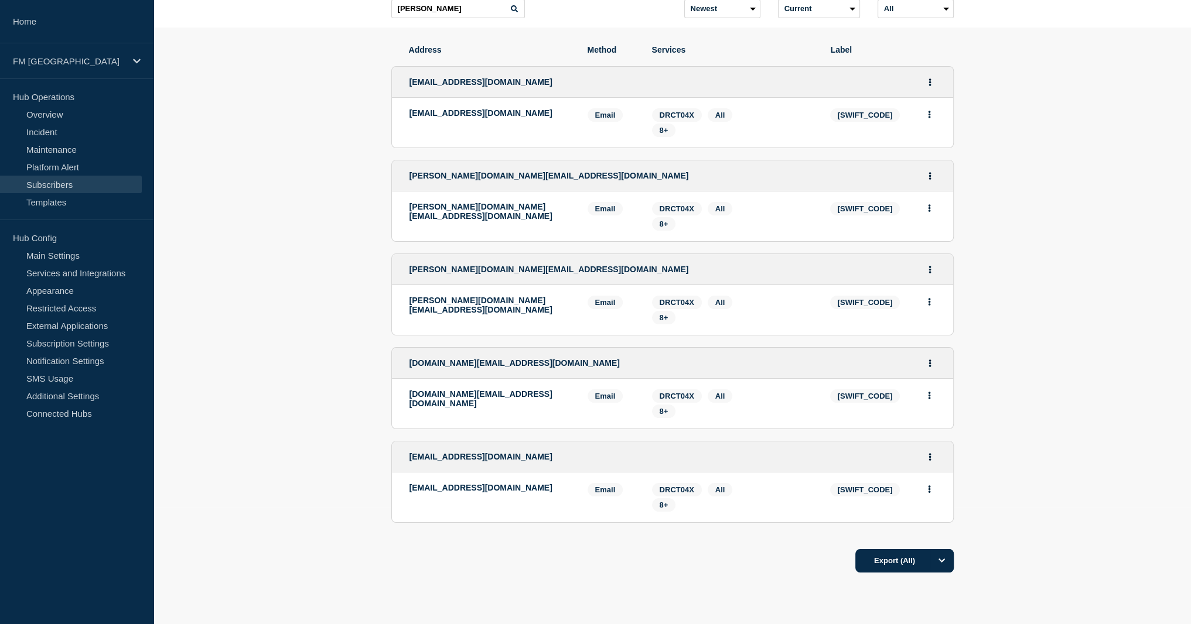
click at [398, 117] on li "[EMAIL_ADDRESS][DOMAIN_NAME] Email Email: [EMAIL_ADDRESS][DOMAIN_NAME] [SWIFT_C…" at bounding box center [672, 123] width 561 height 50
copy p "[EMAIL_ADDRESS][DOMAIN_NAME]"
drag, startPoint x: 411, startPoint y: 179, endPoint x: 521, endPoint y: 179, distance: 110.7
click at [521, 179] on span "[PERSON_NAME][DOMAIN_NAME][EMAIL_ADDRESS][DOMAIN_NAME]" at bounding box center [548, 175] width 279 height 9
click at [527, 207] on li "[PERSON_NAME][DOMAIN_NAME][EMAIL_ADDRESS][DOMAIN_NAME] Email Email: [PERSON_NAM…" at bounding box center [672, 217] width 561 height 50
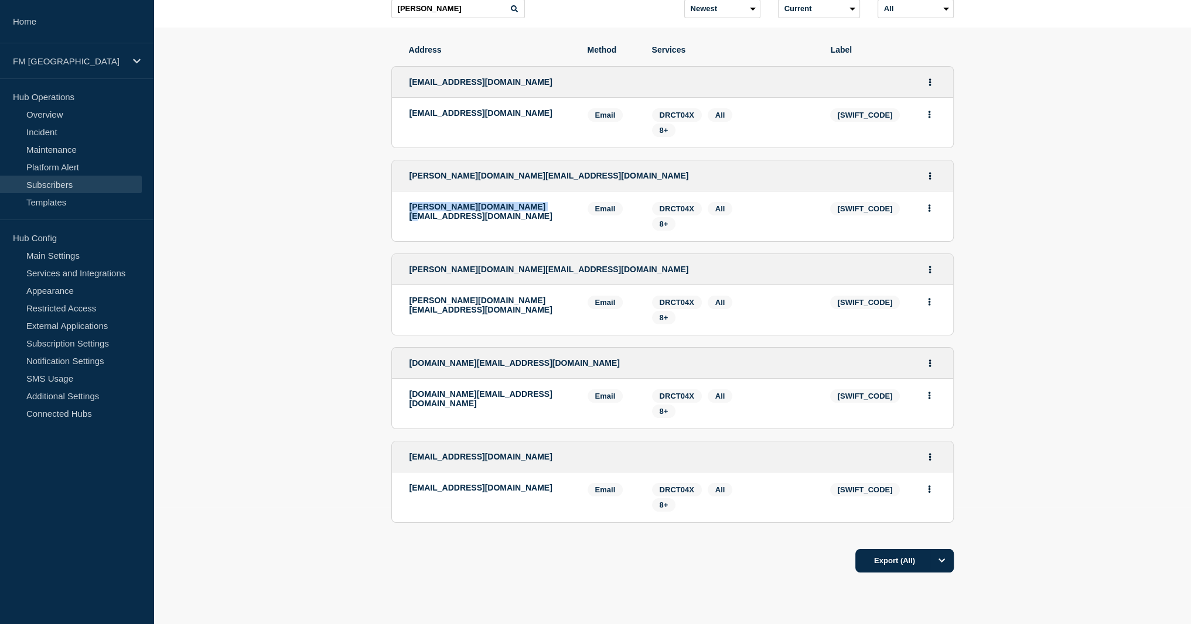
drag, startPoint x: 529, startPoint y: 216, endPoint x: 405, endPoint y: 213, distance: 123.6
click at [405, 213] on li "[PERSON_NAME][DOMAIN_NAME][EMAIL_ADDRESS][DOMAIN_NAME] Email Email: [PERSON_NAM…" at bounding box center [672, 217] width 561 height 50
copy p "[PERSON_NAME][DOMAIN_NAME][EMAIL_ADDRESS][DOMAIN_NAME]"
click at [466, 221] on div "[PERSON_NAME][DOMAIN_NAME][EMAIL_ADDRESS][DOMAIN_NAME]" at bounding box center [489, 216] width 160 height 29
drag, startPoint x: 531, startPoint y: 213, endPoint x: 401, endPoint y: 212, distance: 129.4
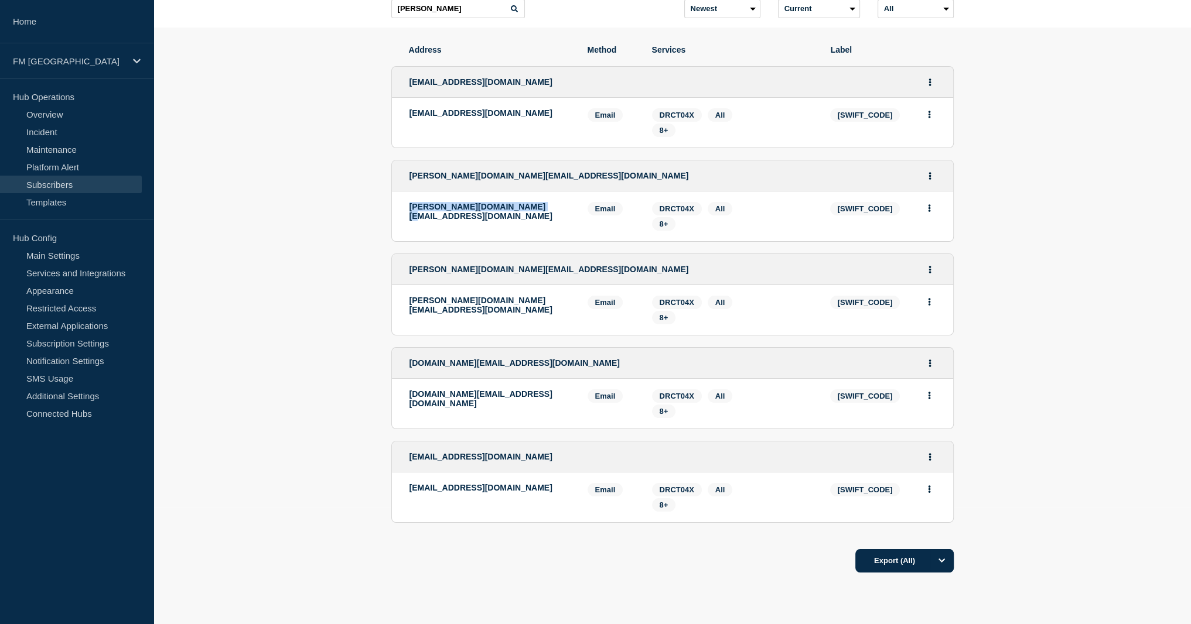
click at [401, 212] on li "[PERSON_NAME][DOMAIN_NAME][EMAIL_ADDRESS][DOMAIN_NAME] Email Email: [PERSON_NAM…" at bounding box center [672, 217] width 561 height 50
copy p "[PERSON_NAME][DOMAIN_NAME][EMAIL_ADDRESS][DOMAIN_NAME]"
drag, startPoint x: 528, startPoint y: 304, endPoint x: 395, endPoint y: 308, distance: 133.0
click at [395, 308] on li "[PERSON_NAME][DOMAIN_NAME][EMAIL_ADDRESS][DOMAIN_NAME] Email Email: [PERSON_NAM…" at bounding box center [672, 310] width 561 height 50
copy p "[PERSON_NAME][DOMAIN_NAME][EMAIL_ADDRESS][DOMAIN_NAME]"
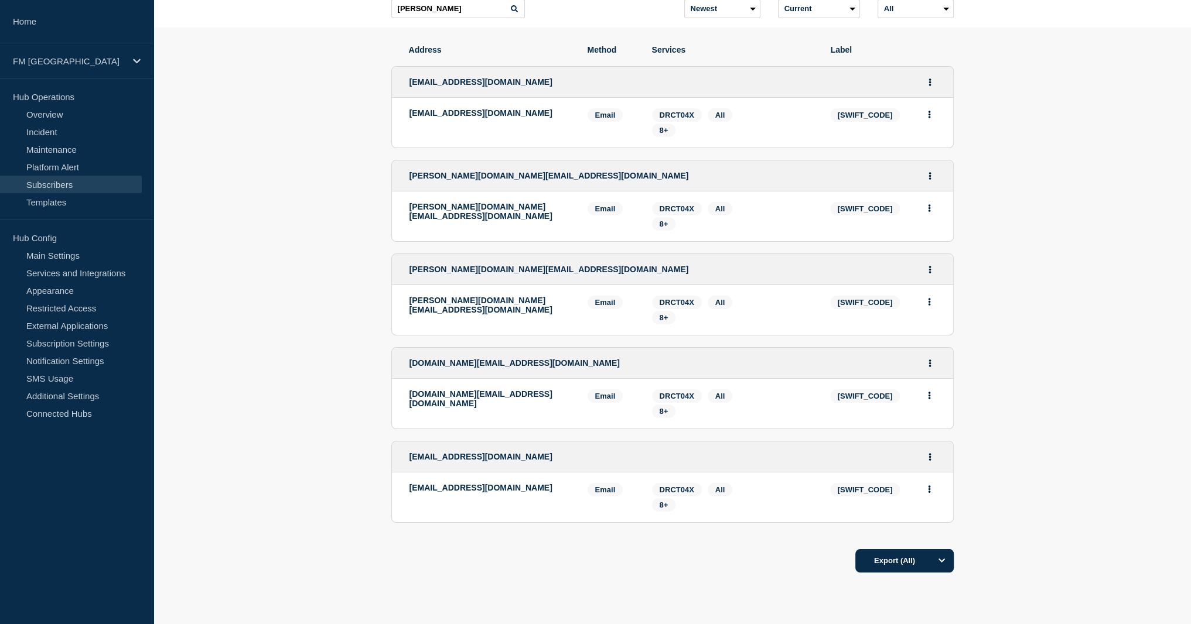
click at [855, 122] on span "[SWIFT_CODE]" at bounding box center [865, 114] width 70 height 13
copy span "[SWIFT_CODE]"
drag, startPoint x: 522, startPoint y: 401, endPoint x: 406, endPoint y: 403, distance: 116.6
click at [406, 403] on li "[DOMAIN_NAME][EMAIL_ADDRESS][DOMAIN_NAME] Email Email: [DOMAIN_NAME][EMAIL_ADDR…" at bounding box center [672, 404] width 561 height 50
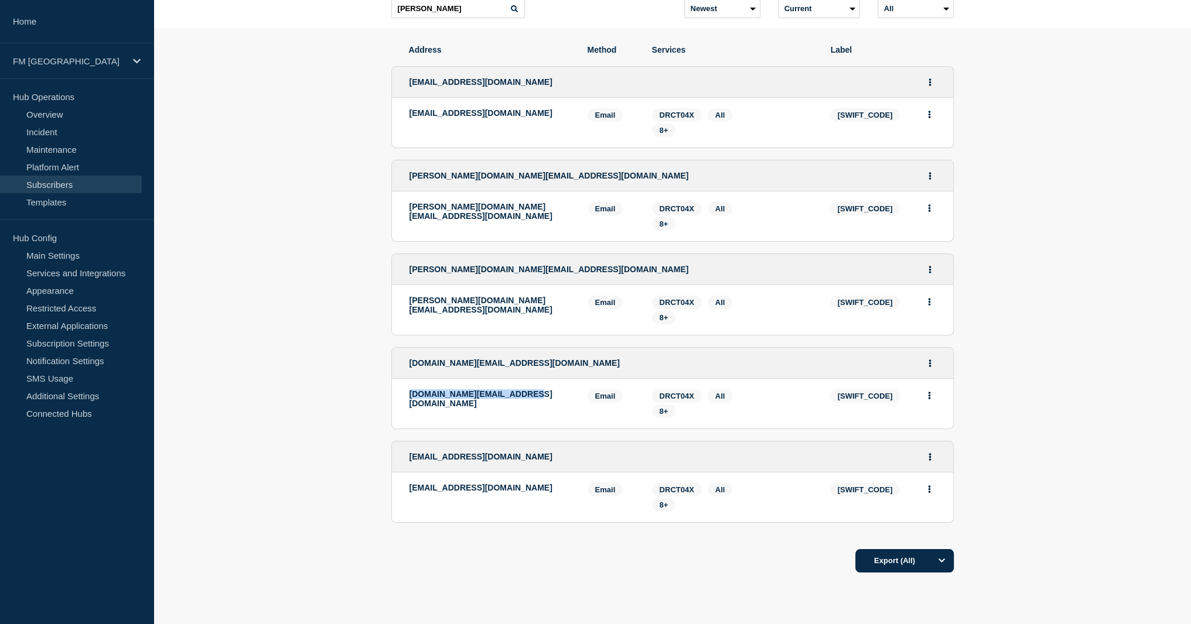
copy p "[DOMAIN_NAME][EMAIL_ADDRESS][DOMAIN_NAME]"
click at [874, 401] on span "[SWIFT_CODE]" at bounding box center [865, 396] width 70 height 13
copy span "[SWIFT_CODE]"
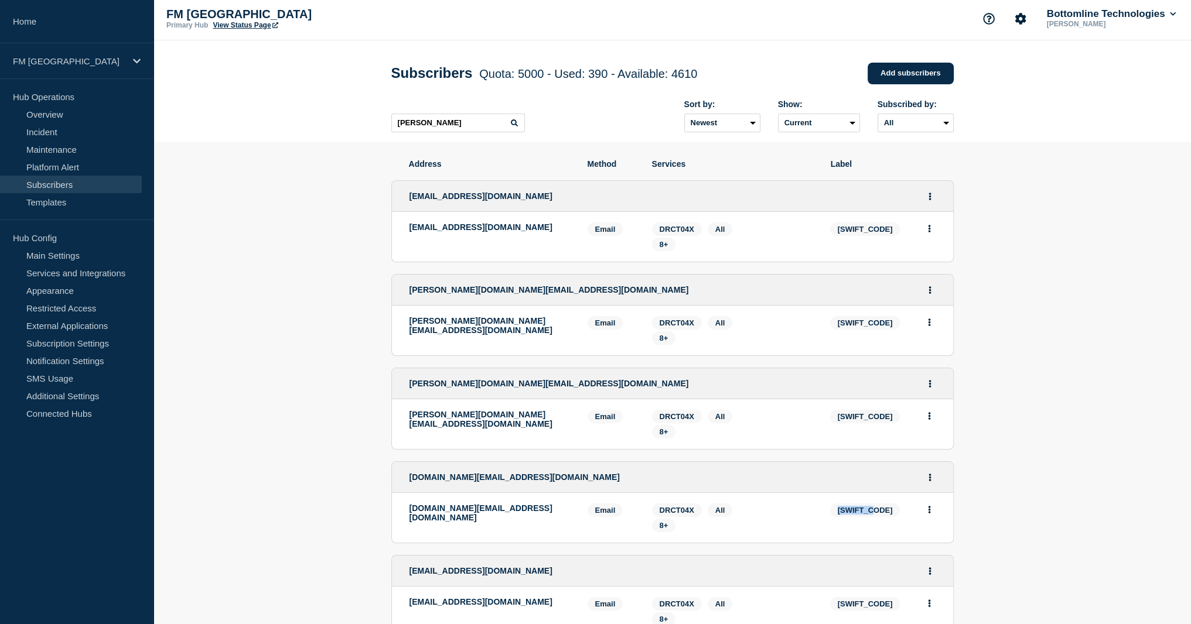
scroll to position [0, 0]
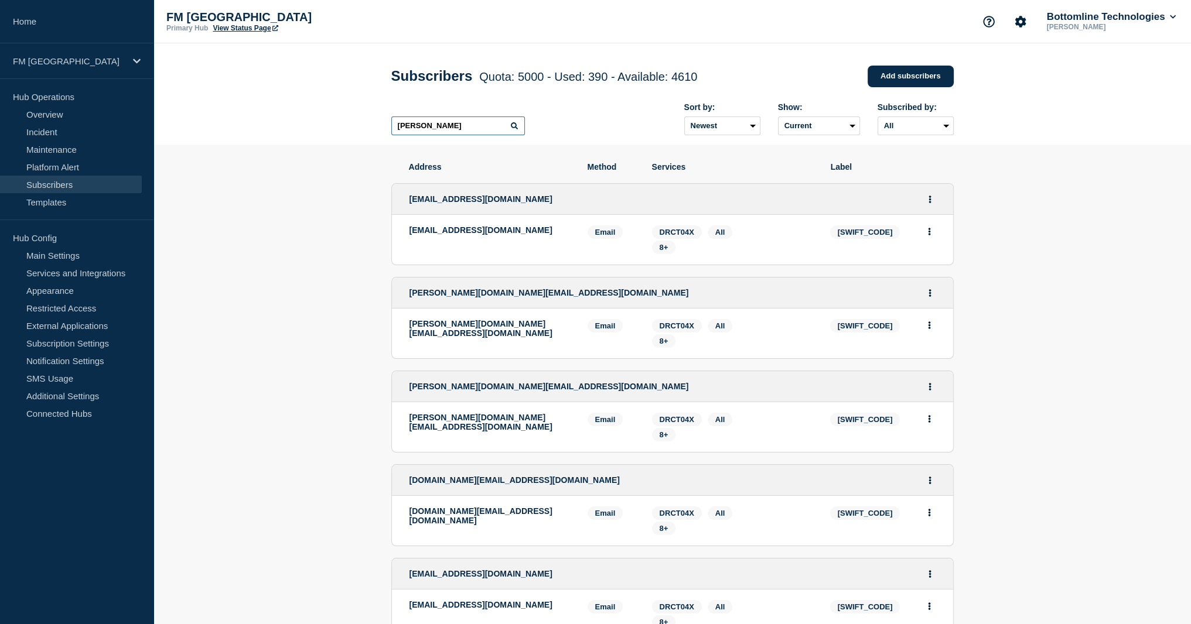
drag, startPoint x: 422, startPoint y: 135, endPoint x: 389, endPoint y: 131, distance: 33.7
click at [389, 131] on div "Subscribers Quota: 5000 - Used: 390 - Available: 4610 Quota Used Available 5000…" at bounding box center [672, 93] width 589 height 101
paste input "[SWIFT_CODE]"
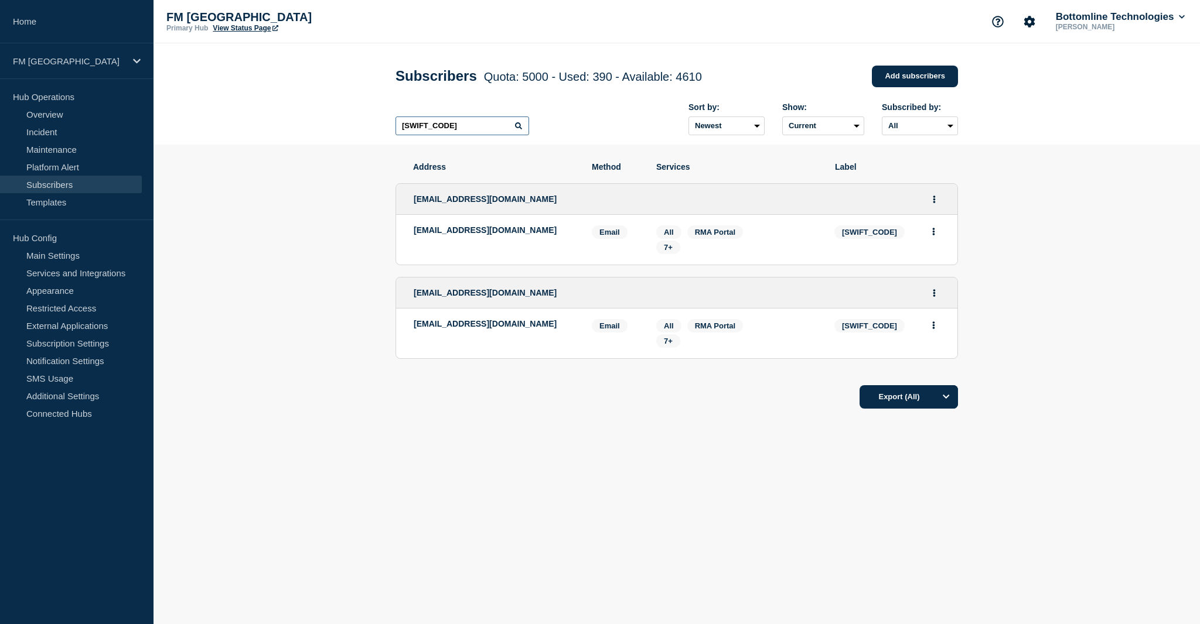
drag, startPoint x: 466, startPoint y: 133, endPoint x: 333, endPoint y: 134, distance: 133.0
click at [333, 134] on header "Subscribers Quota: 5000 - Used: 390 - Available: 4610 Quota Used Available 5000…" at bounding box center [676, 93] width 1046 height 101
paste input "[EMAIL_ADDRESS][DOMAIN_NAME]"
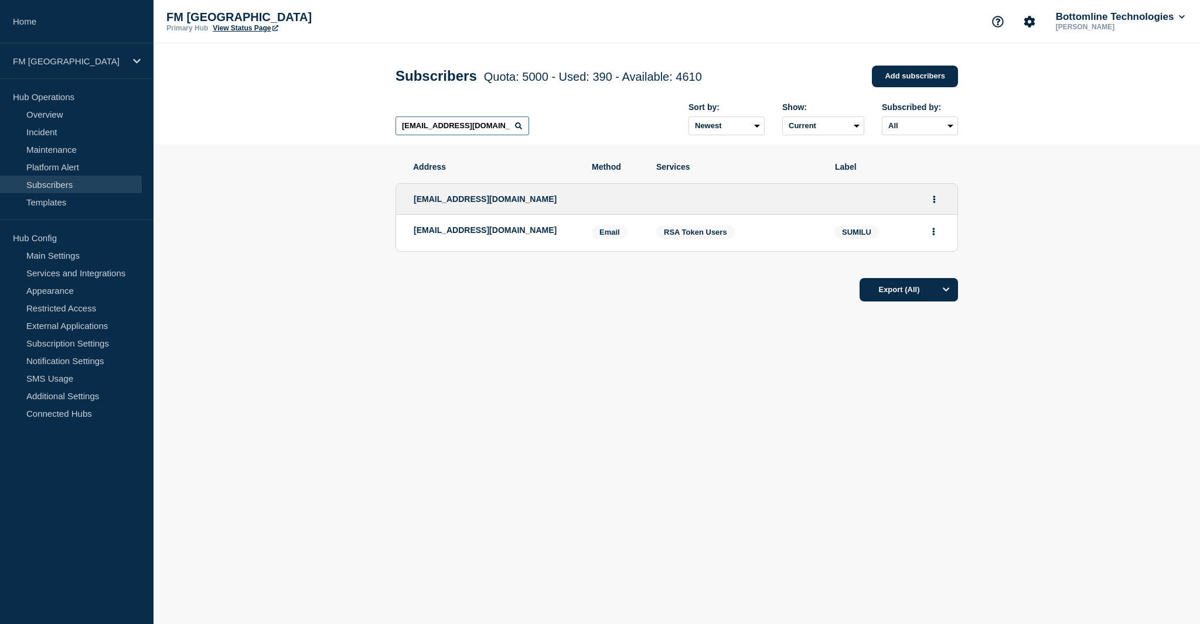
drag, startPoint x: 499, startPoint y: 132, endPoint x: 379, endPoint y: 125, distance: 120.3
click at [378, 122] on header "Subscribers Quota: 5000 - Used: 390 - Available: 4610 Quota Used Available 5000…" at bounding box center [676, 93] width 1046 height 101
paste input "[SWIFT_CODE]"
drag, startPoint x: 445, startPoint y: 127, endPoint x: 362, endPoint y: 127, distance: 83.2
click at [362, 127] on header "Subscribers Quota: 5000 - Used: 390 - Available: 4610 Quota Used Available 5000…" at bounding box center [676, 93] width 1046 height 101
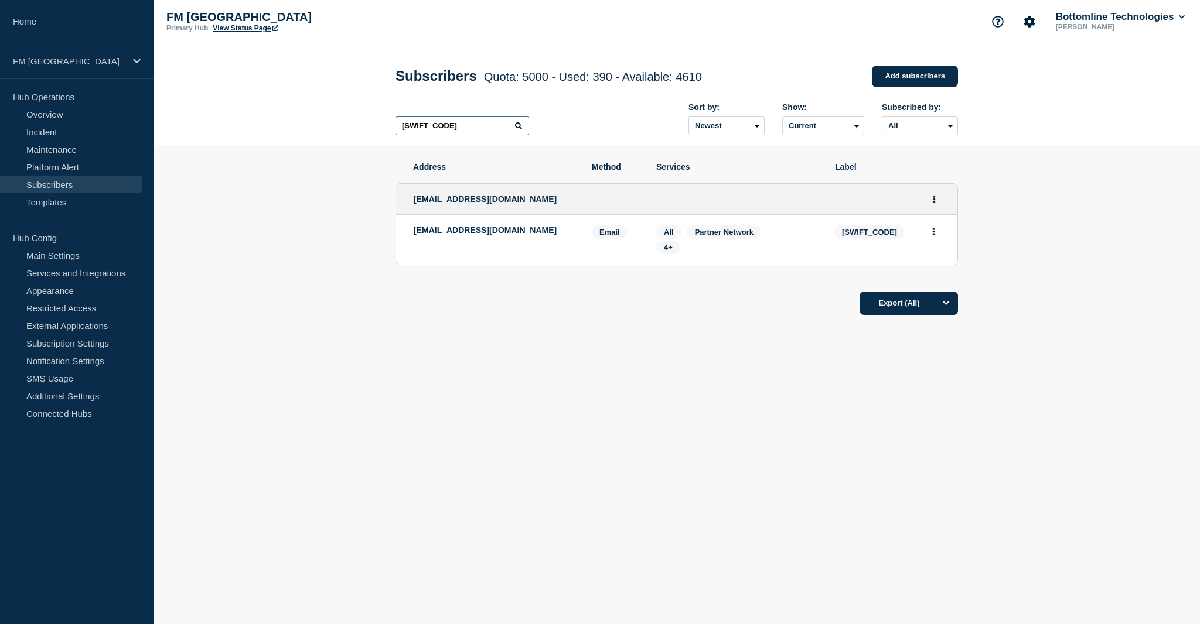
paste input "SMBCSGSG"
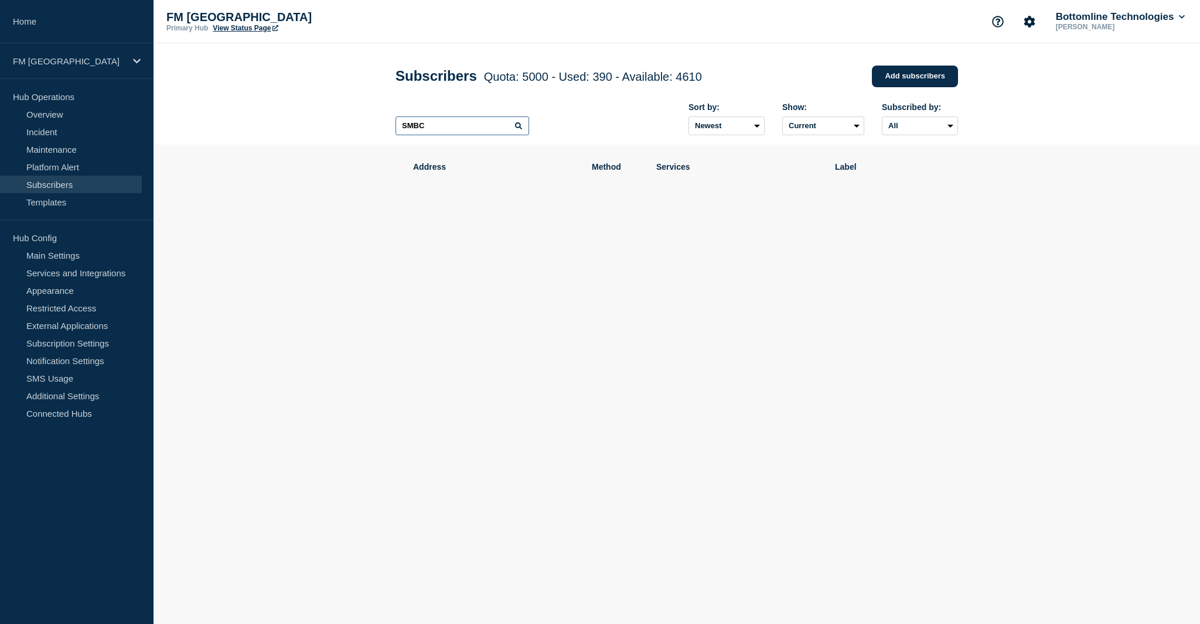
drag, startPoint x: 432, startPoint y: 130, endPoint x: 378, endPoint y: 129, distance: 54.5
click at [378, 129] on header "Subscribers Quota: 5000 - Used: 390 - Available: 4610 Quota Used Available 5000…" at bounding box center [676, 93] width 1046 height 101
paste input "TUSUS33"
drag, startPoint x: 454, startPoint y: 127, endPoint x: 343, endPoint y: 126, distance: 111.3
click at [343, 126] on header "Subscribers Quota: 5000 - Used: 390 - Available: 4610 Quota Used Available 5000…" at bounding box center [676, 93] width 1046 height 101
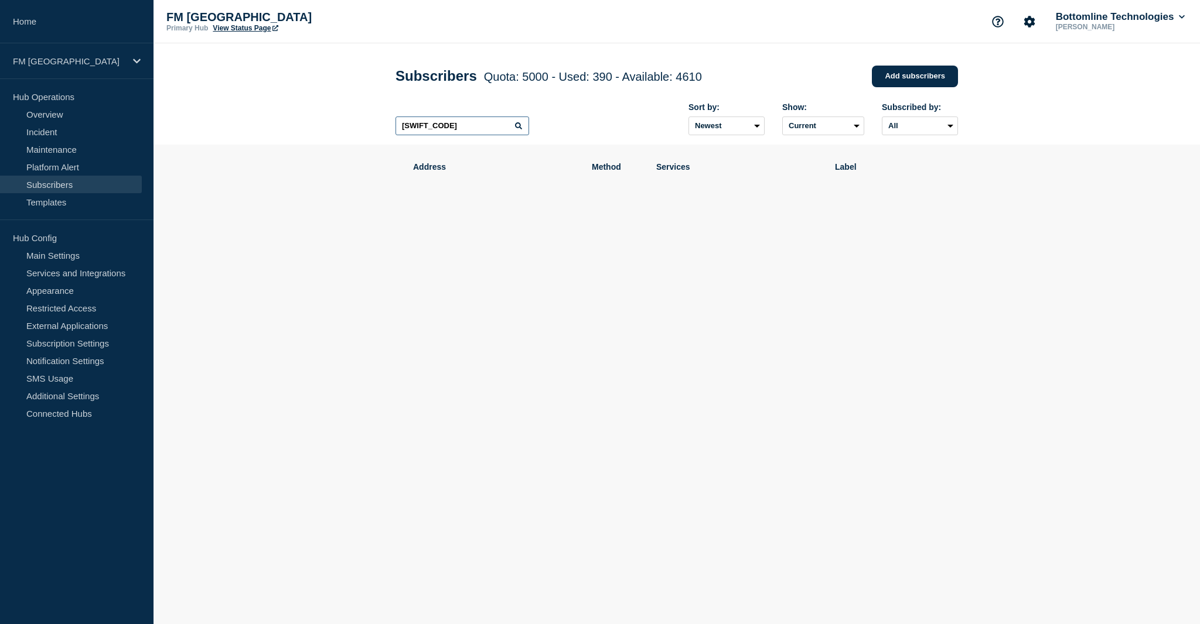
paste input "[SWIFT_CODE]"
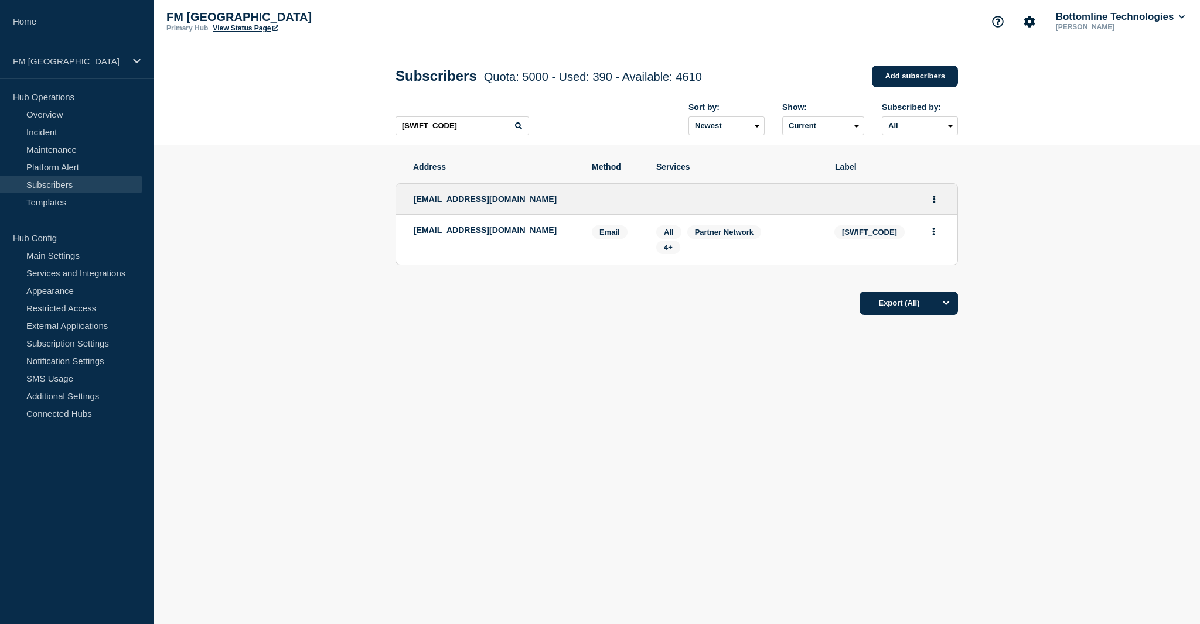
drag, startPoint x: 447, startPoint y: 244, endPoint x: 402, endPoint y: 235, distance: 46.6
click at [402, 235] on li "[EMAIL_ADDRESS][DOMAIN_NAME] Email Email: [EMAIL_ADDRESS][DOMAIN_NAME] [SWIFT_C…" at bounding box center [676, 240] width 561 height 50
drag, startPoint x: 455, startPoint y: 130, endPoint x: 365, endPoint y: 130, distance: 89.0
click at [365, 130] on header "Subscribers Quota: 5000 - Used: 390 - Available: 4610 Quota Used Available 5000…" at bounding box center [676, 93] width 1046 height 101
paste input "STBCLUL"
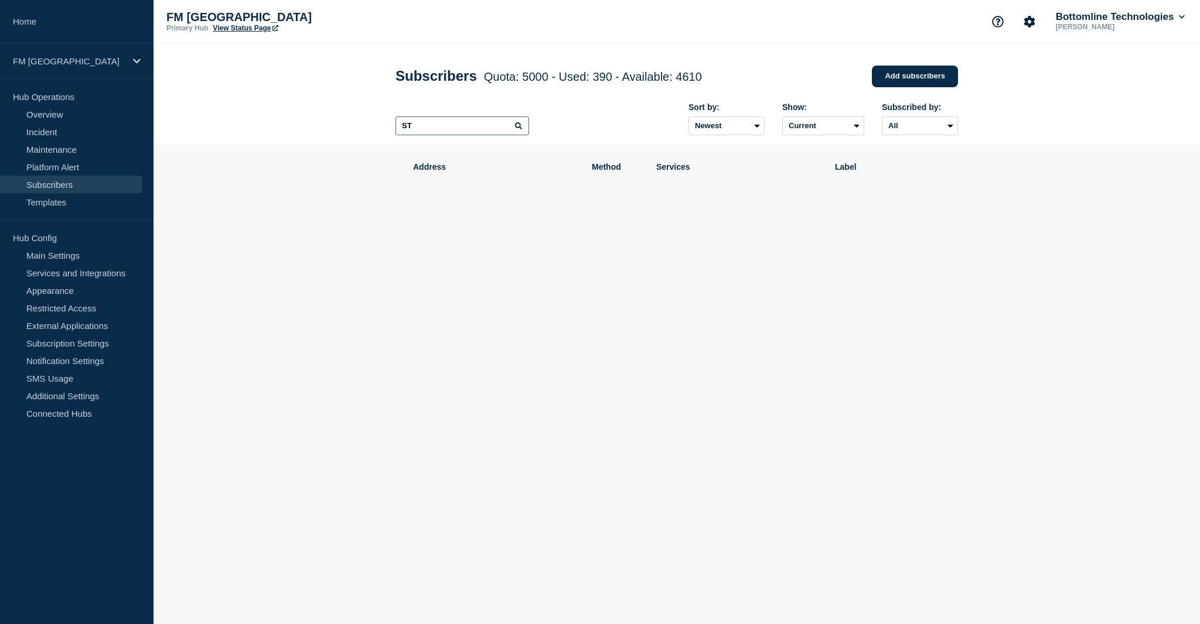
type input "S"
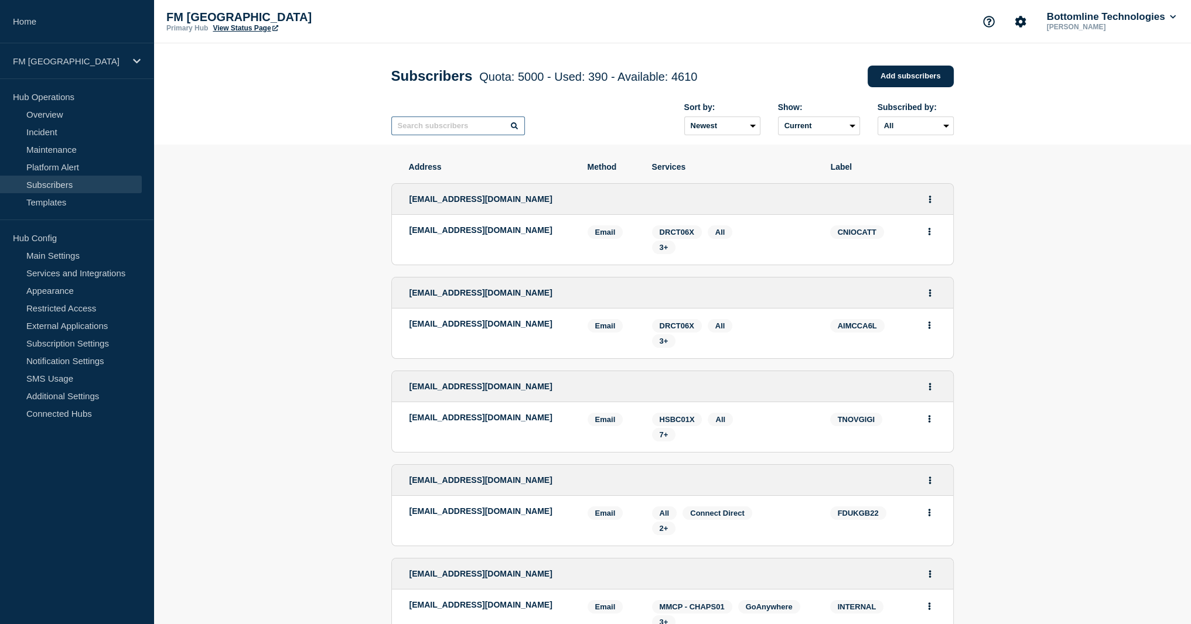
click at [426, 129] on input "text" at bounding box center [458, 126] width 134 height 19
paste input "[SWIFT_CODE]"
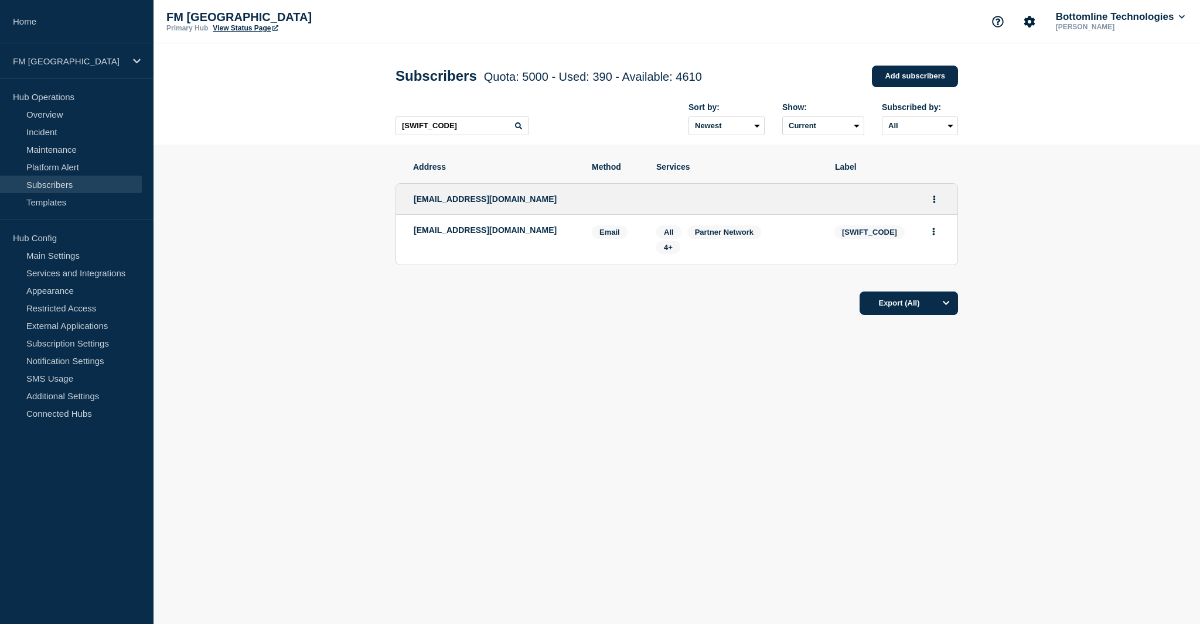
drag, startPoint x: 452, startPoint y: 242, endPoint x: 396, endPoint y: 235, distance: 56.6
click at [396, 235] on li "[EMAIL_ADDRESS][DOMAIN_NAME] Email Email: [EMAIL_ADDRESS][DOMAIN_NAME] [SWIFT_C…" at bounding box center [676, 240] width 561 height 50
click at [872, 233] on span "[SWIFT_CODE]" at bounding box center [869, 232] width 70 height 13
drag, startPoint x: 450, startPoint y: 129, endPoint x: 382, endPoint y: 129, distance: 67.9
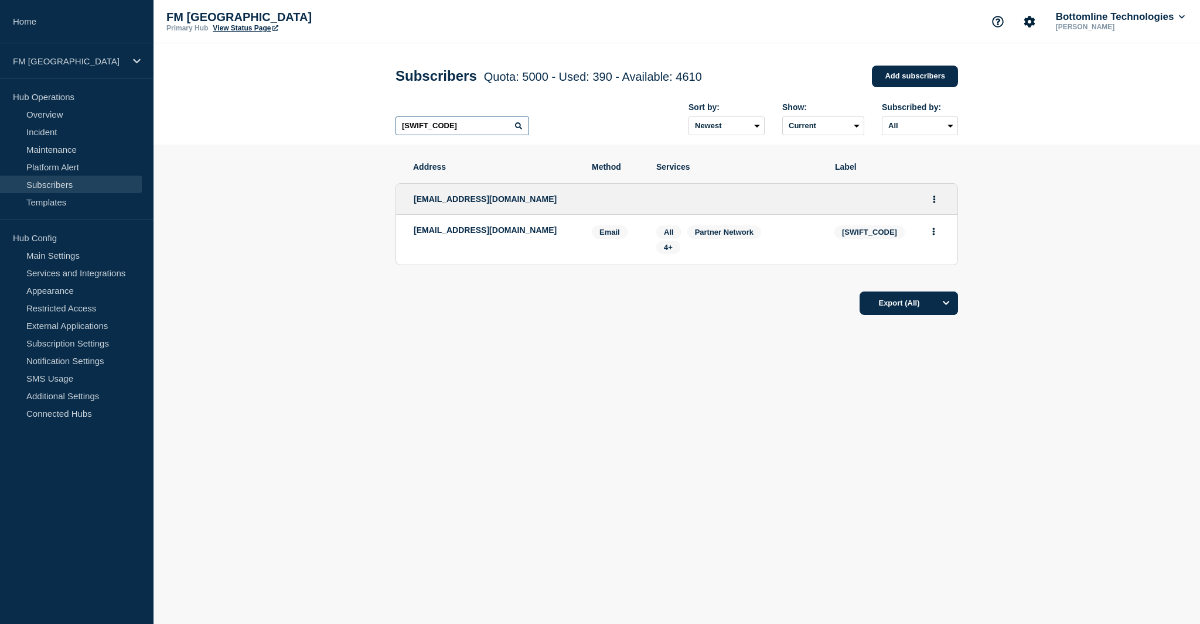
click at [382, 129] on div "Subscribers Quota: 5000 - Used: 390 - Available: 4610 Quota Used Available 5000…" at bounding box center [676, 93] width 589 height 101
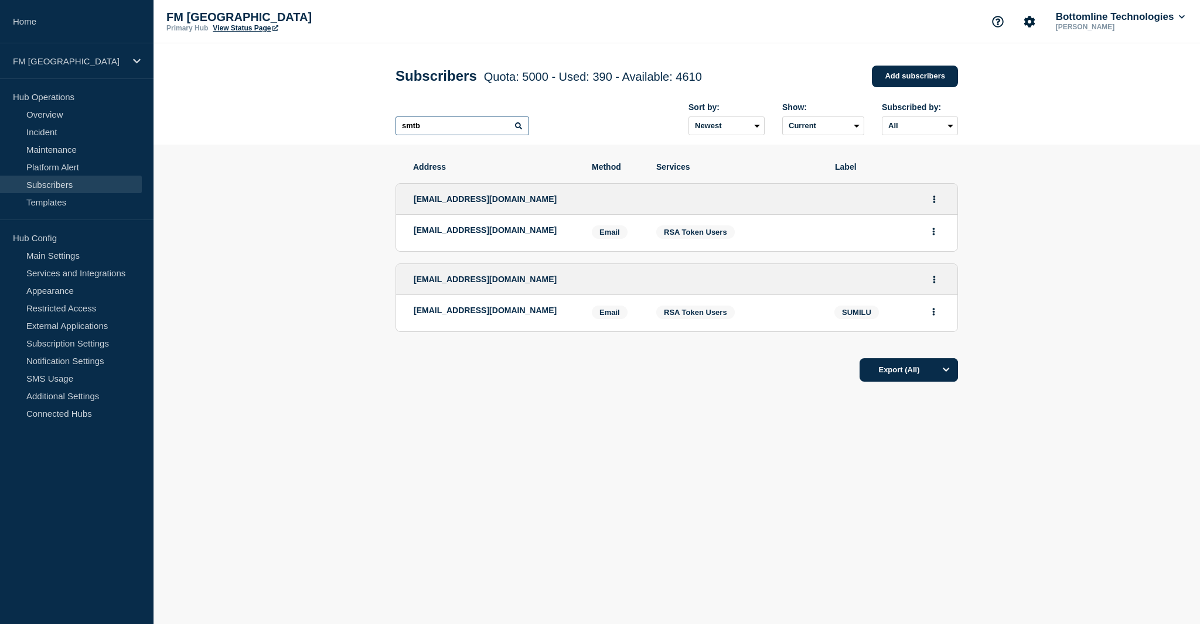
drag, startPoint x: 457, startPoint y: 132, endPoint x: 354, endPoint y: 130, distance: 103.1
click at [354, 130] on header "Subscribers Quota: 5000 - Used: 390 - Available: 4610 Quota Used Available 5000…" at bounding box center [676, 93] width 1046 height 101
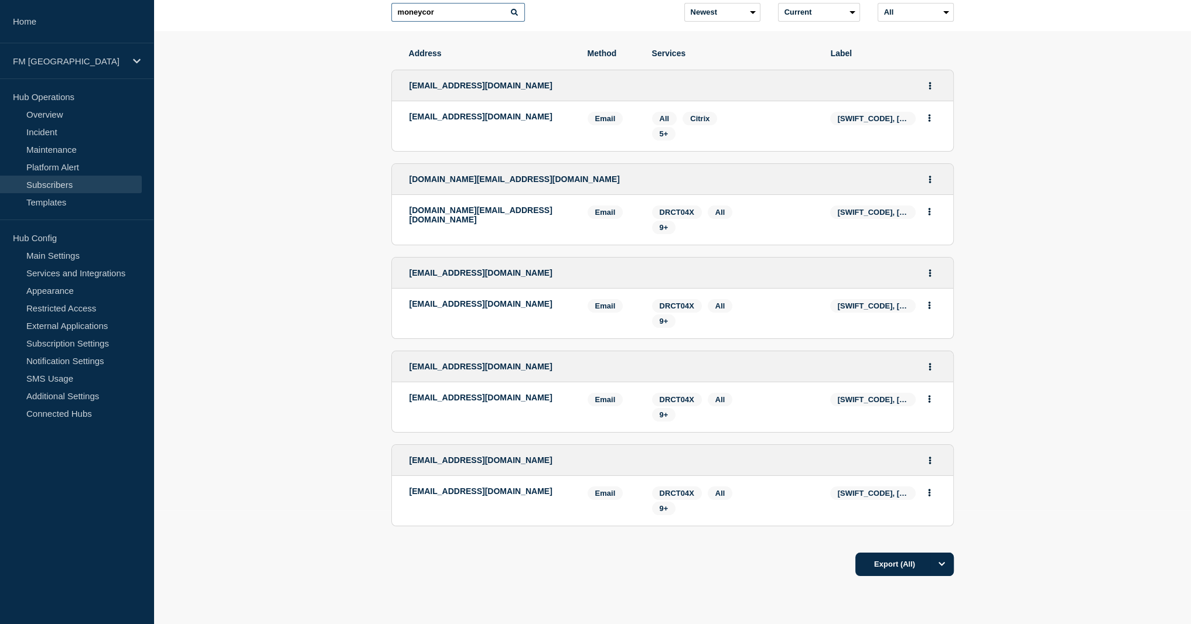
scroll to position [117, 0]
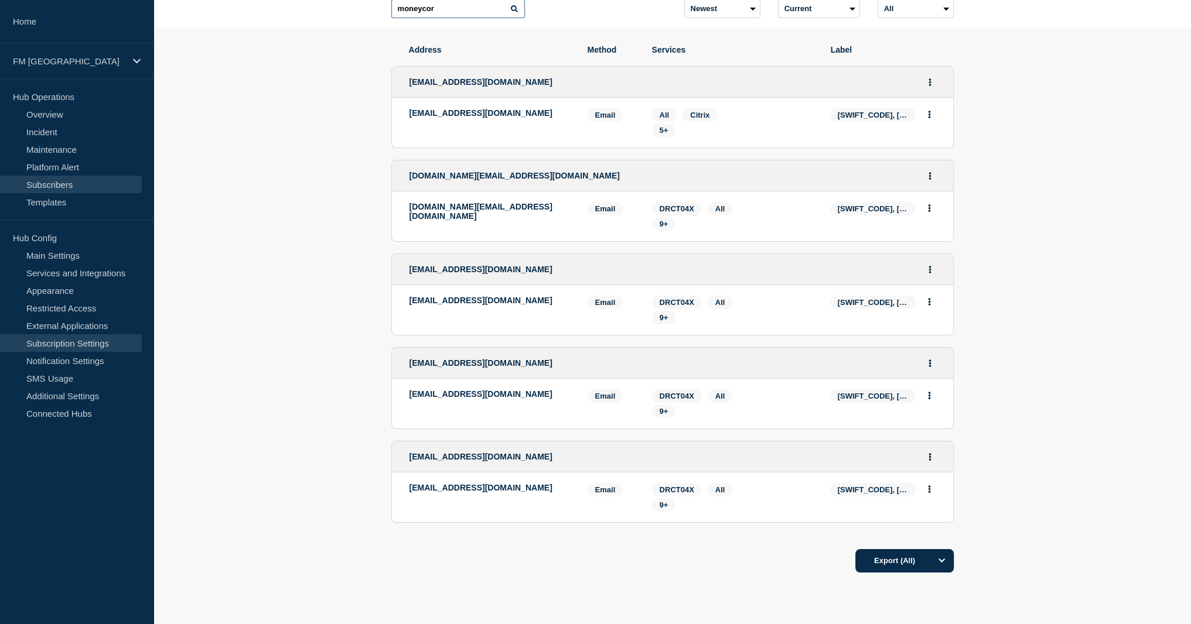
type input "moneycor"
